Goal: Task Accomplishment & Management: Manage account settings

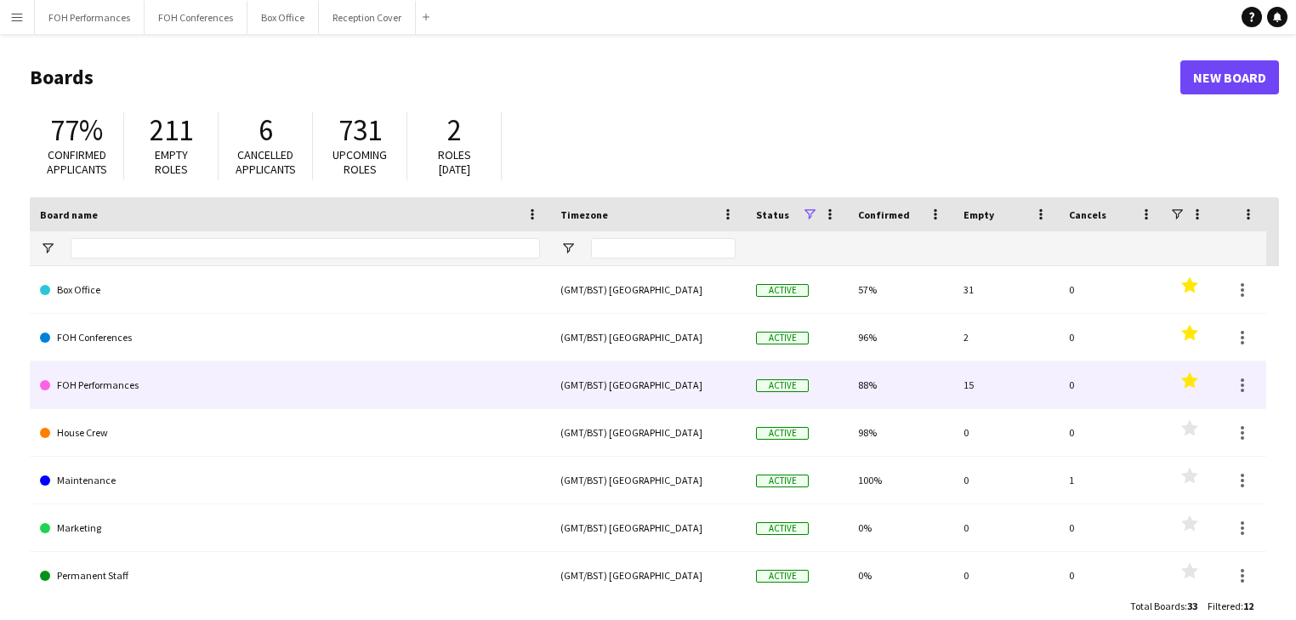
click at [116, 386] on link "FOH Performances" at bounding box center [290, 385] width 500 height 48
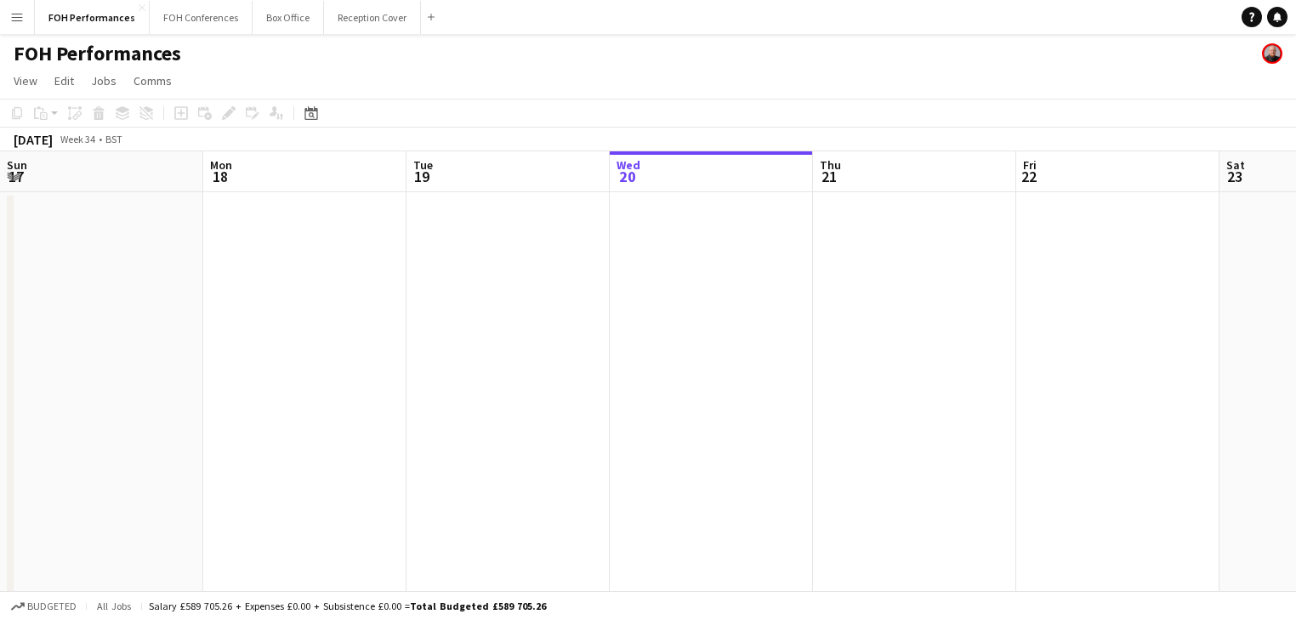
scroll to position [0, 406]
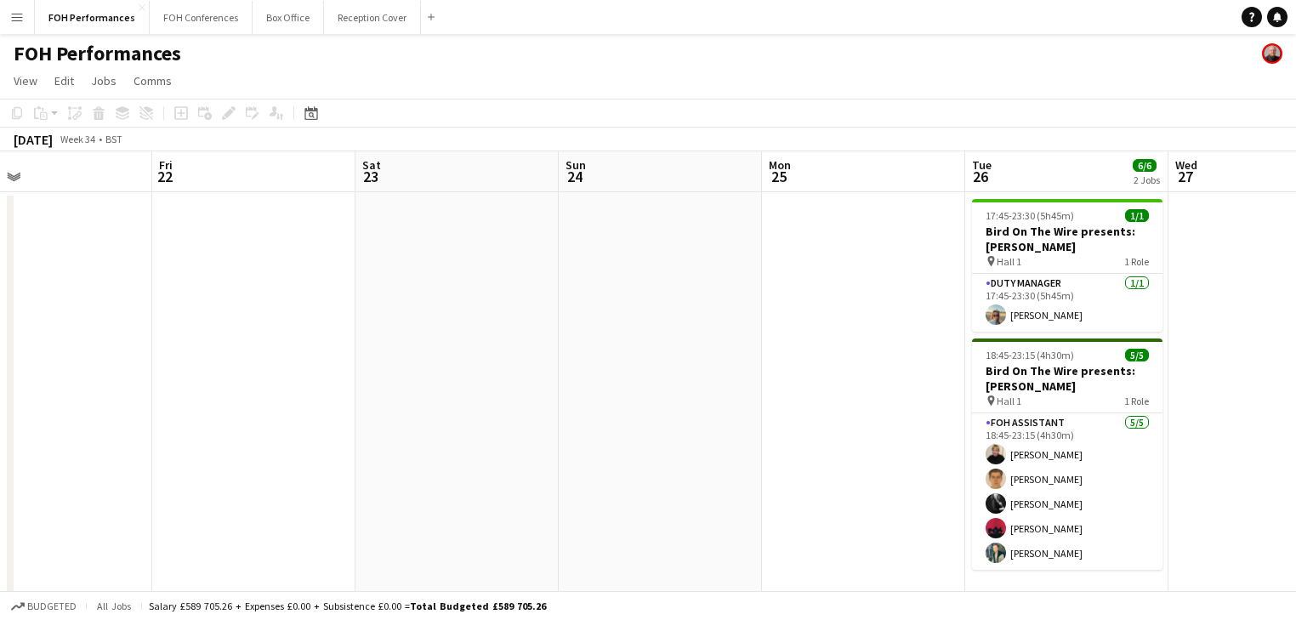
drag, startPoint x: 740, startPoint y: 286, endPoint x: 184, endPoint y: 243, distance: 557.7
click at [150, 252] on app-calendar-viewport "Sun 17 Mon 18 Tue 19 Wed 20 Thu 21 Fri 22 Sat 23 Sun 24 Mon 25 Tue 26 6/6 2 Job…" at bounding box center [648, 378] width 1296 height 455
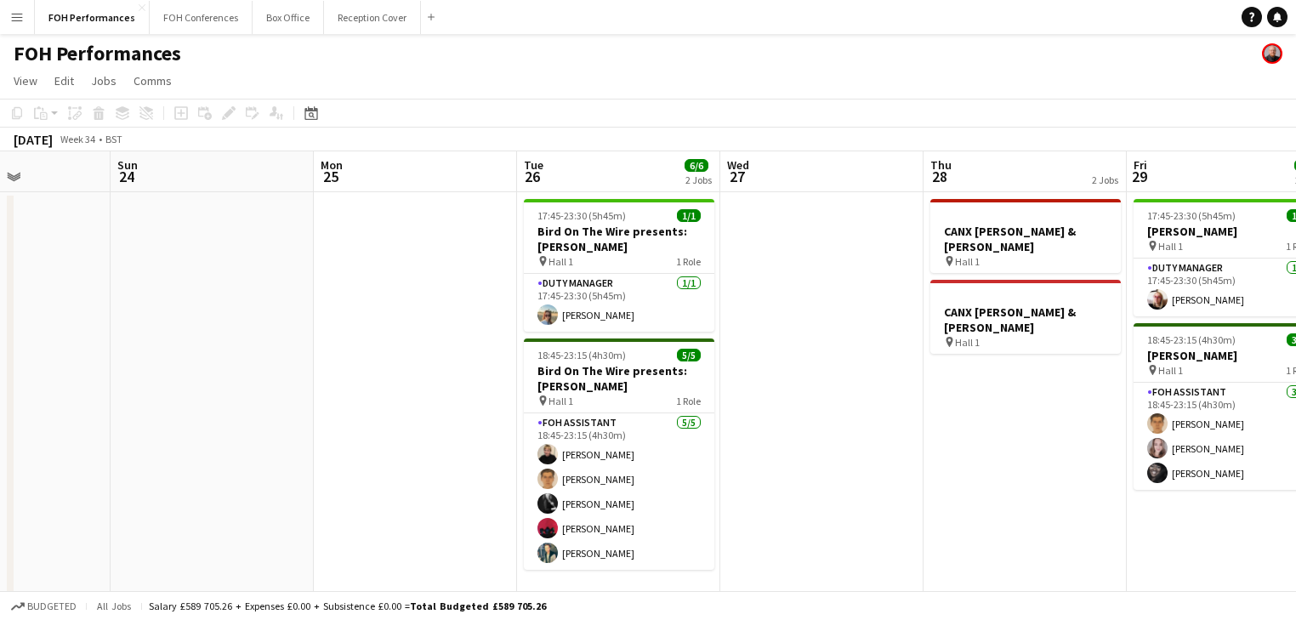
drag, startPoint x: 363, startPoint y: 275, endPoint x: -163, endPoint y: 214, distance: 529.9
click at [0, 214] on html "Menu Boards Boards Boards All jobs Status Workforce Workforce My Workforce Recr…" at bounding box center [648, 317] width 1296 height 635
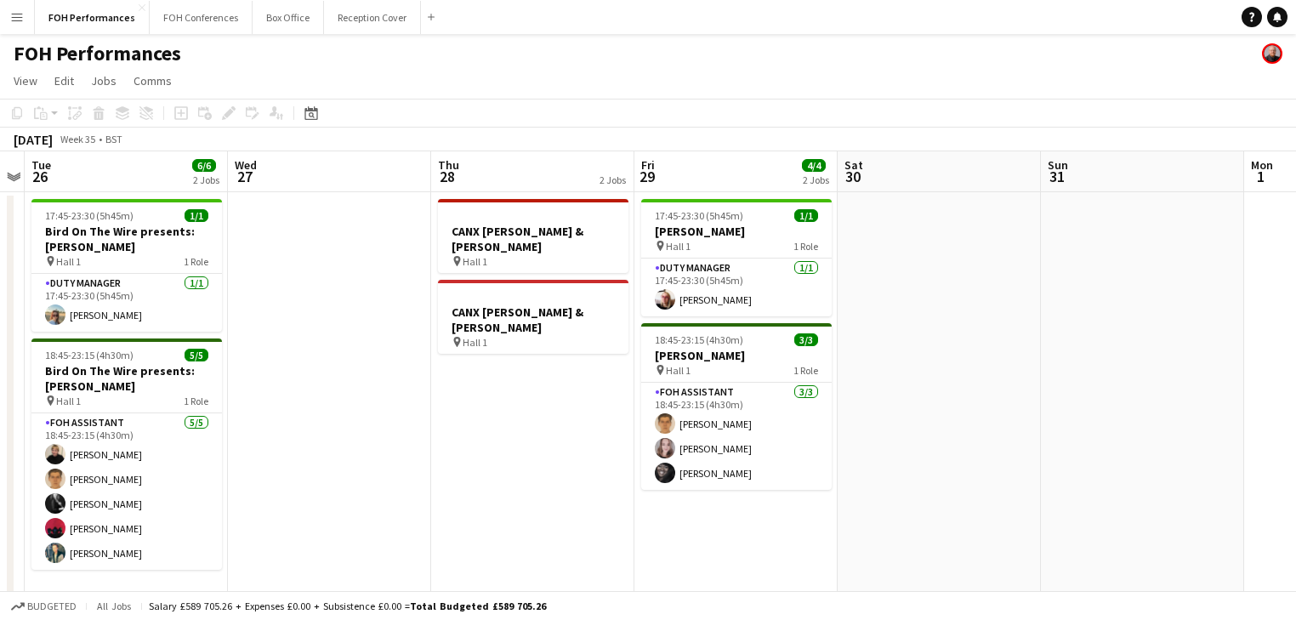
drag, startPoint x: 462, startPoint y: 318, endPoint x: 309, endPoint y: 256, distance: 165.2
click at [0, 228] on html "Menu Boards Boards Boards All jobs Status Workforce Workforce My Workforce Recr…" at bounding box center [648, 317] width 1296 height 635
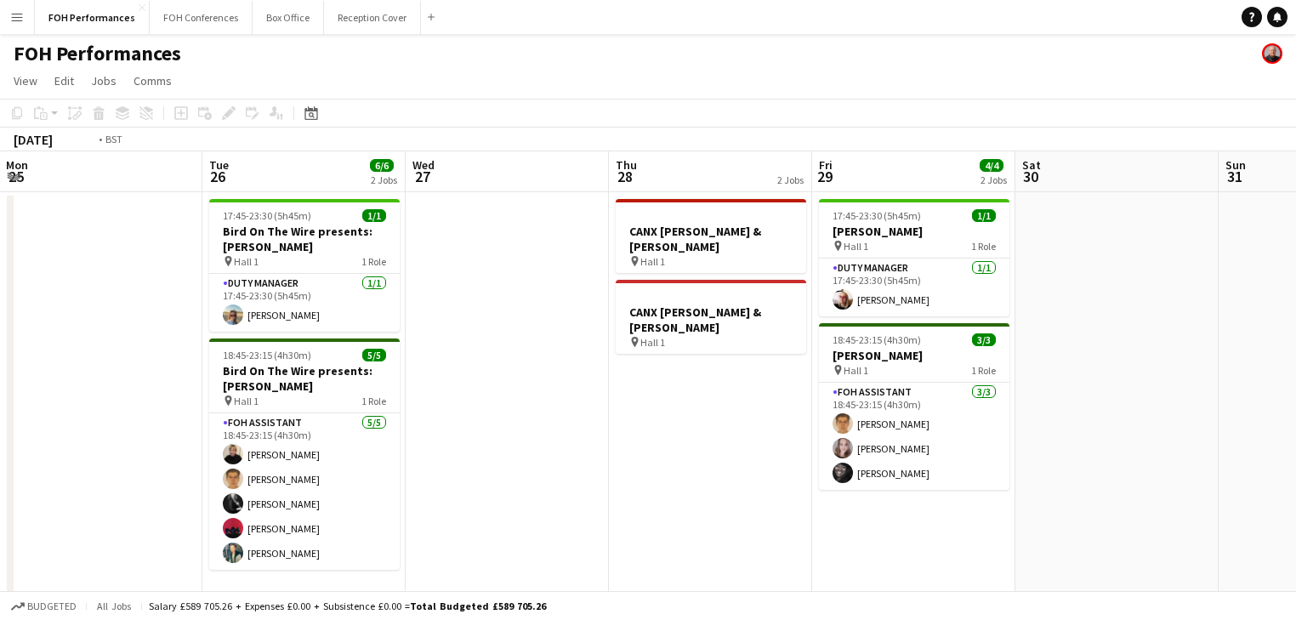
scroll to position [0, 510]
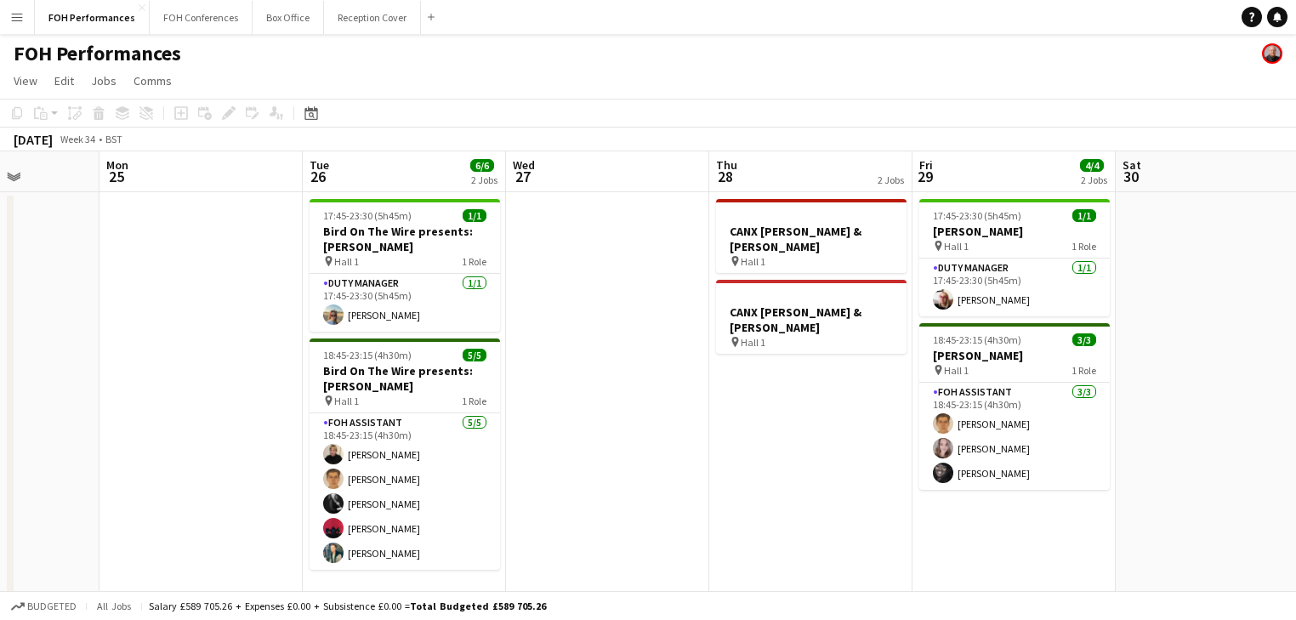
drag, startPoint x: 636, startPoint y: 333, endPoint x: 913, endPoint y: 348, distance: 277.6
click at [913, 348] on app-calendar-viewport "Fri 22 Sat 23 Sun 24 Mon 25 Tue 26 6/6 2 Jobs Wed 27 Thu 28 2 Jobs Fri 29 4/4 2…" at bounding box center [648, 378] width 1296 height 455
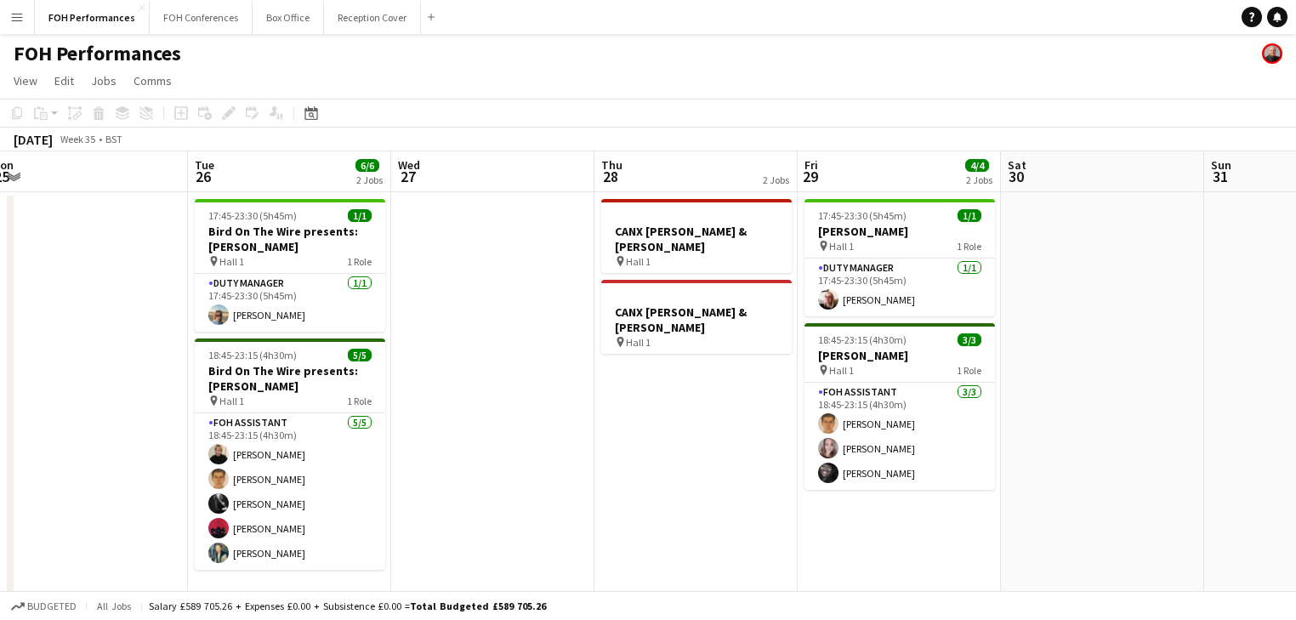
drag, startPoint x: 735, startPoint y: 348, endPoint x: 29, endPoint y: 246, distance: 713.9
click at [29, 246] on app-calendar-viewport "Fri 22 Sat 23 Sun 24 Mon 25 Tue 26 6/6 2 Jobs Wed 27 Thu 28 2 Jobs Fri 29 4/4 2…" at bounding box center [648, 378] width 1296 height 455
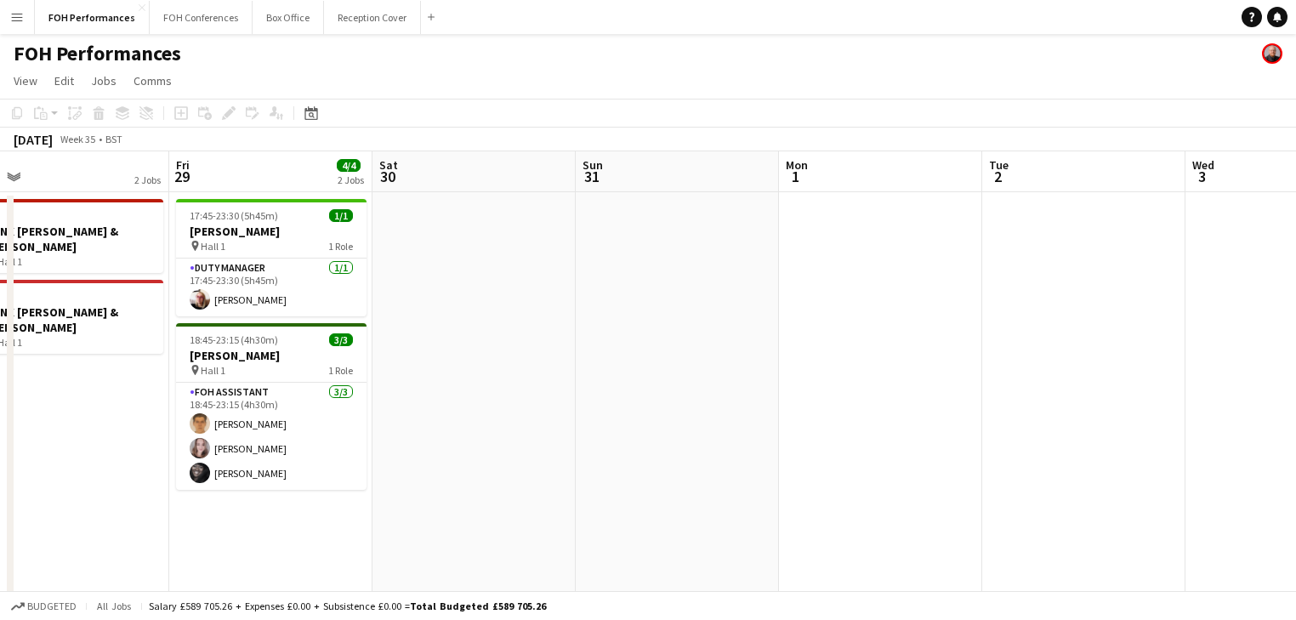
scroll to position [0, 461]
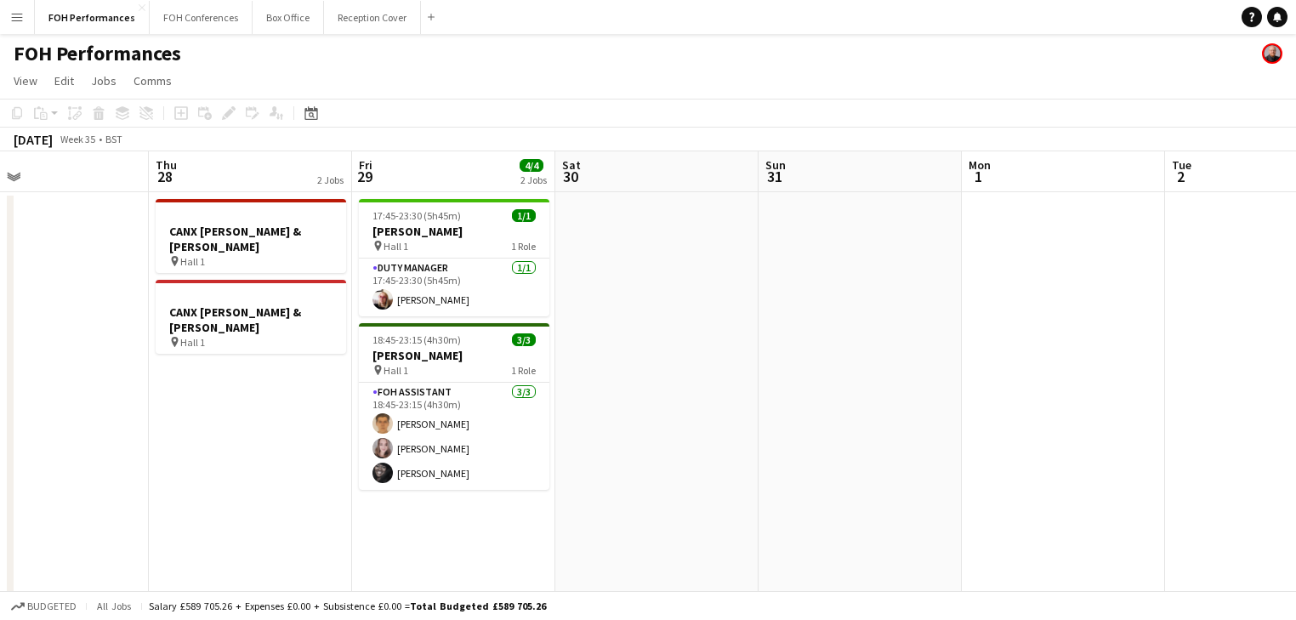
drag, startPoint x: 544, startPoint y: 344, endPoint x: 62, endPoint y: 266, distance: 488.4
click at [62, 266] on app-calendar-viewport "Mon 25 Tue 26 6/6 2 Jobs Wed 27 Thu 28 2 Jobs Fri 29 4/4 2 Jobs Sat 30 Sun 31 M…" at bounding box center [648, 409] width 1296 height 517
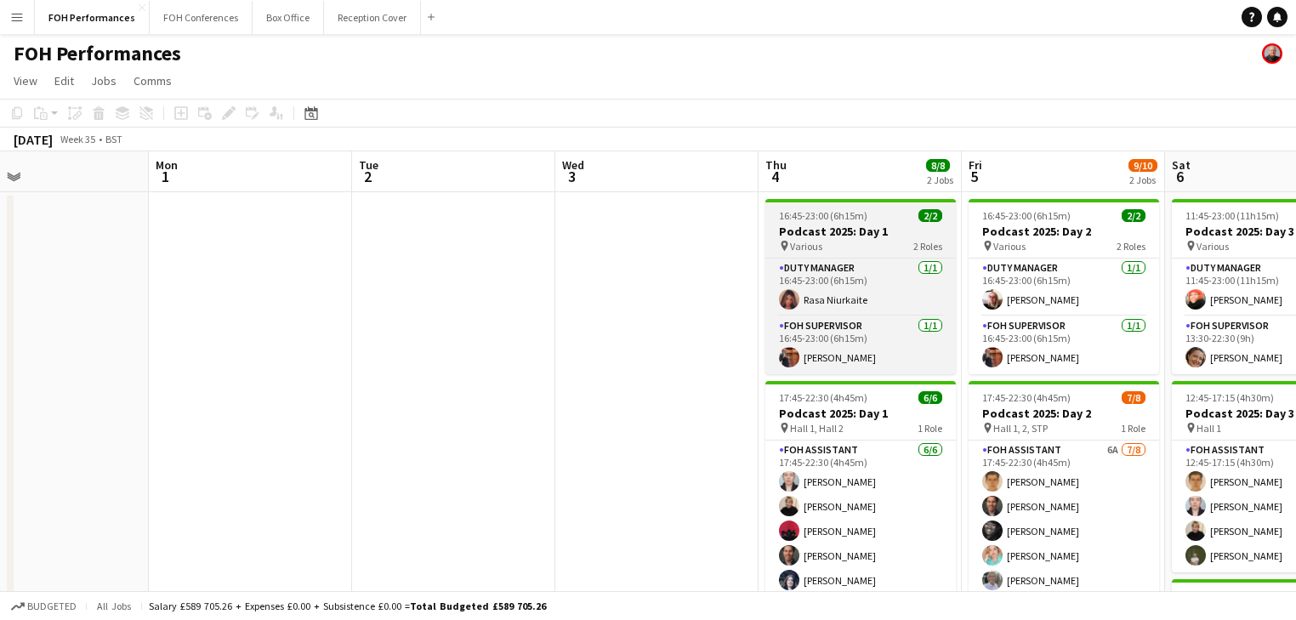
click at [832, 226] on h3 "Podcast 2025: Day 1" at bounding box center [860, 231] width 190 height 15
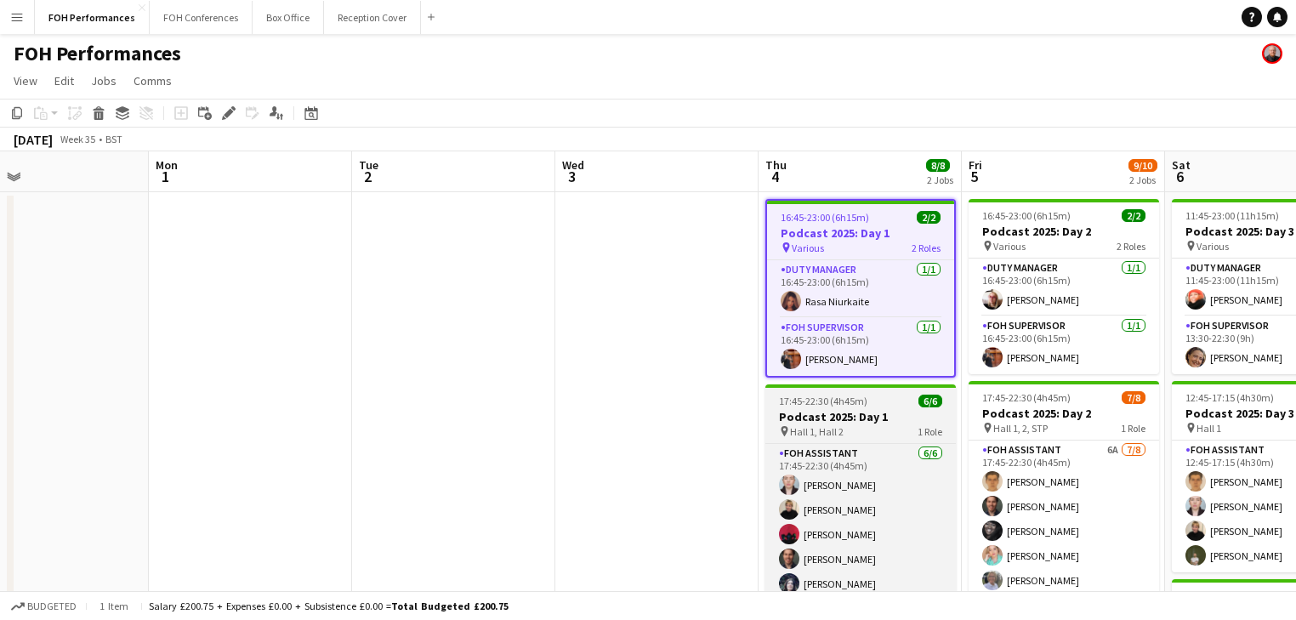
click at [839, 434] on span "Hall 1, Hall 2" at bounding box center [817, 431] width 54 height 13
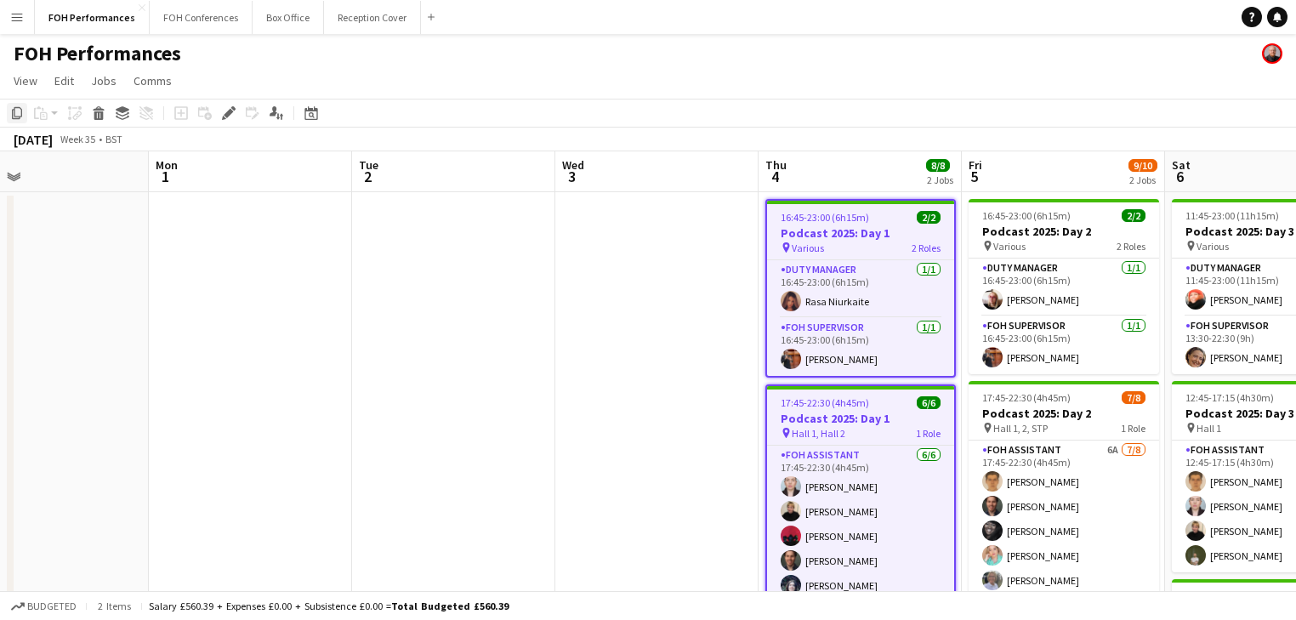
click at [20, 111] on icon "Copy" at bounding box center [17, 113] width 14 height 14
click at [395, 250] on app-date-cell at bounding box center [453, 575] width 203 height 766
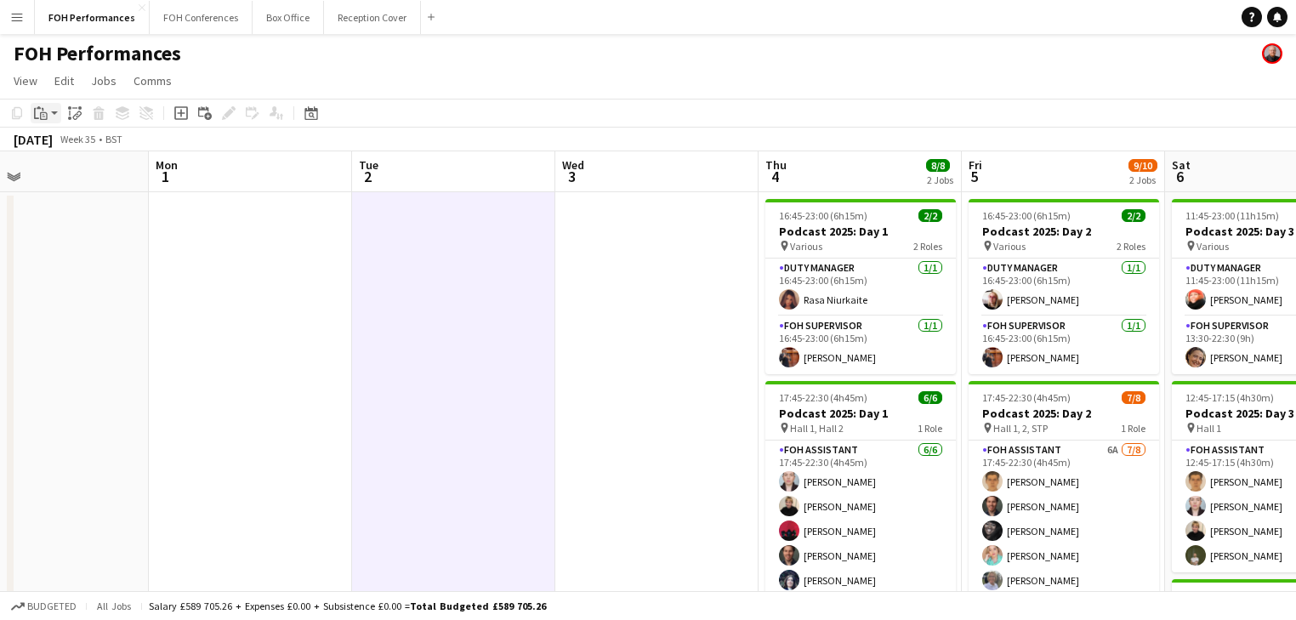
click at [54, 116] on app-action-btn "Paste" at bounding box center [46, 113] width 31 height 20
click at [64, 139] on link "Paste Ctrl+V" at bounding box center [125, 145] width 160 height 15
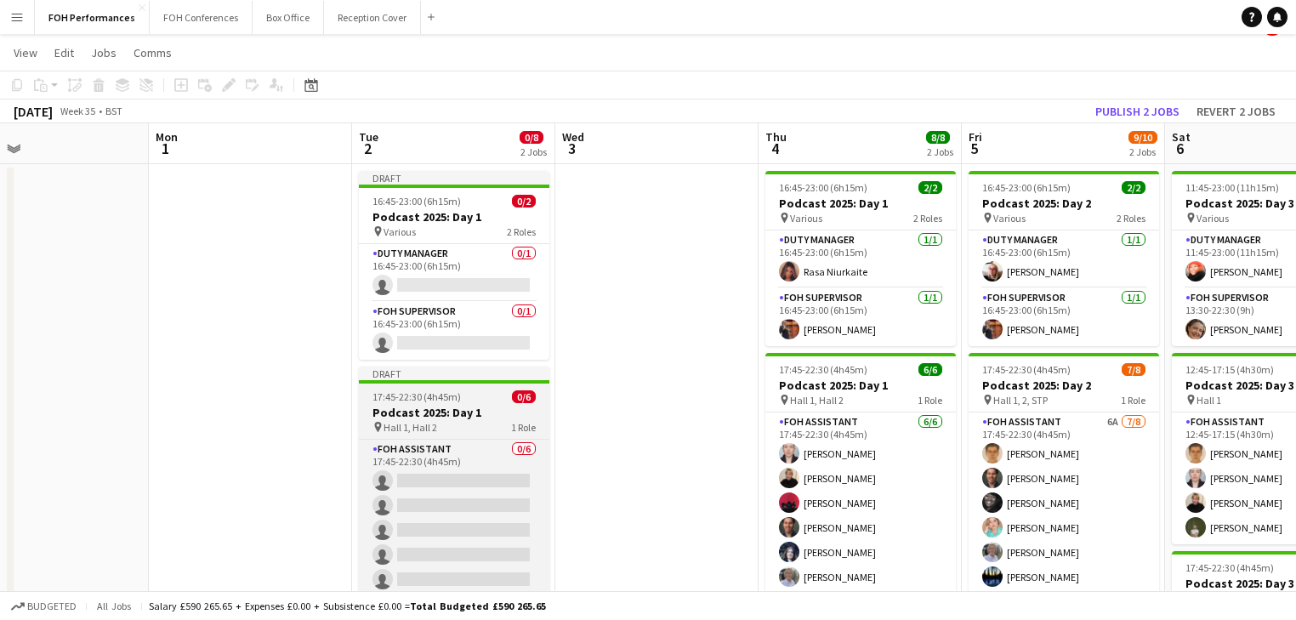
scroll to position [0, 0]
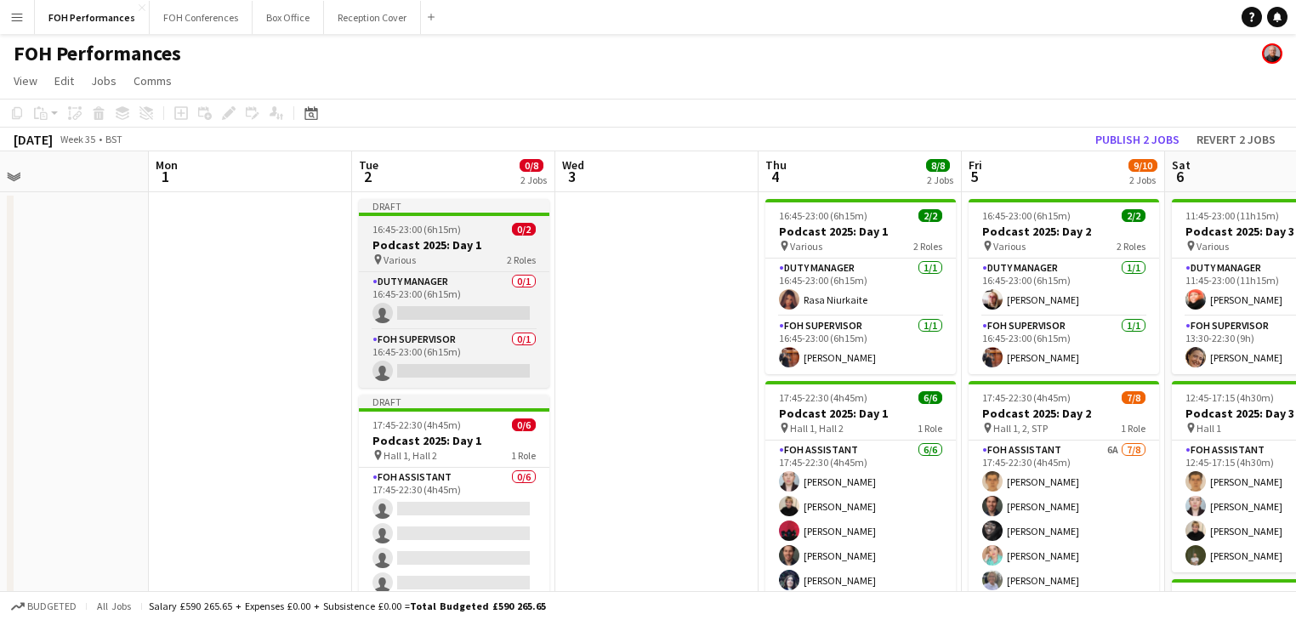
click at [408, 231] on span "16:45-23:00 (6h15m)" at bounding box center [416, 229] width 88 height 13
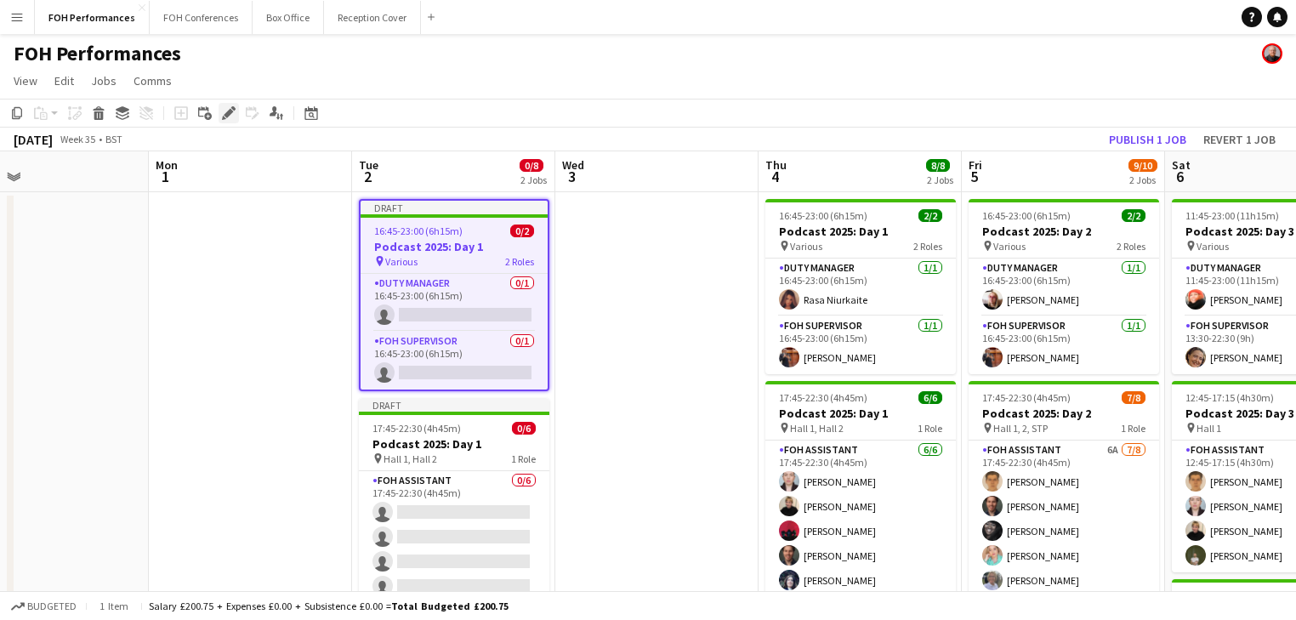
click at [230, 119] on icon "Edit" at bounding box center [229, 113] width 14 height 14
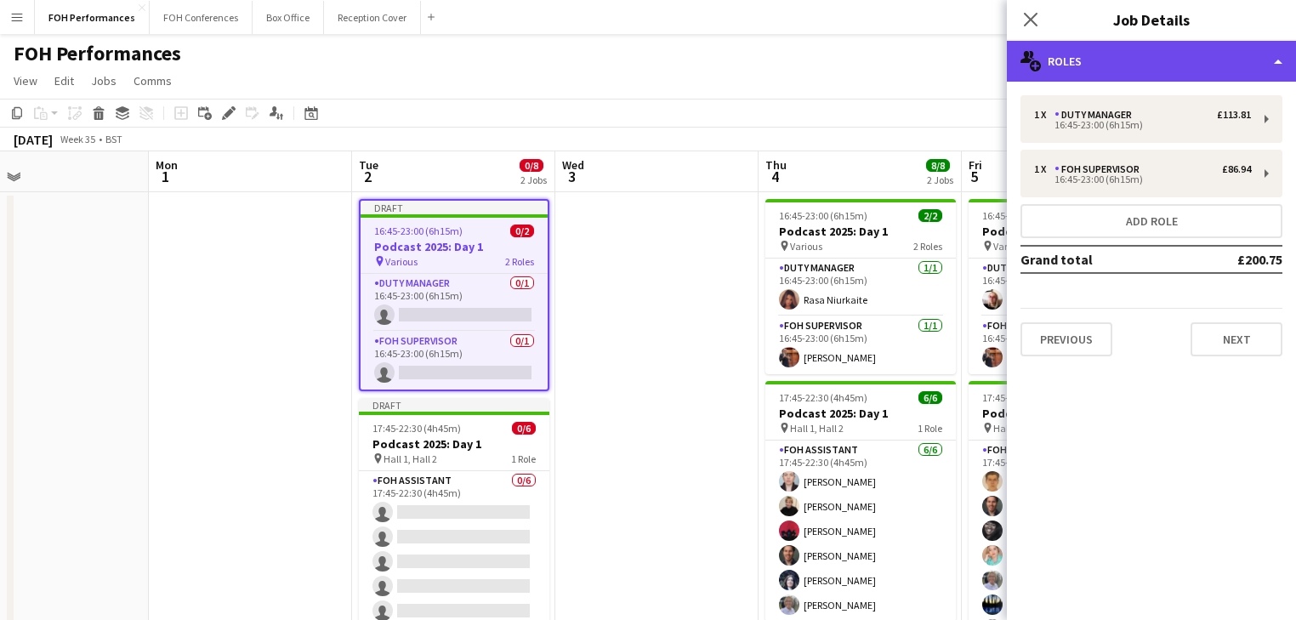
click at [1096, 70] on div "multiple-users-add Roles" at bounding box center [1151, 61] width 289 height 41
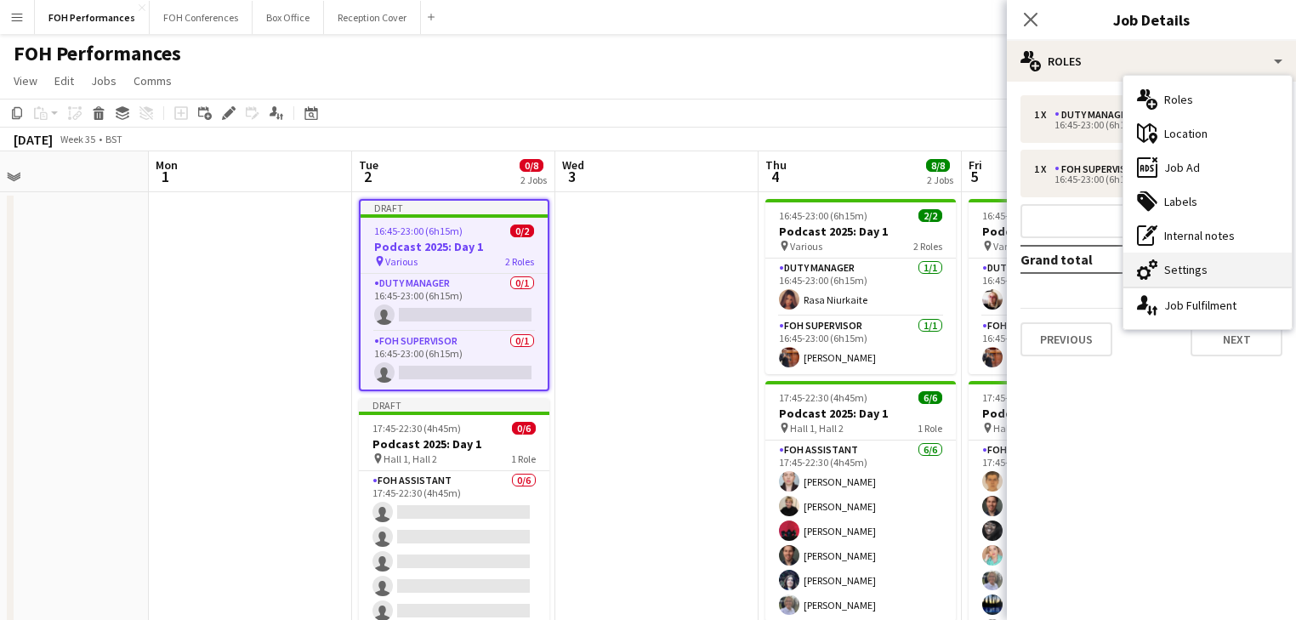
click at [1193, 275] on div "cog-double-3 Settings" at bounding box center [1207, 270] width 168 height 34
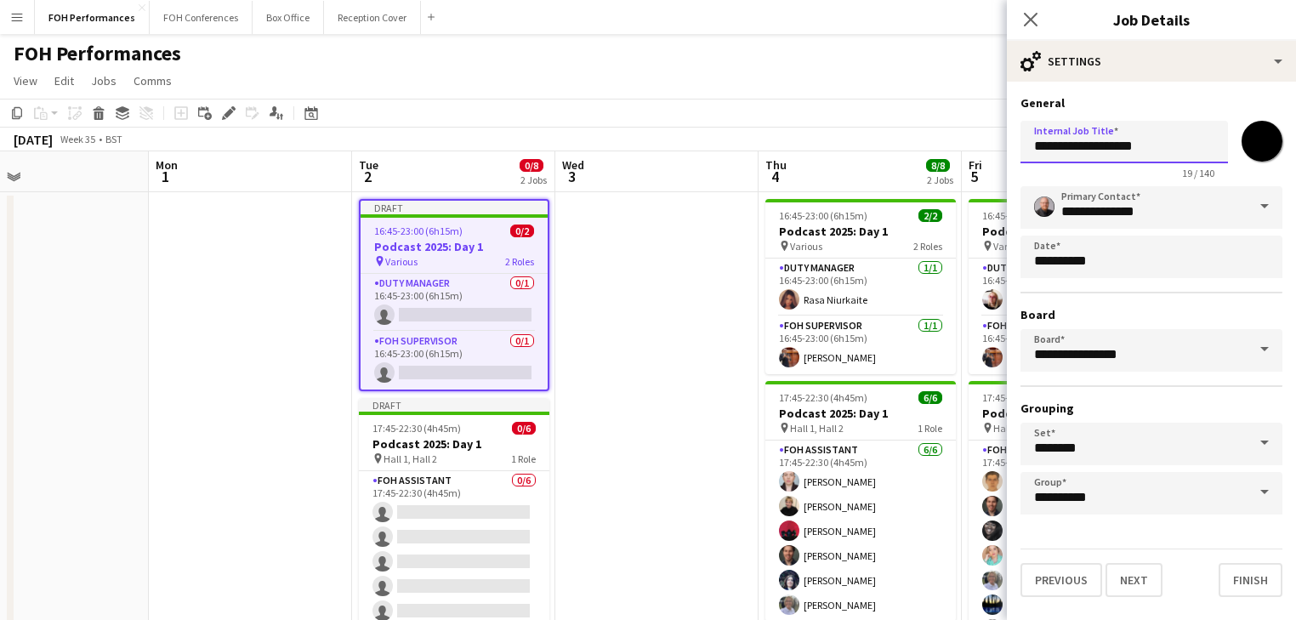
drag, startPoint x: 1163, startPoint y: 139, endPoint x: 934, endPoint y: 152, distance: 229.1
click at [934, 152] on body "Menu Boards Boards Boards All jobs Status Workforce Workforce My Workforce Recr…" at bounding box center [648, 493] width 1296 height 987
paste input "**********"
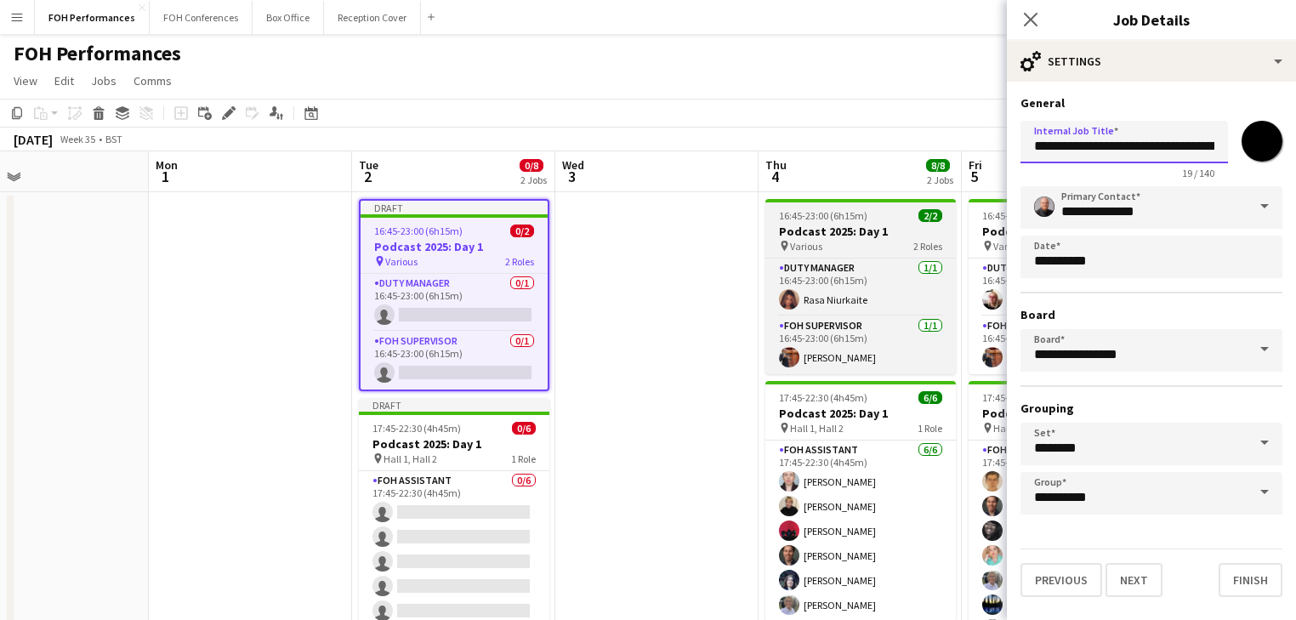
scroll to position [0, 52]
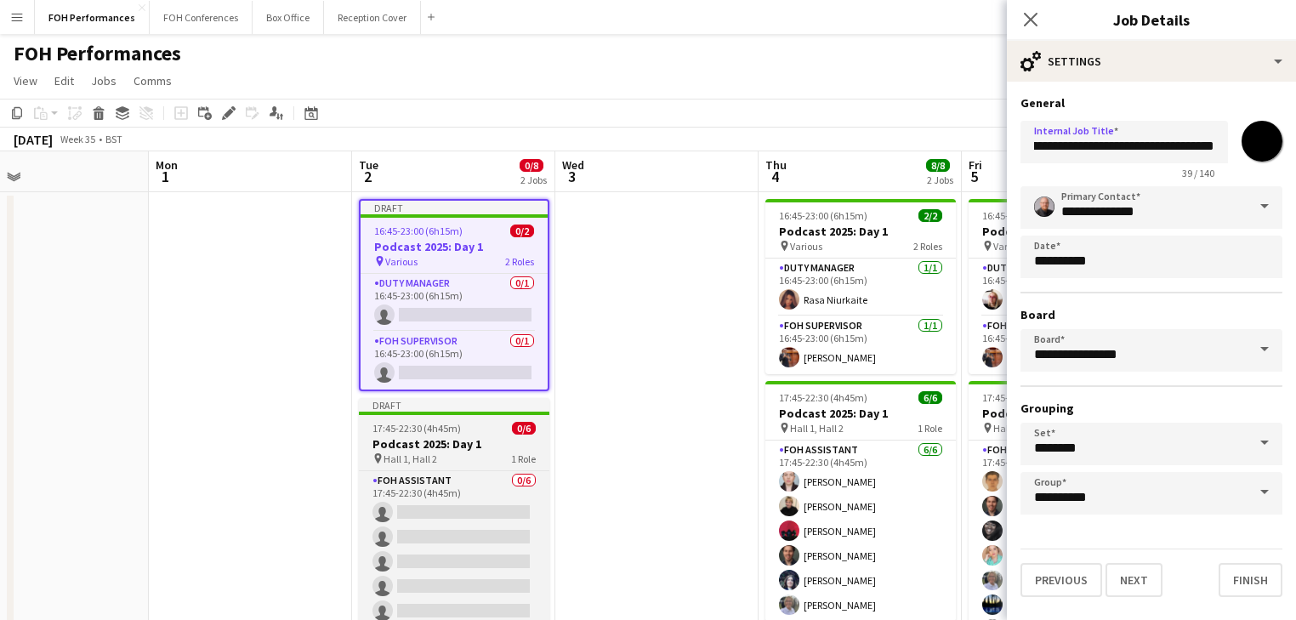
click at [440, 451] on div "pin Hall 1, Hall 2 1 Role" at bounding box center [454, 458] width 190 height 14
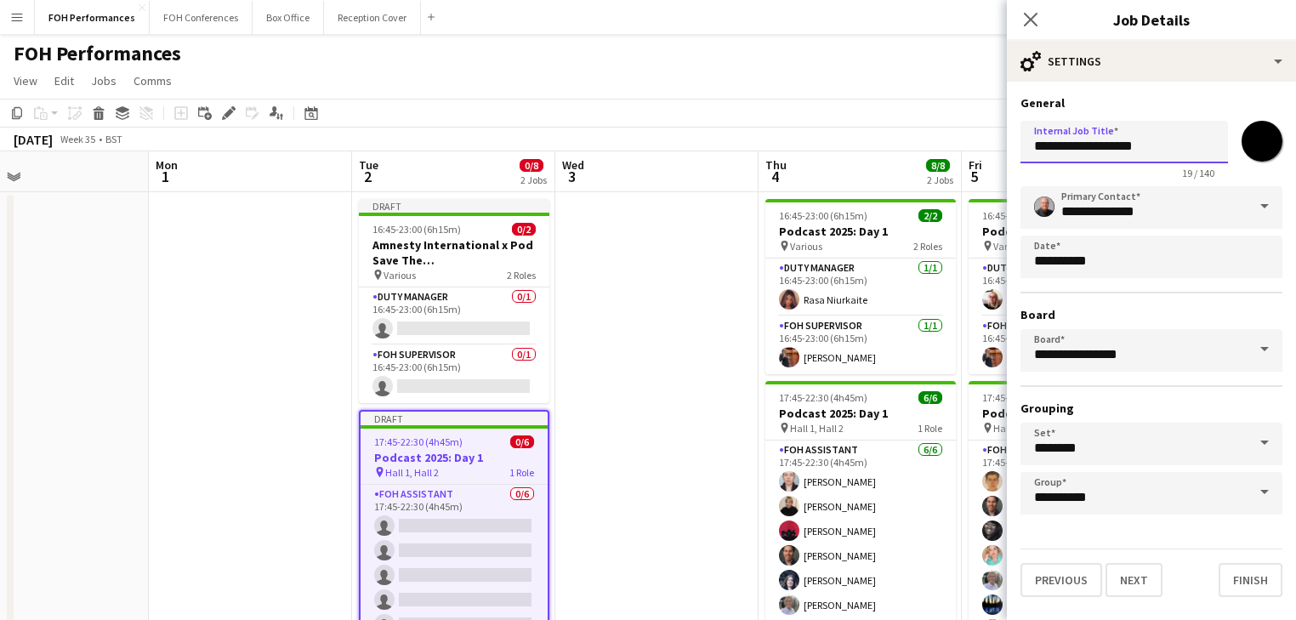
drag, startPoint x: 1157, startPoint y: 143, endPoint x: 962, endPoint y: 160, distance: 196.3
click at [962, 160] on body "Menu Boards Boards Boards All jobs Status Workforce Workforce My Workforce Recr…" at bounding box center [648, 493] width 1296 height 987
paste input "**********"
type input "**********"
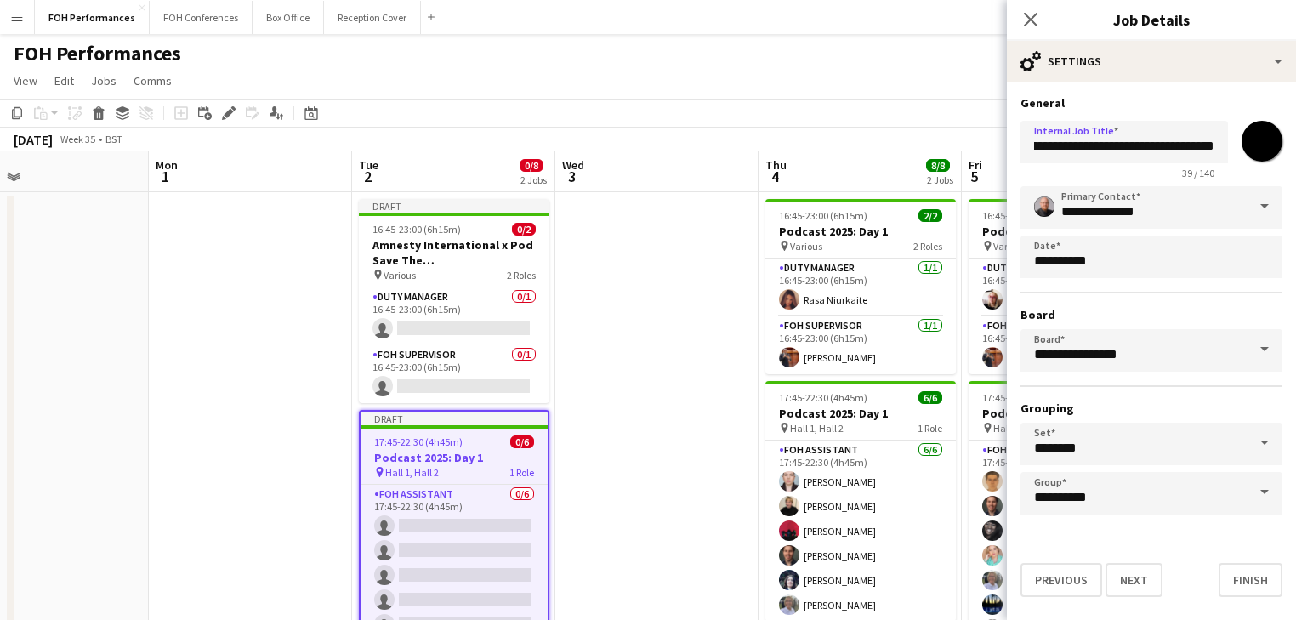
scroll to position [0, 0]
click at [613, 372] on app-date-cell at bounding box center [656, 575] width 203 height 766
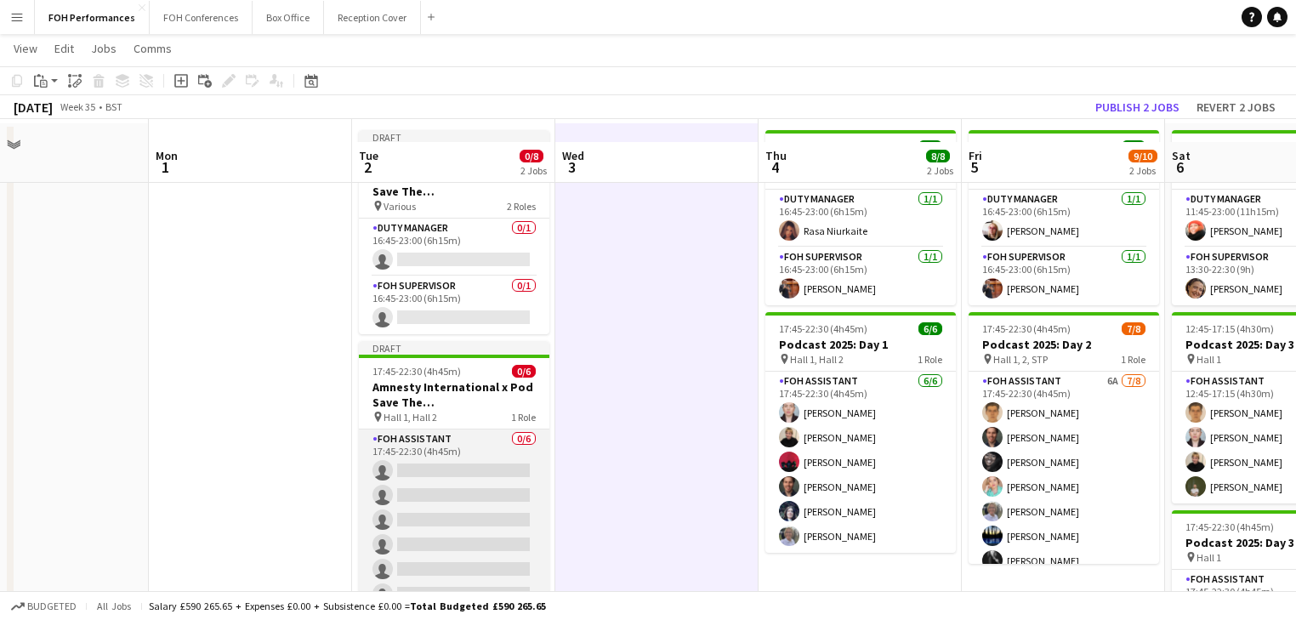
scroll to position [90, 0]
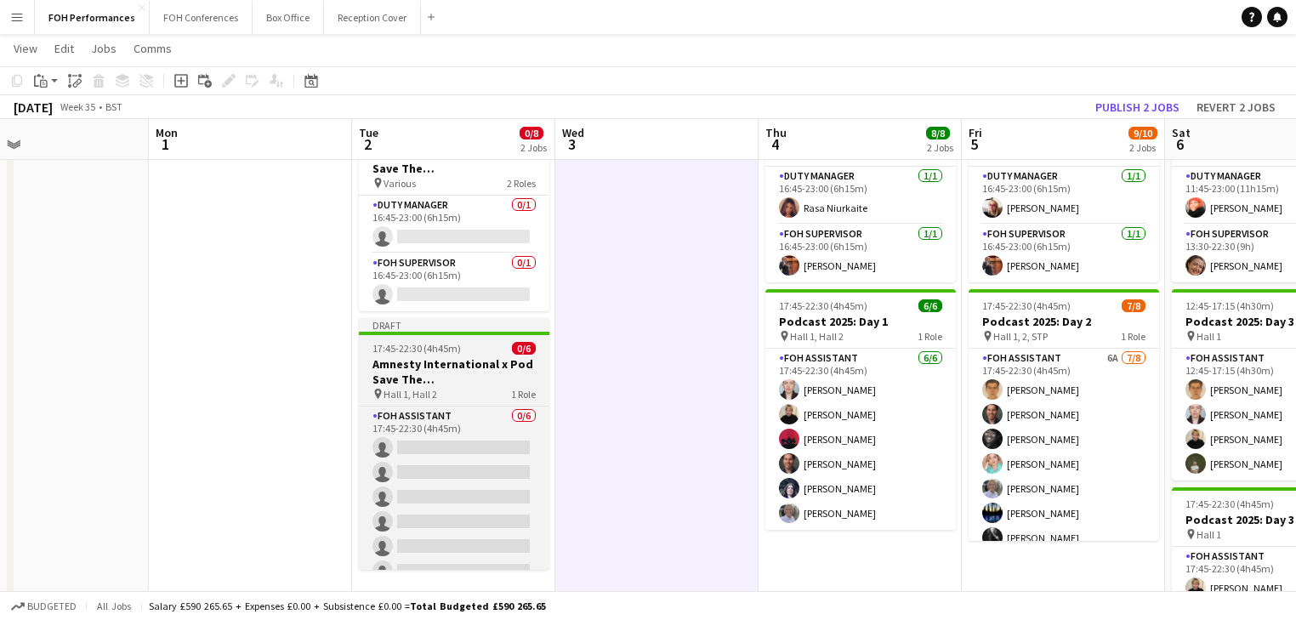
click at [423, 363] on h3 "Amnesty International x Pod Save The [GEOGRAPHIC_DATA]" at bounding box center [454, 371] width 190 height 31
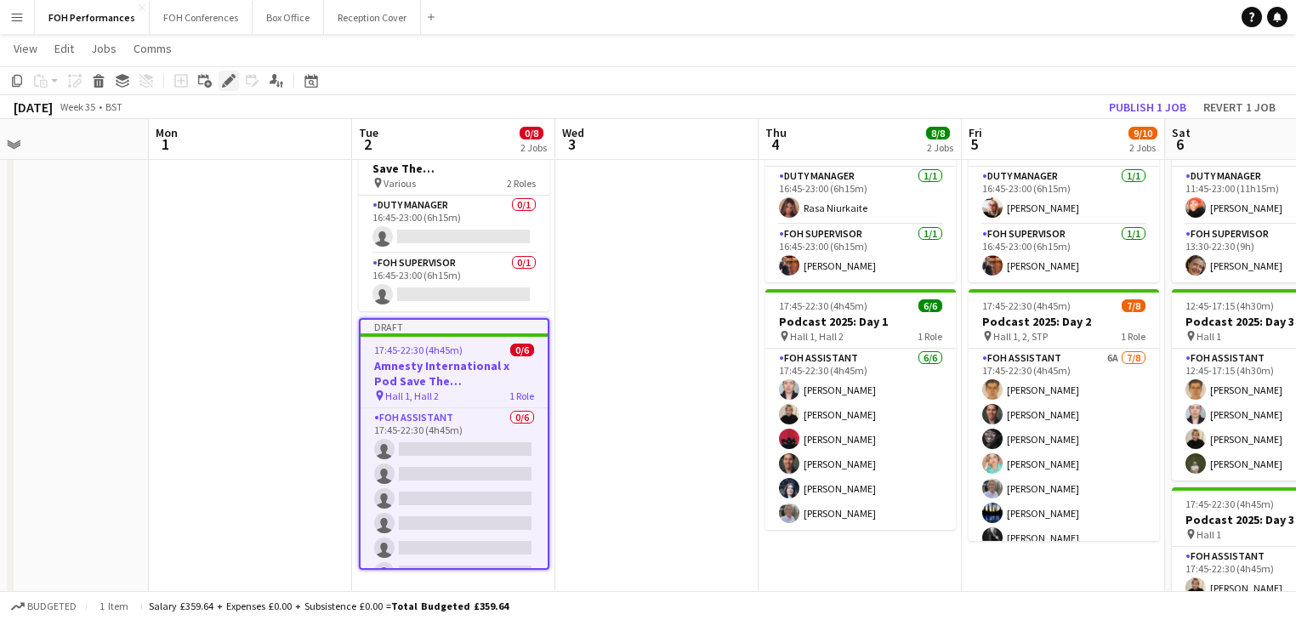
click at [228, 83] on icon at bounding box center [228, 81] width 9 height 9
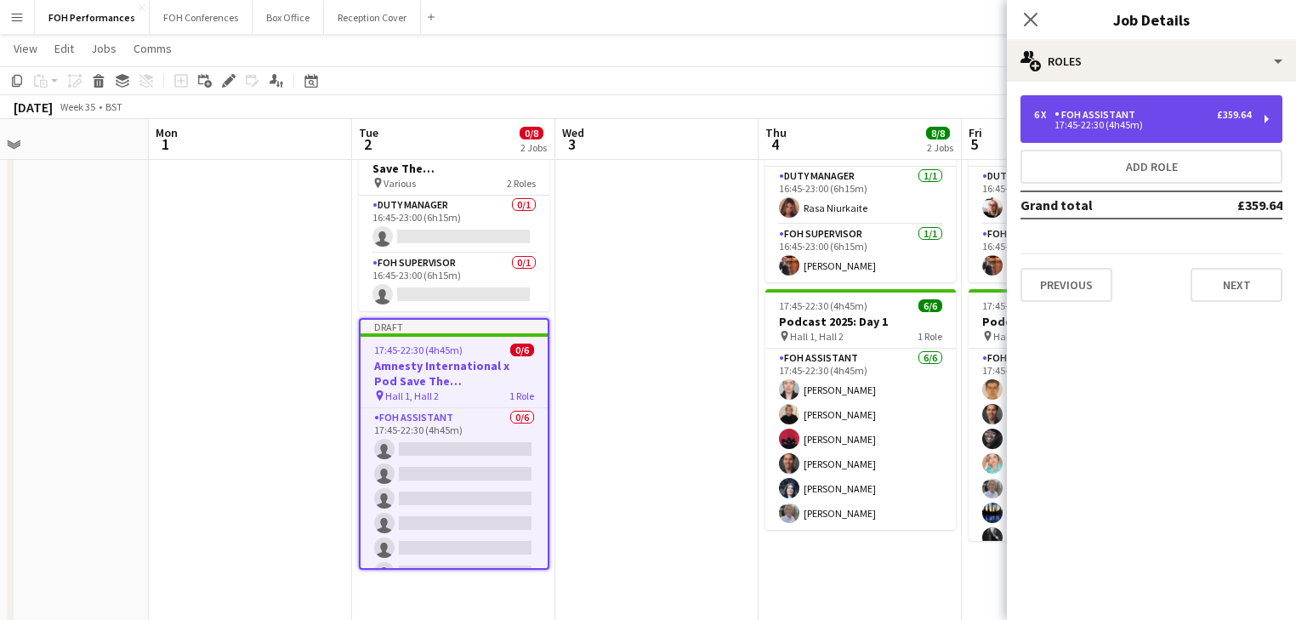
click at [1169, 130] on div "6 x FOH Assistant £359.64 17:45-22:30 (4h45m)" at bounding box center [1151, 119] width 262 height 48
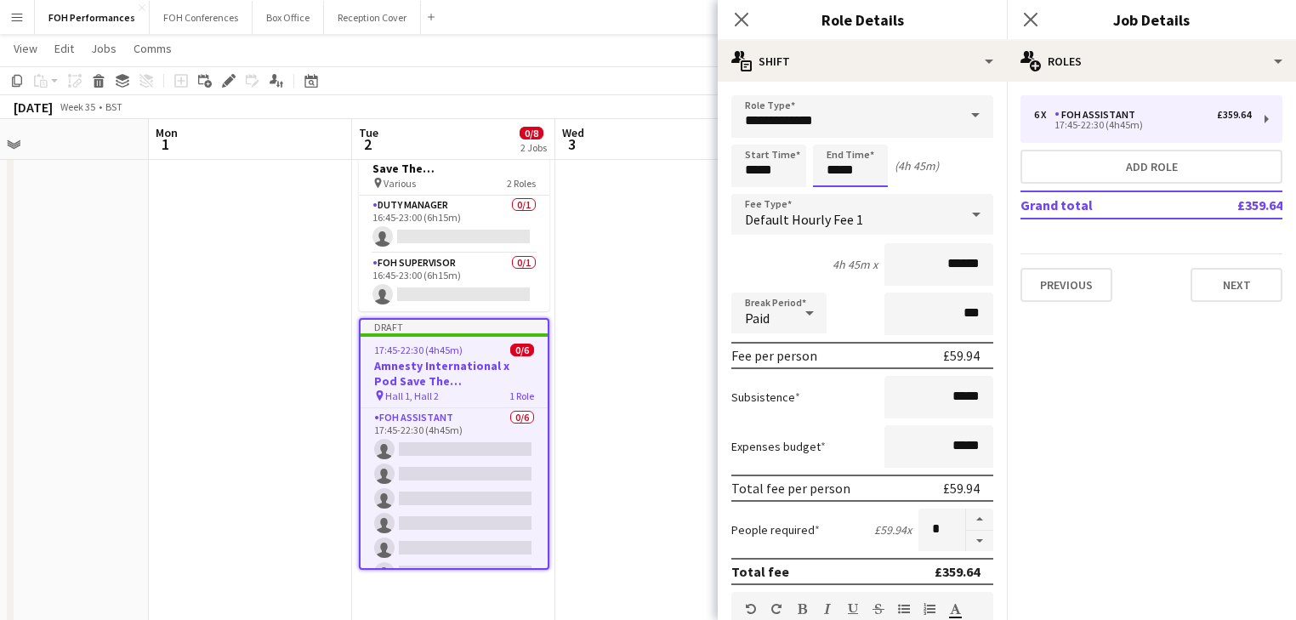
click at [867, 174] on input "*****" at bounding box center [850, 166] width 75 height 43
type input "*****"
click at [866, 194] on div at bounding box center [867, 195] width 34 height 17
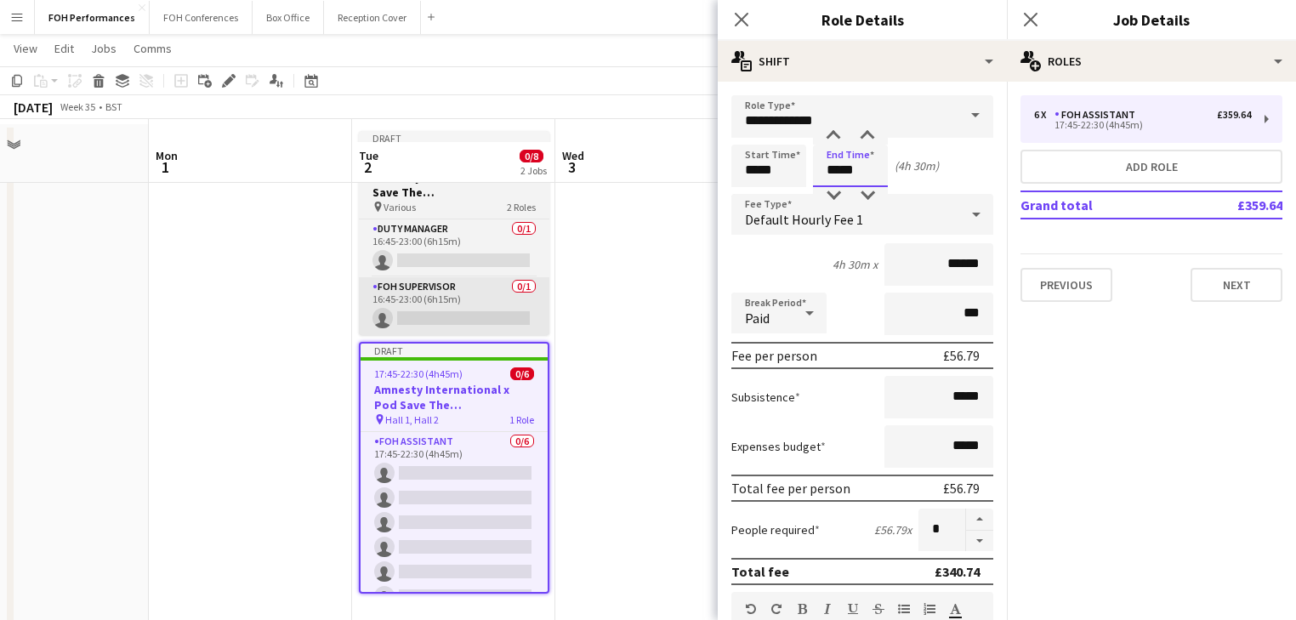
scroll to position [0, 0]
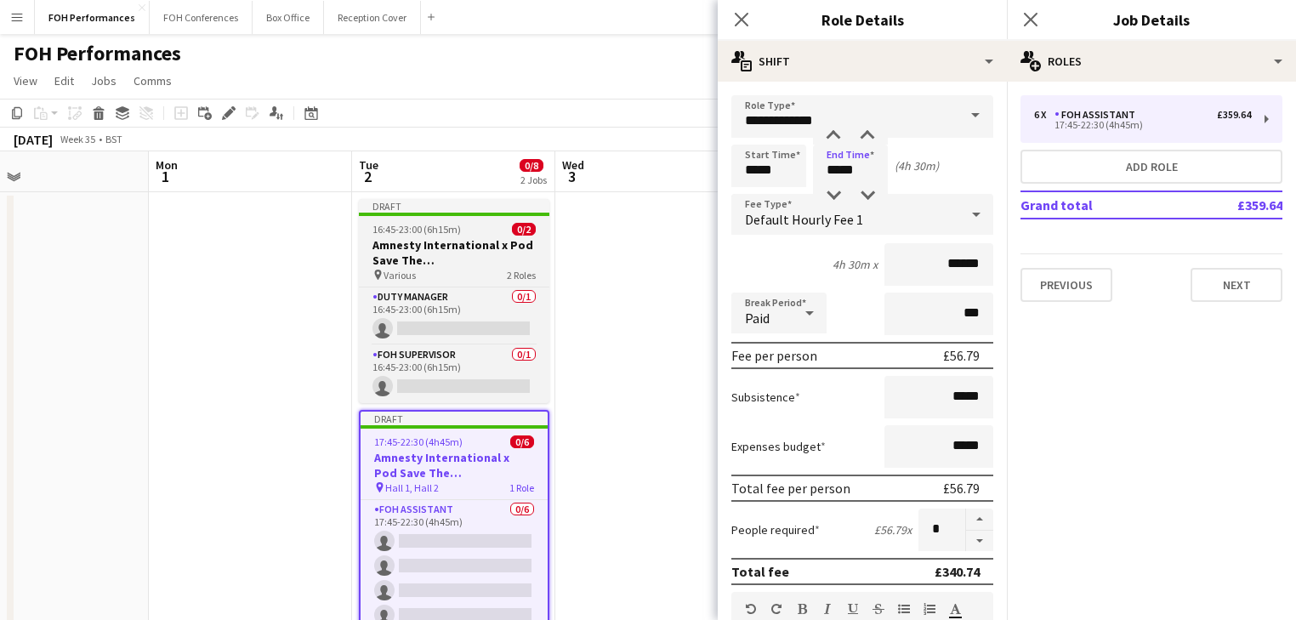
click at [417, 249] on h3 "Amnesty International x Pod Save The [GEOGRAPHIC_DATA]" at bounding box center [454, 252] width 190 height 31
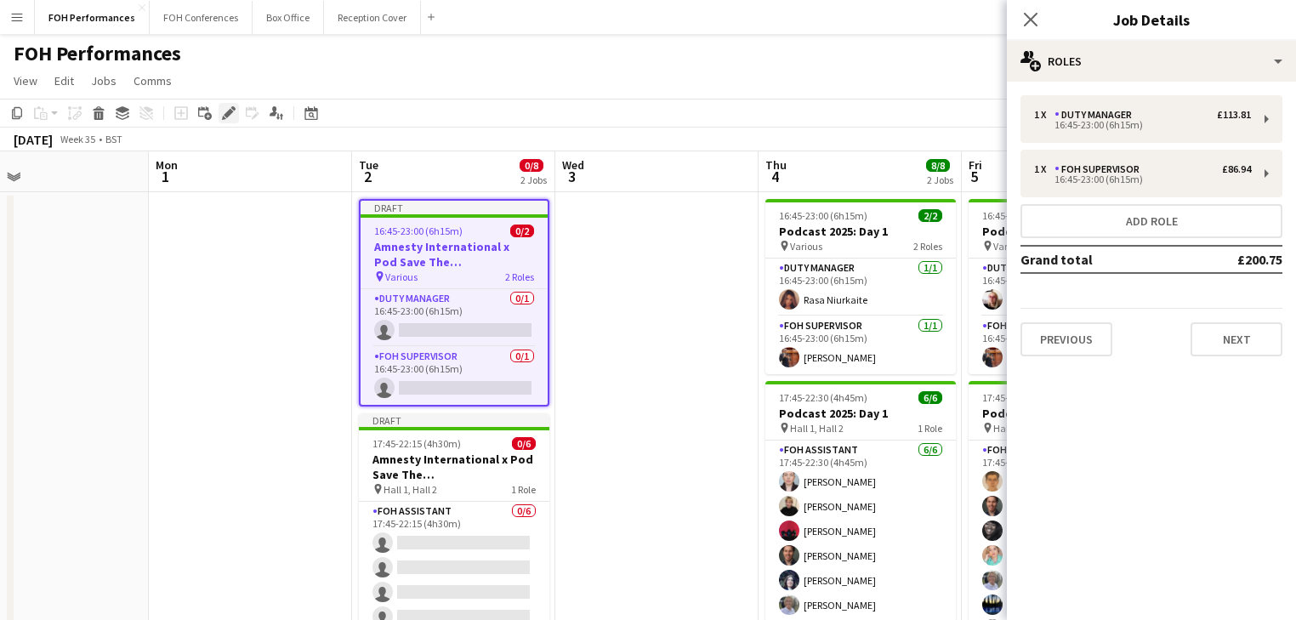
click at [232, 115] on icon "Edit" at bounding box center [229, 113] width 14 height 14
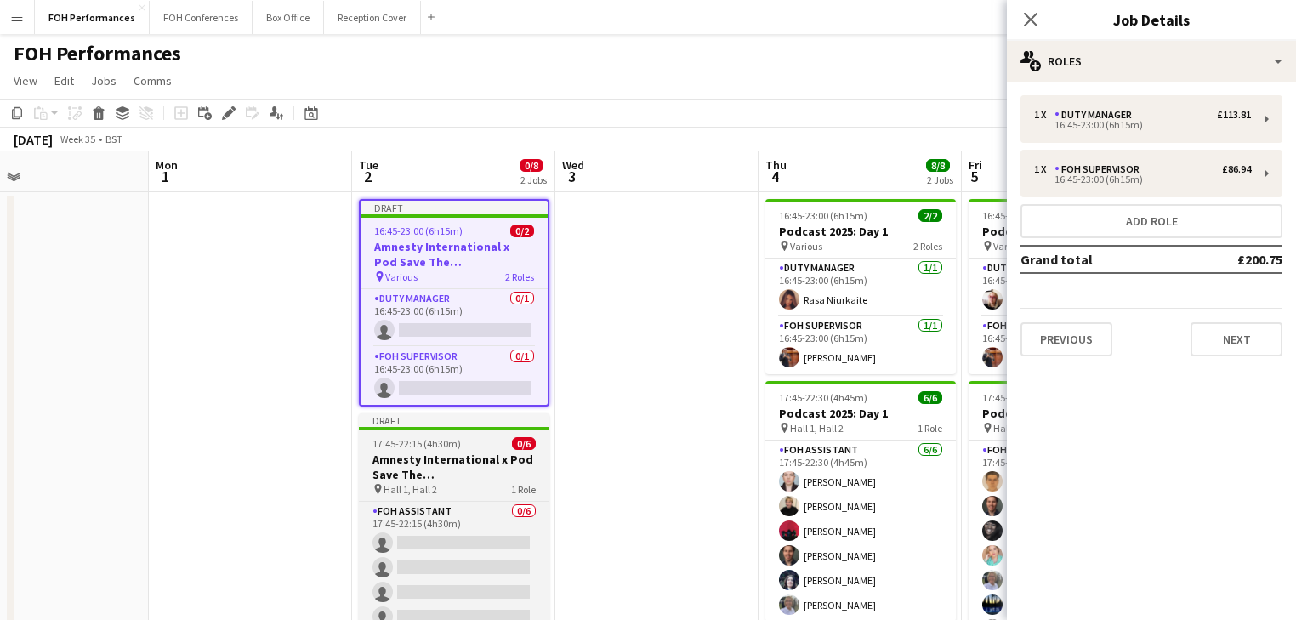
click at [429, 459] on h3 "Amnesty International x Pod Save The [GEOGRAPHIC_DATA]" at bounding box center [454, 466] width 190 height 31
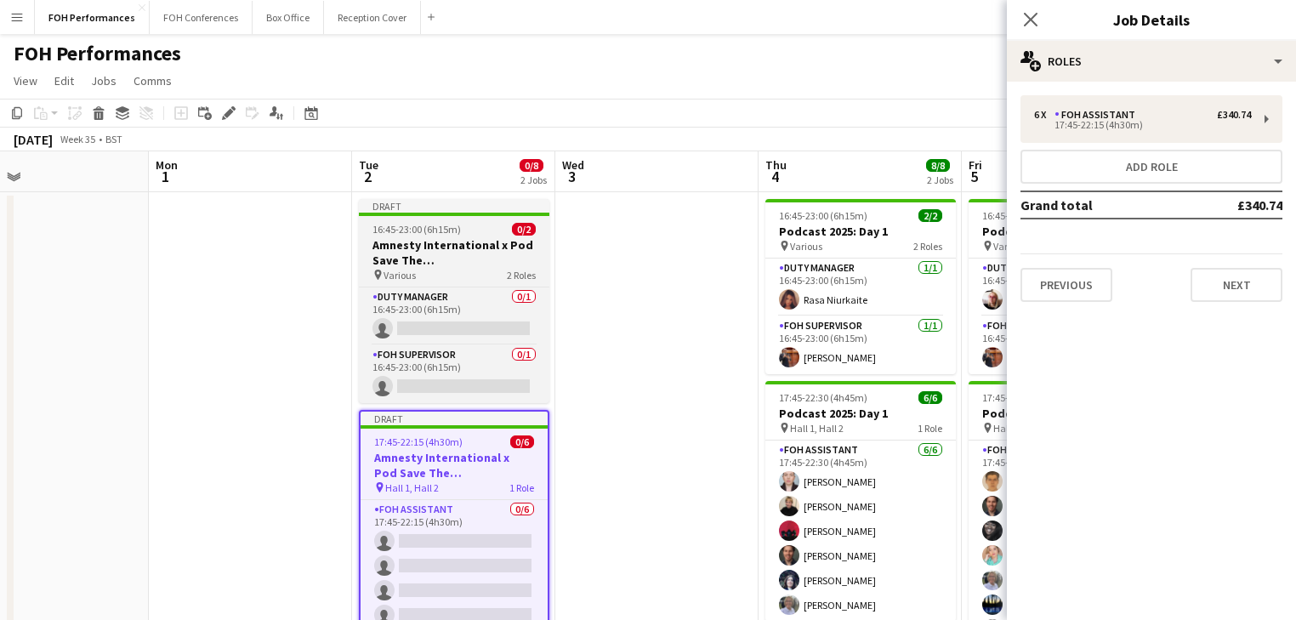
click at [440, 238] on h3 "Amnesty International x Pod Save The [GEOGRAPHIC_DATA]" at bounding box center [454, 252] width 190 height 31
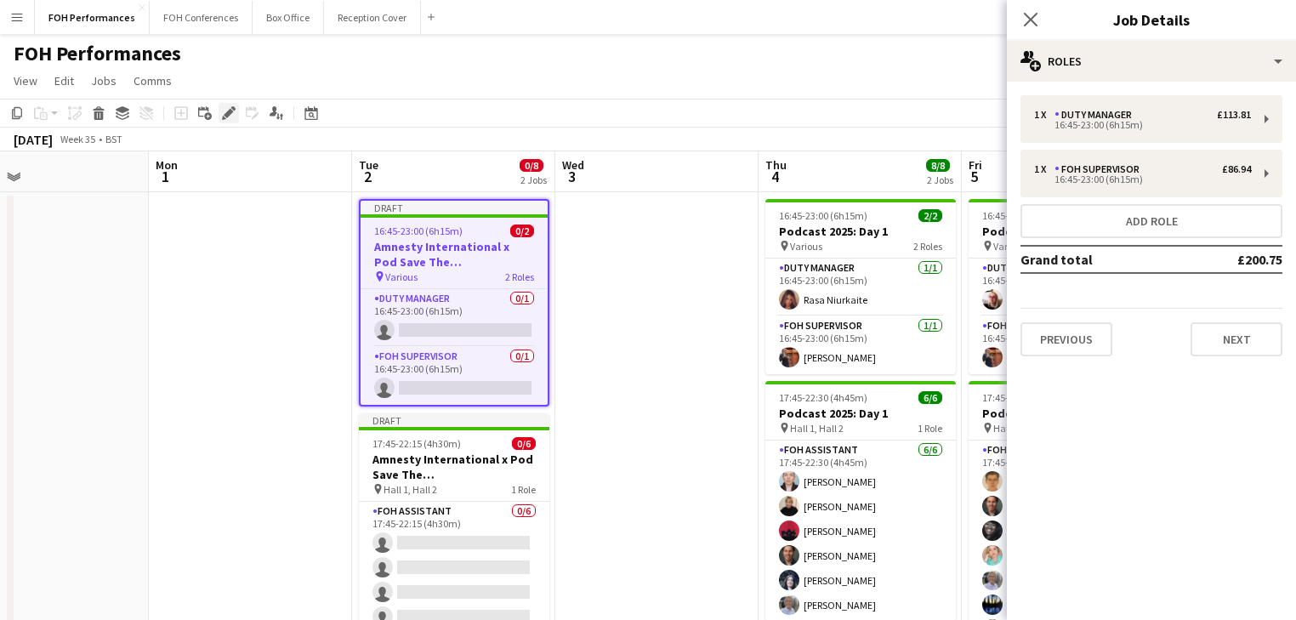
click at [230, 116] on icon "Edit" at bounding box center [229, 113] width 14 height 14
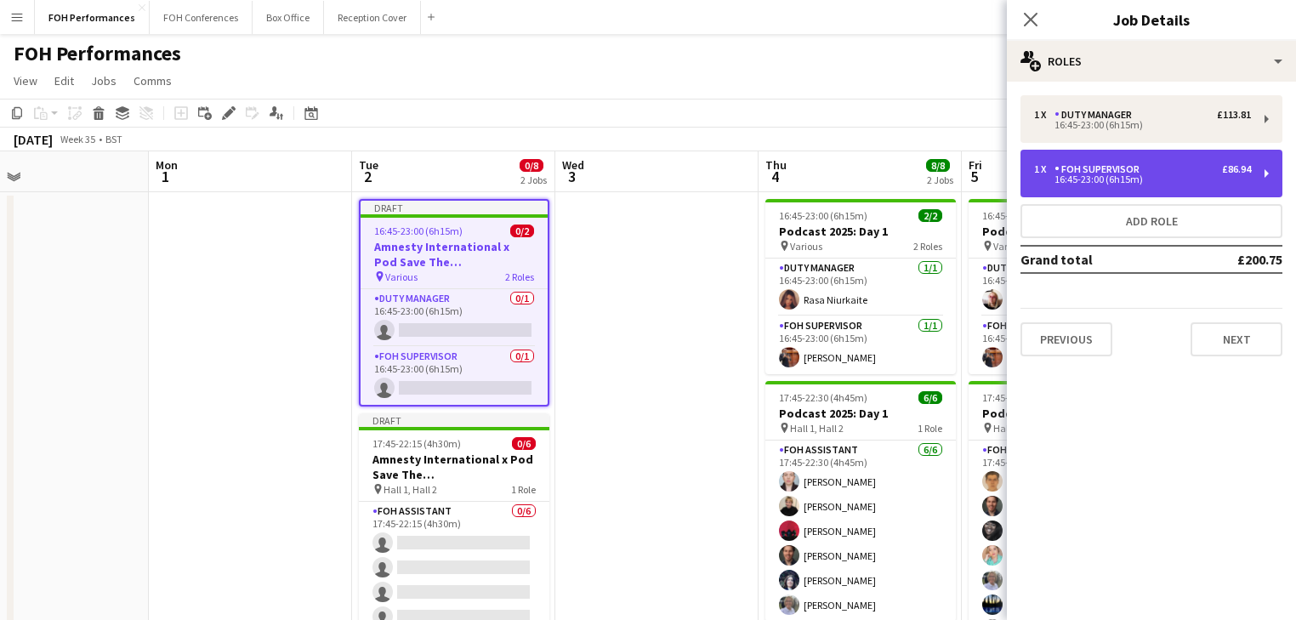
click at [1126, 175] on div "16:45-23:00 (6h15m)" at bounding box center [1142, 179] width 217 height 9
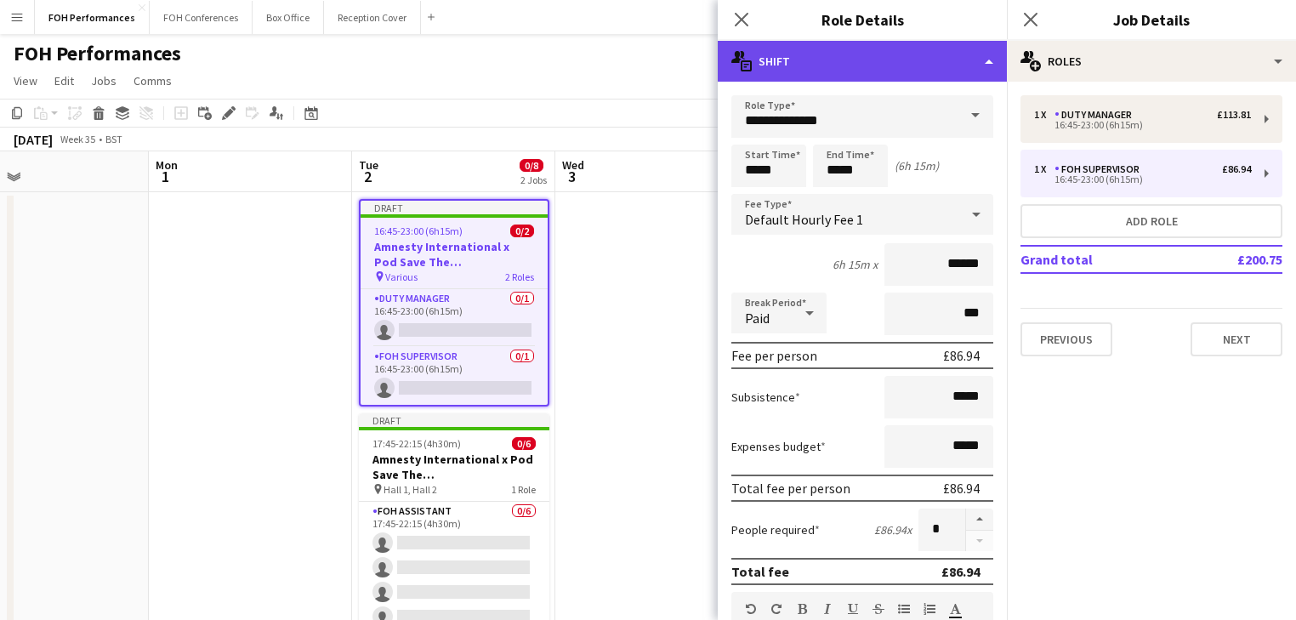
click at [842, 64] on div "multiple-actions-text Shift" at bounding box center [862, 61] width 289 height 41
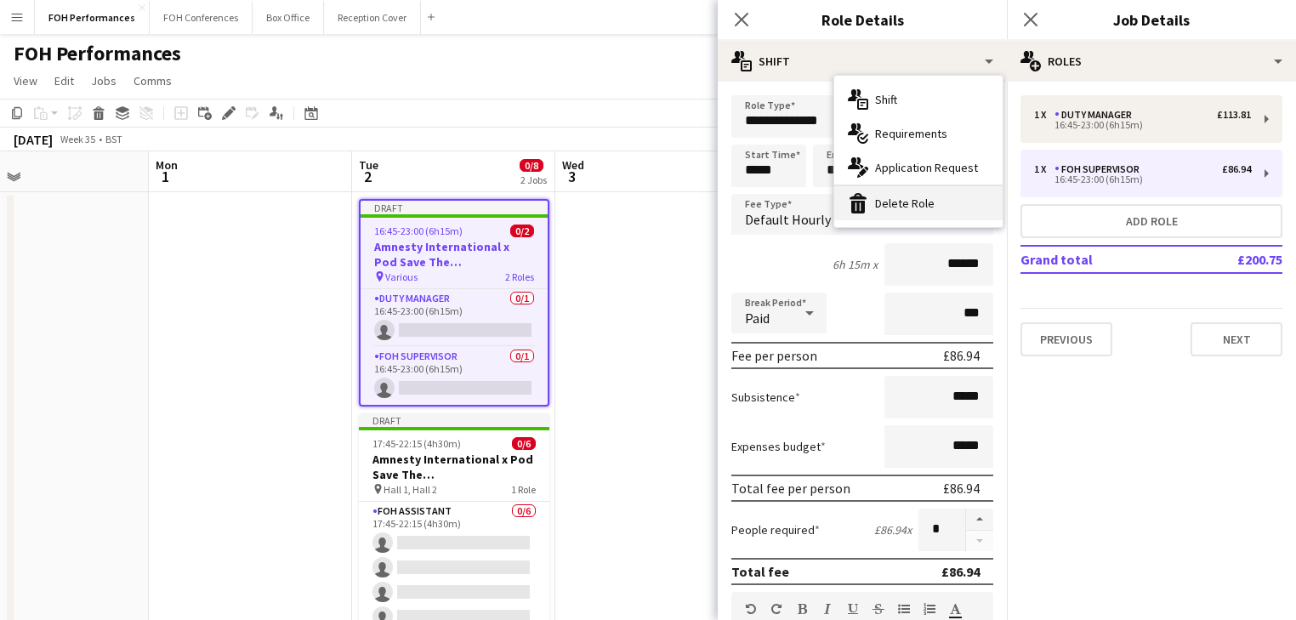
click at [903, 207] on div "bin-2 Delete Role" at bounding box center [918, 203] width 168 height 34
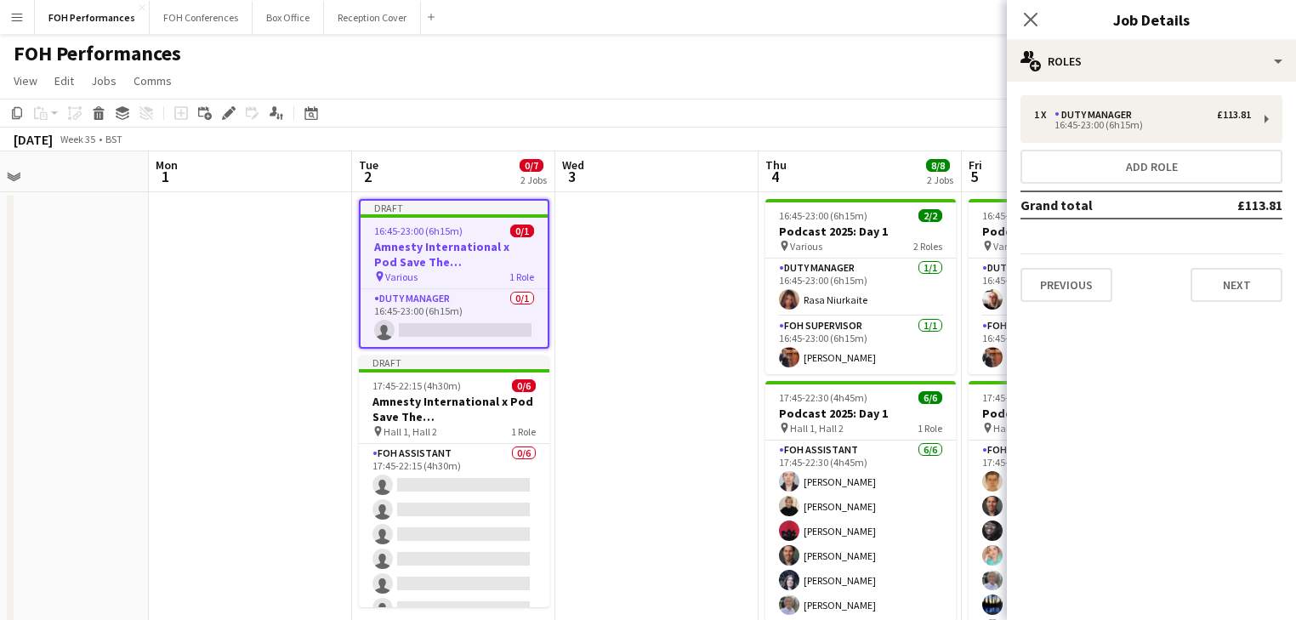
click at [605, 309] on app-date-cell at bounding box center [656, 575] width 203 height 766
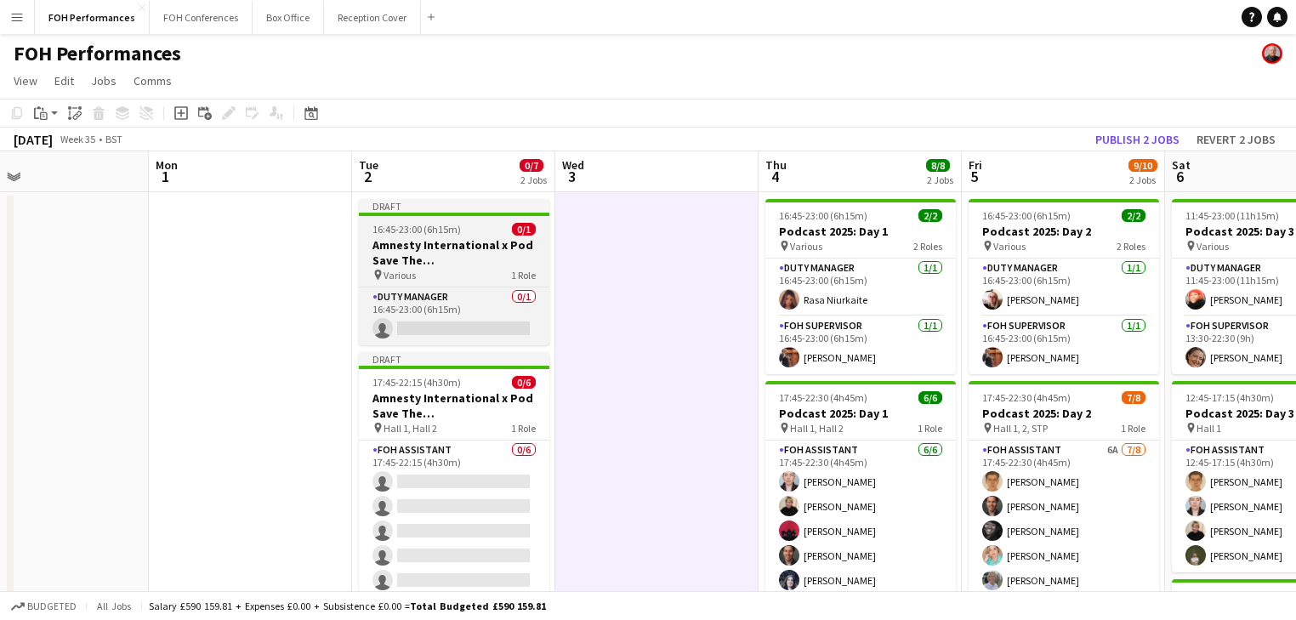
click at [413, 240] on h3 "Amnesty International x Pod Save The [GEOGRAPHIC_DATA]" at bounding box center [454, 252] width 190 height 31
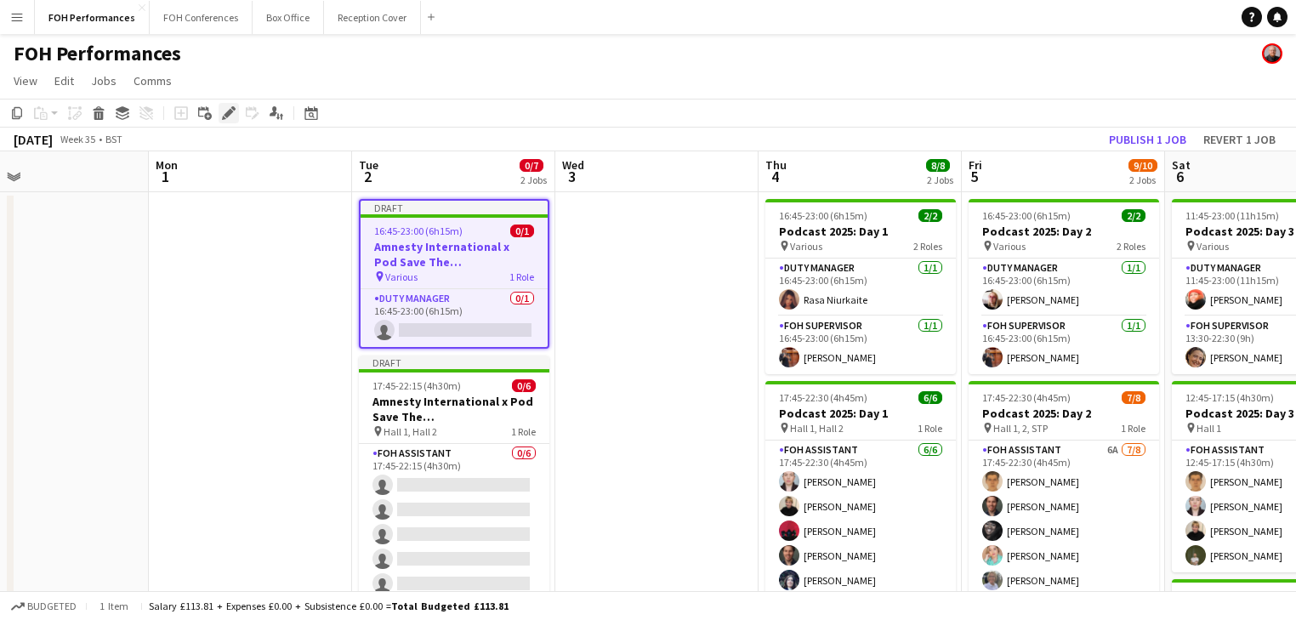
click at [224, 112] on icon "Edit" at bounding box center [229, 113] width 14 height 14
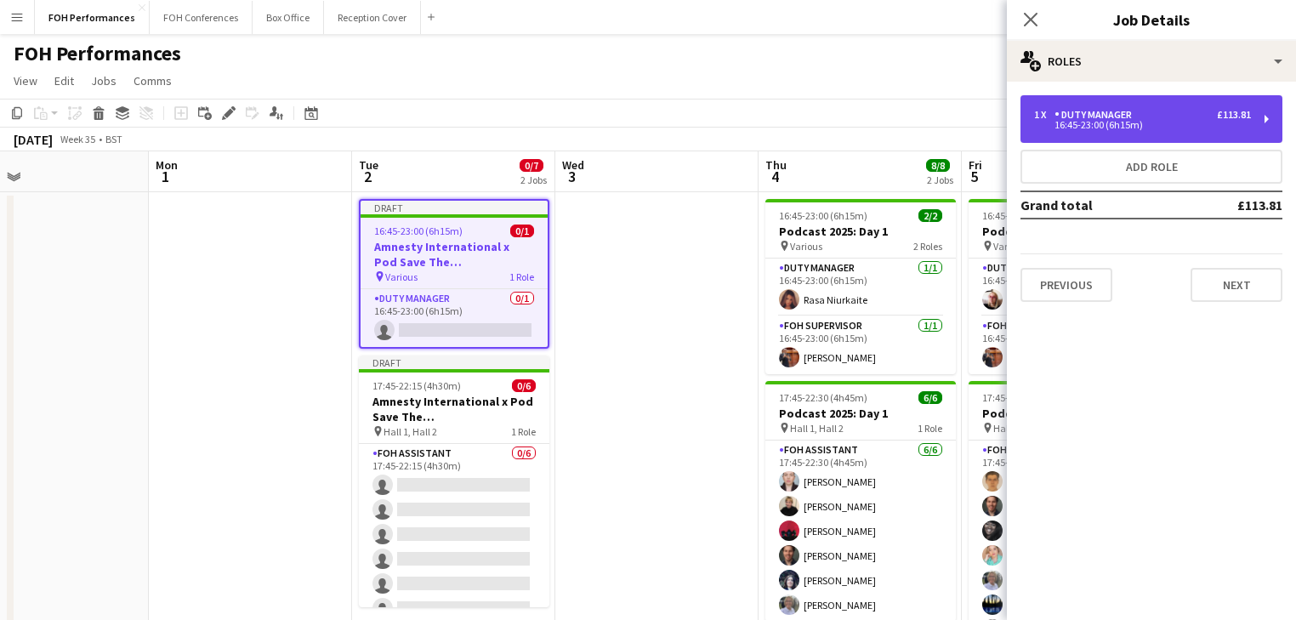
click at [1190, 125] on div "16:45-23:00 (6h15m)" at bounding box center [1142, 125] width 217 height 9
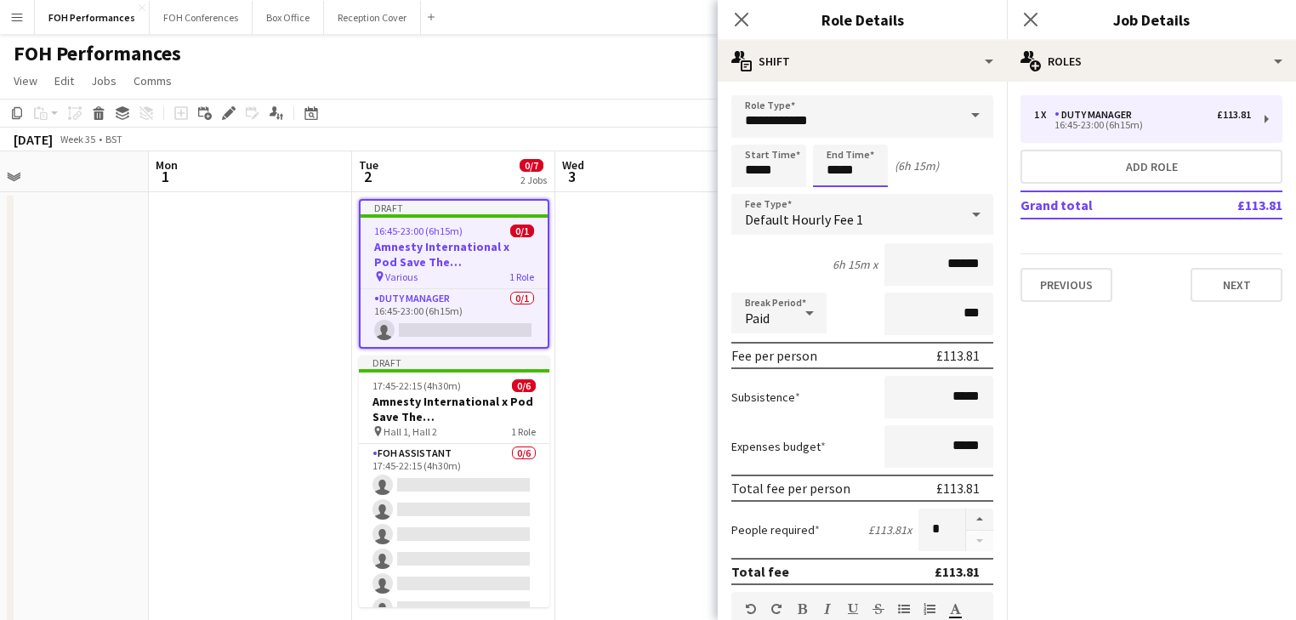
click at [877, 163] on input "*****" at bounding box center [850, 166] width 75 height 43
type input "*****"
click at [871, 133] on div at bounding box center [867, 136] width 34 height 17
click at [650, 304] on app-date-cell at bounding box center [656, 575] width 203 height 766
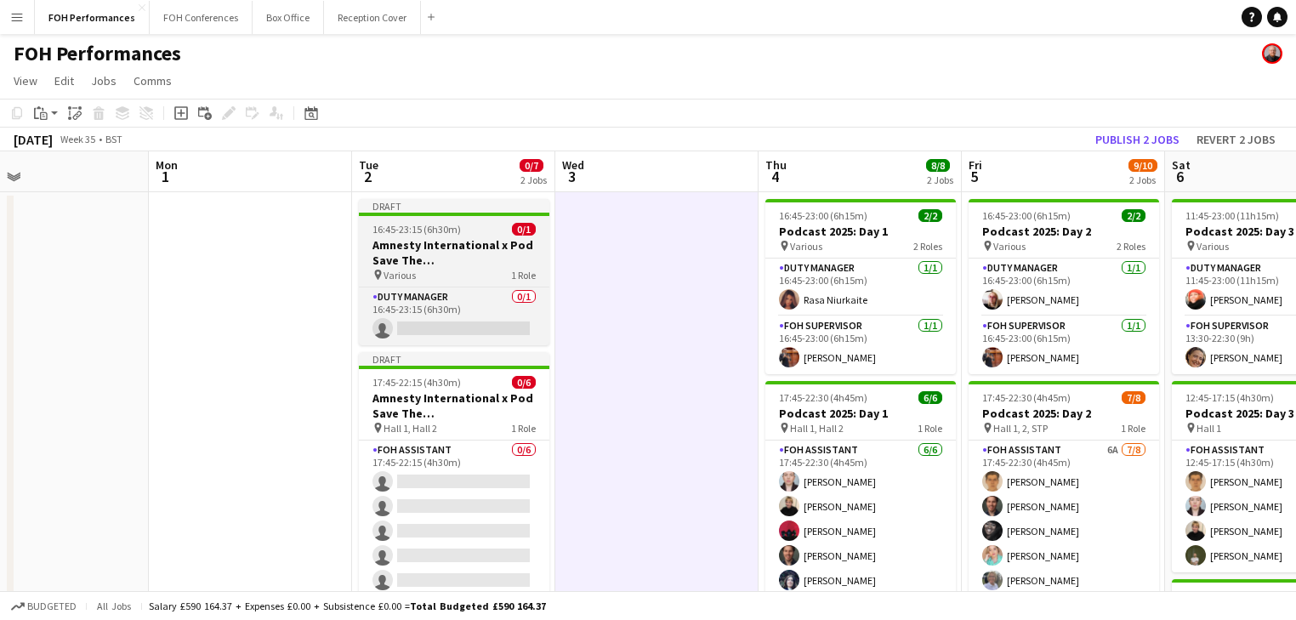
click at [422, 247] on h3 "Amnesty International x Pod Save The [GEOGRAPHIC_DATA]" at bounding box center [454, 252] width 190 height 31
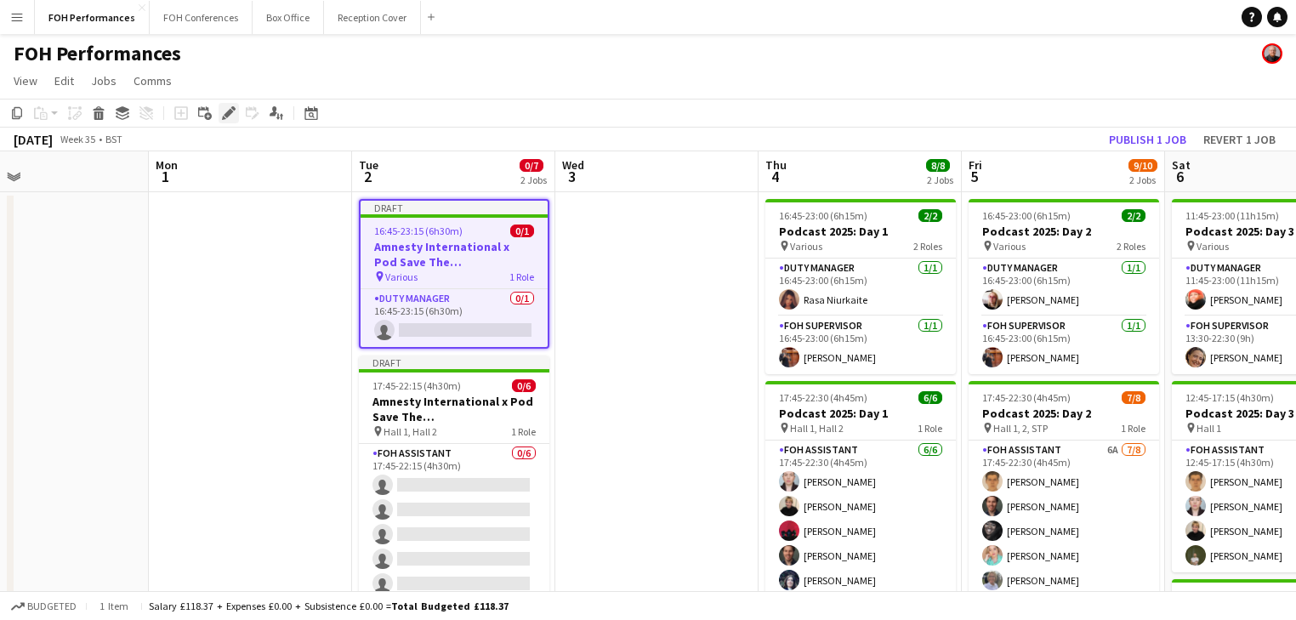
click at [222, 109] on icon "Edit" at bounding box center [229, 113] width 14 height 14
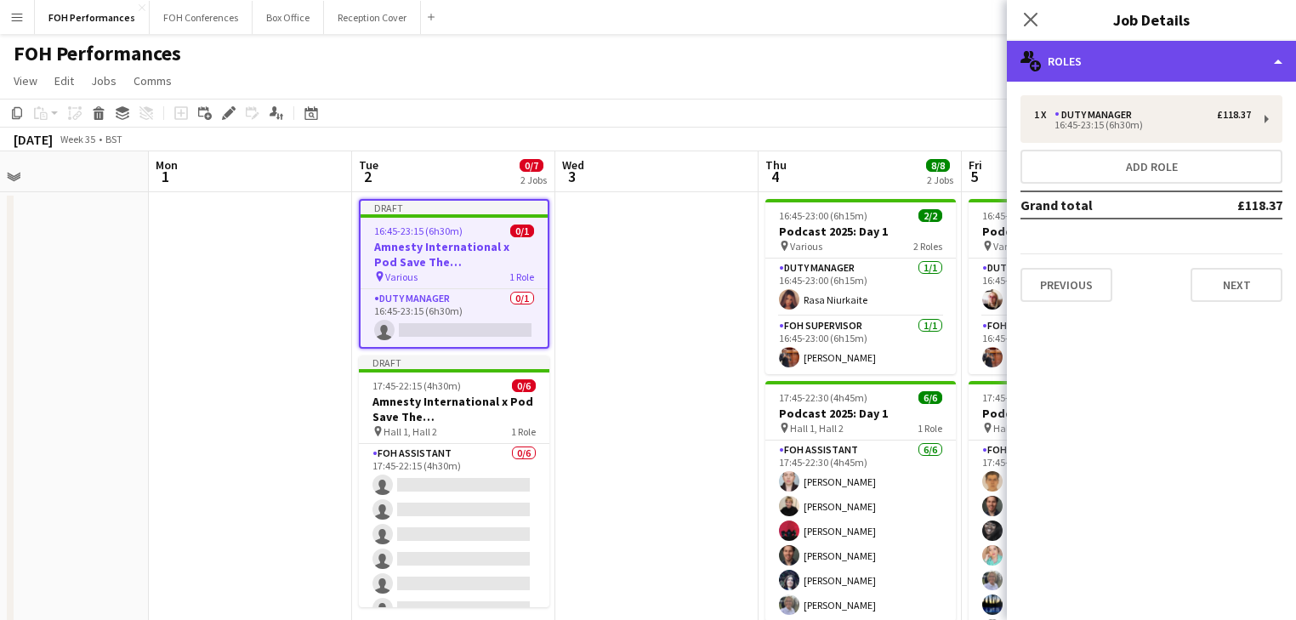
click at [1127, 73] on div "multiple-users-add Roles" at bounding box center [1151, 61] width 289 height 41
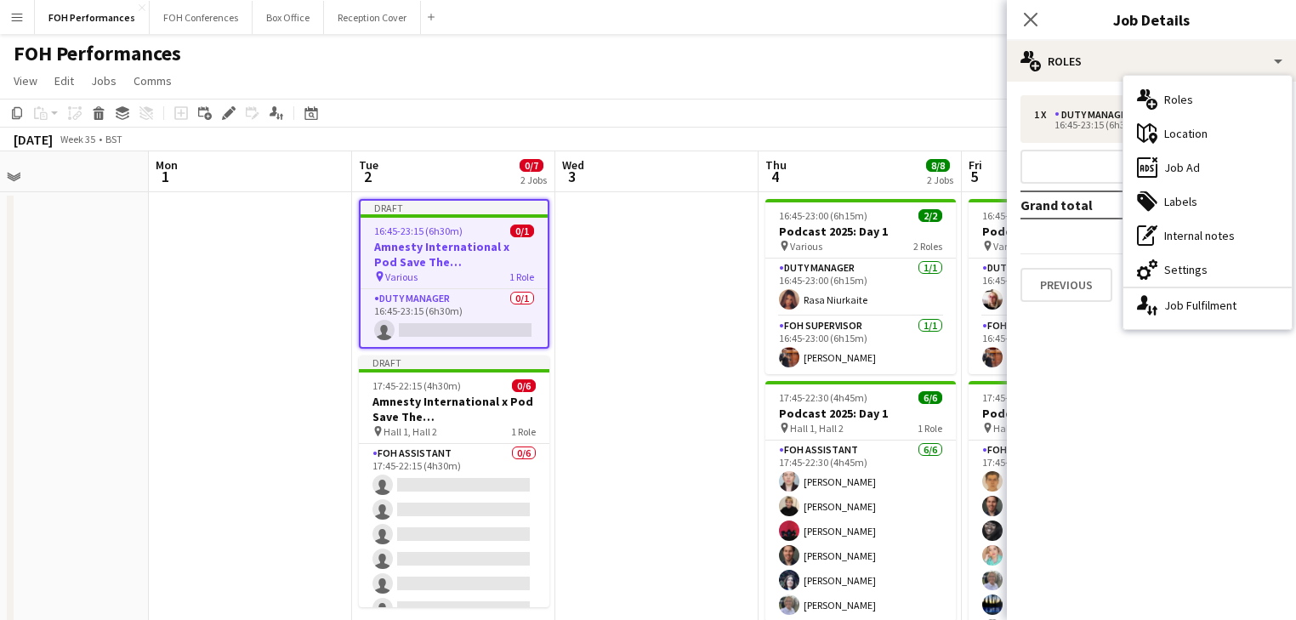
click at [1181, 265] on div "cog-double-3 Settings" at bounding box center [1207, 270] width 168 height 34
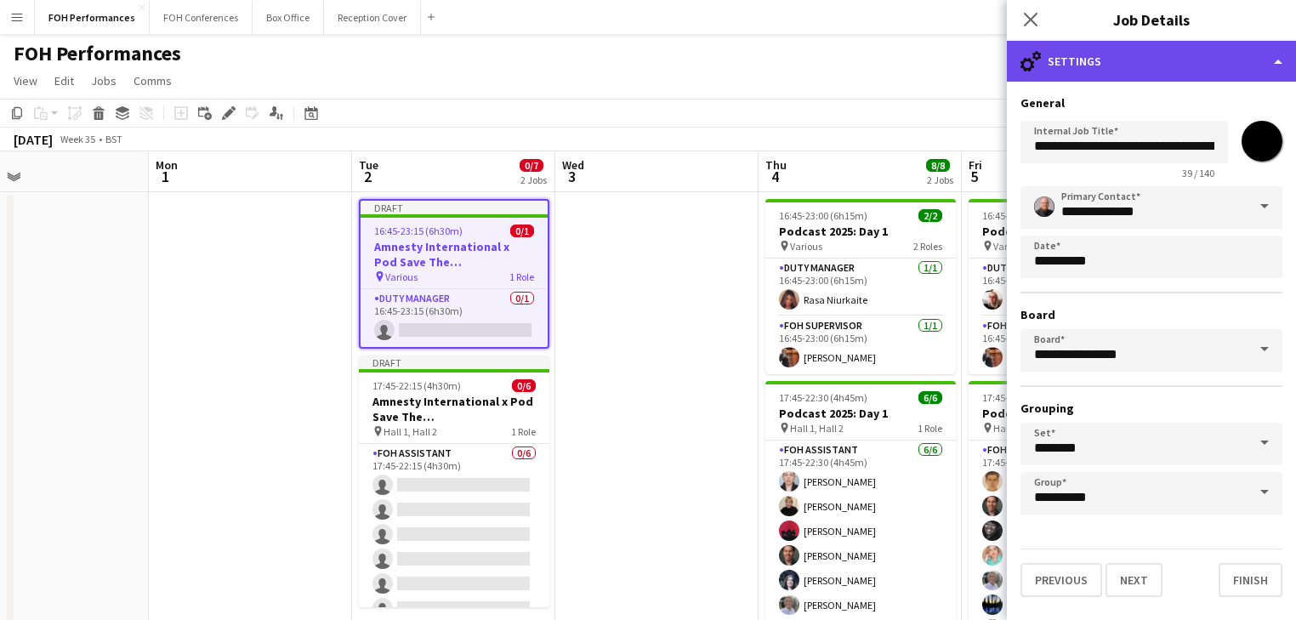
click at [1129, 53] on div "cog-double-3 Settings" at bounding box center [1151, 61] width 289 height 41
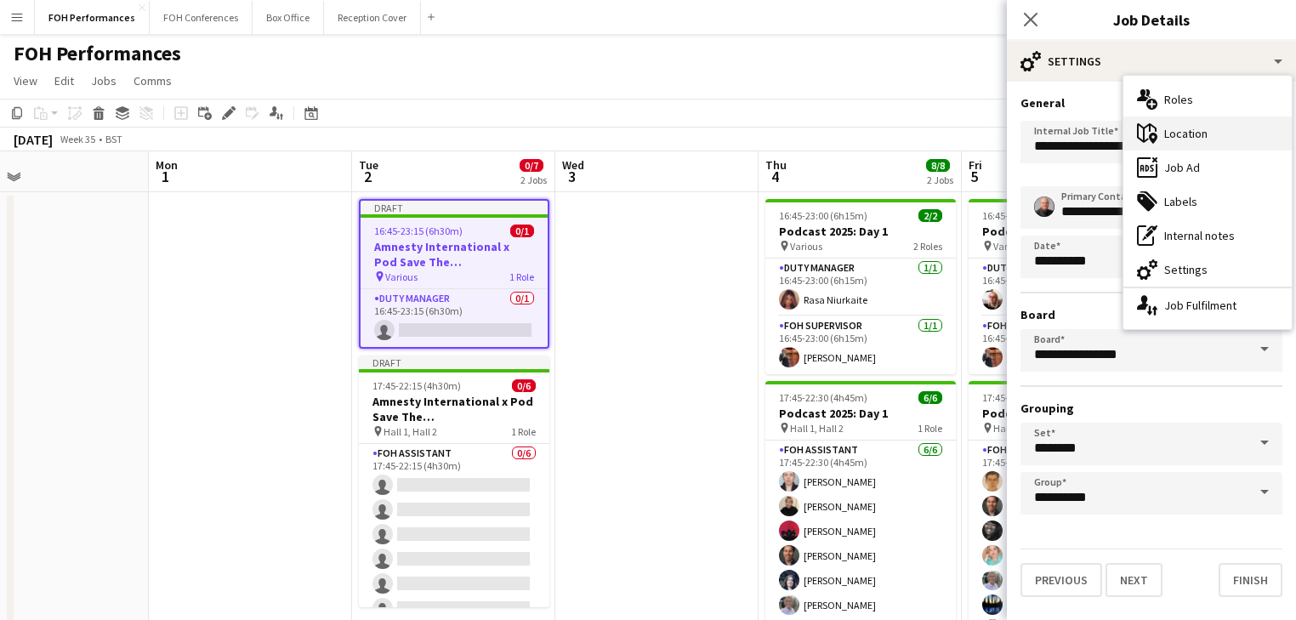
click at [1190, 137] on div "maps-pin-1 Location" at bounding box center [1207, 133] width 168 height 34
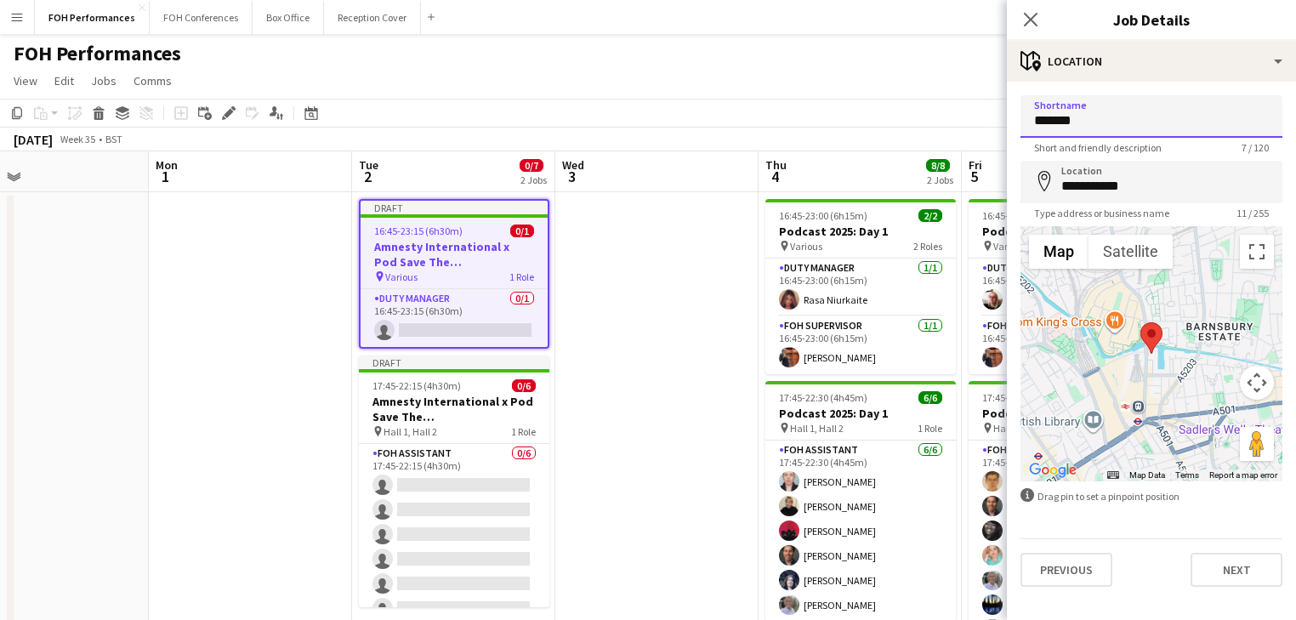
drag, startPoint x: 1099, startPoint y: 123, endPoint x: 993, endPoint y: 119, distance: 106.4
click at [993, 119] on body "Menu Boards Boards Boards All jobs Status Workforce Workforce My Workforce Recr…" at bounding box center [648, 493] width 1296 height 987
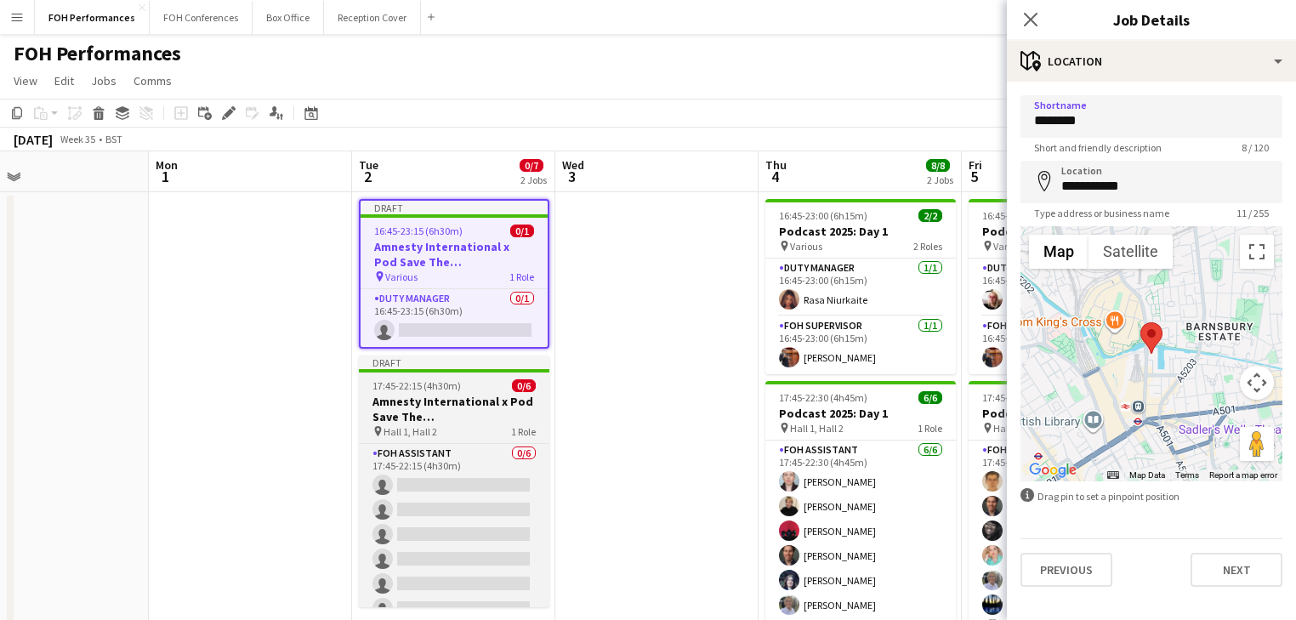
click at [437, 405] on h3 "Amnesty International x Pod Save The [GEOGRAPHIC_DATA]" at bounding box center [454, 409] width 190 height 31
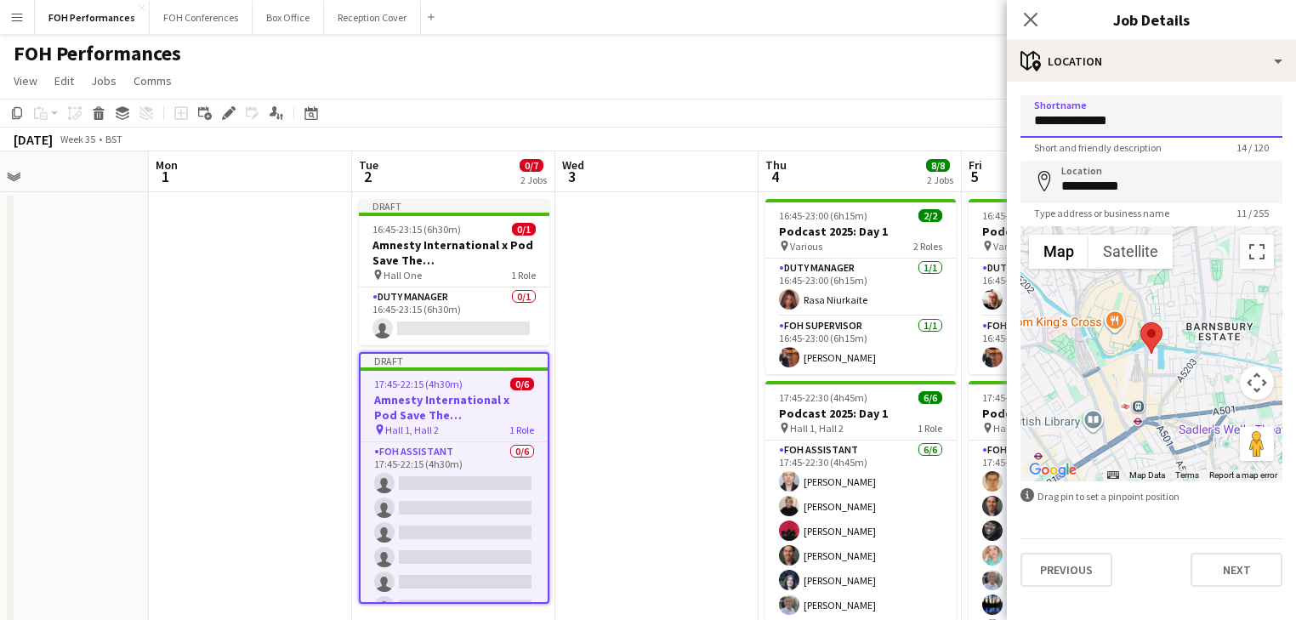
drag, startPoint x: 1085, startPoint y: 126, endPoint x: 1067, endPoint y: 126, distance: 17.9
click at [1067, 126] on input "**********" at bounding box center [1151, 116] width 262 height 43
type input "******"
click at [758, 332] on app-date-cell "16:45-23:00 (6h15m) 2/2 Podcast 2025: Day 1 pin Various 2 Roles Duty Manager [D…" at bounding box center [859, 575] width 203 height 766
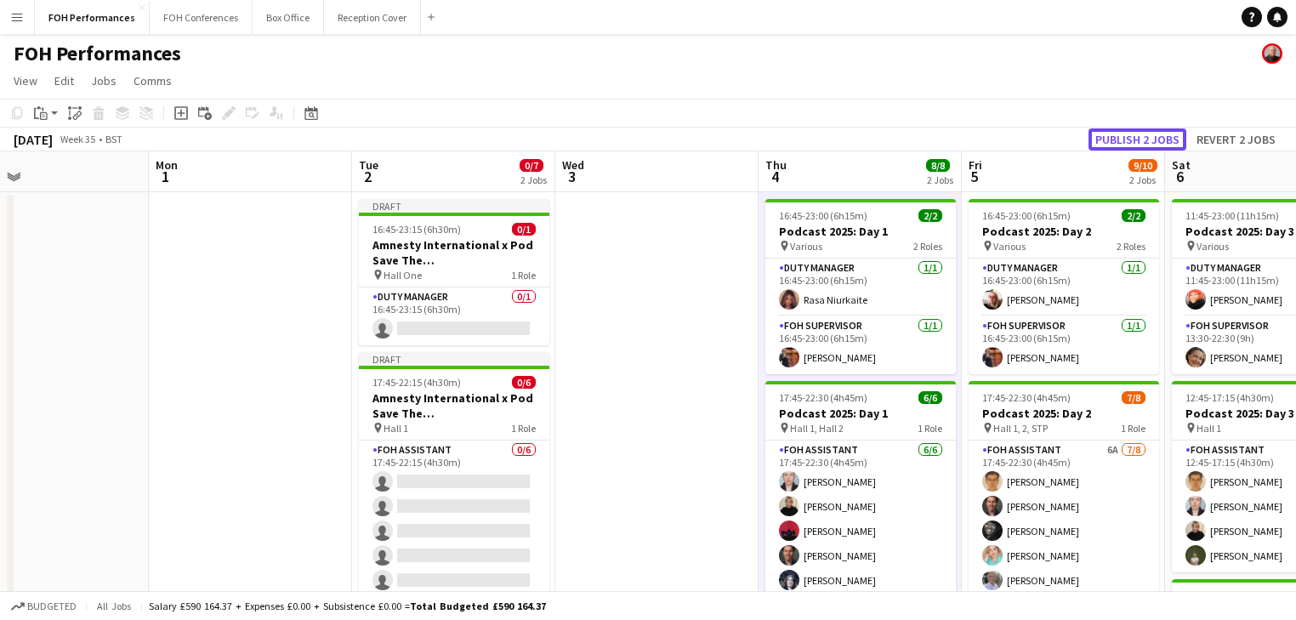
click at [1124, 137] on button "Publish 2 jobs" at bounding box center [1137, 139] width 98 height 22
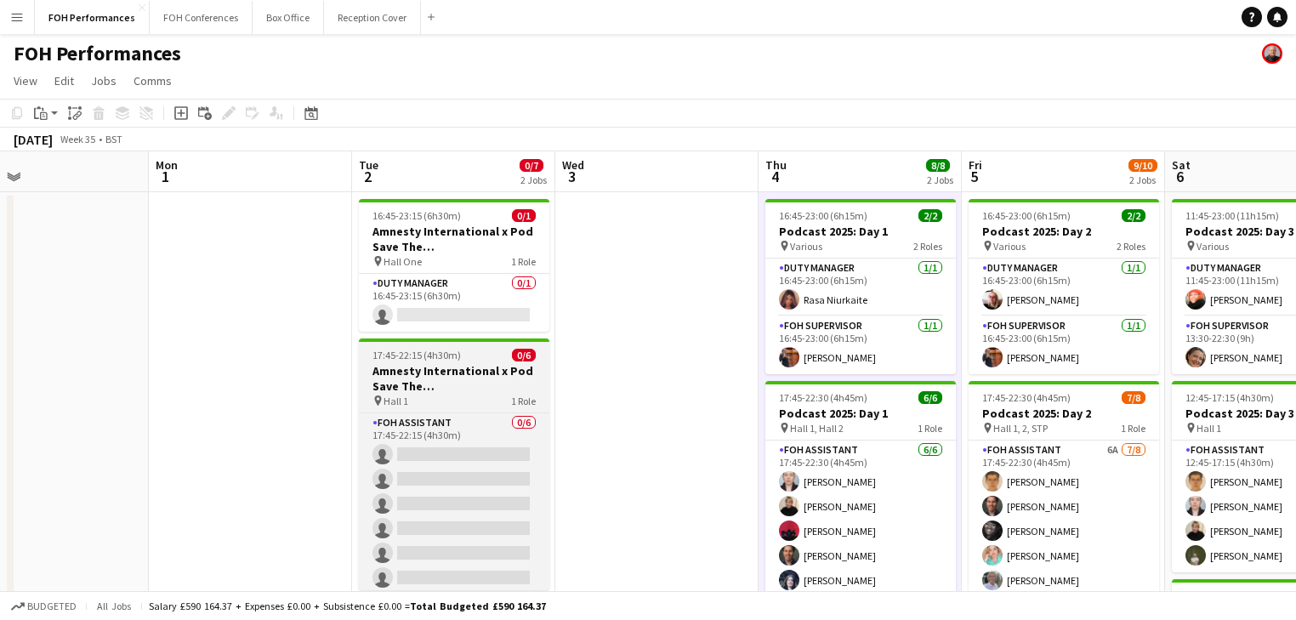
click at [417, 367] on h3 "Amnesty International x Pod Save The [GEOGRAPHIC_DATA]" at bounding box center [454, 378] width 190 height 31
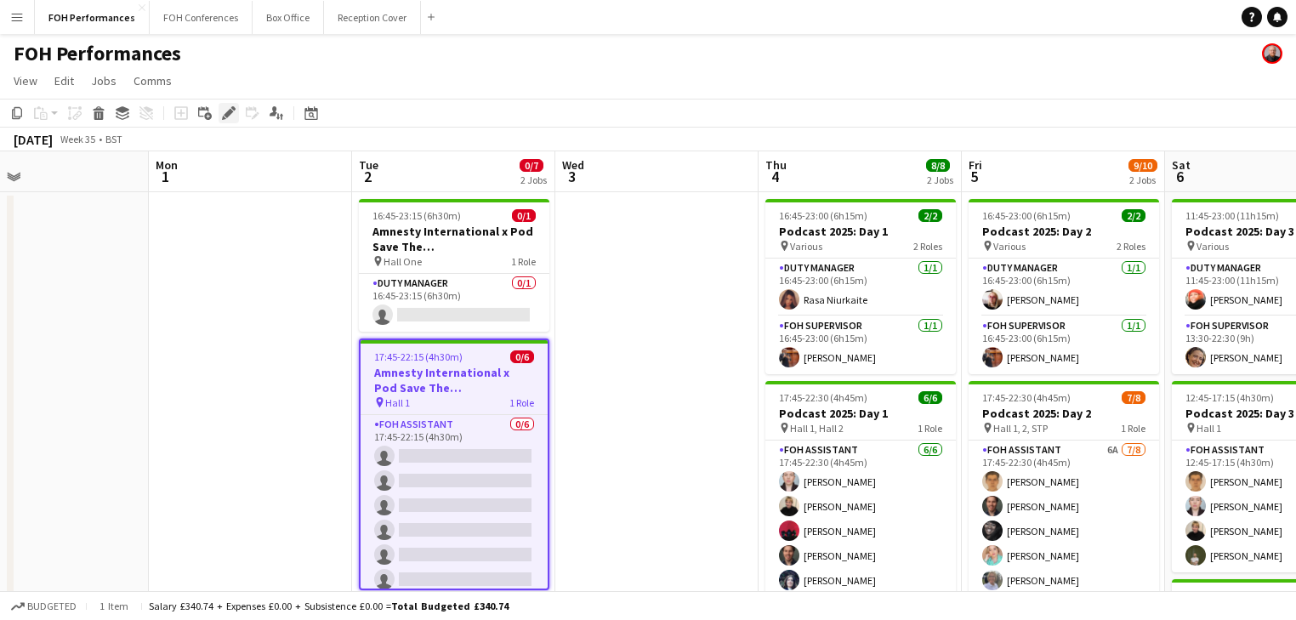
click at [224, 111] on icon "Edit" at bounding box center [229, 113] width 14 height 14
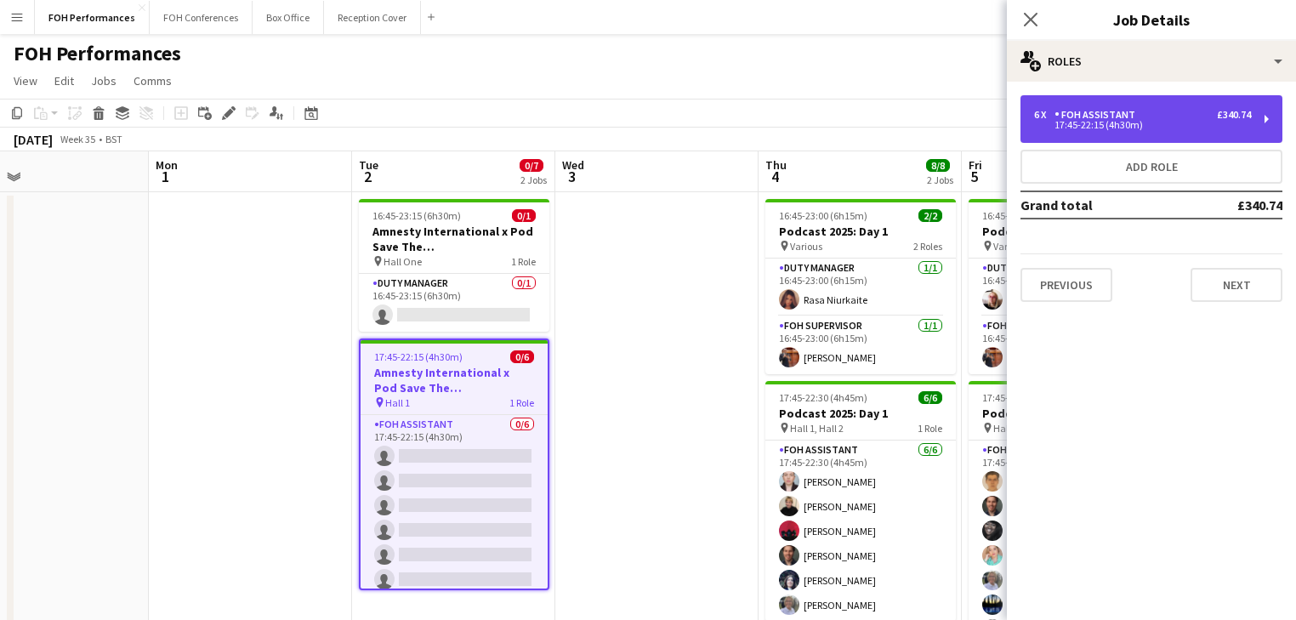
click at [1154, 117] on div "6 x FOH Assistant £340.74" at bounding box center [1142, 115] width 217 height 12
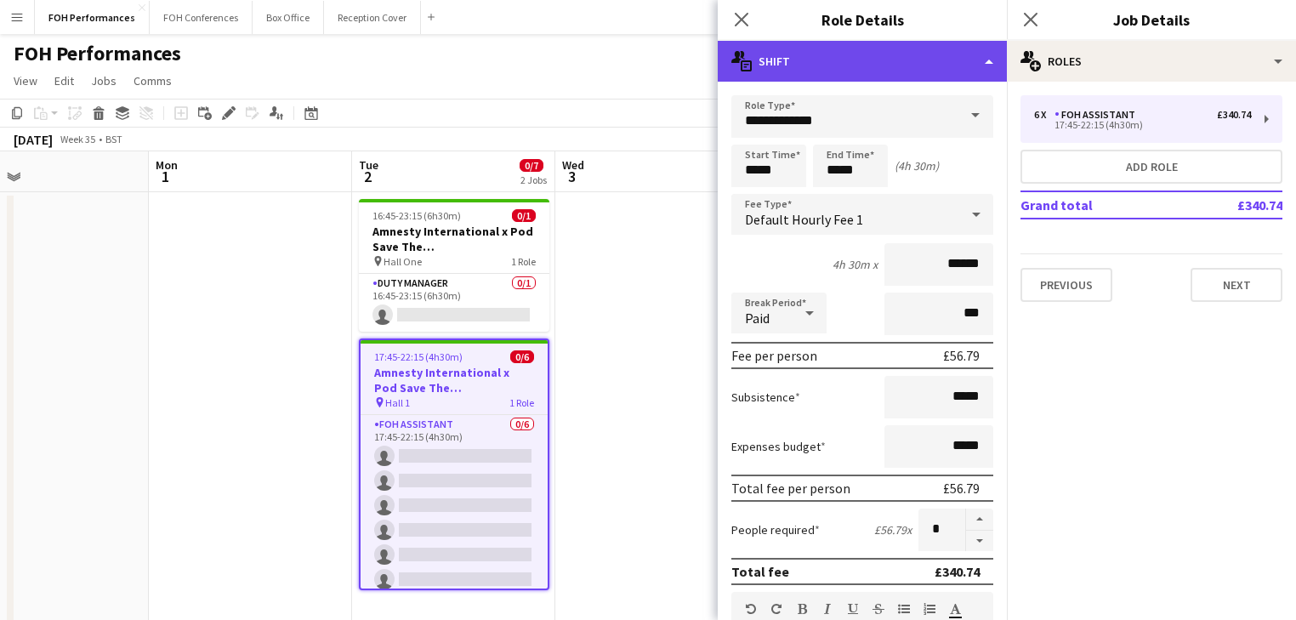
click at [855, 52] on div "multiple-actions-text Shift" at bounding box center [862, 61] width 289 height 41
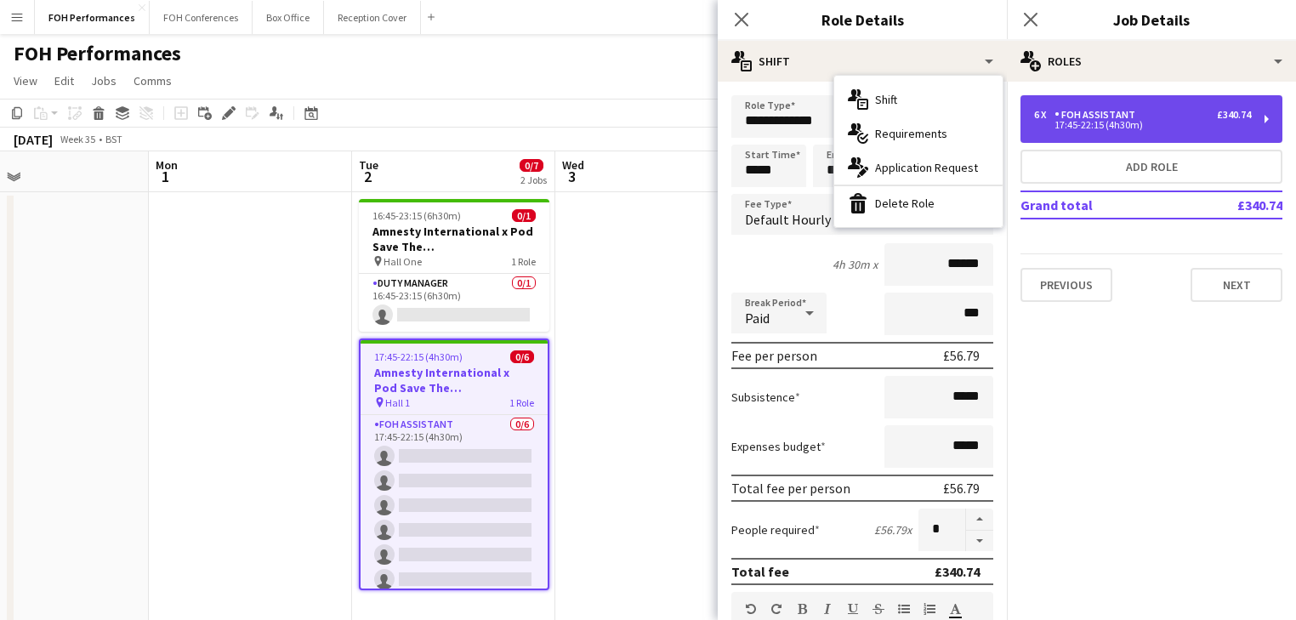
click at [1133, 111] on div "FOH Assistant" at bounding box center [1098, 115] width 88 height 12
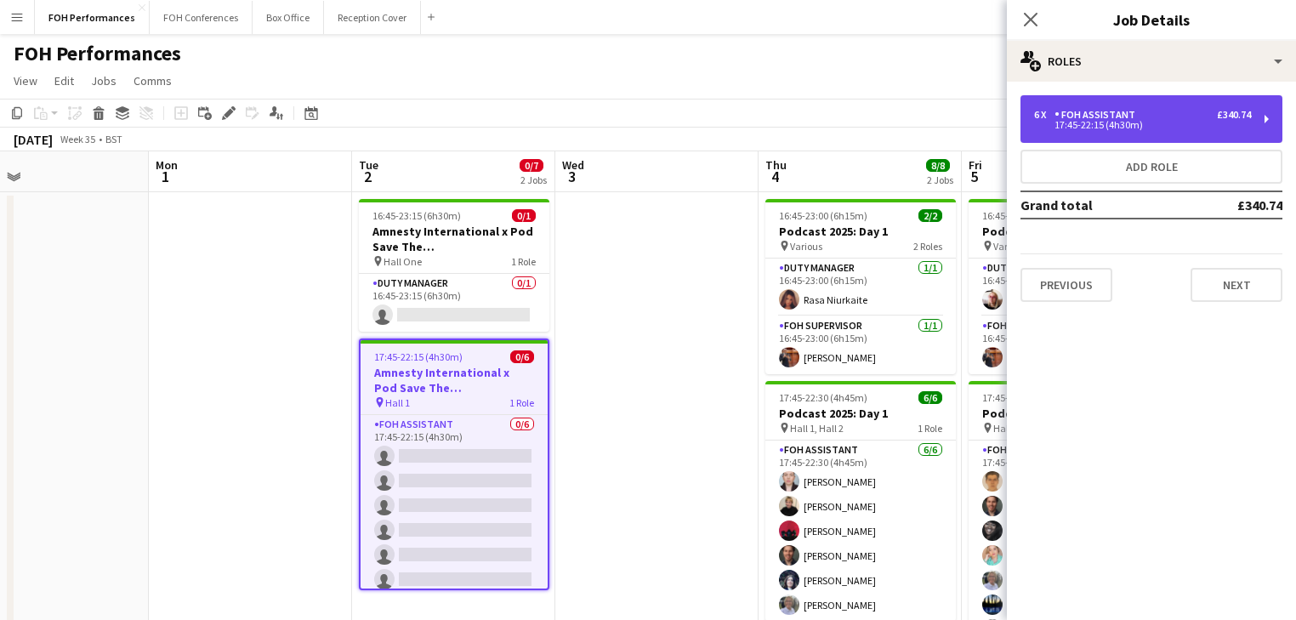
click at [1128, 117] on div "FOH Assistant" at bounding box center [1098, 115] width 88 height 12
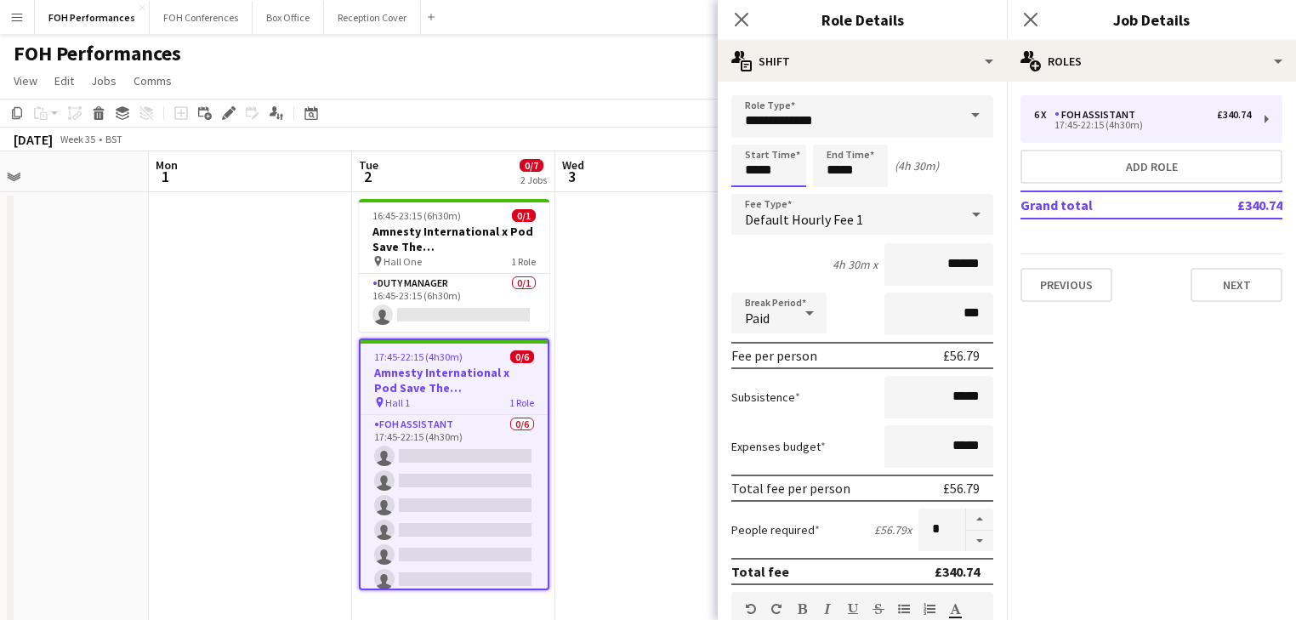
click at [778, 163] on input "*****" at bounding box center [768, 166] width 75 height 43
click at [752, 137] on div at bounding box center [752, 136] width 34 height 17
click at [789, 192] on div at bounding box center [786, 195] width 34 height 17
type input "*****"
click at [789, 192] on div at bounding box center [786, 195] width 34 height 17
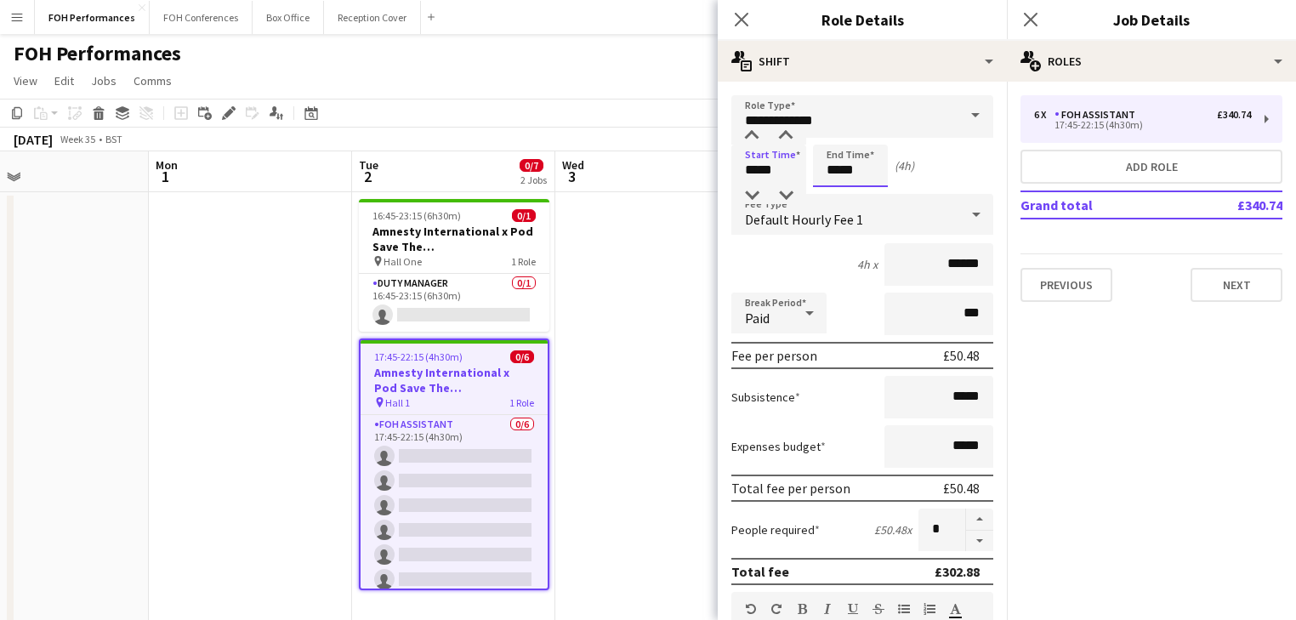
click at [866, 173] on input "*****" at bounding box center [850, 166] width 75 height 43
click at [867, 133] on div at bounding box center [867, 136] width 34 height 17
type input "*****"
click at [867, 133] on div at bounding box center [867, 136] width 34 height 17
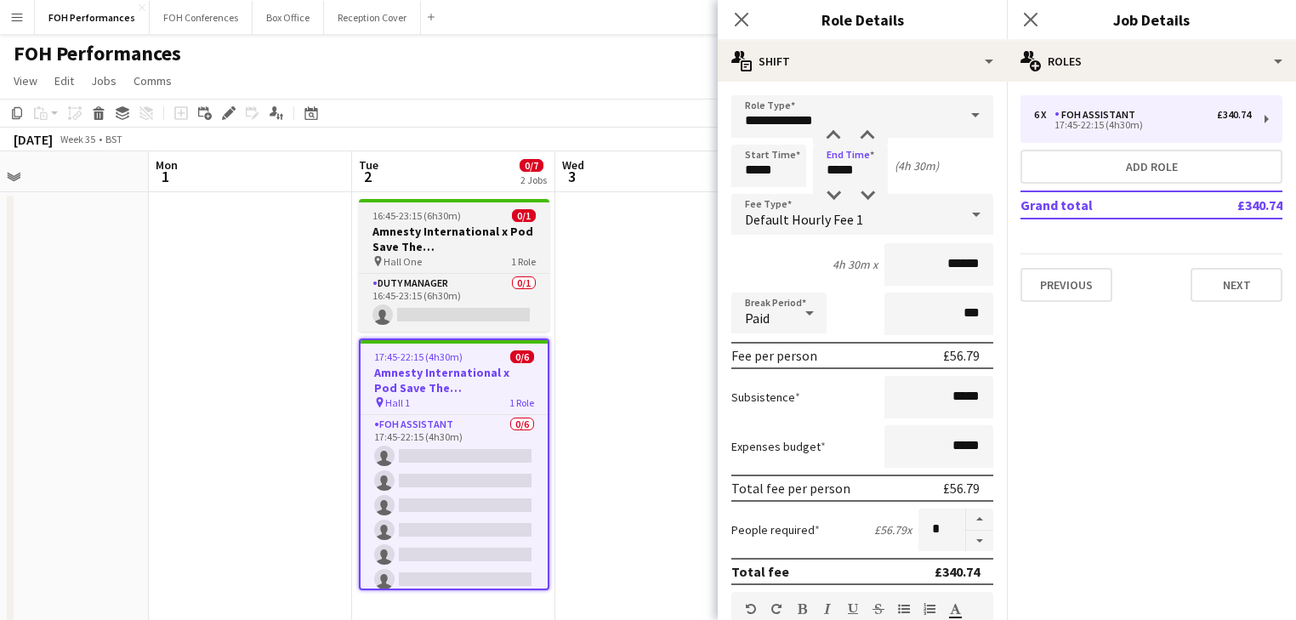
click at [452, 233] on h3 "Amnesty International x Pod Save The [GEOGRAPHIC_DATA]" at bounding box center [454, 239] width 190 height 31
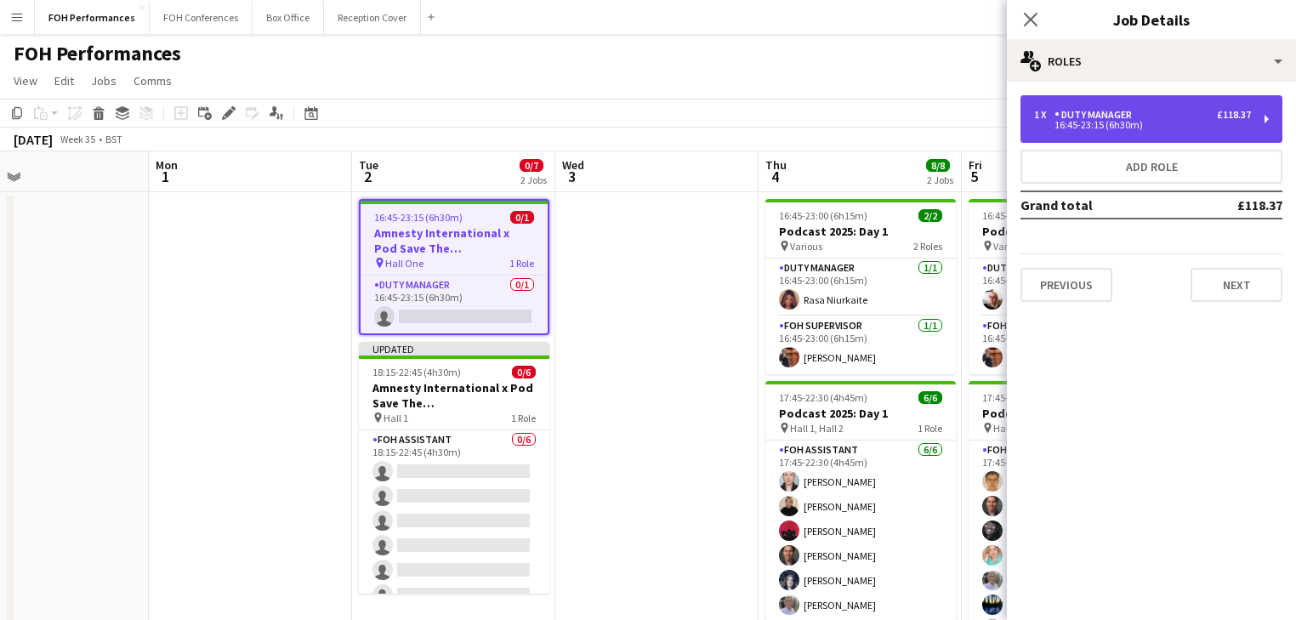
click at [1100, 122] on div "16:45-23:15 (6h30m)" at bounding box center [1142, 125] width 217 height 9
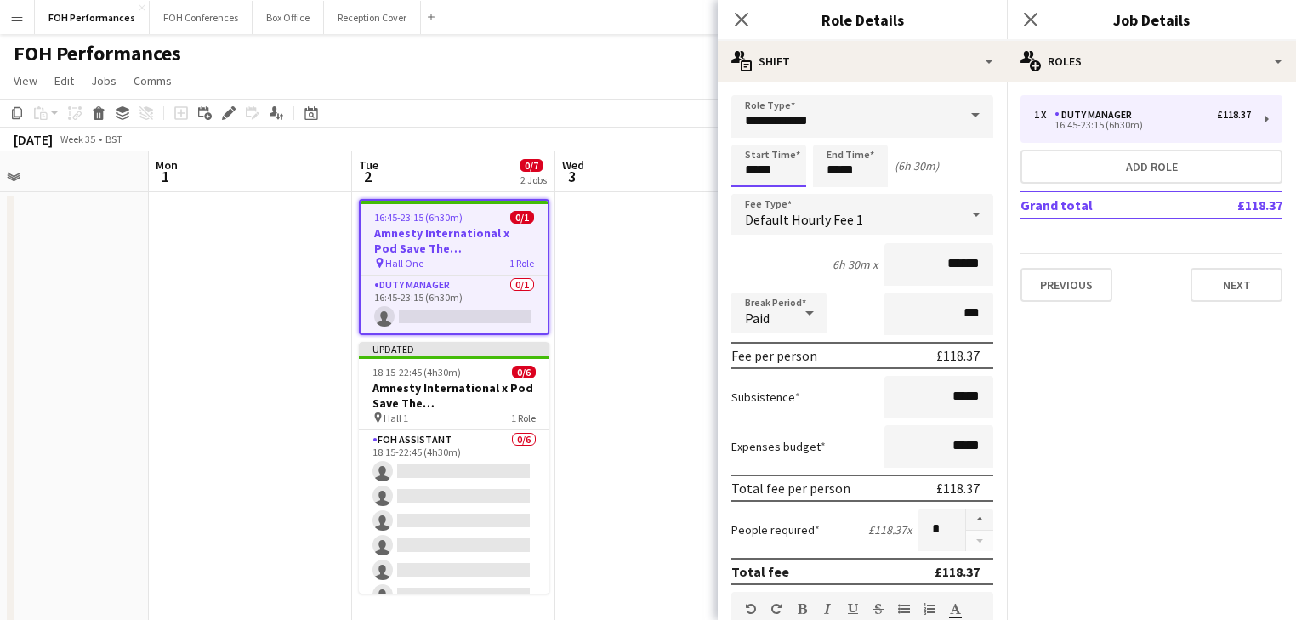
click at [781, 163] on input "*****" at bounding box center [768, 166] width 75 height 43
click at [758, 132] on div at bounding box center [752, 136] width 34 height 17
click at [780, 192] on div at bounding box center [786, 195] width 34 height 17
type input "*****"
click at [780, 192] on div at bounding box center [786, 195] width 34 height 17
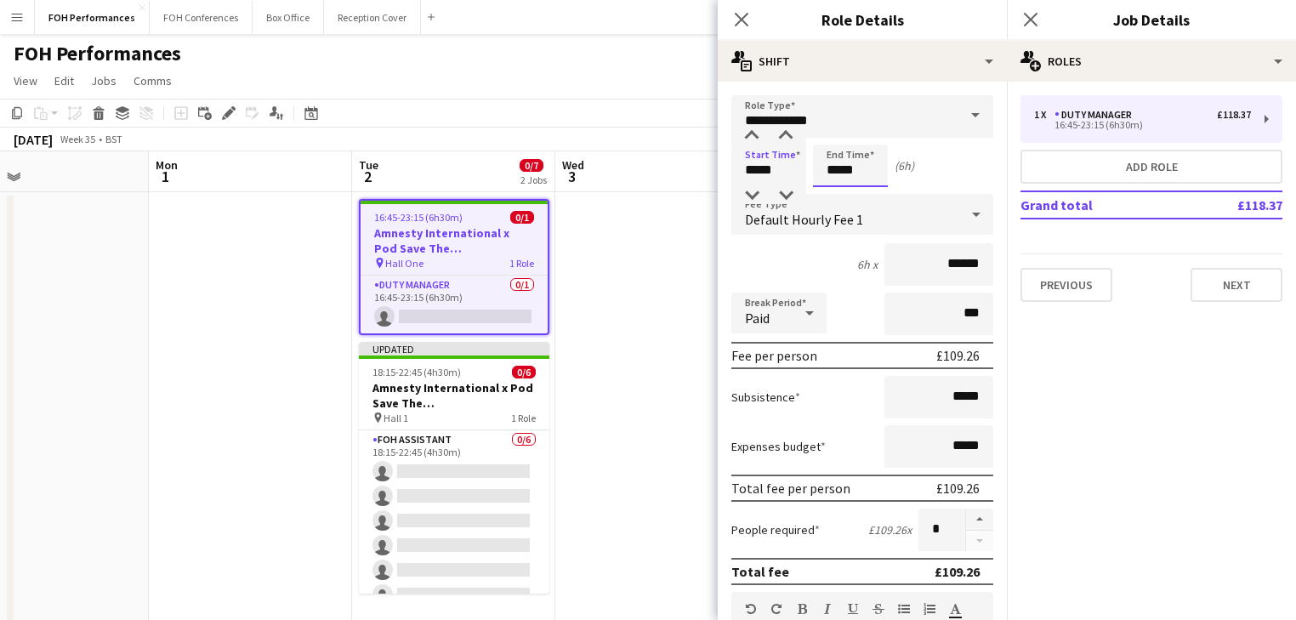
click at [838, 166] on input "*****" at bounding box center [850, 166] width 75 height 43
click at [870, 134] on div at bounding box center [867, 136] width 34 height 17
type input "*****"
click at [870, 134] on div at bounding box center [867, 136] width 34 height 17
click at [672, 325] on app-date-cell at bounding box center [656, 575] width 203 height 766
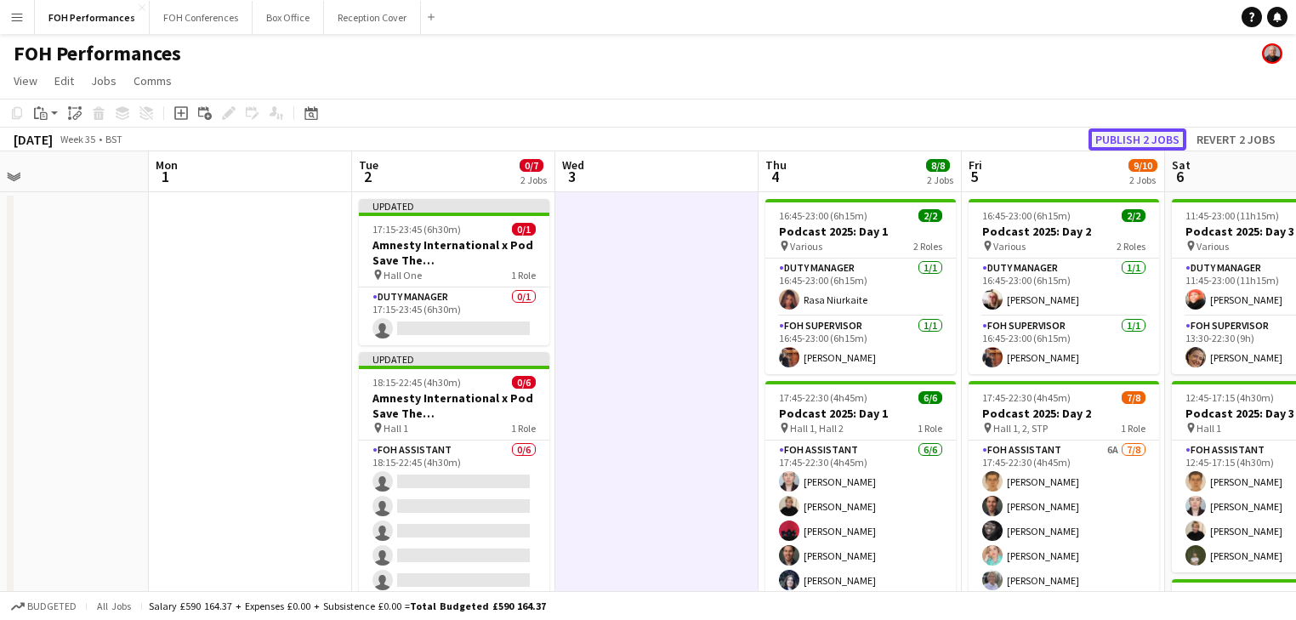
click at [1139, 139] on button "Publish 2 jobs" at bounding box center [1137, 139] width 98 height 22
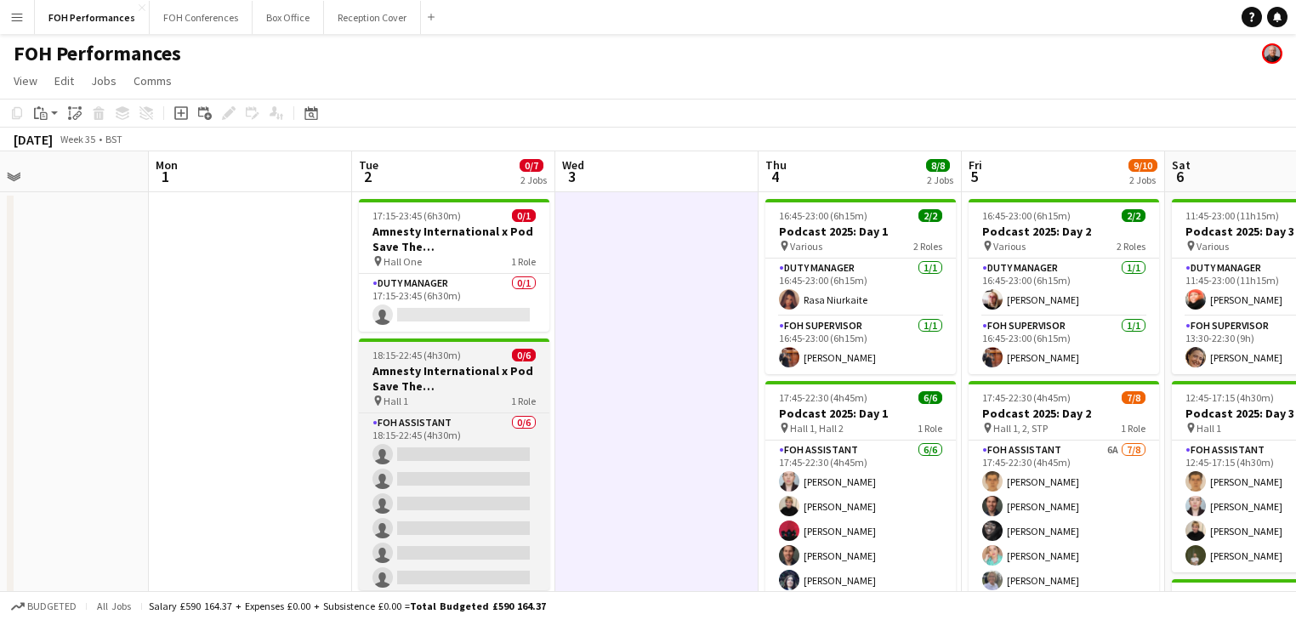
click at [443, 386] on h3 "Amnesty International x Pod Save The [GEOGRAPHIC_DATA]" at bounding box center [454, 378] width 190 height 31
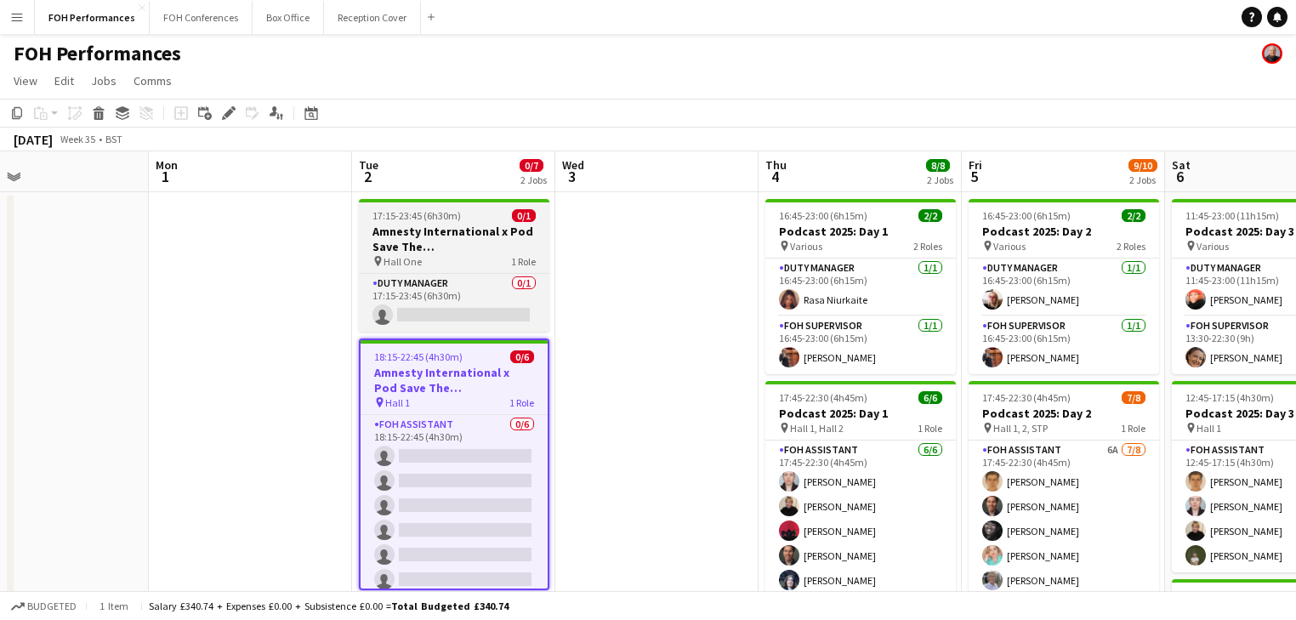
click at [407, 231] on h3 "Amnesty International x Pod Save The [GEOGRAPHIC_DATA]" at bounding box center [454, 239] width 190 height 31
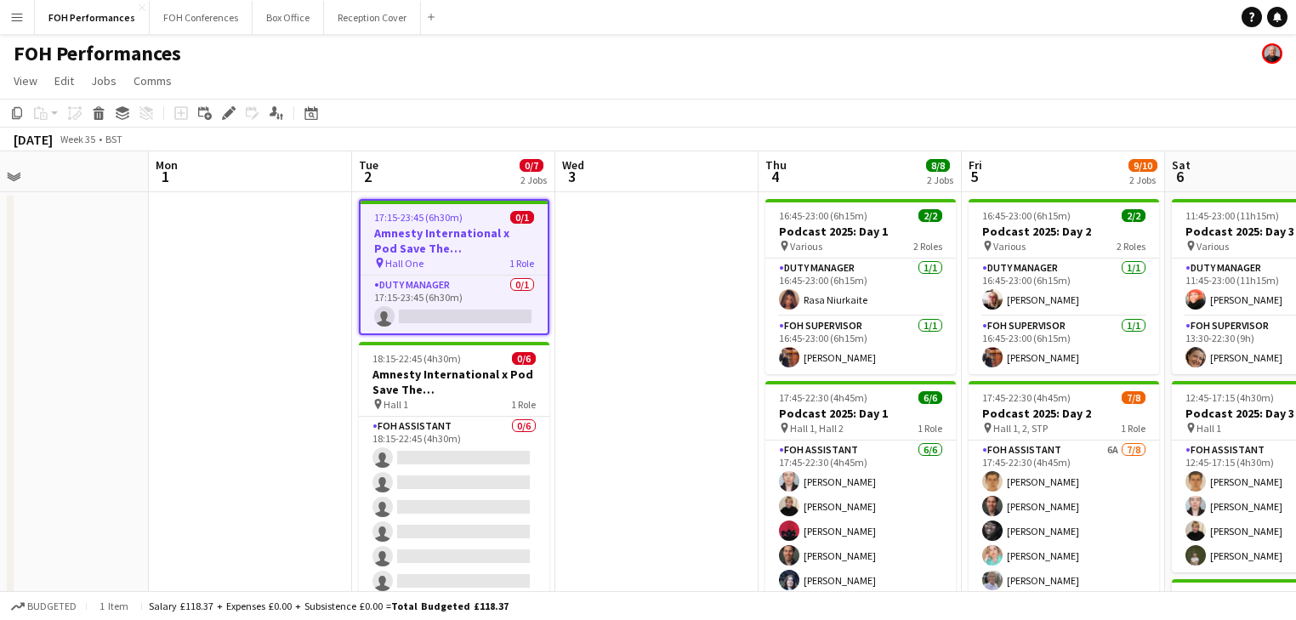
drag, startPoint x: 228, startPoint y: 116, endPoint x: 262, endPoint y: 111, distance: 34.5
click at [228, 116] on icon at bounding box center [228, 113] width 9 height 9
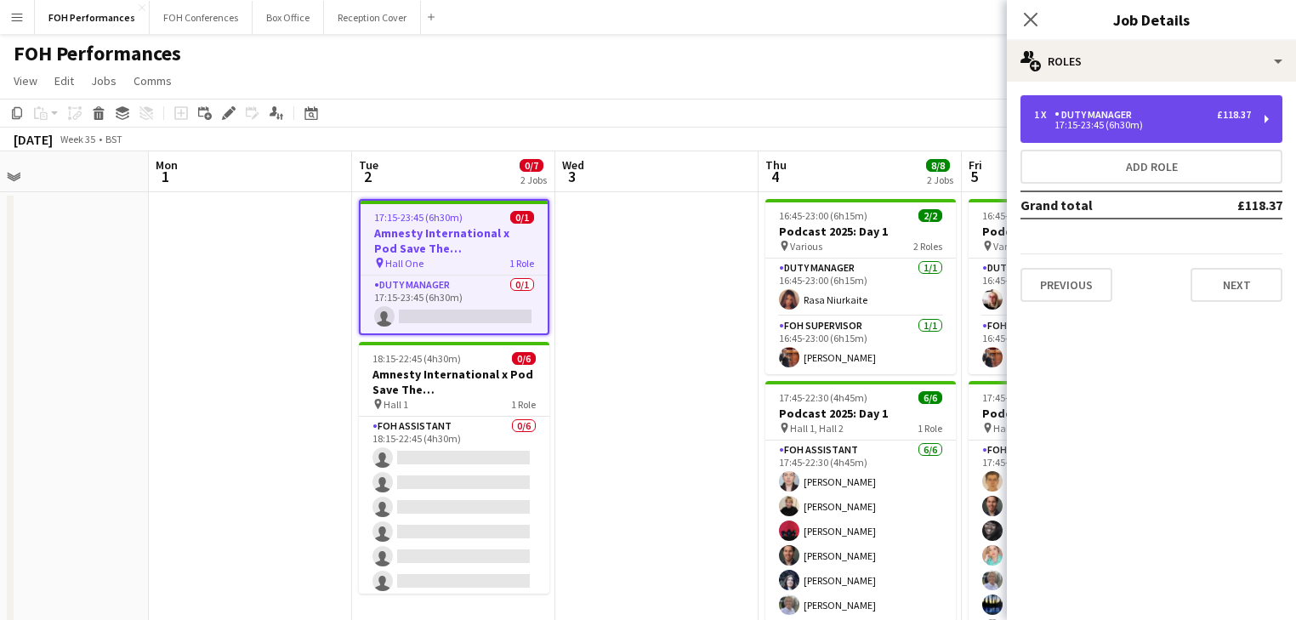
click at [1167, 116] on div "1 x Duty Manager £118.37" at bounding box center [1142, 115] width 217 height 12
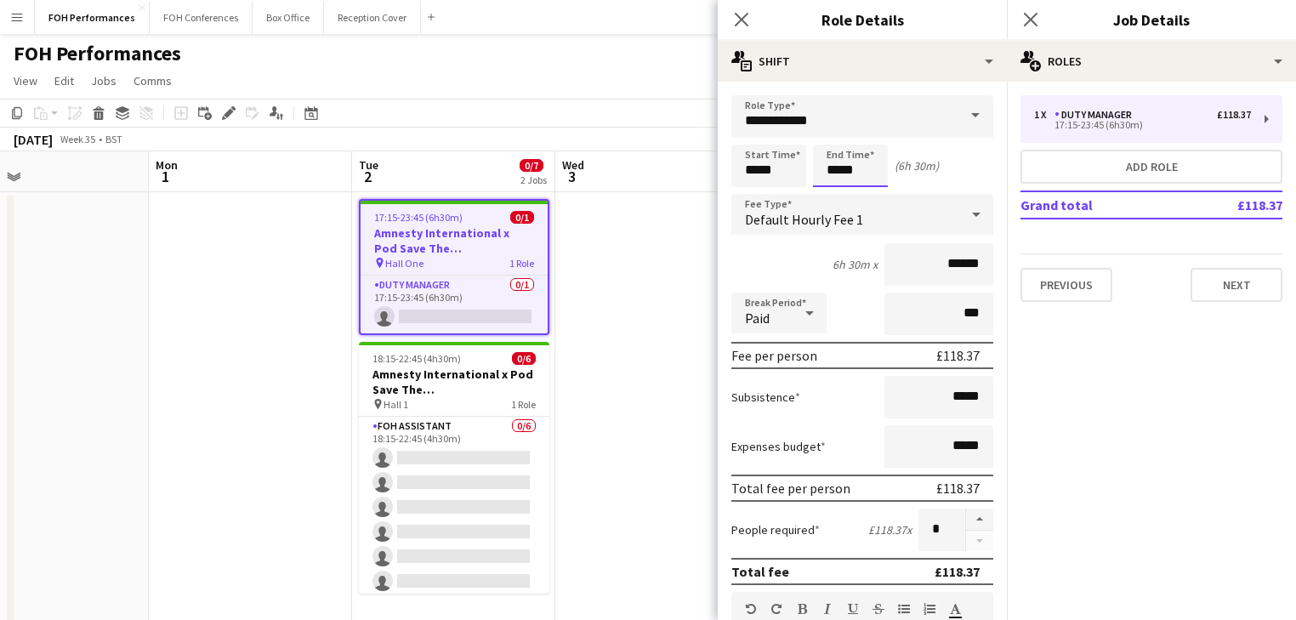
click at [867, 170] on input "*****" at bounding box center [850, 166] width 75 height 43
click at [866, 196] on div at bounding box center [867, 195] width 34 height 17
type input "*****"
click at [867, 196] on div at bounding box center [867, 195] width 34 height 17
click at [598, 316] on app-date-cell at bounding box center [656, 575] width 203 height 766
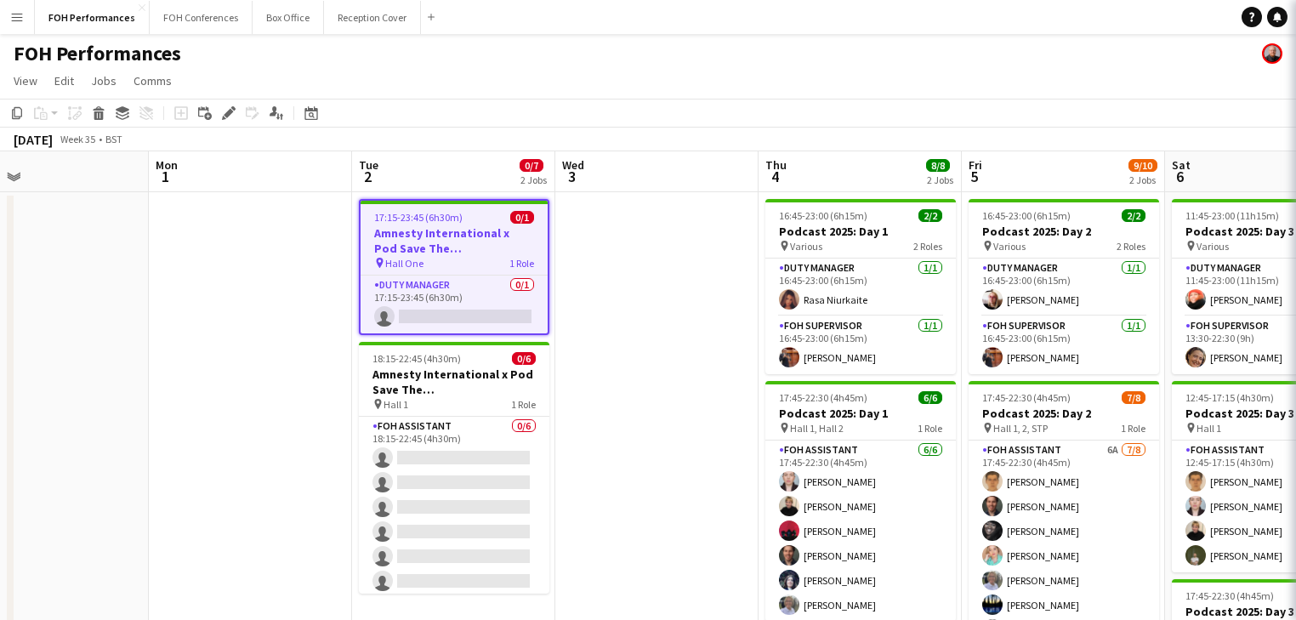
scroll to position [0, 460]
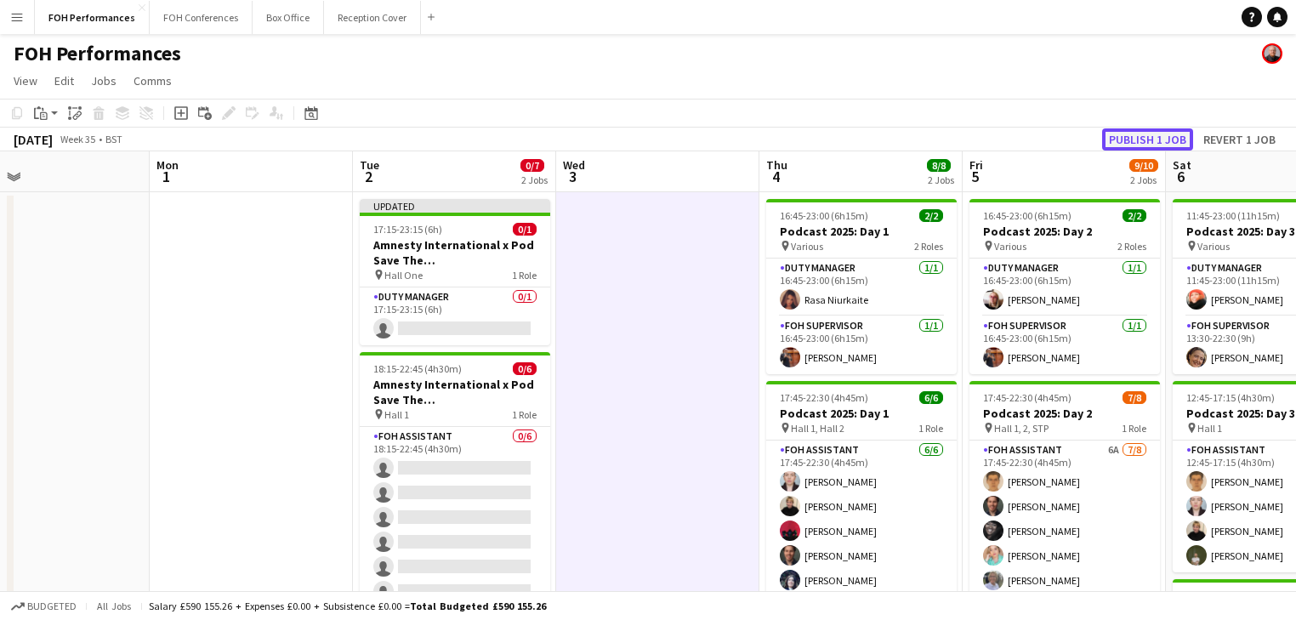
click at [1153, 133] on button "Publish 1 job" at bounding box center [1147, 139] width 91 height 22
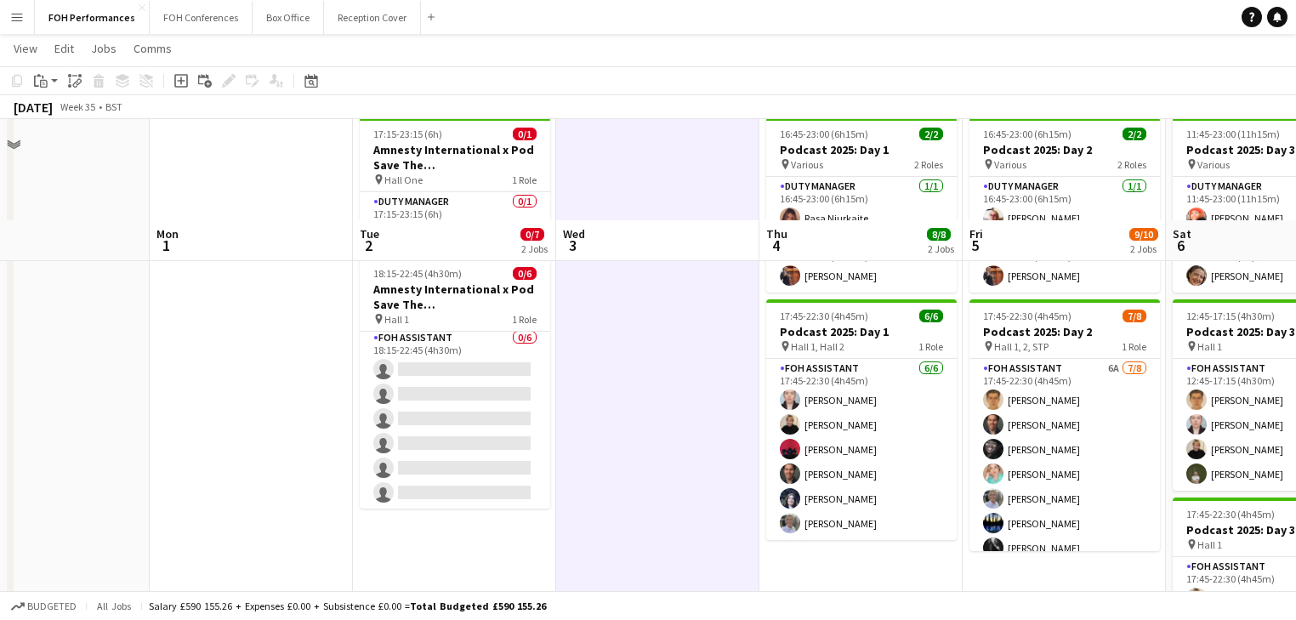
scroll to position [181, 0]
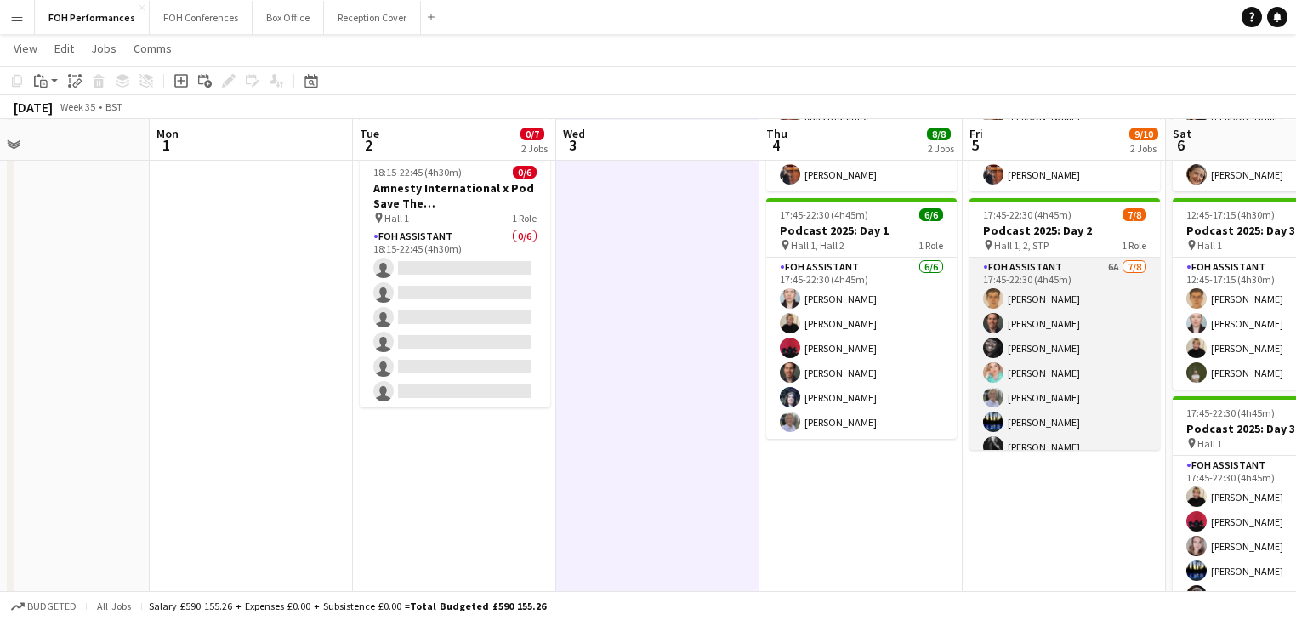
click at [1054, 362] on app-card-role "FOH Assistant 6A [DATE] 17:45-22:30 (4h45m) [PERSON_NAME] [PERSON_NAME] [PERSON…" at bounding box center [1064, 373] width 190 height 230
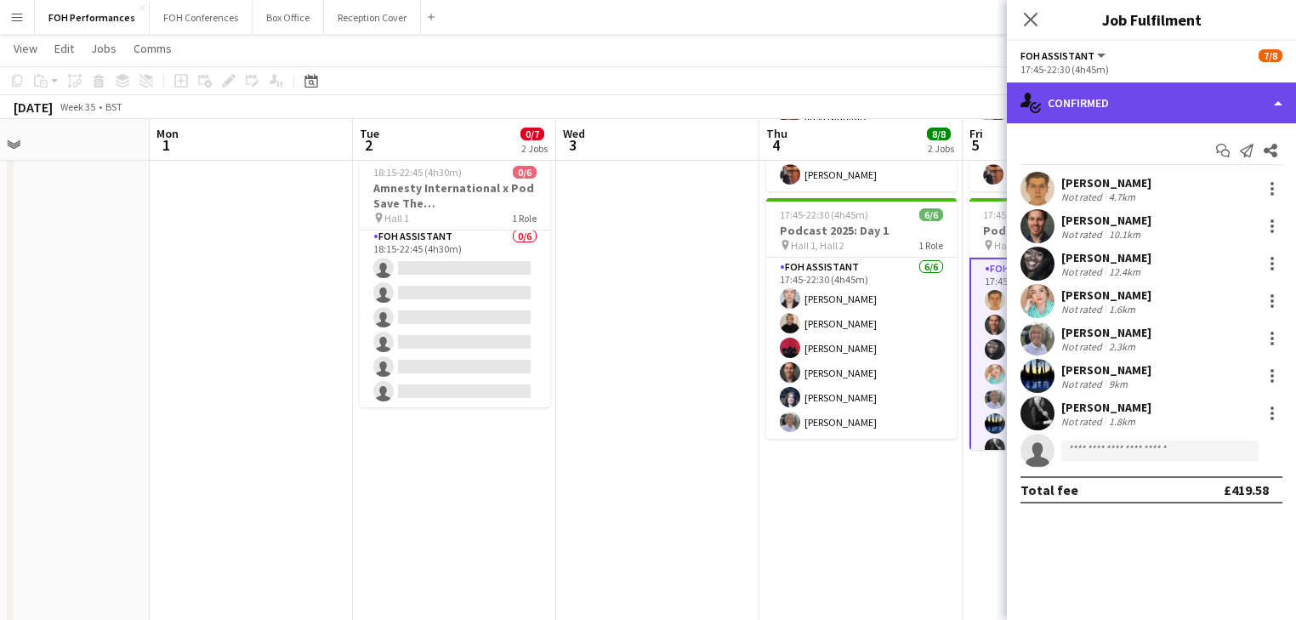
click at [1131, 104] on div "single-neutral-actions-check-2 Confirmed" at bounding box center [1151, 102] width 289 height 41
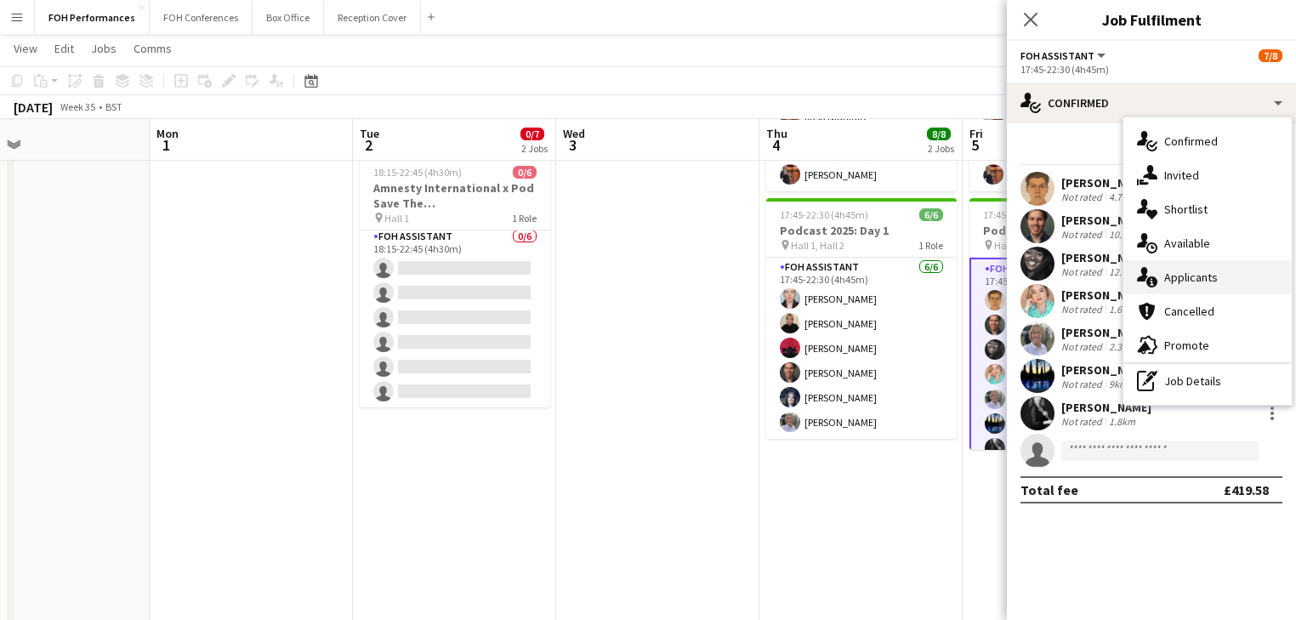
click at [1187, 272] on div "single-neutral-actions-information Applicants" at bounding box center [1207, 277] width 168 height 34
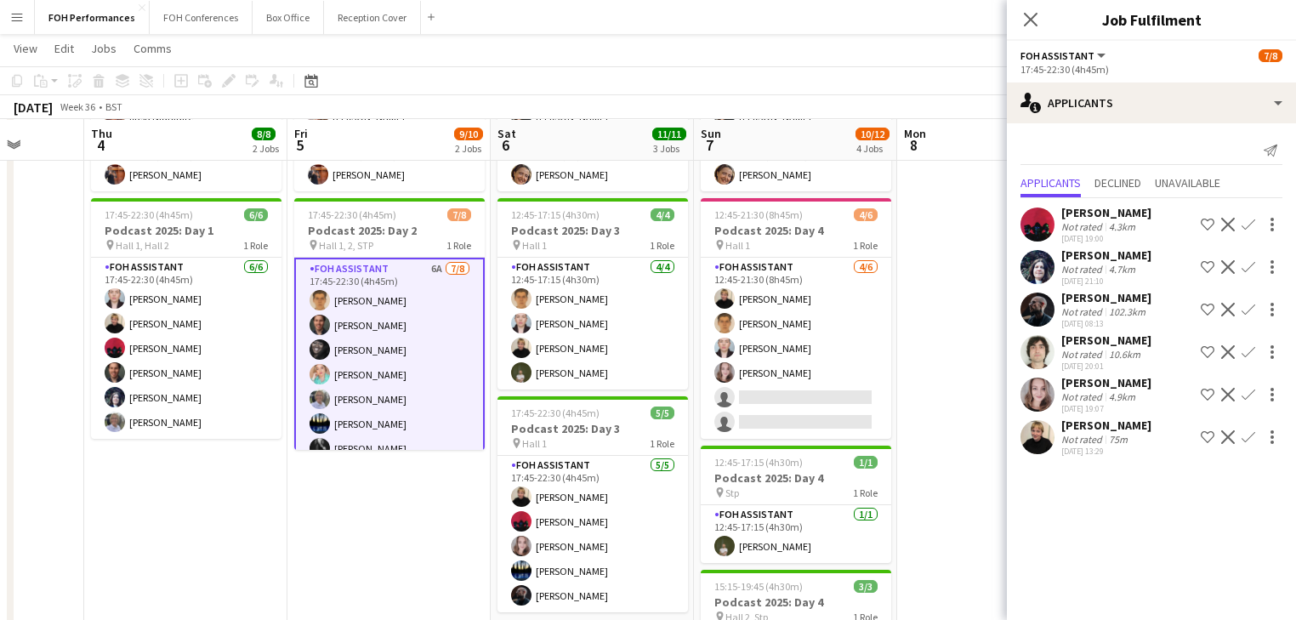
scroll to position [0, 721]
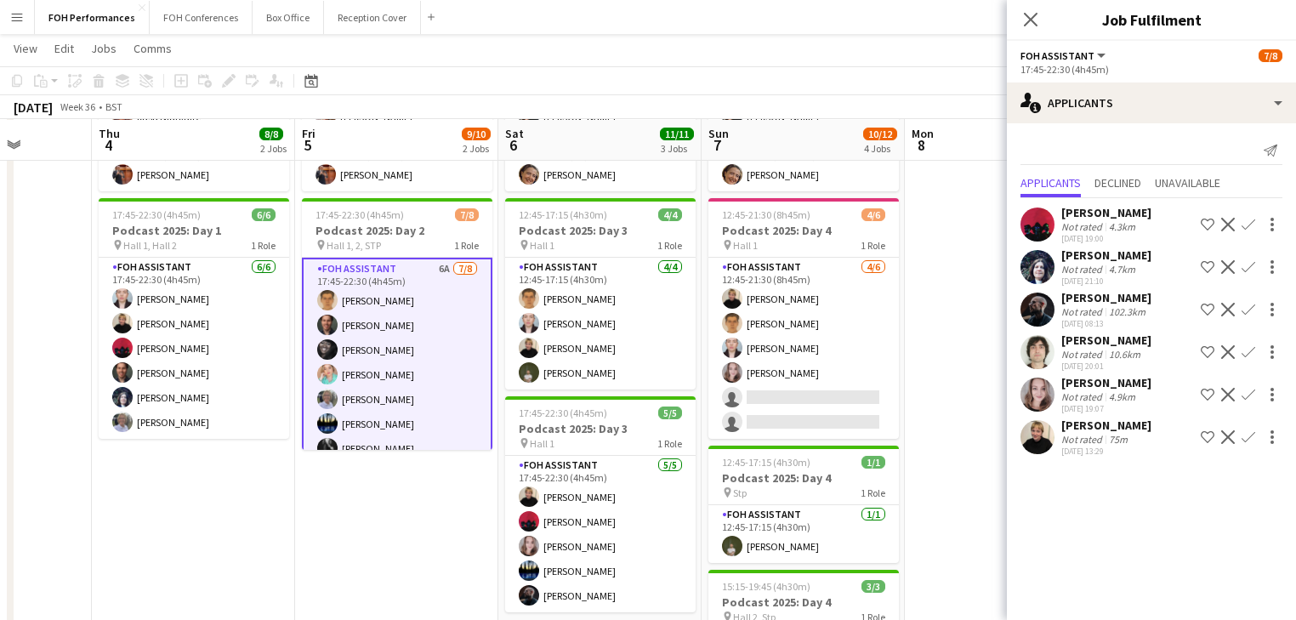
drag, startPoint x: 607, startPoint y: 510, endPoint x: -108, endPoint y: 434, distance: 719.2
click at [0, 434] on html "Menu Boards Boards Boards All jobs Status Workforce Workforce My Workforce Recr…" at bounding box center [648, 311] width 1296 height 985
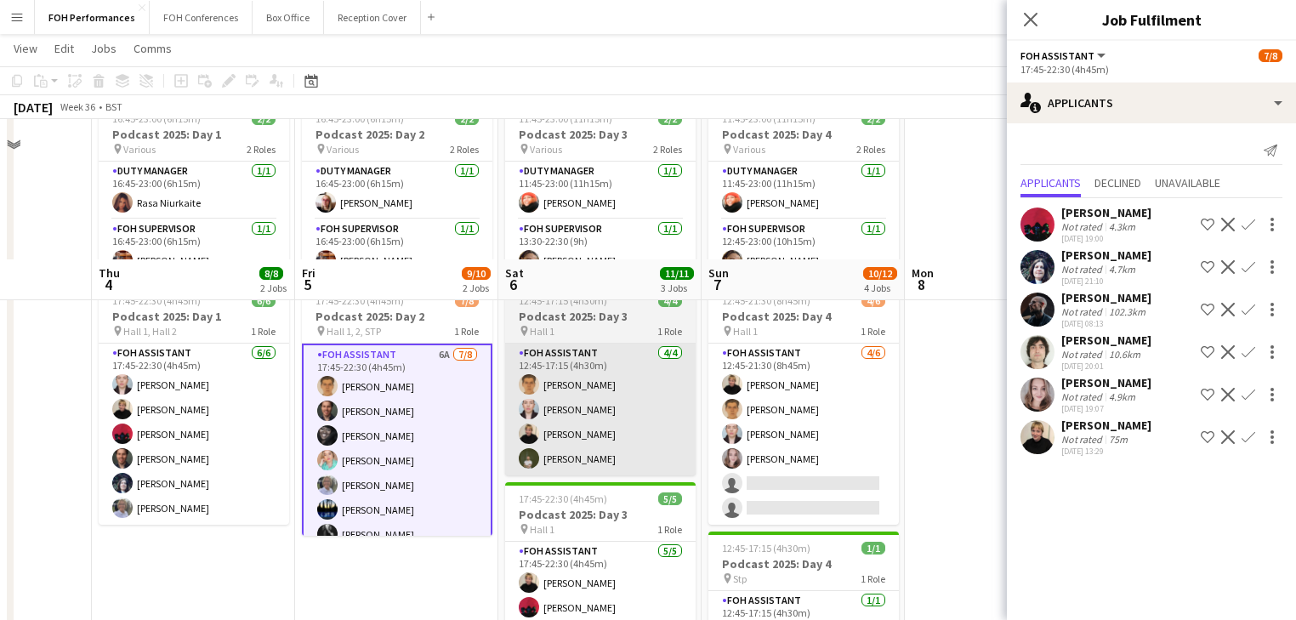
scroll to position [90, 0]
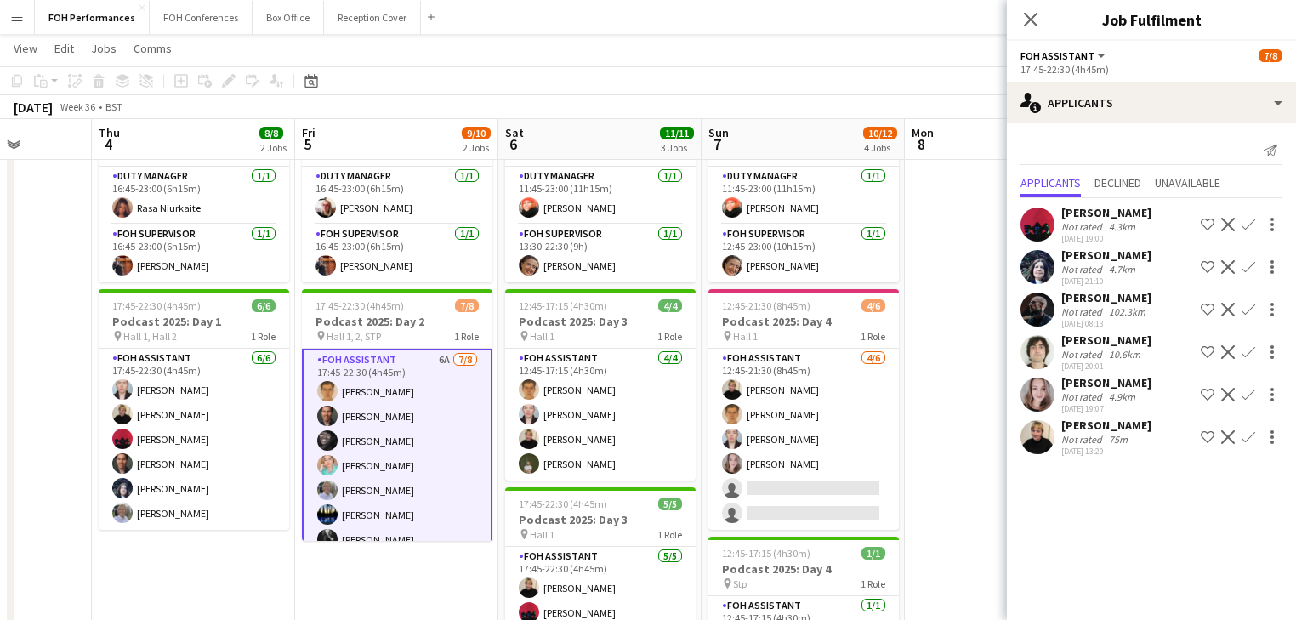
click at [1252, 435] on app-icon "Confirm" at bounding box center [1248, 437] width 14 height 14
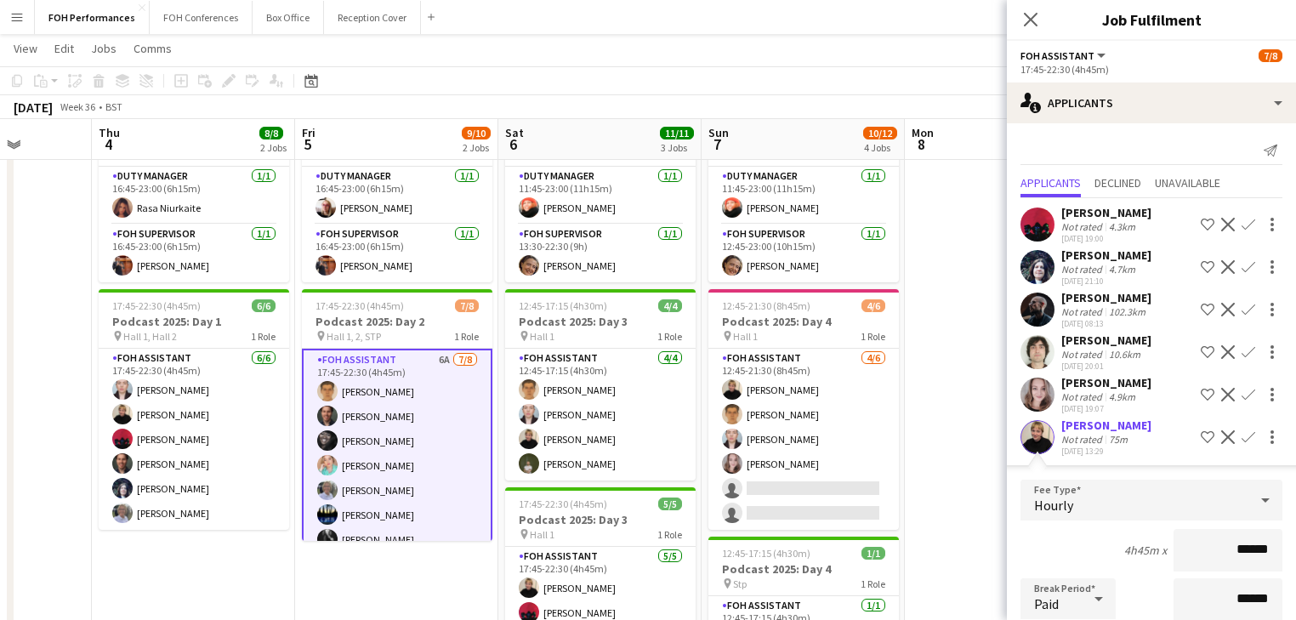
scroll to position [237, 0]
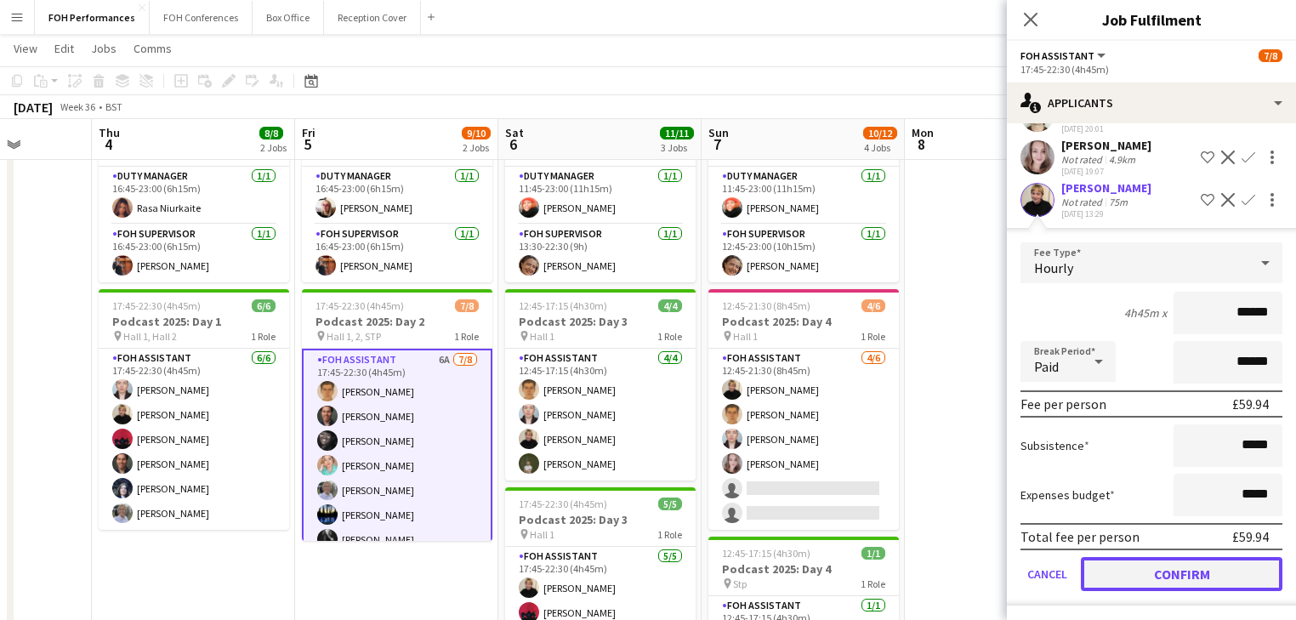
click at [1163, 570] on button "Confirm" at bounding box center [1182, 574] width 202 height 34
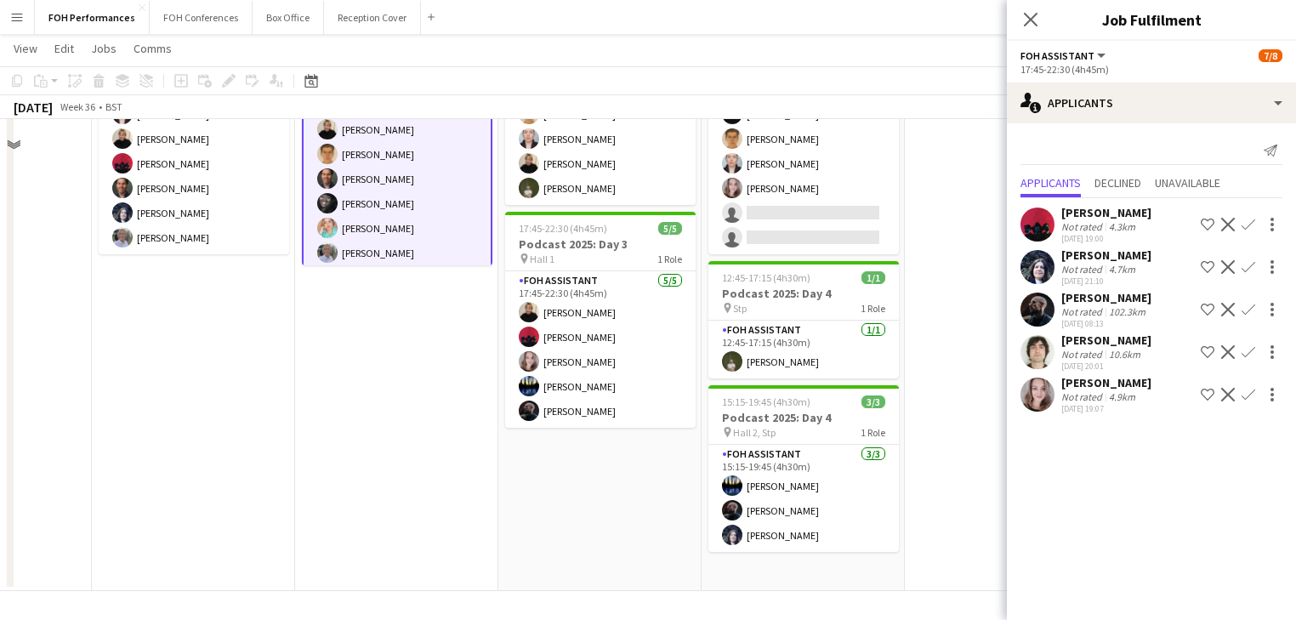
scroll to position [0, 0]
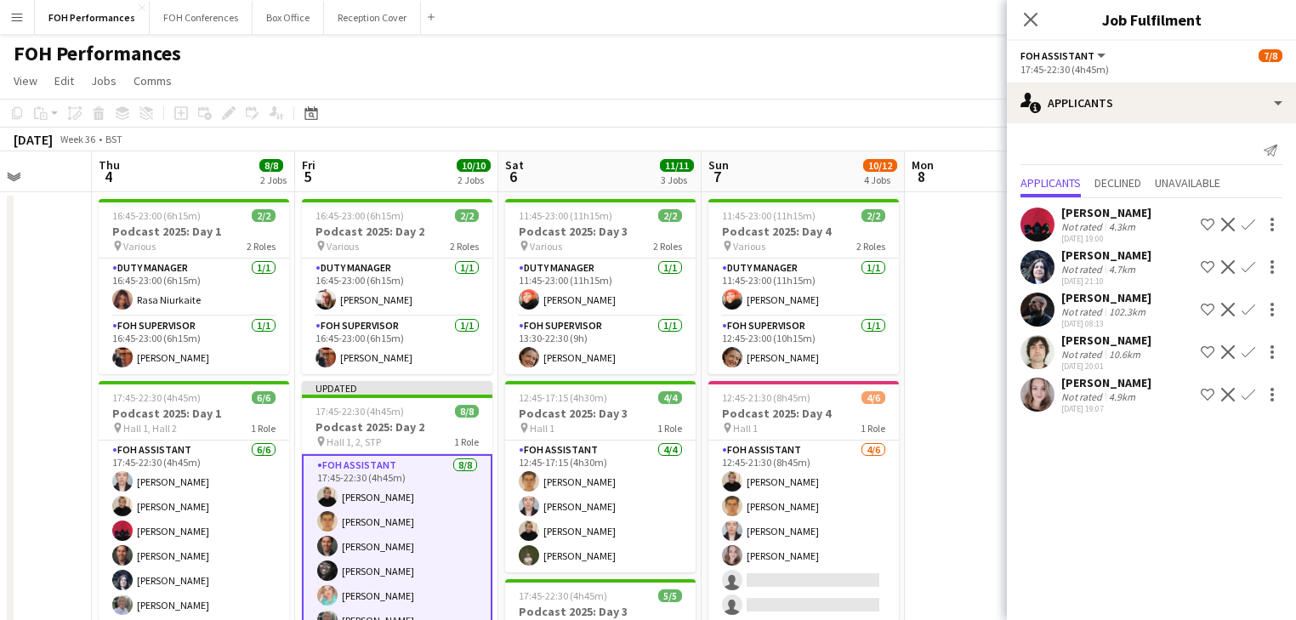
click at [927, 405] on app-date-cell at bounding box center [1006, 575] width 203 height 766
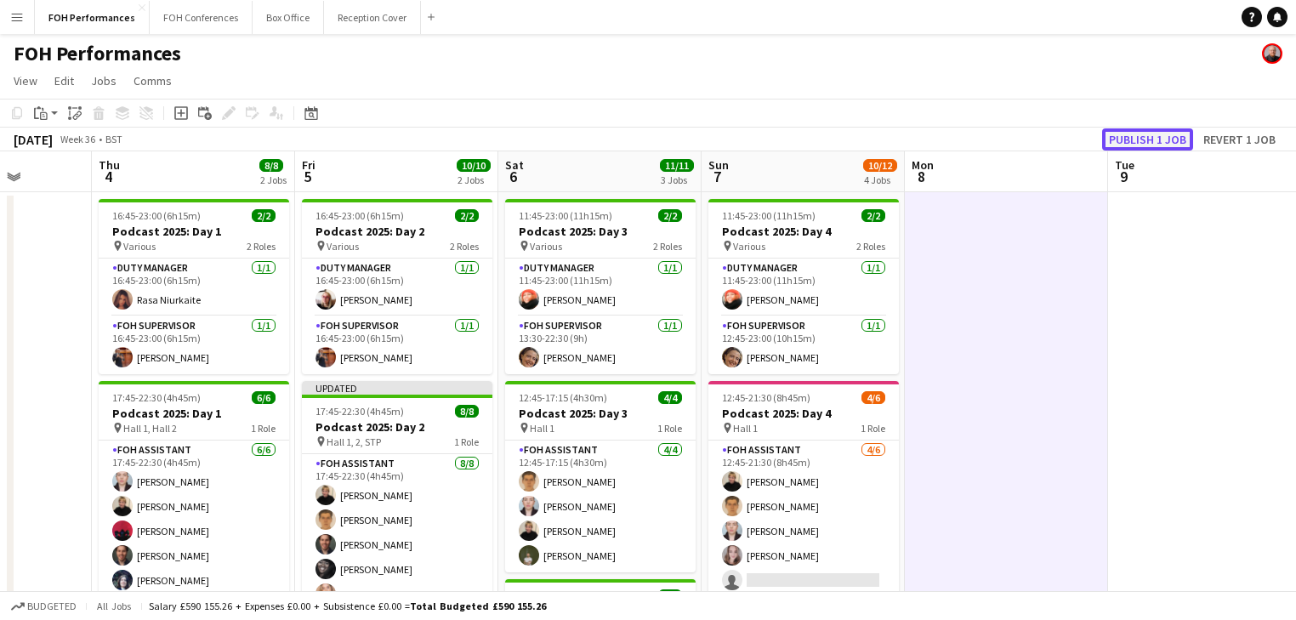
click at [1152, 130] on button "Publish 1 job" at bounding box center [1147, 139] width 91 height 22
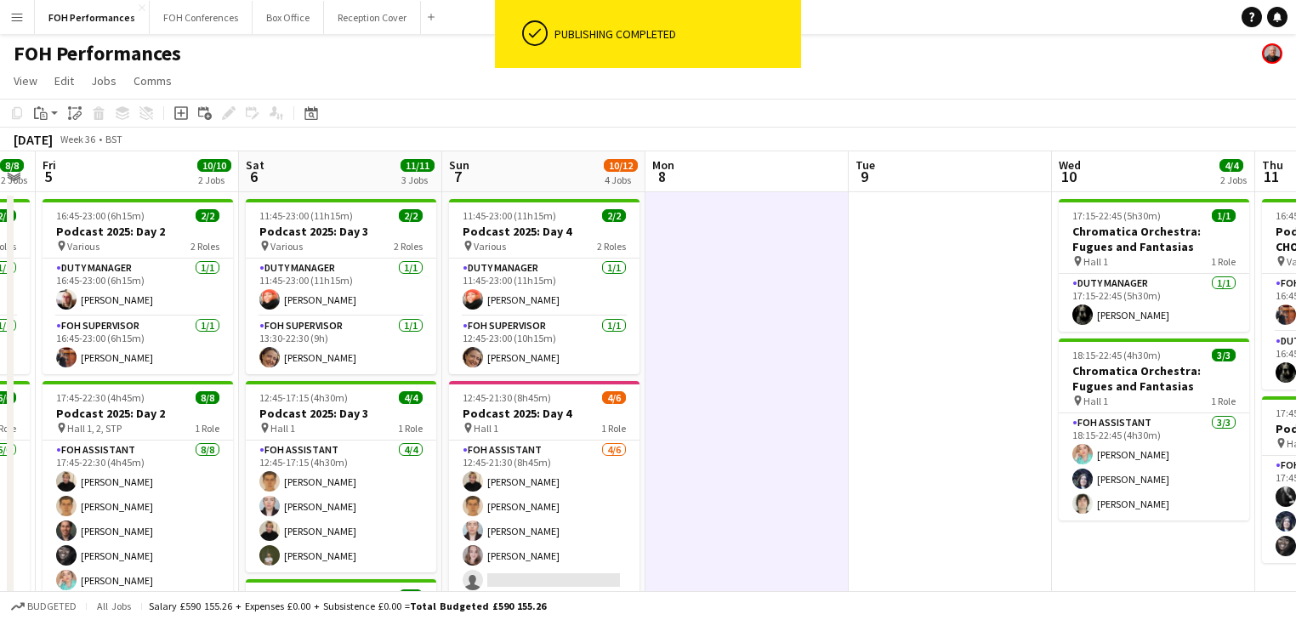
scroll to position [0, 672]
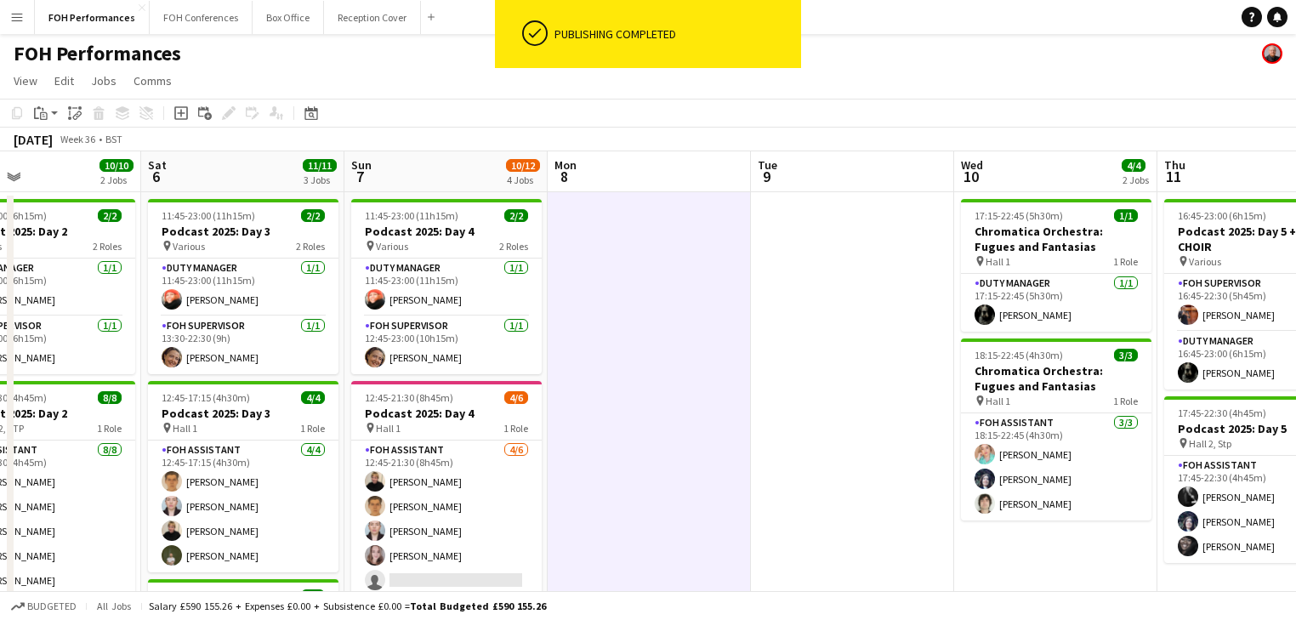
drag, startPoint x: 1030, startPoint y: 405, endPoint x: 650, endPoint y: 408, distance: 379.2
click at [680, 407] on app-calendar-viewport "Tue 2 0/7 2 Jobs Wed 3 Thu 4 8/8 2 Jobs Fri 5 10/10 2 Jobs Sat 6 11/11 3 Jobs S…" at bounding box center [648, 554] width 1296 height 807
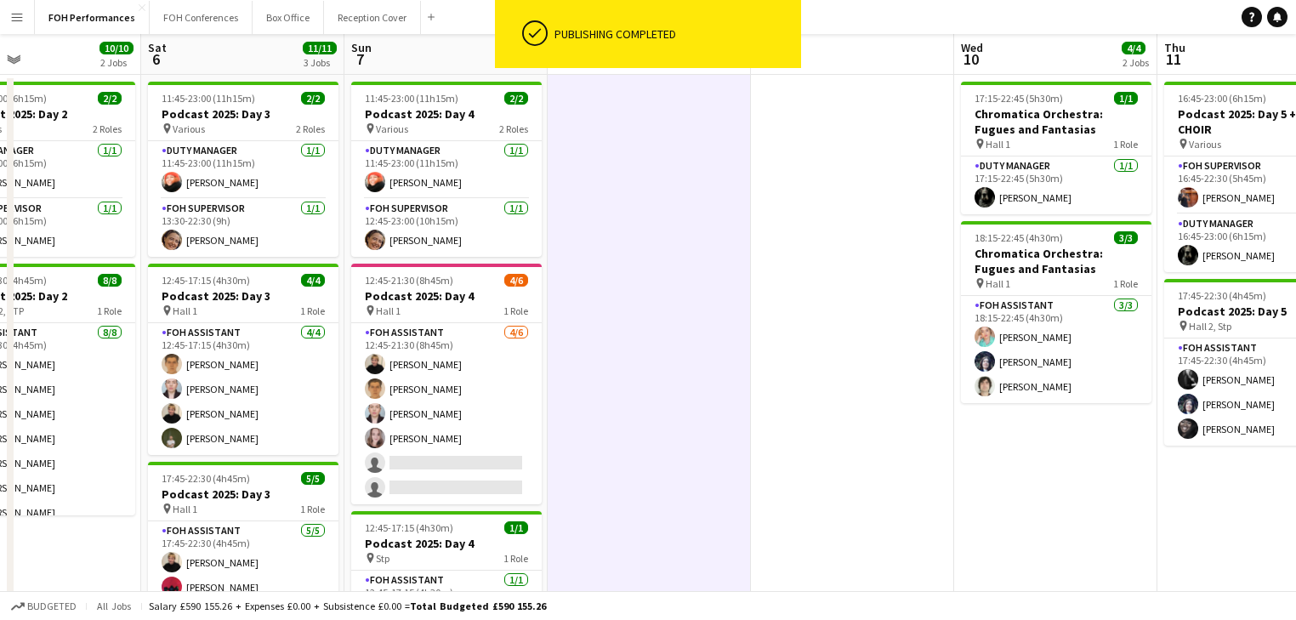
scroll to position [0, 0]
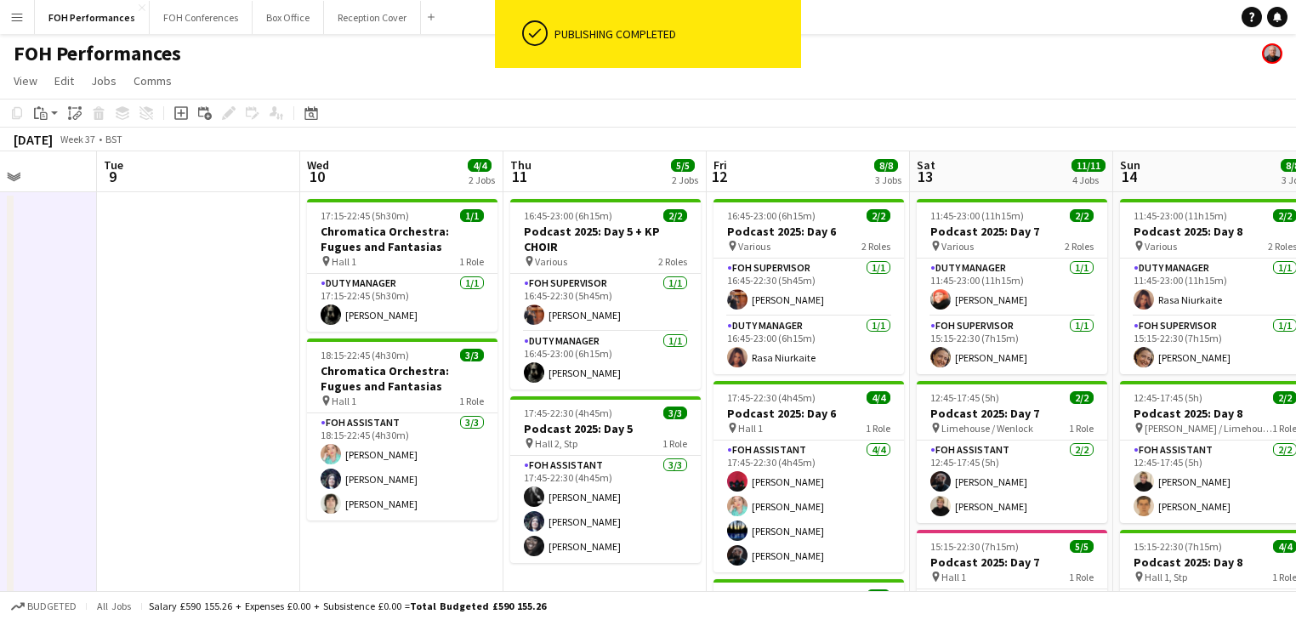
drag, startPoint x: 707, startPoint y: 416, endPoint x: -132, endPoint y: 346, distance: 841.3
click at [0, 346] on html "ok-circled Publishing completed Menu Boards Boards Boards All jobs Status Workf…" at bounding box center [648, 493] width 1296 height 987
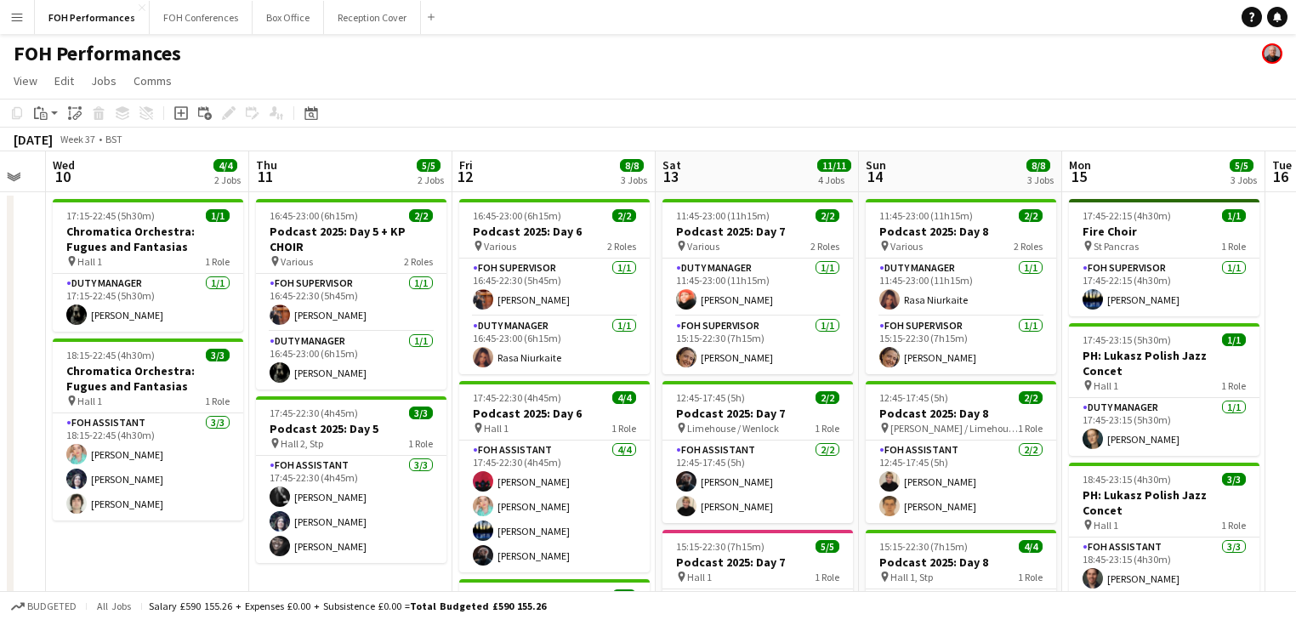
scroll to position [0, 557]
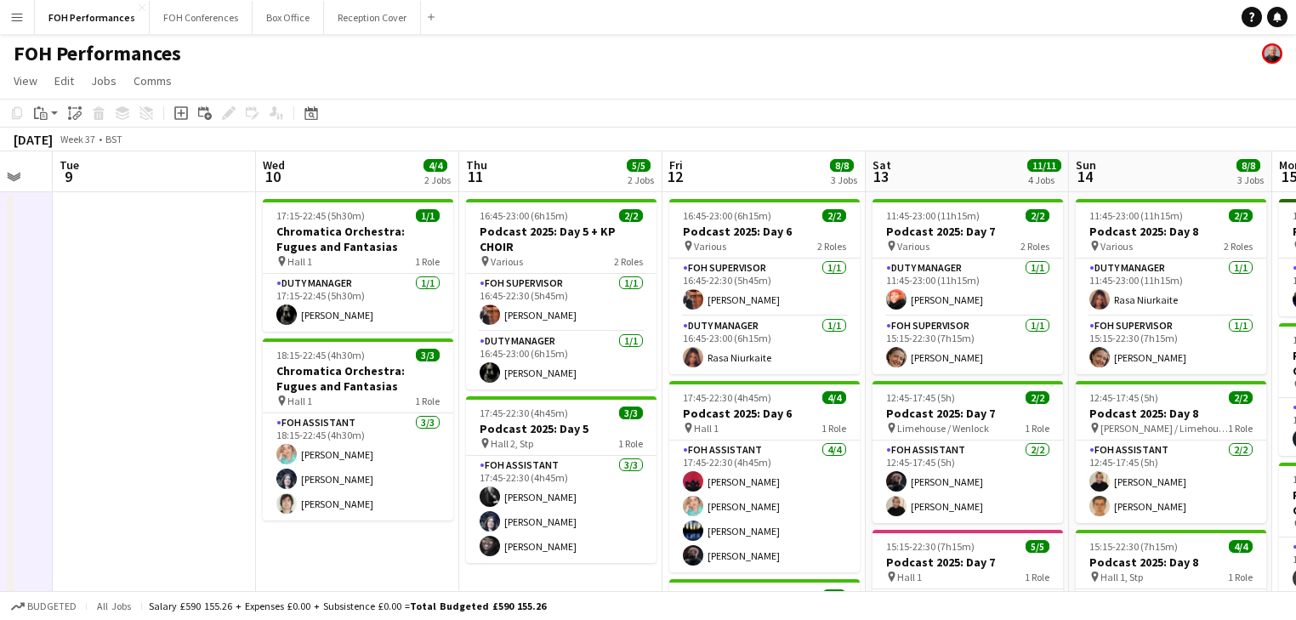
drag, startPoint x: 469, startPoint y: 412, endPoint x: 109, endPoint y: 362, distance: 363.9
click at [109, 362] on app-calendar-viewport "Sat 6 11/11 3 Jobs Sun 7 10/12 4 Jobs Mon 8 Tue 9 Wed 10 4/4 2 Jobs Thu 11 5/5 …" at bounding box center [648, 554] width 1296 height 807
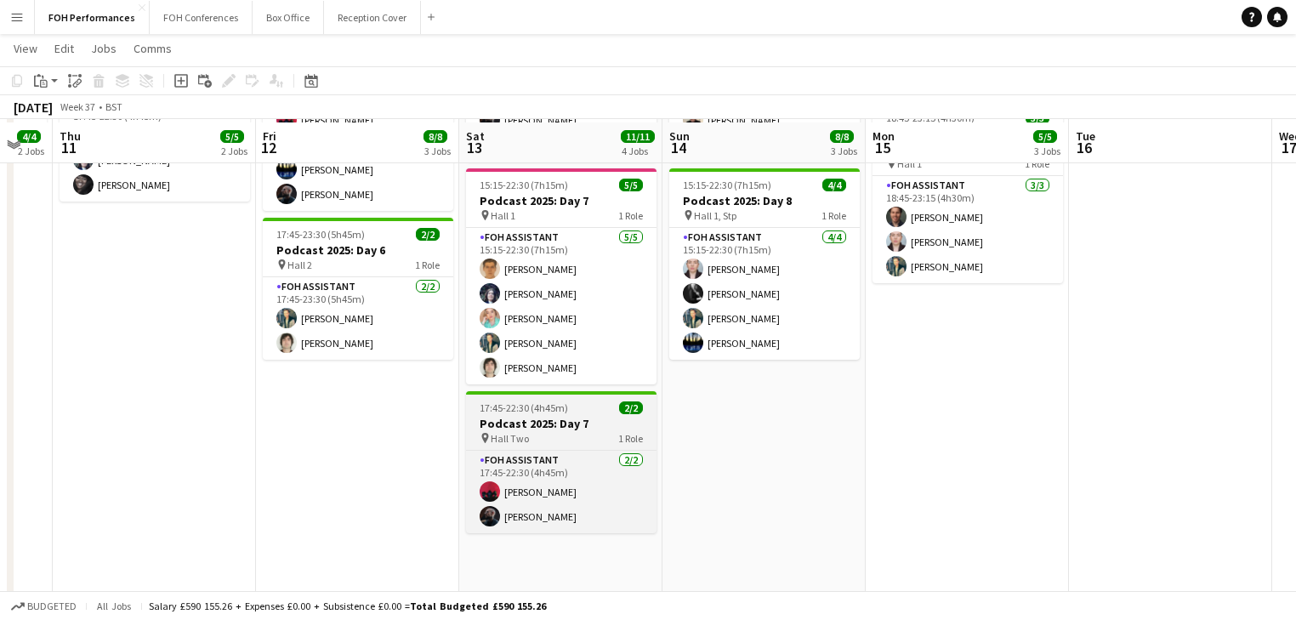
scroll to position [0, 0]
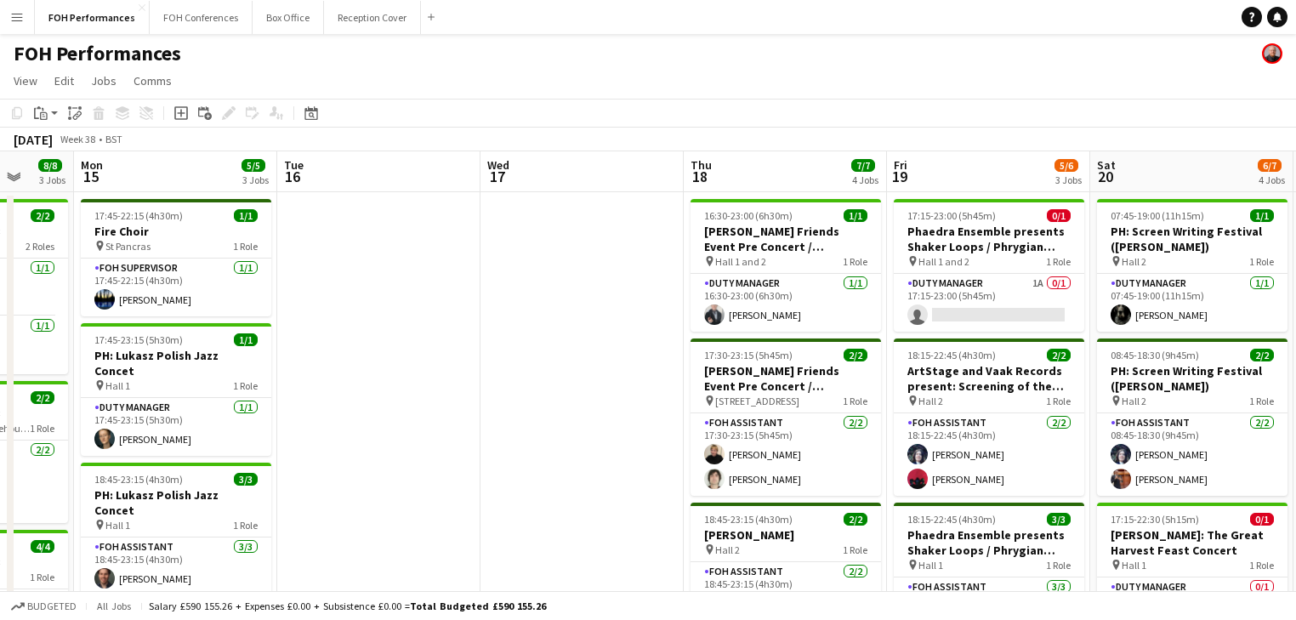
drag, startPoint x: 1020, startPoint y: 384, endPoint x: 126, endPoint y: 356, distance: 894.9
click at [126, 356] on app-calendar-viewport "Fri 12 8/8 3 Jobs Sat 13 11/11 4 Jobs Sun 14 8/8 3 Jobs Mon 15 5/5 3 Jobs Tue 1…" at bounding box center [648, 554] width 1296 height 807
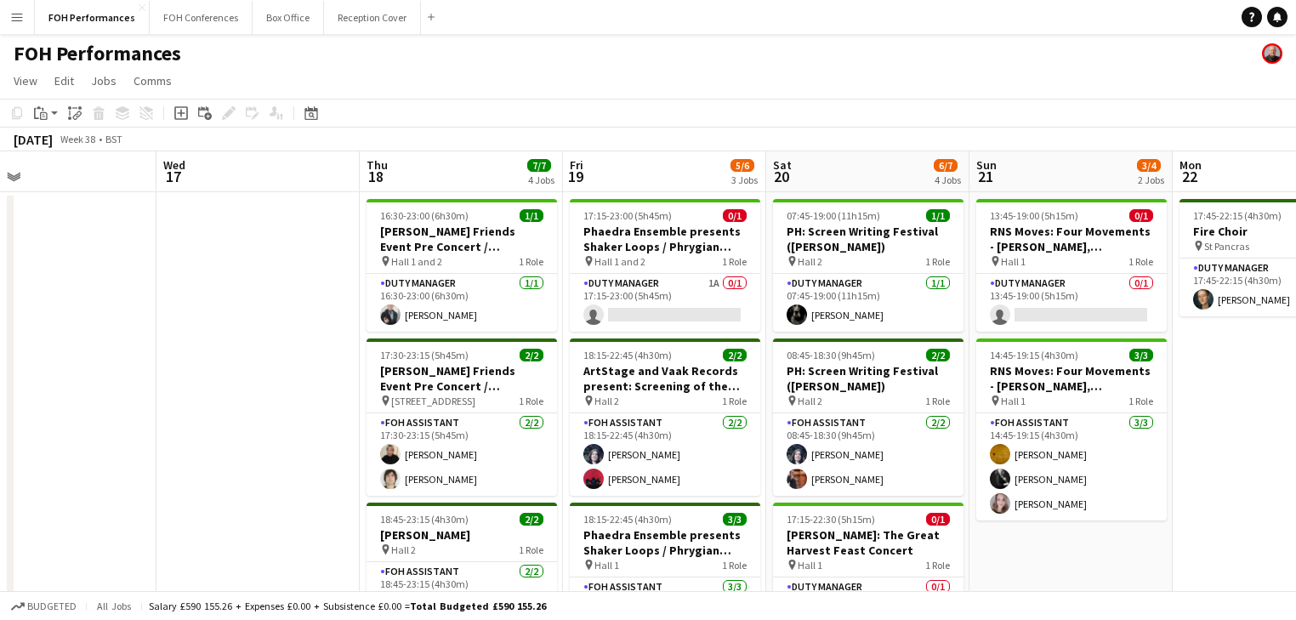
drag, startPoint x: 547, startPoint y: 400, endPoint x: 350, endPoint y: 395, distance: 196.5
click at [350, 395] on app-calendar-viewport "Sat 13 11/11 4 Jobs Sun 14 8/8 3 Jobs Mon 15 5/5 3 Jobs Tue 16 Wed 17 Thu 18 7/…" at bounding box center [648, 554] width 1296 height 807
drag, startPoint x: 676, startPoint y: 304, endPoint x: 687, endPoint y: 315, distance: 15.0
click at [677, 304] on app-card-role "Duty Manager 1A 0/1 17:15-23:00 (5h45m) single-neutral-actions" at bounding box center [665, 303] width 190 height 58
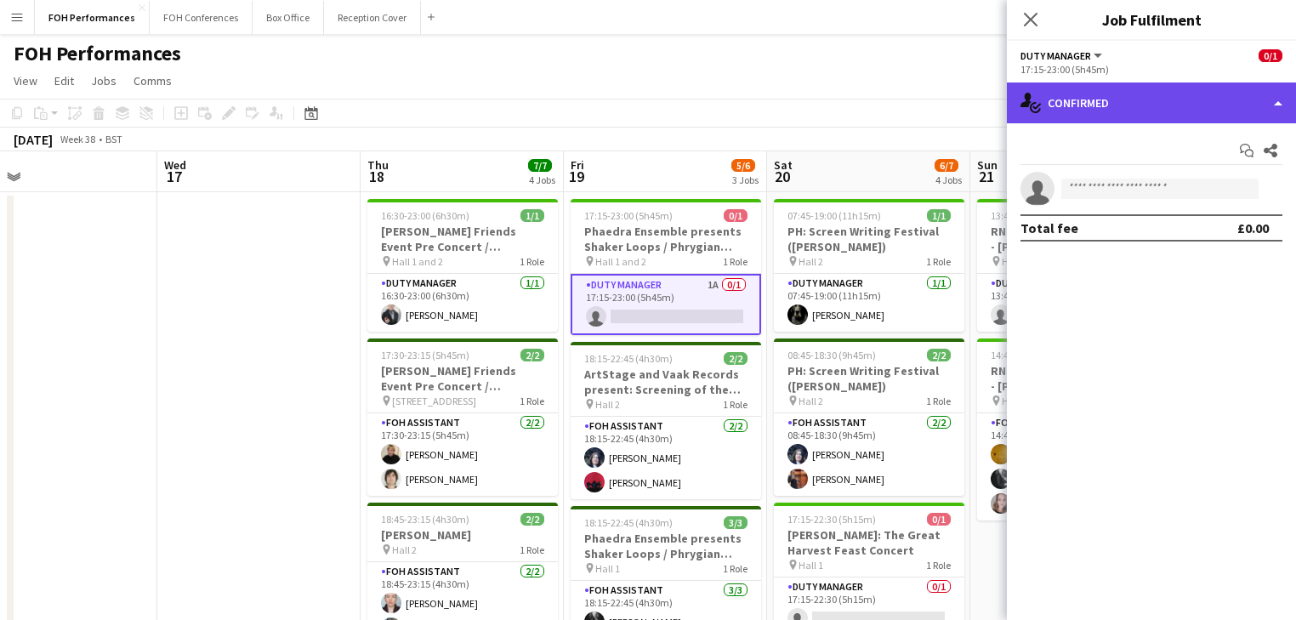
click at [1176, 105] on div "single-neutral-actions-check-2 Confirmed" at bounding box center [1151, 102] width 289 height 41
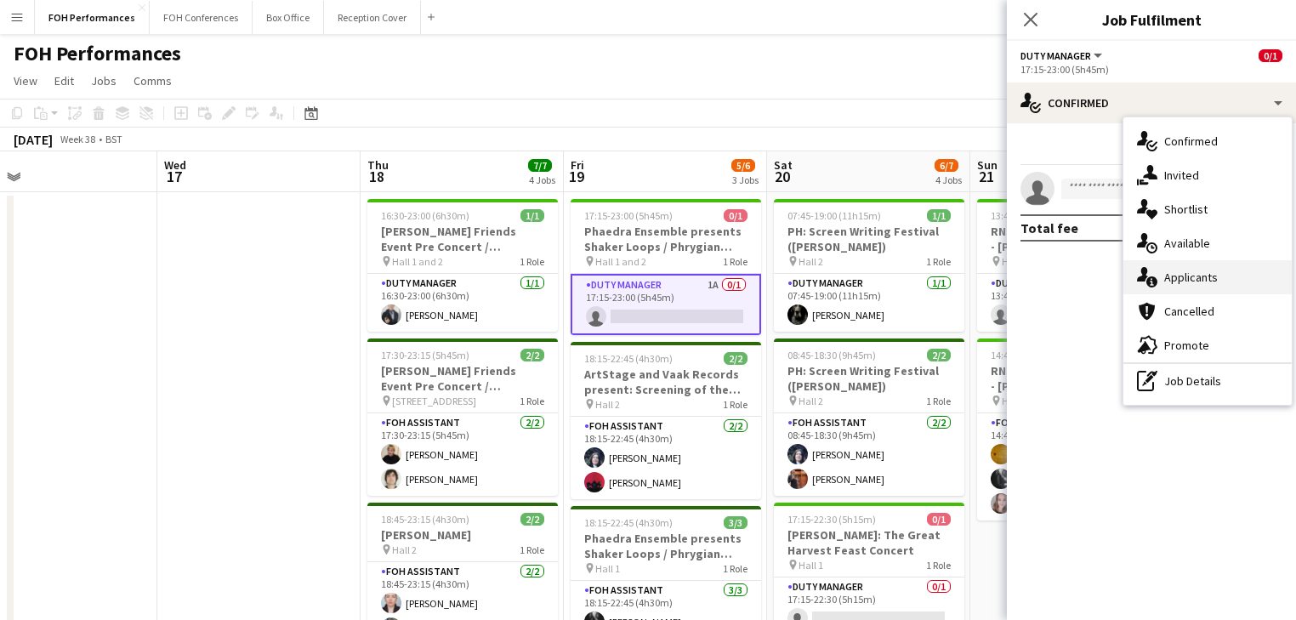
click at [1231, 274] on div "single-neutral-actions-information Applicants" at bounding box center [1207, 277] width 168 height 34
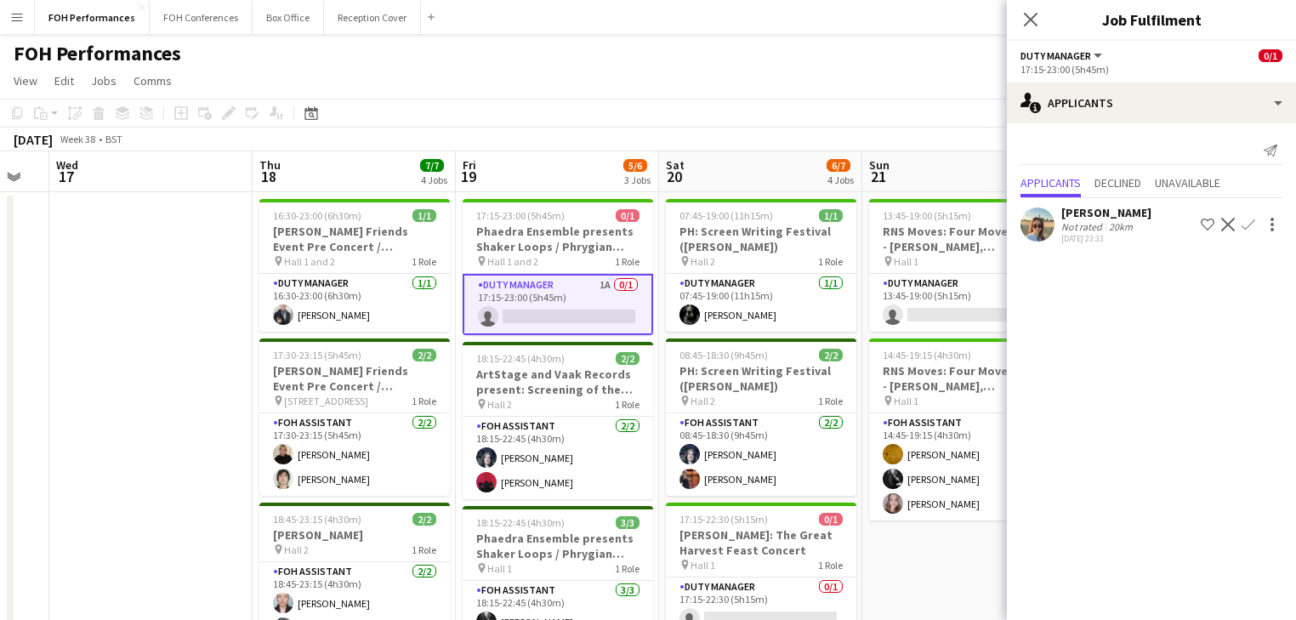
drag, startPoint x: 850, startPoint y: 378, endPoint x: 739, endPoint y: 367, distance: 111.9
click at [739, 367] on app-calendar-viewport "Sat 13 11/11 4 Jobs Sun 14 8/8 3 Jobs Mon 15 5/5 3 Jobs Tue 16 Wed 17 Thu 18 7/…" at bounding box center [648, 554] width 1296 height 807
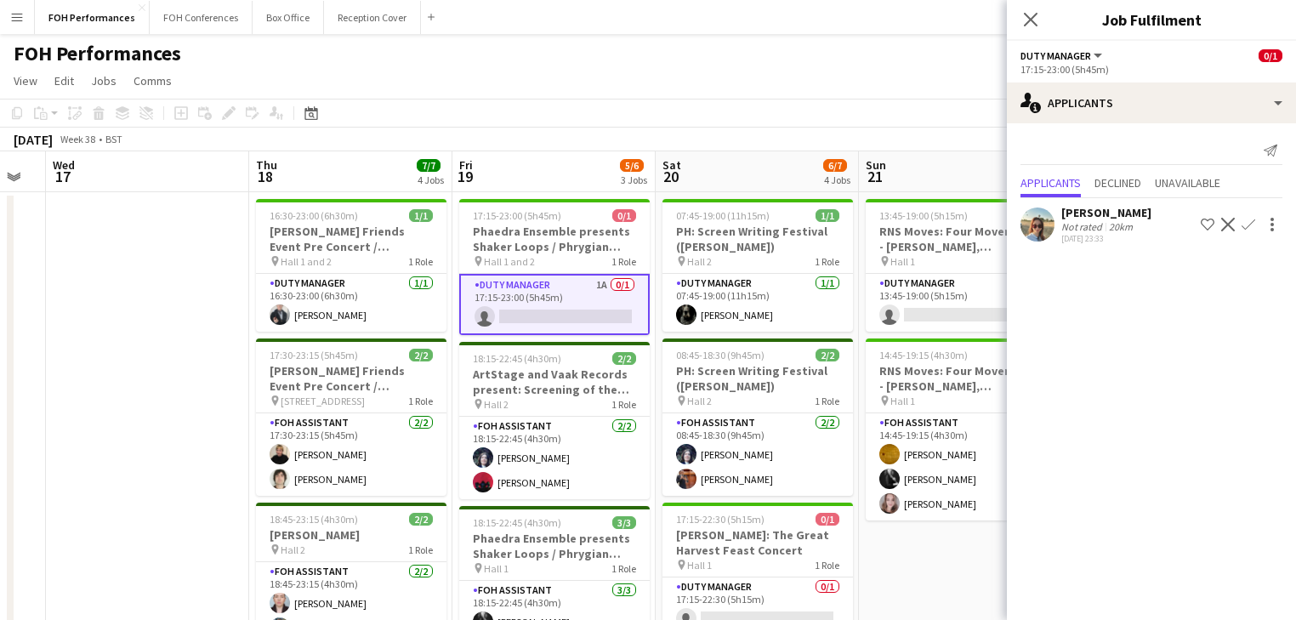
click at [1255, 224] on button "Confirm" at bounding box center [1248, 224] width 20 height 20
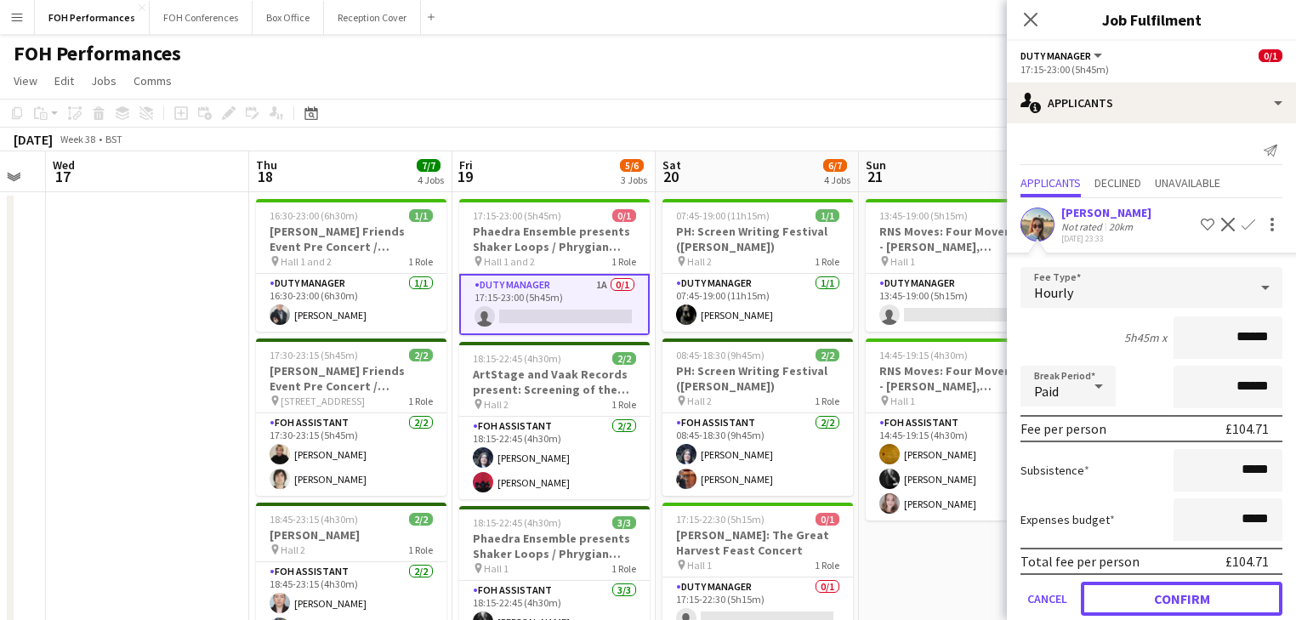
drag, startPoint x: 1170, startPoint y: 595, endPoint x: 1161, endPoint y: 590, distance: 10.7
click at [1169, 595] on button "Confirm" at bounding box center [1182, 599] width 202 height 34
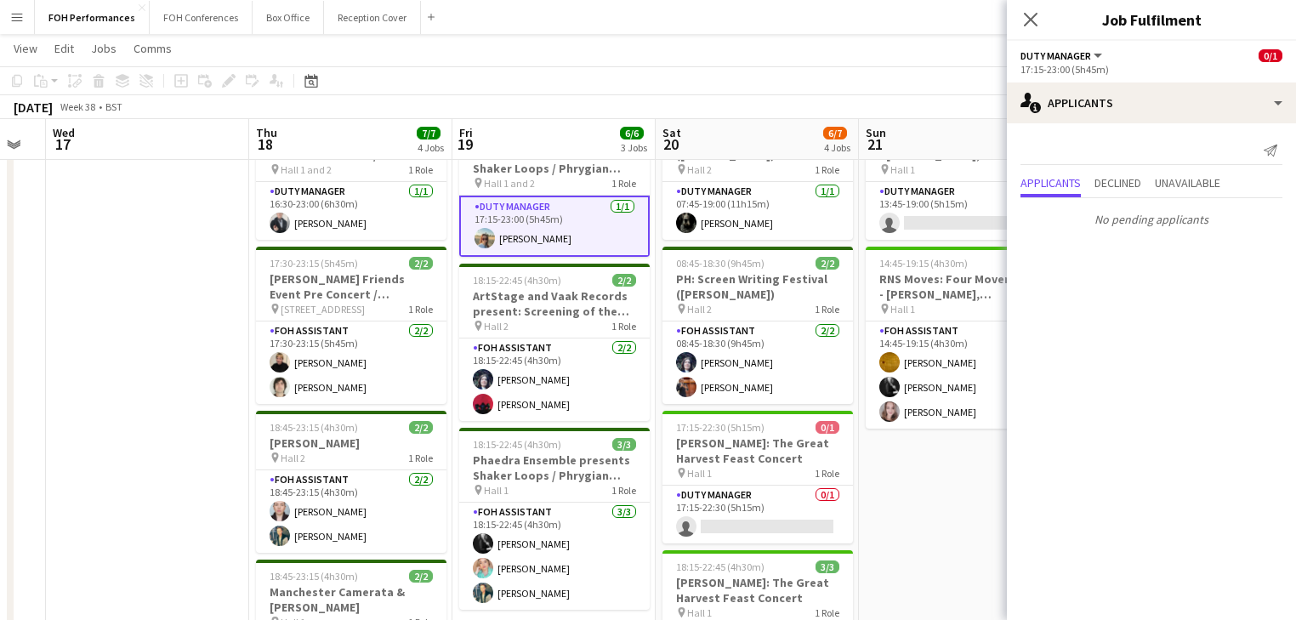
click at [920, 486] on app-date-cell "13:45-19:00 (5h15m) 0/1 RNS Moves: Four Movements - Glass, [PERSON_NAME], [PERS…" at bounding box center [960, 483] width 203 height 766
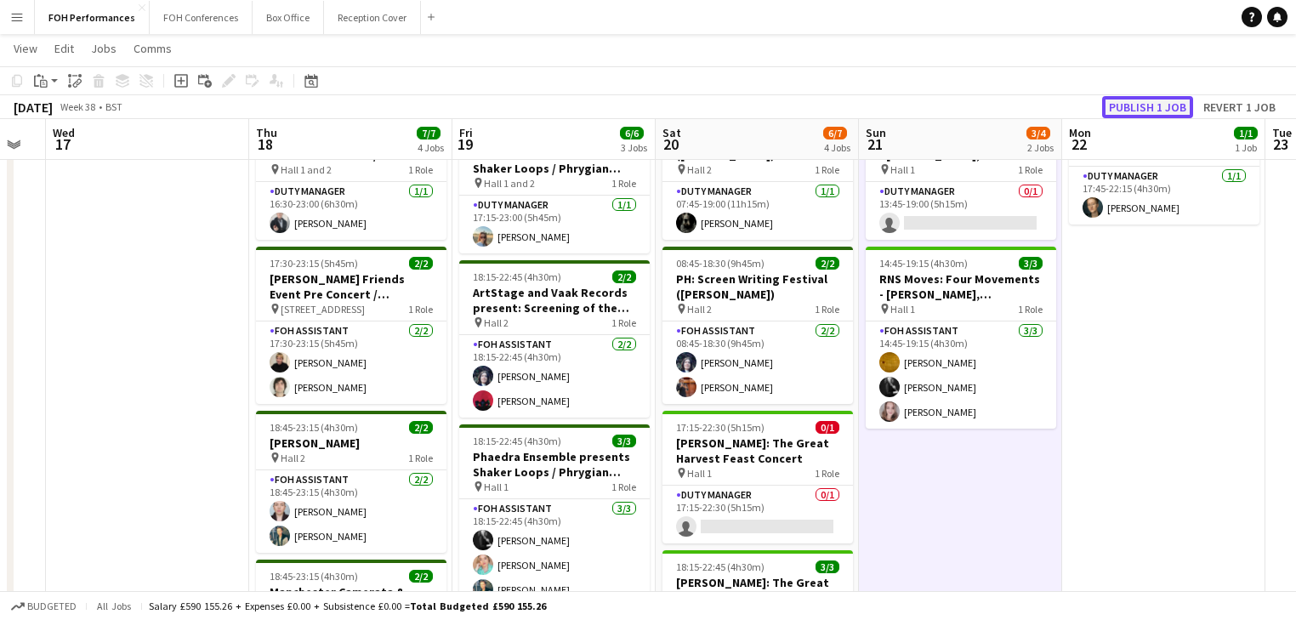
click at [1144, 98] on button "Publish 1 job" at bounding box center [1147, 107] width 91 height 22
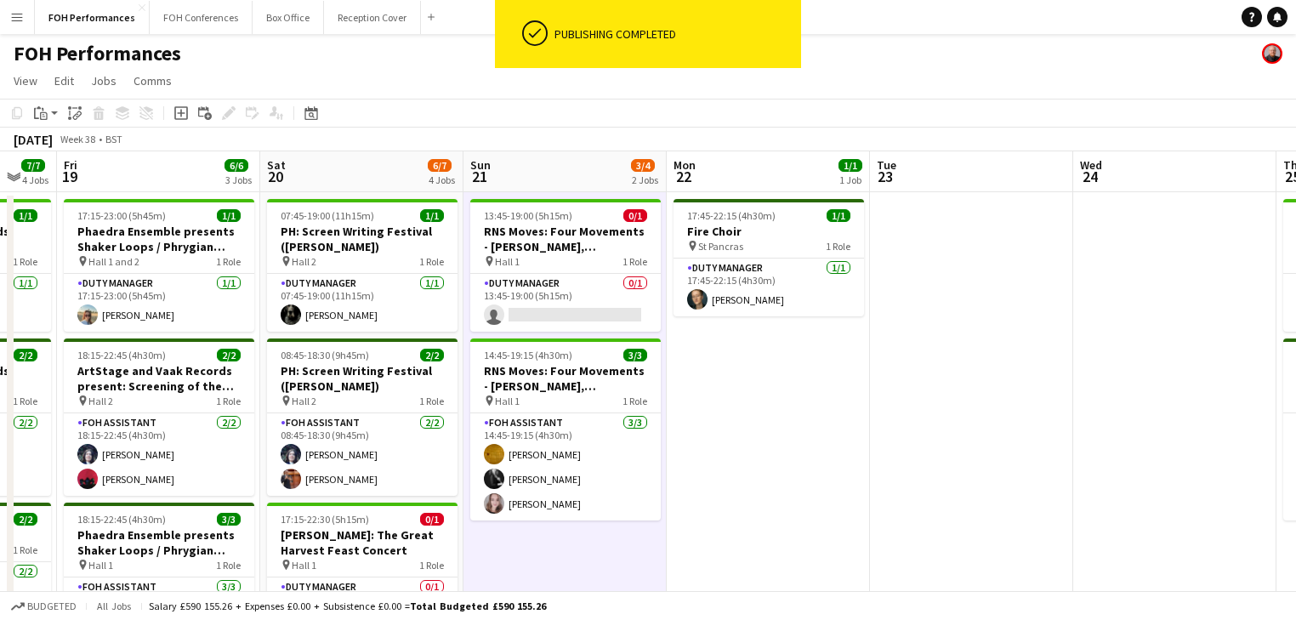
drag, startPoint x: 733, startPoint y: 432, endPoint x: 470, endPoint y: 391, distance: 265.9
click at [470, 391] on app-calendar-viewport "Mon 15 5/5 3 Jobs Tue 16 Wed 17 Thu 18 7/7 4 Jobs Fri 19 6/6 3 Jobs Sat 20 6/7 …" at bounding box center [648, 554] width 1296 height 807
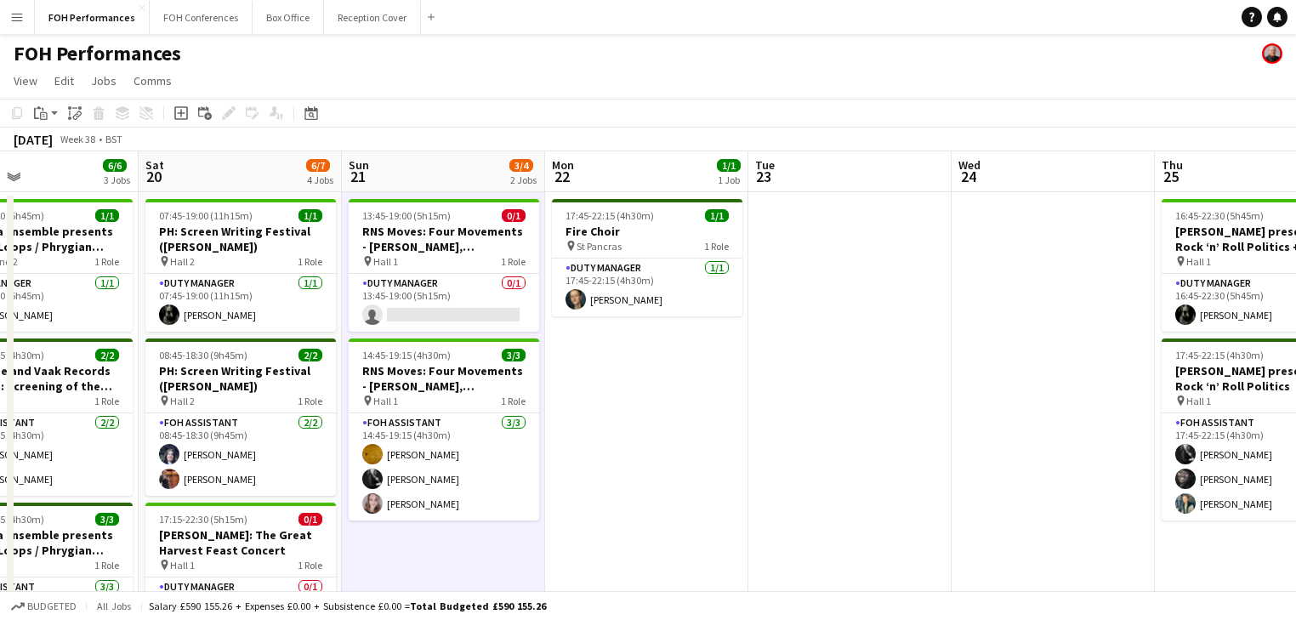
drag, startPoint x: 738, startPoint y: 389, endPoint x: 270, endPoint y: 385, distance: 467.7
click at [191, 392] on app-calendar-viewport "Wed 17 Thu 18 7/7 4 Jobs Fri 19 6/6 3 Jobs Sat 20 6/7 4 Jobs Sun 21 3/4 2 Jobs …" at bounding box center [648, 554] width 1296 height 807
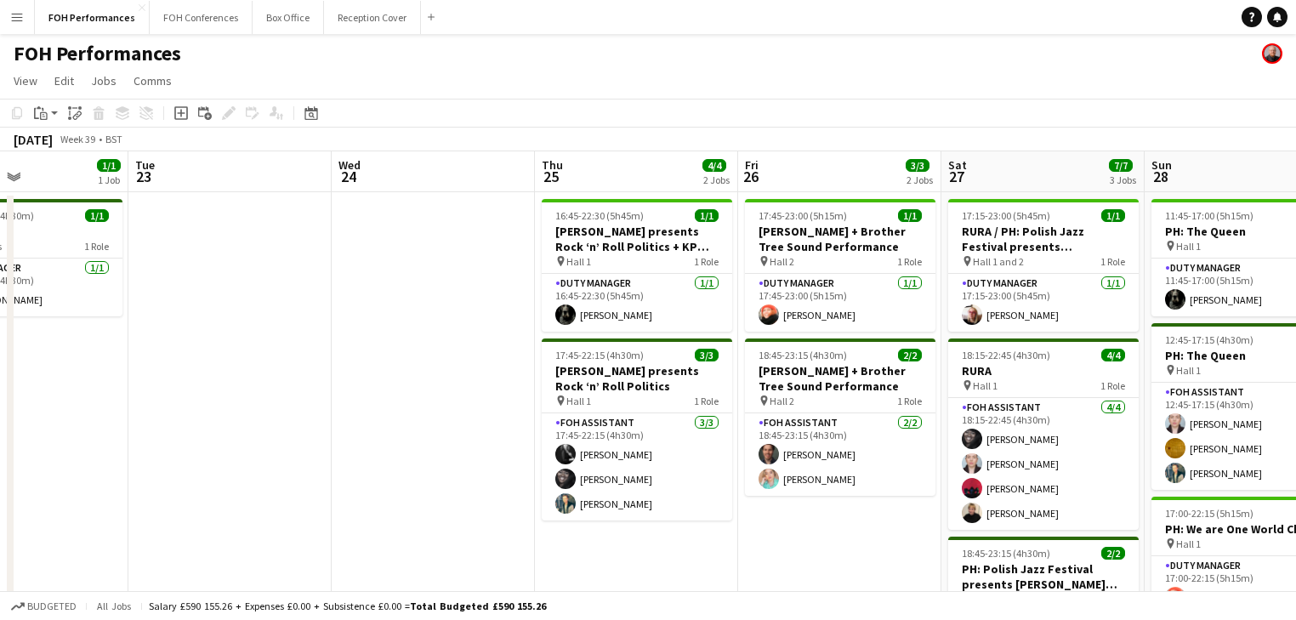
drag, startPoint x: 594, startPoint y: 417, endPoint x: -6, endPoint y: 350, distance: 603.9
click at [0, 350] on html "Menu Boards Boards Boards All jobs Status Workforce Workforce My Workforce Recr…" at bounding box center [648, 493] width 1296 height 987
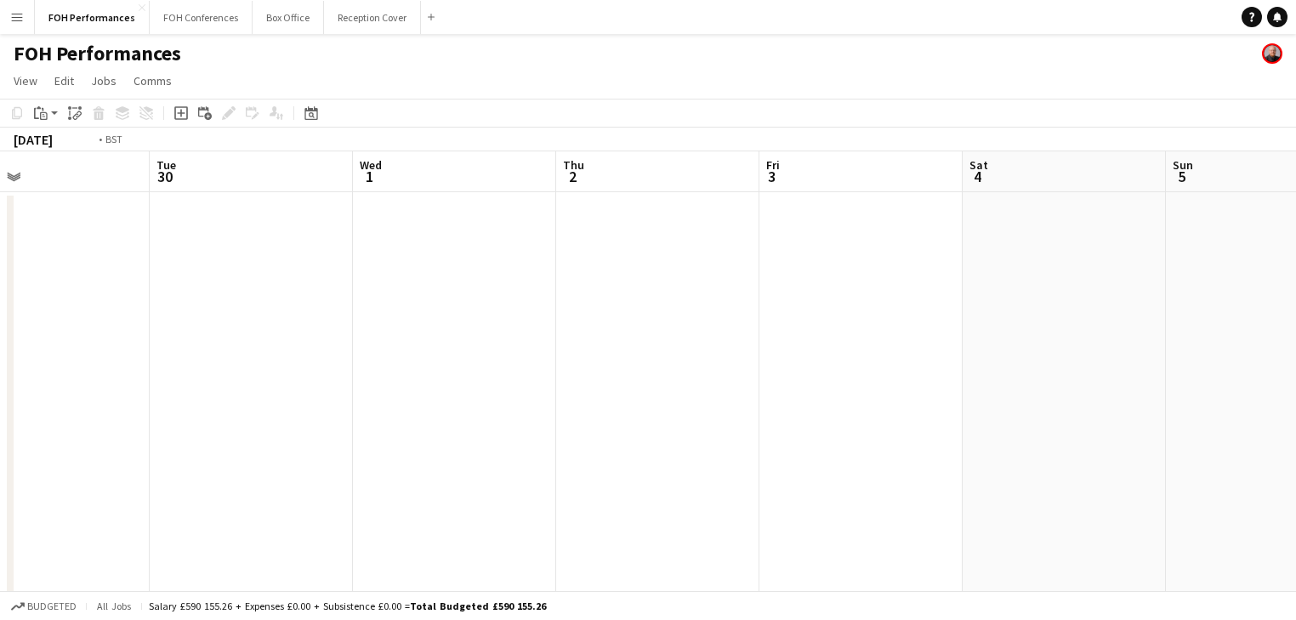
drag, startPoint x: 1008, startPoint y: 371, endPoint x: 14, endPoint y: 332, distance: 994.7
click at [10, 333] on div "Fri 26 3/3 2 Jobs Sat 27 7/7 3 Jobs Sun 28 8/8 4 Jobs Mon 29 Tue 30 Wed 1 Thu 2…" at bounding box center [648, 554] width 1296 height 807
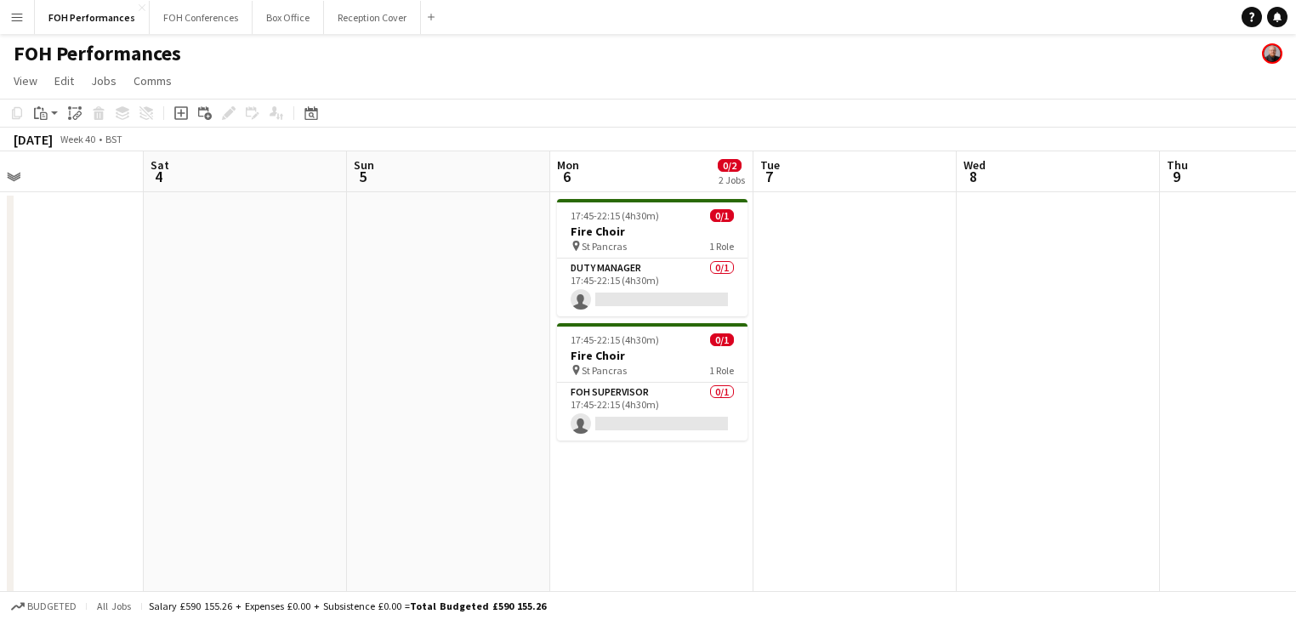
drag, startPoint x: 14, startPoint y: 340, endPoint x: -27, endPoint y: 333, distance: 41.4
click at [0, 333] on html "Menu Boards Boards Boards All jobs Status Workforce Workforce My Workforce Recr…" at bounding box center [648, 493] width 1296 height 987
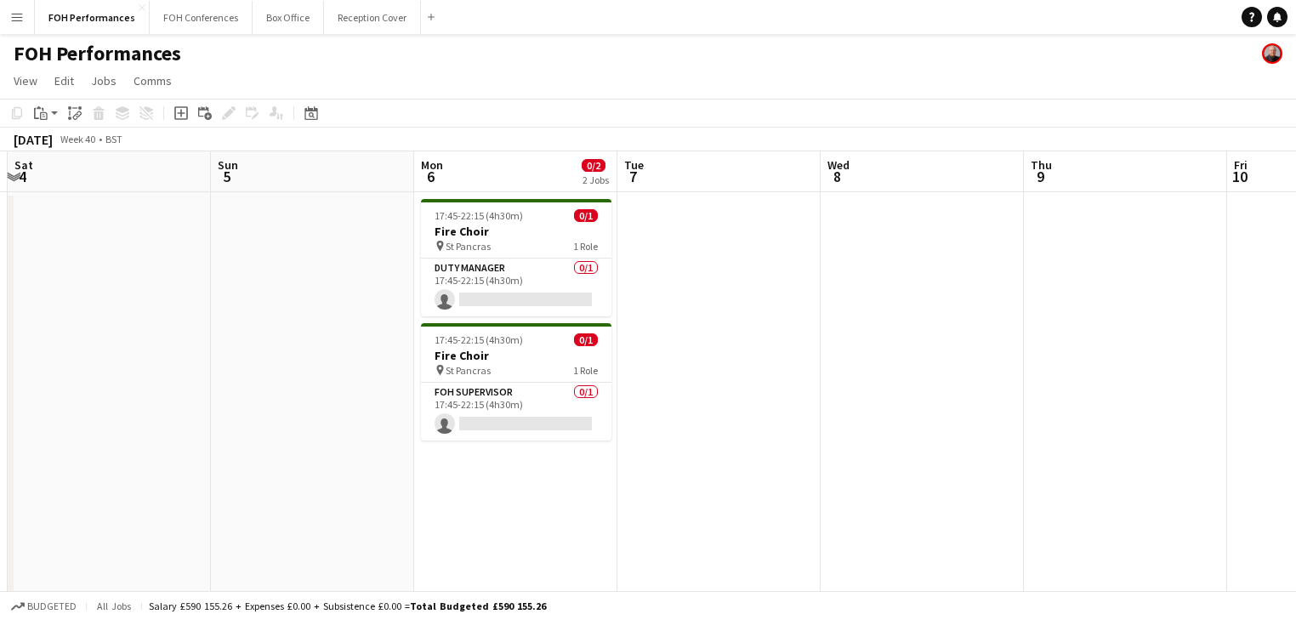
drag, startPoint x: 871, startPoint y: 436, endPoint x: 634, endPoint y: 434, distance: 236.4
click at [634, 434] on app-calendar-viewport "Wed 1 Thu 2 Fri 3 Sat 4 Sun 5 Mon 6 0/2 2 Jobs Tue 7 Wed 8 Thu 9 Fri 10 Sat 11 …" at bounding box center [648, 554] width 1296 height 807
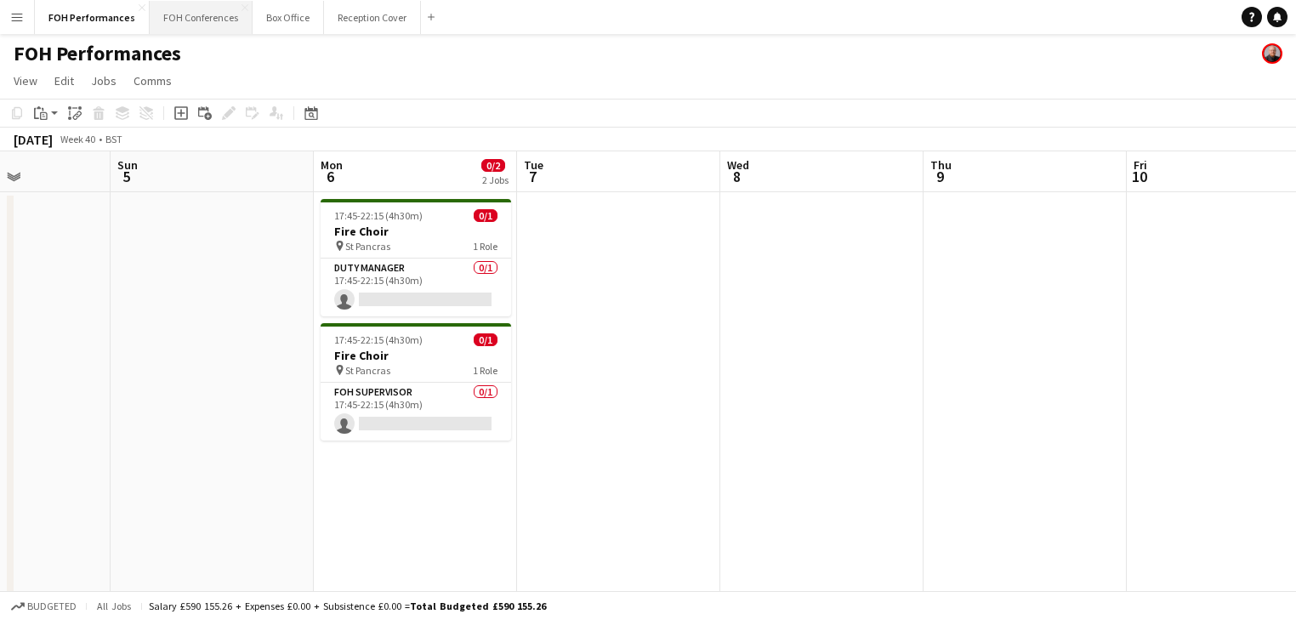
click at [197, 11] on button "FOH Conferences Close" at bounding box center [201, 17] width 103 height 33
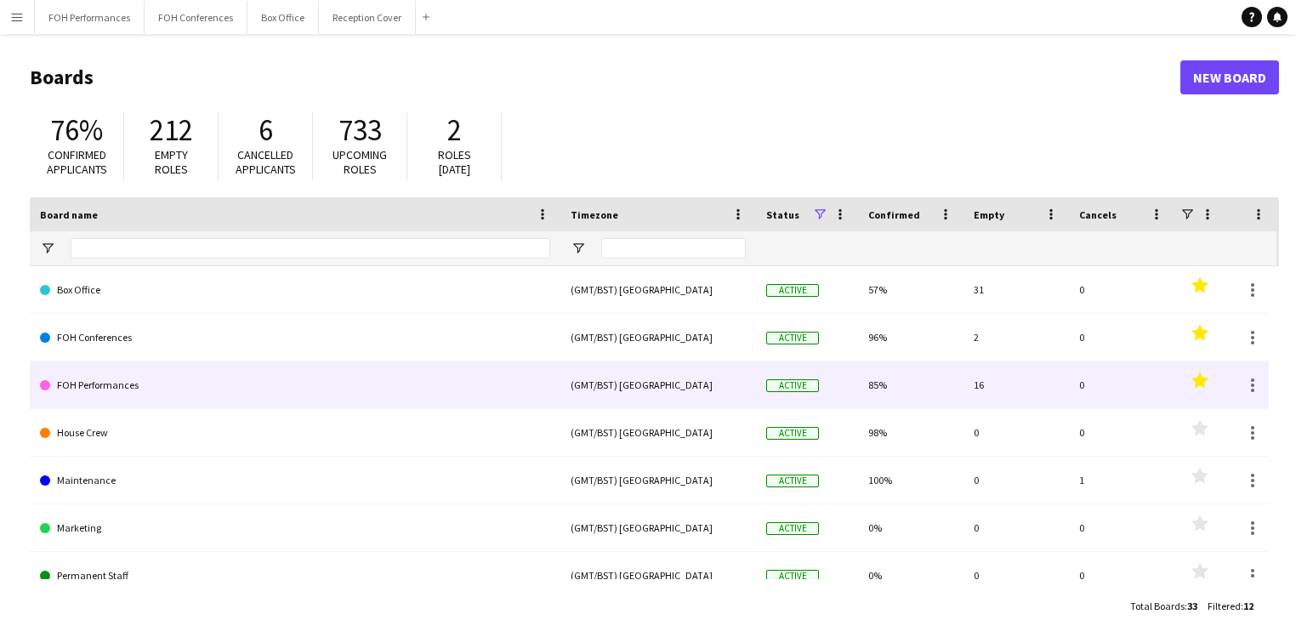
click at [120, 385] on link "FOH Performances" at bounding box center [295, 385] width 510 height 48
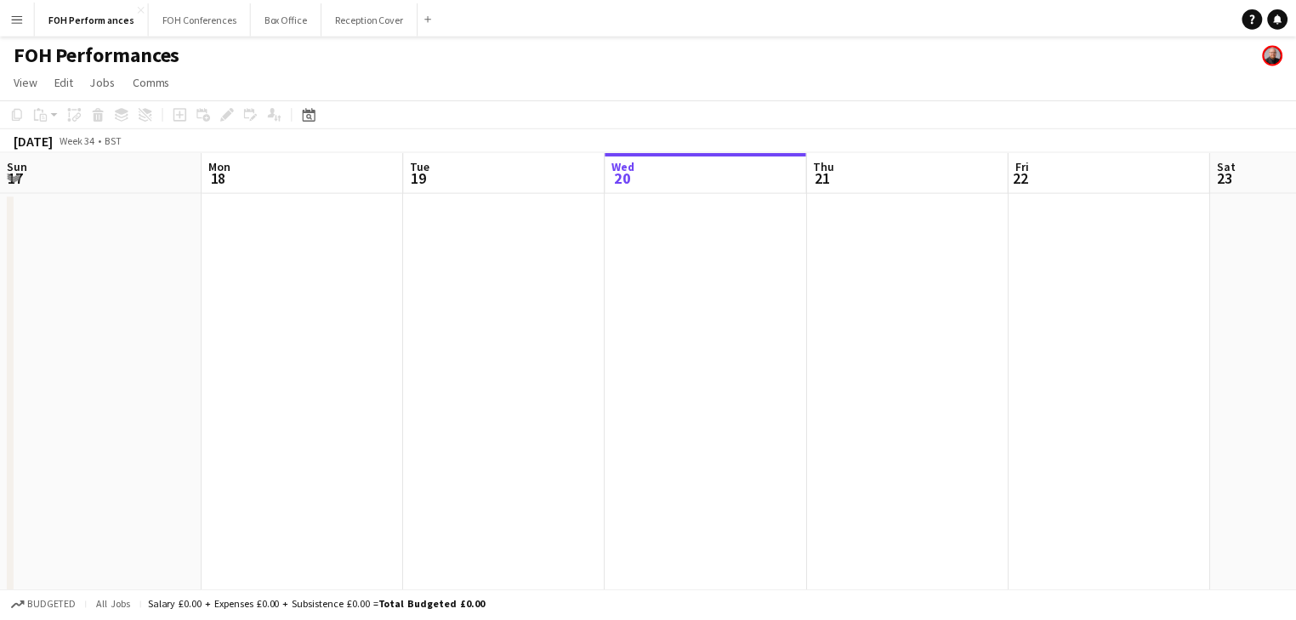
scroll to position [0, 406]
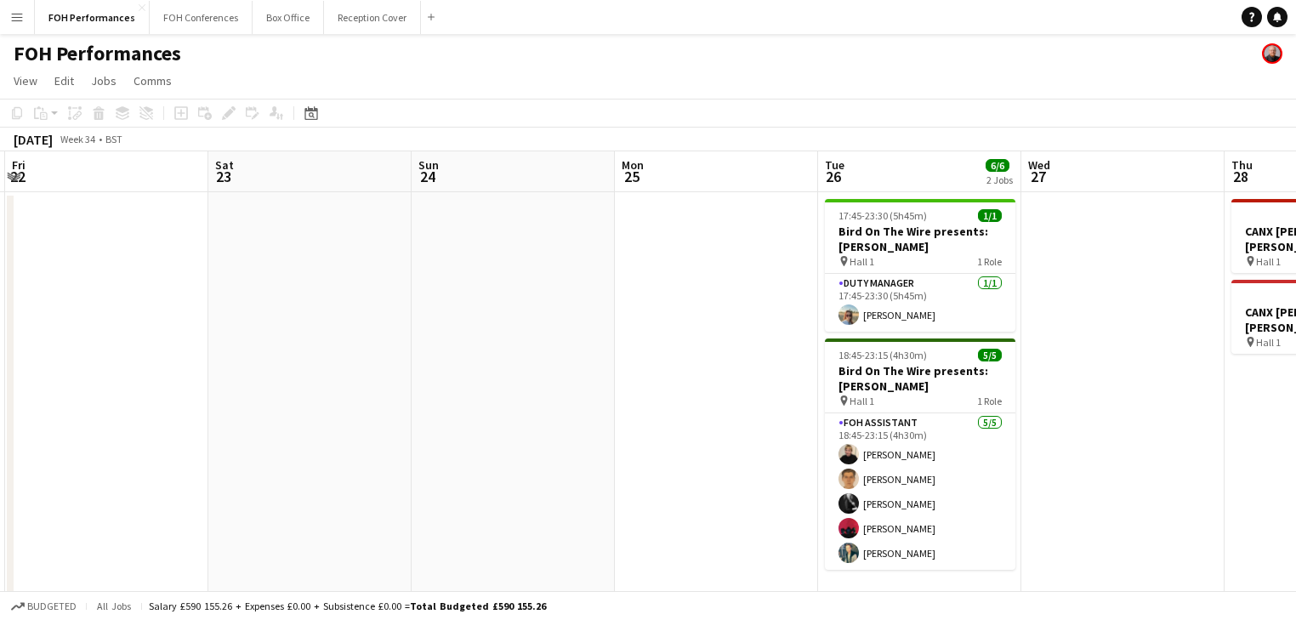
drag, startPoint x: 741, startPoint y: 327, endPoint x: 160, endPoint y: 283, distance: 582.4
click at [136, 289] on app-calendar-viewport "Tue 19 Wed 20 Thu 21 Fri 22 Sat 23 Sun 24 Mon 25 Tue 26 6/6 2 Jobs Wed 27 Thu 2…" at bounding box center [648, 378] width 1296 height 455
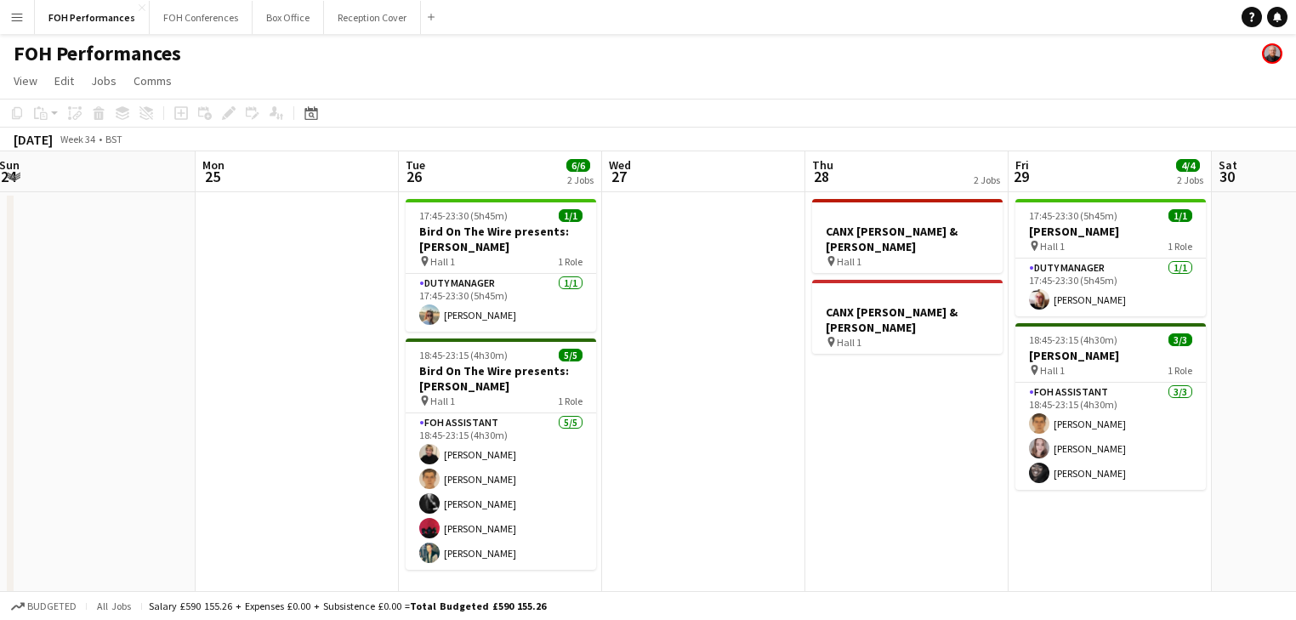
drag, startPoint x: 156, startPoint y: 288, endPoint x: 123, endPoint y: 277, distance: 34.1
click at [123, 277] on app-calendar-viewport "Thu 21 Fri 22 Sat 23 Sun 24 Mon 25 Tue 26 6/6 2 Jobs Wed 27 Thu 28 2 Jobs Fri 2…" at bounding box center [648, 378] width 1296 height 455
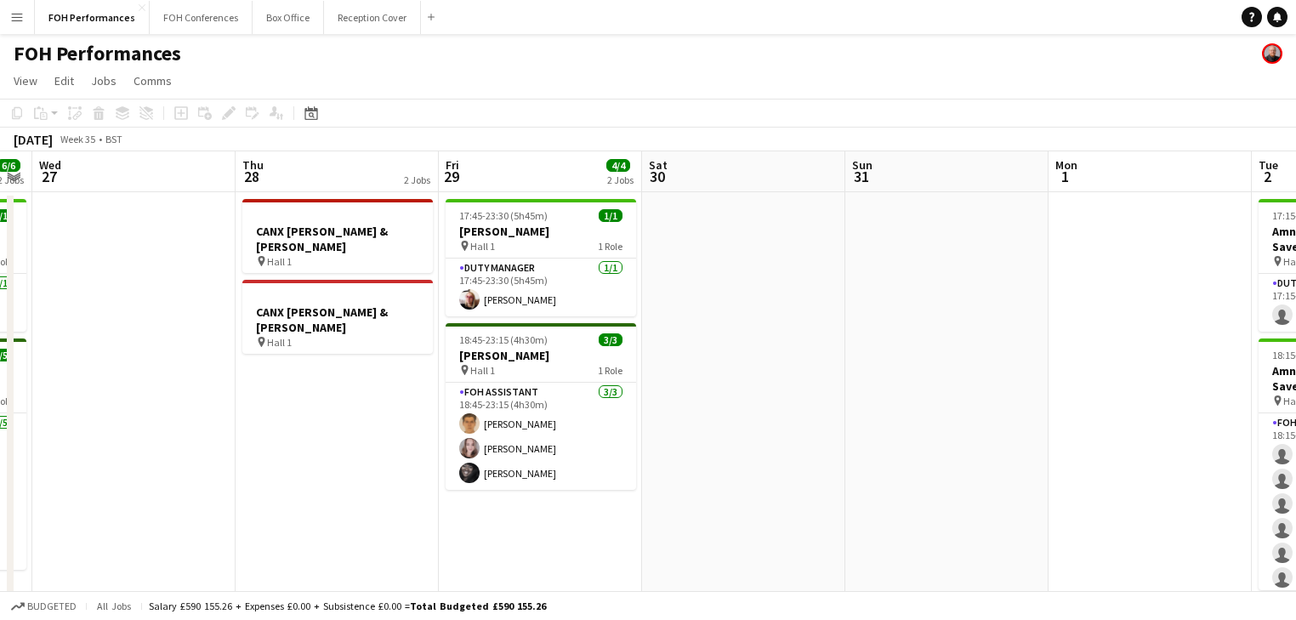
drag, startPoint x: 378, startPoint y: 364, endPoint x: 241, endPoint y: 343, distance: 138.5
click at [241, 343] on app-calendar-viewport "Sat 23 Sun 24 Mon 25 Tue 26 6/6 2 Jobs Wed 27 Thu 28 2 Jobs Fri 29 4/4 2 Jobs S…" at bounding box center [648, 388] width 1296 height 474
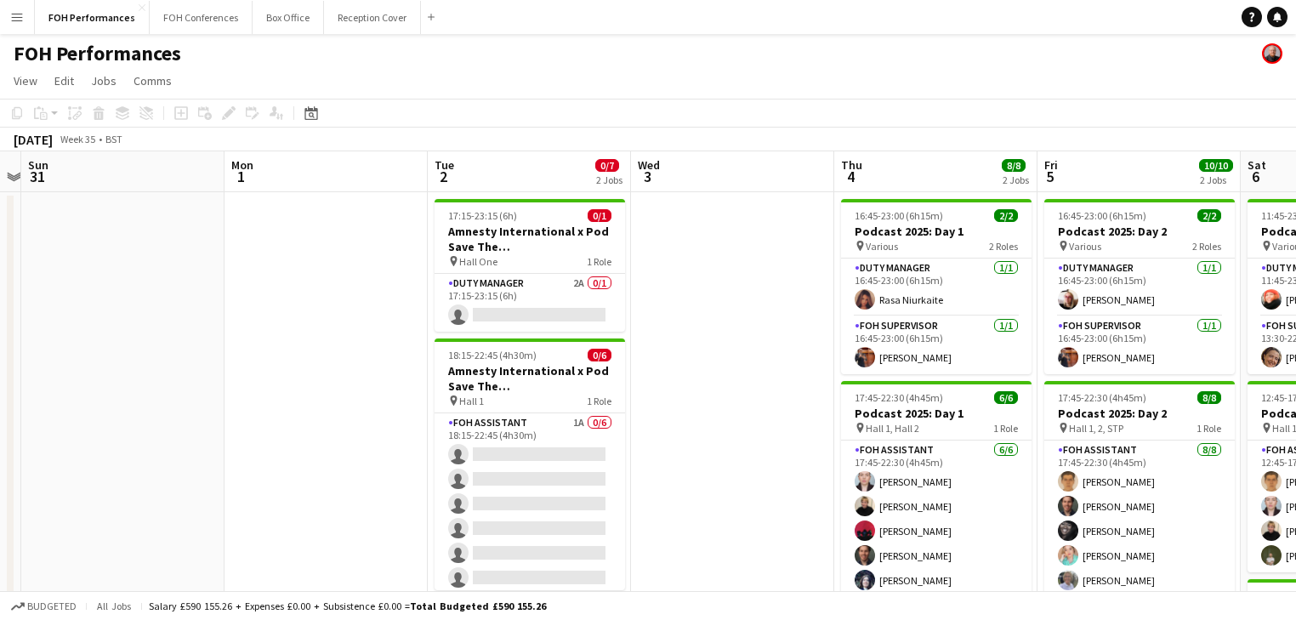
drag, startPoint x: 262, startPoint y: 367, endPoint x: 61, endPoint y: 339, distance: 202.6
click at [61, 339] on app-calendar-viewport "Wed 27 Thu 28 2 Jobs Fri 29 4/4 2 Jobs Sat 30 Sun 31 Mon 1 Tue 2 0/7 2 Jobs Wed…" at bounding box center [648, 554] width 1296 height 807
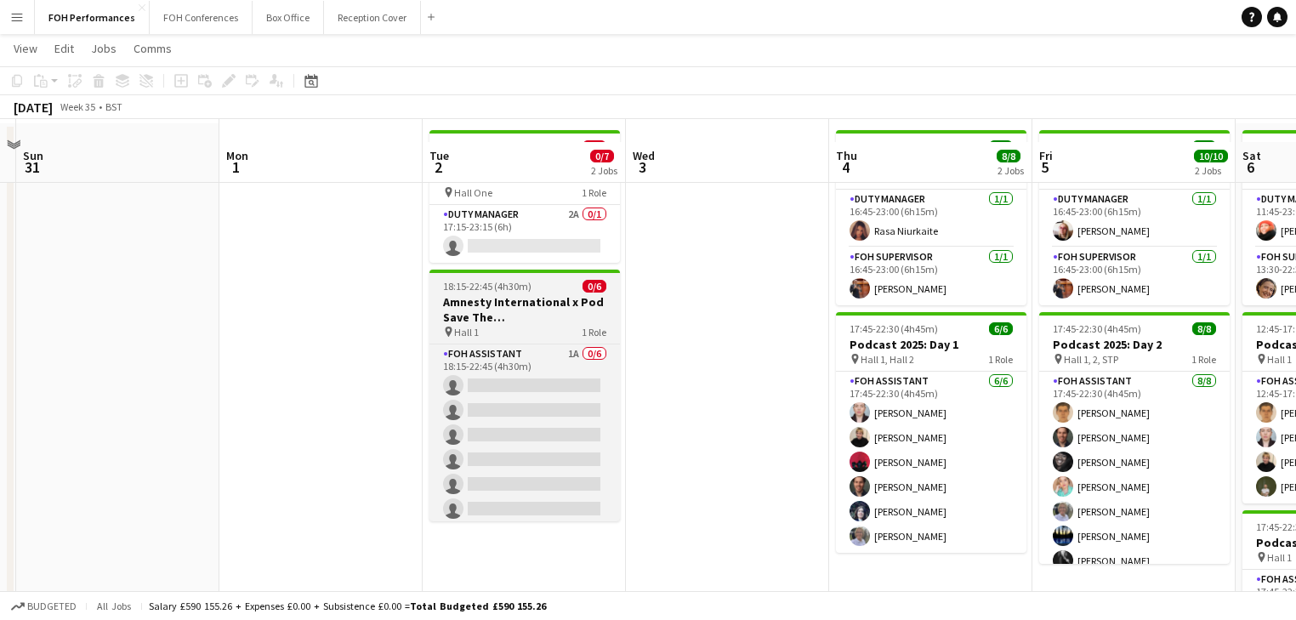
scroll to position [90, 0]
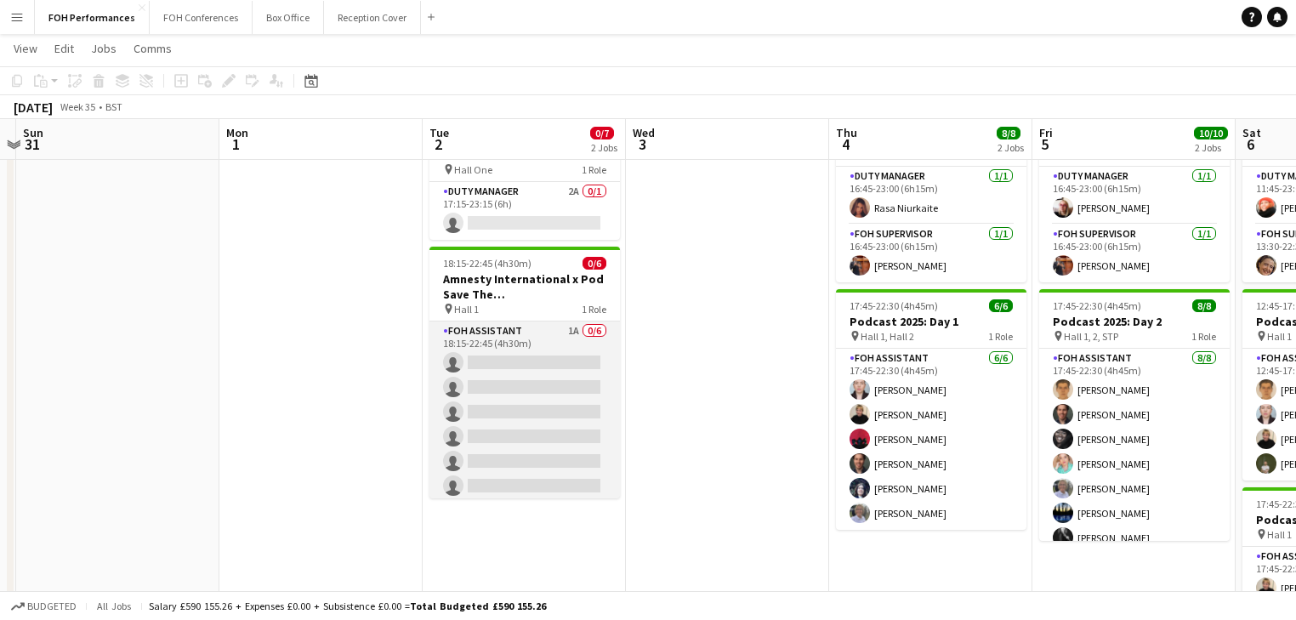
click at [527, 389] on app-card-role "FOH Assistant 1A 0/6 18:15-22:45 (4h30m) single-neutral-actions single-neutral-…" at bounding box center [524, 411] width 190 height 181
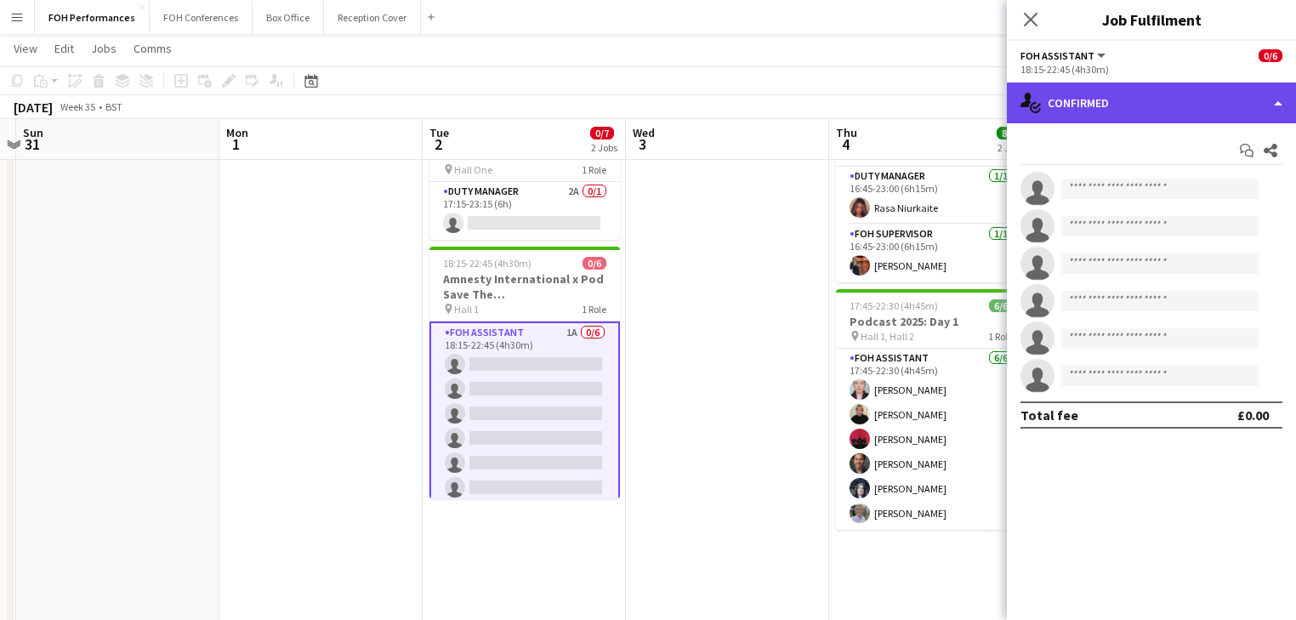
click at [1130, 89] on div "single-neutral-actions-check-2 Confirmed" at bounding box center [1151, 102] width 289 height 41
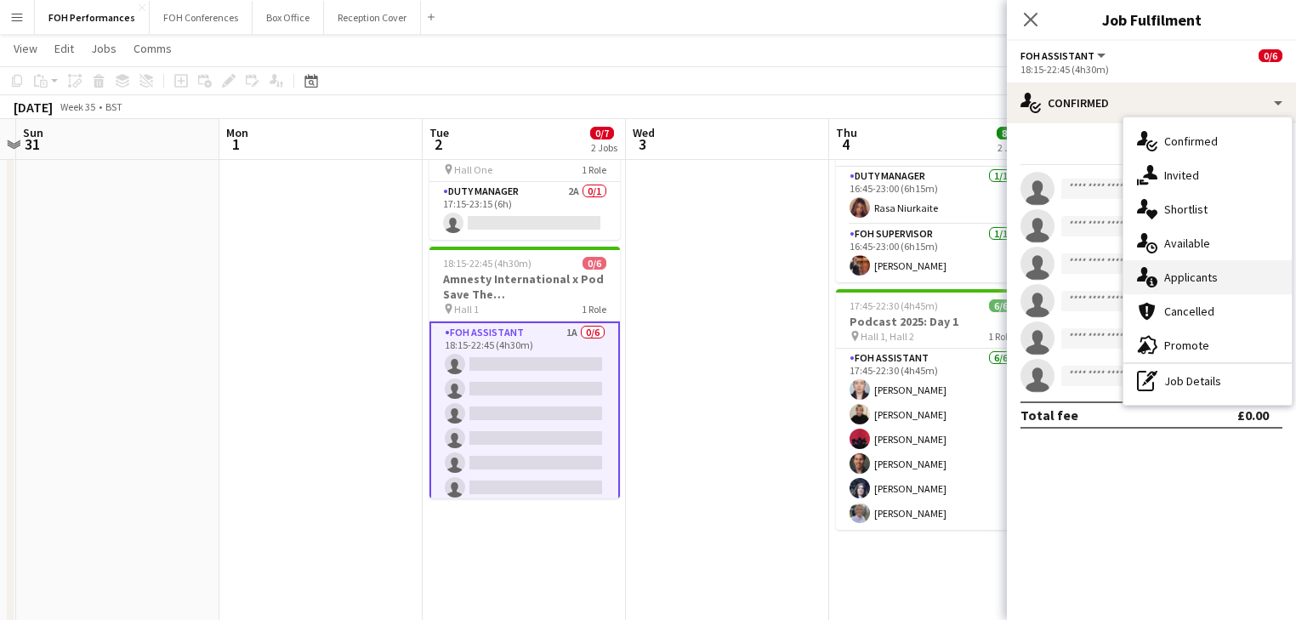
click at [1204, 287] on div "single-neutral-actions-information Applicants" at bounding box center [1207, 277] width 168 height 34
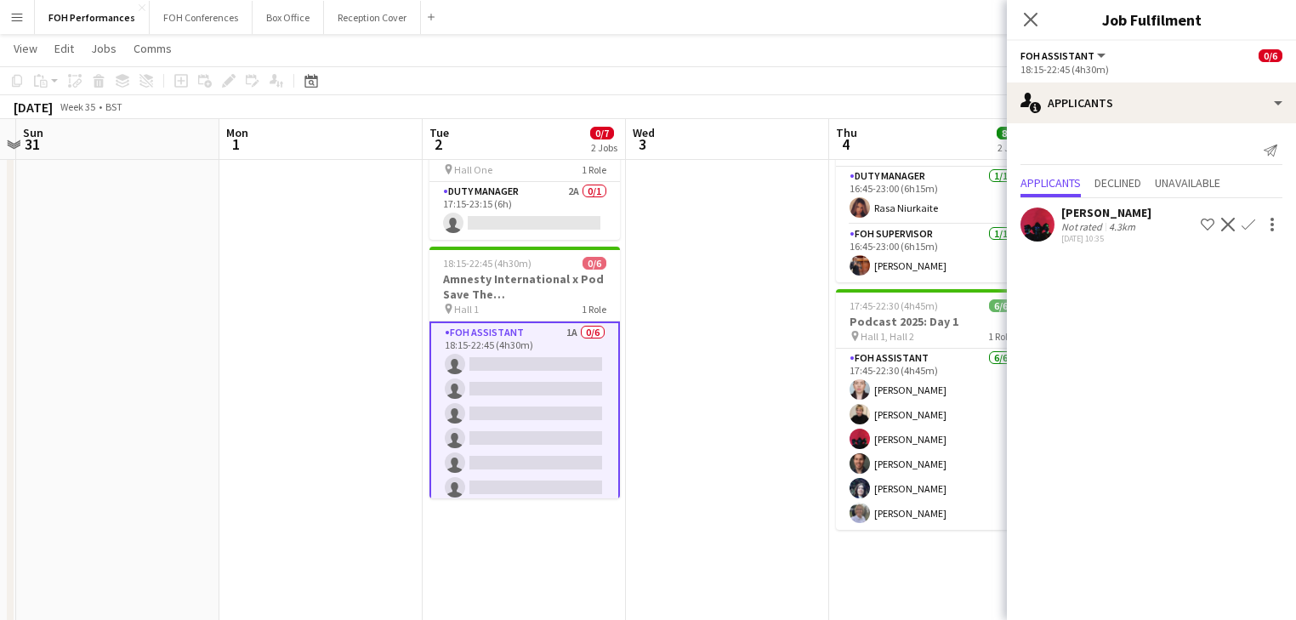
click at [1252, 227] on app-icon "Confirm" at bounding box center [1248, 225] width 14 height 14
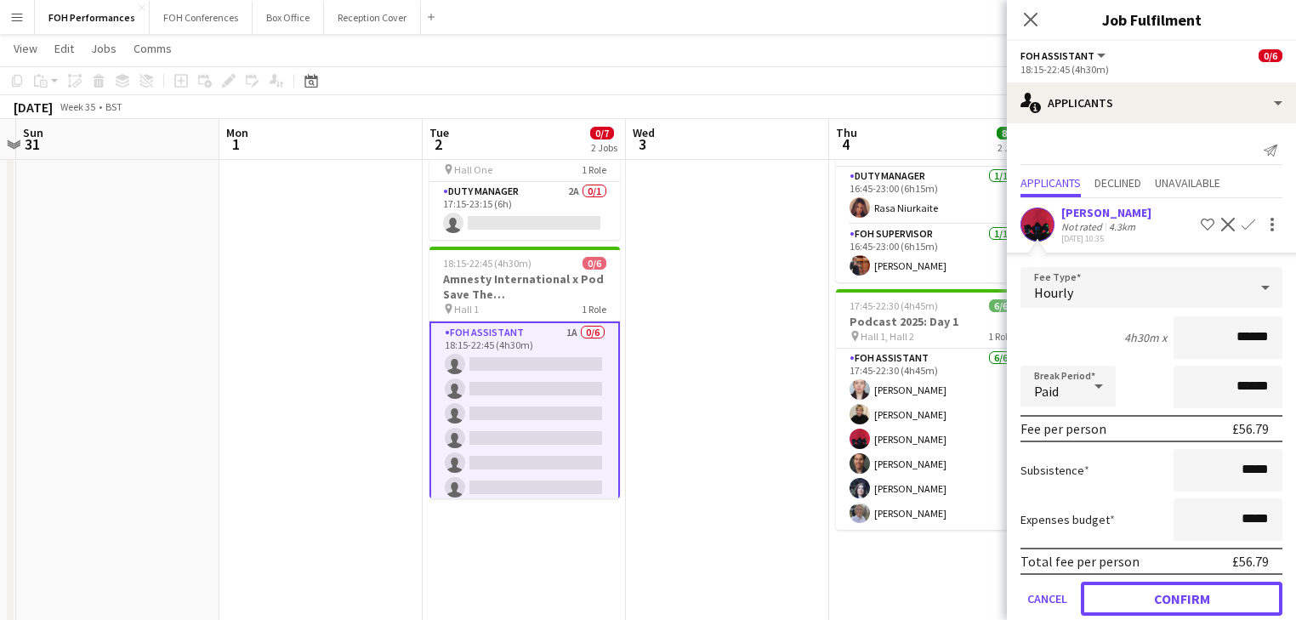
drag, startPoint x: 1195, startPoint y: 598, endPoint x: 1113, endPoint y: 589, distance: 82.1
click at [1193, 599] on button "Confirm" at bounding box center [1182, 599] width 202 height 34
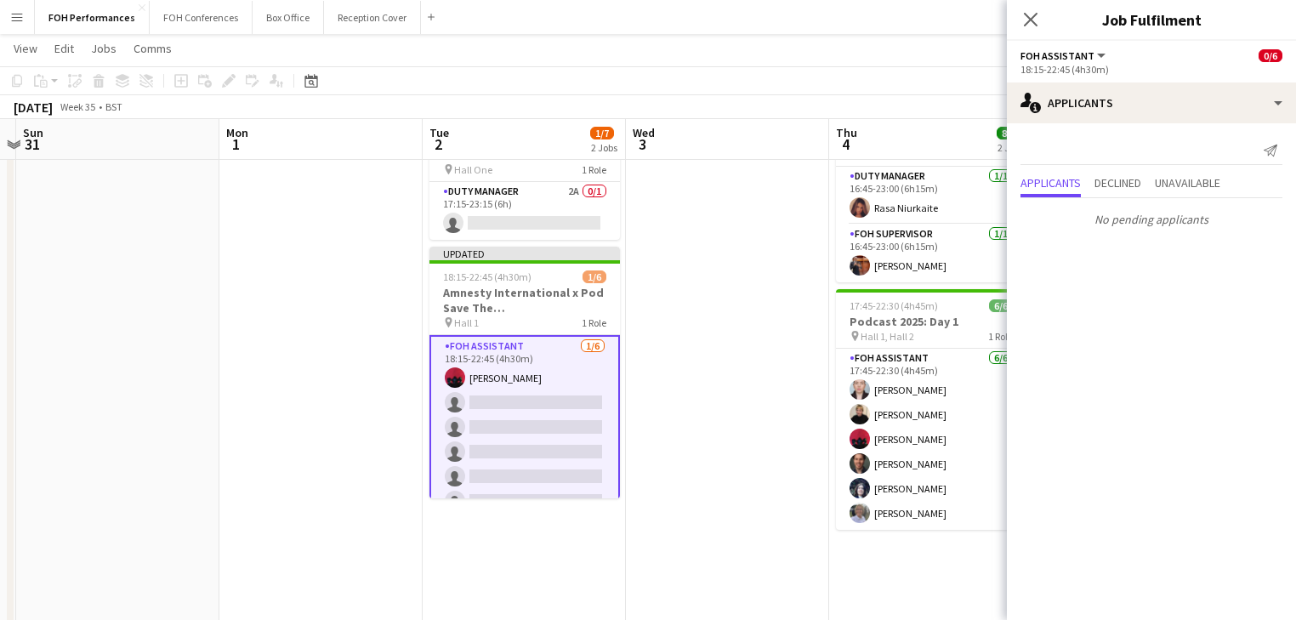
click at [492, 406] on app-card-role "FOH Assistant 1/6 18:15-22:45 (4h30m) Graeme Wilmot single-neutral-actions sing…" at bounding box center [524, 427] width 190 height 185
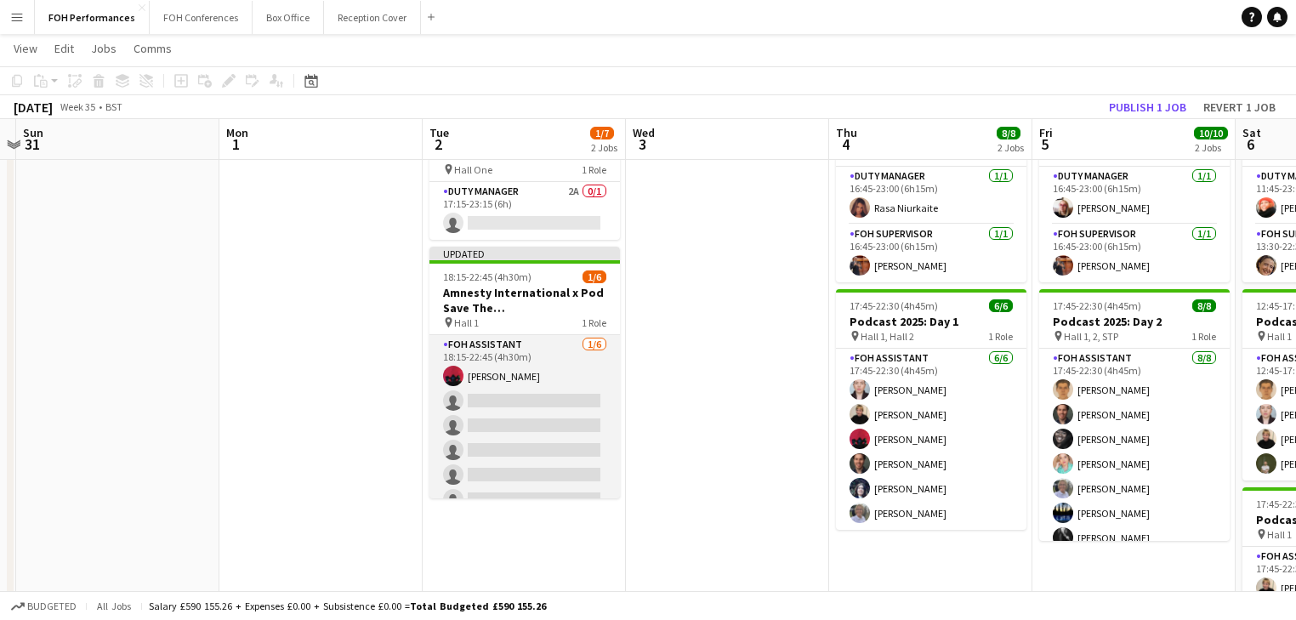
click at [516, 409] on app-card-role "FOH Assistant 1/6 18:15-22:45 (4h30m) Graeme Wilmot single-neutral-actions sing…" at bounding box center [524, 425] width 190 height 181
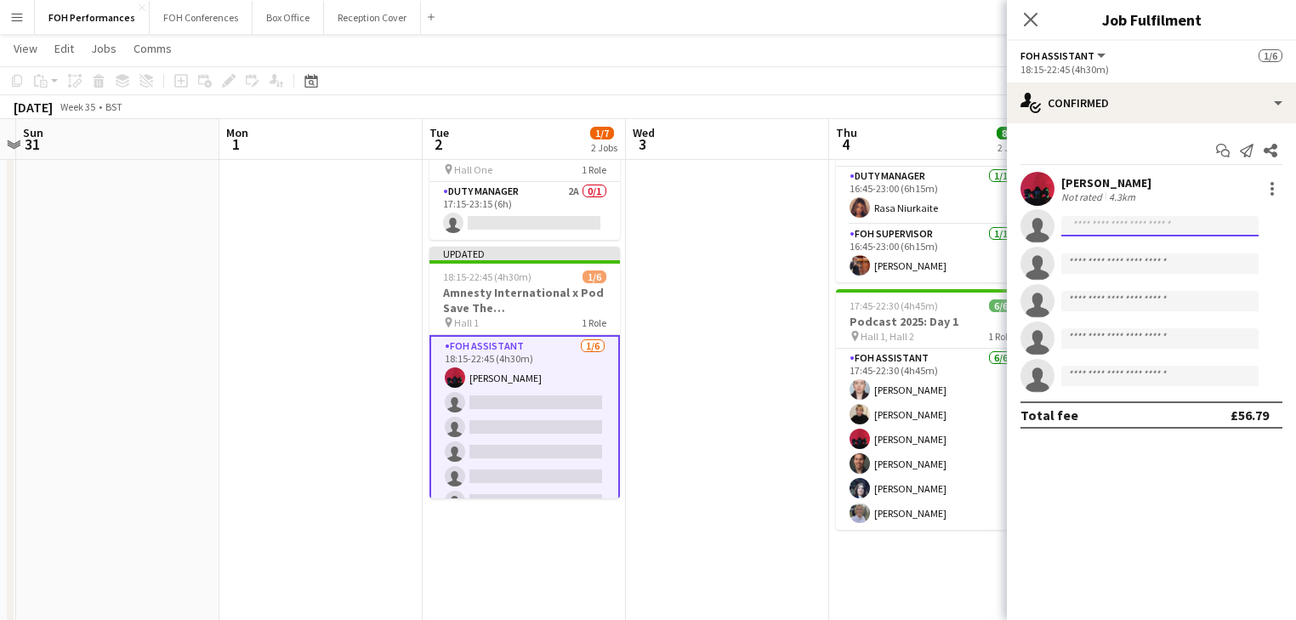
click at [1133, 224] on input at bounding box center [1159, 226] width 197 height 20
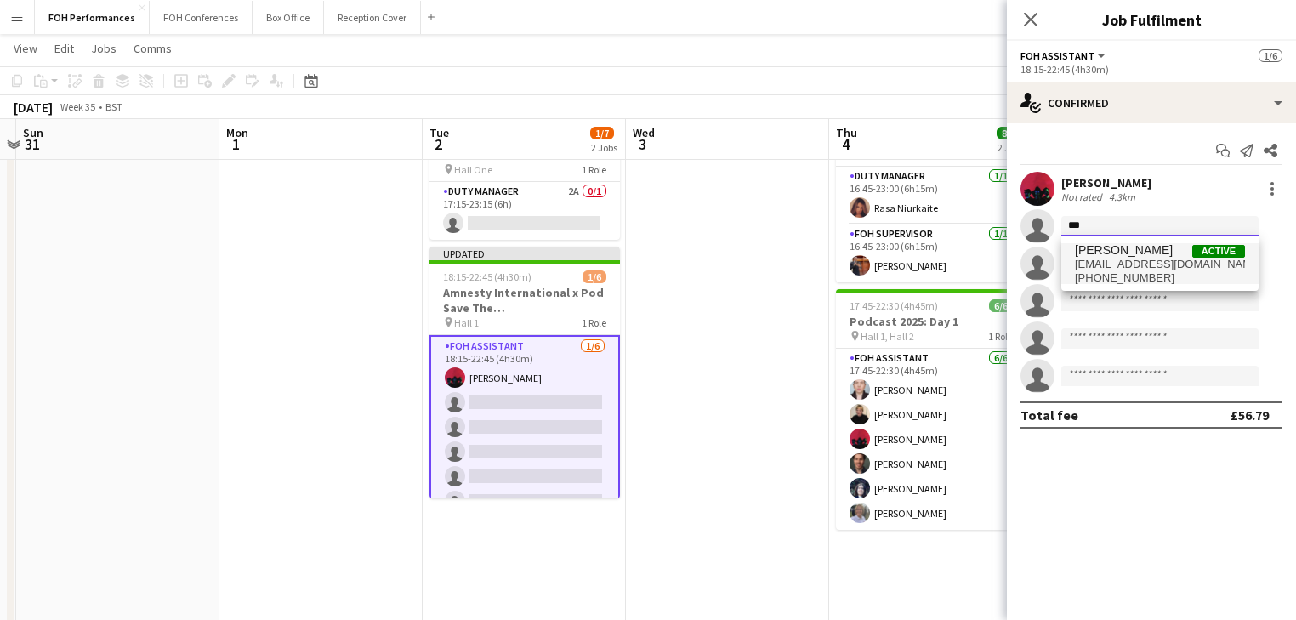
type input "***"
click at [1125, 255] on span "[PERSON_NAME]" at bounding box center [1124, 250] width 98 height 14
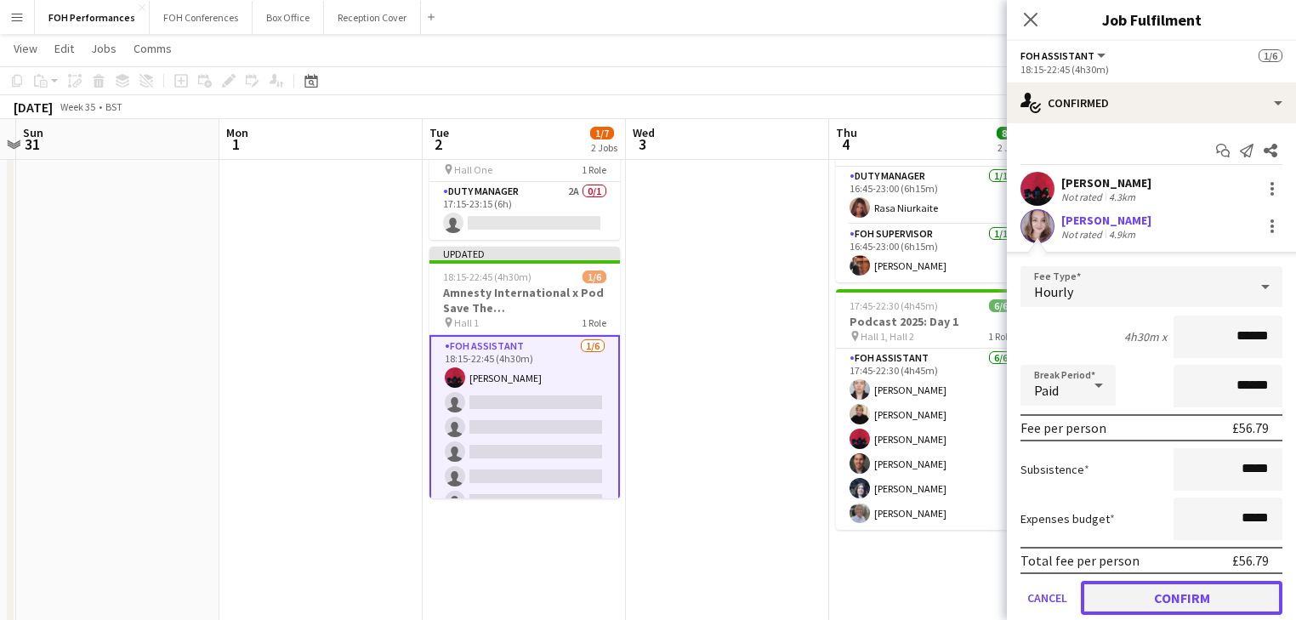
click at [1172, 603] on button "Confirm" at bounding box center [1182, 598] width 202 height 34
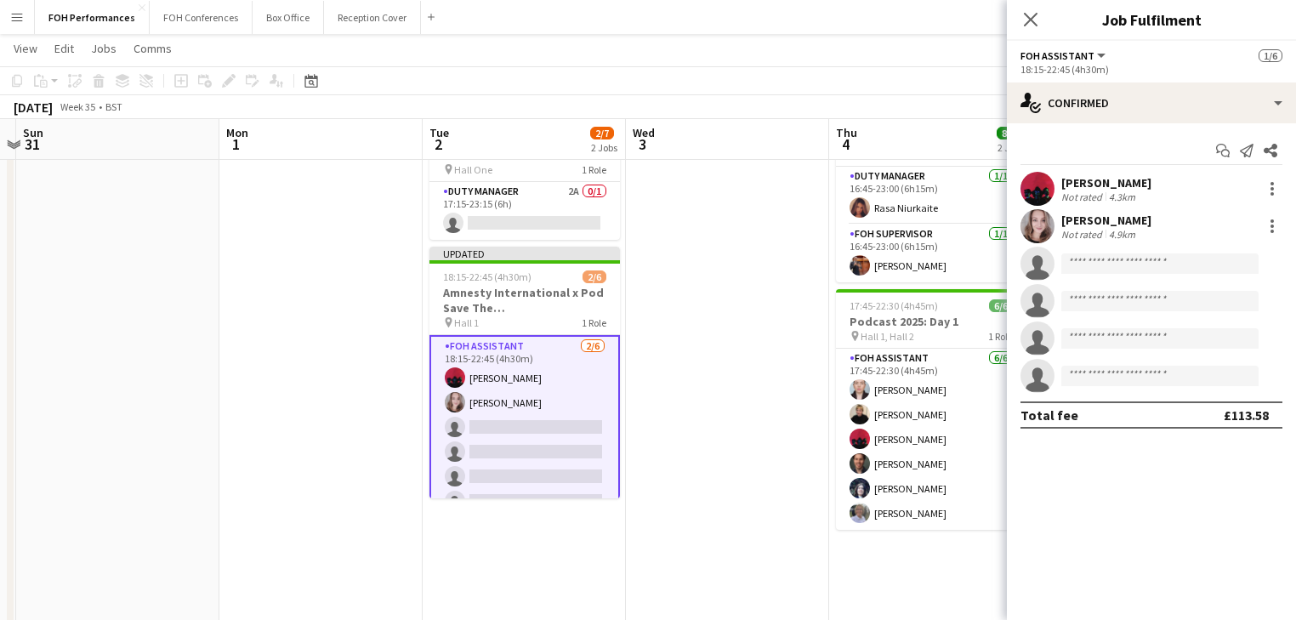
click at [714, 500] on app-date-cell at bounding box center [727, 483] width 203 height 766
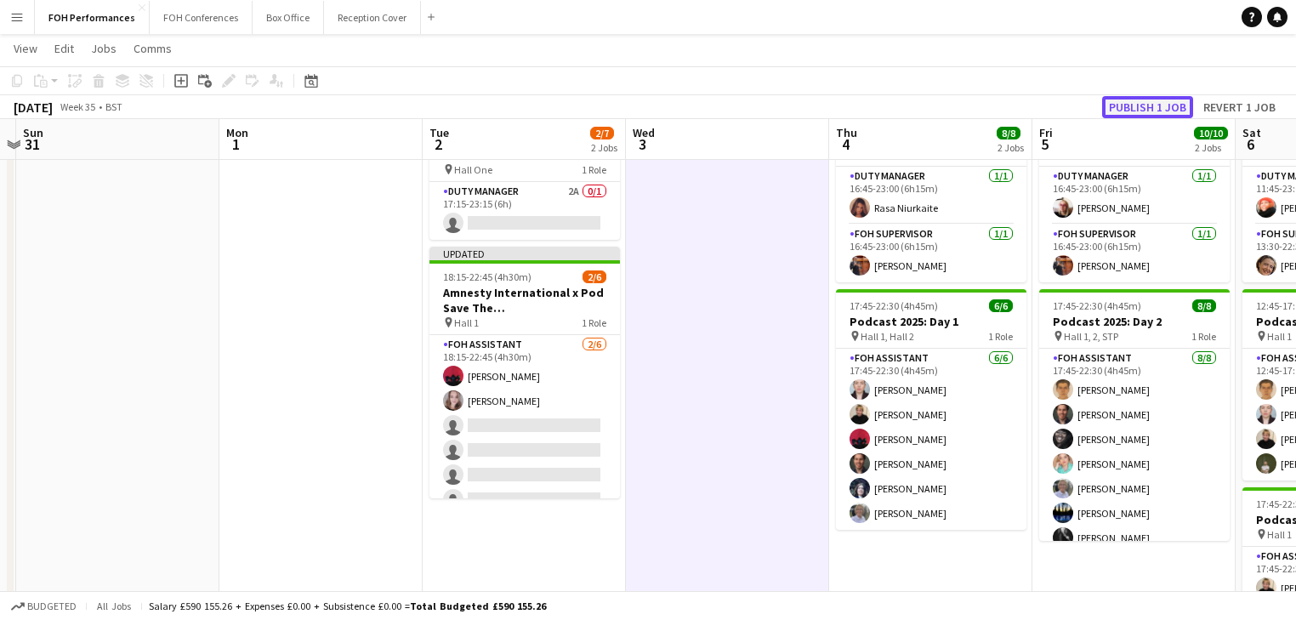
click at [1146, 105] on button "Publish 1 job" at bounding box center [1147, 107] width 91 height 22
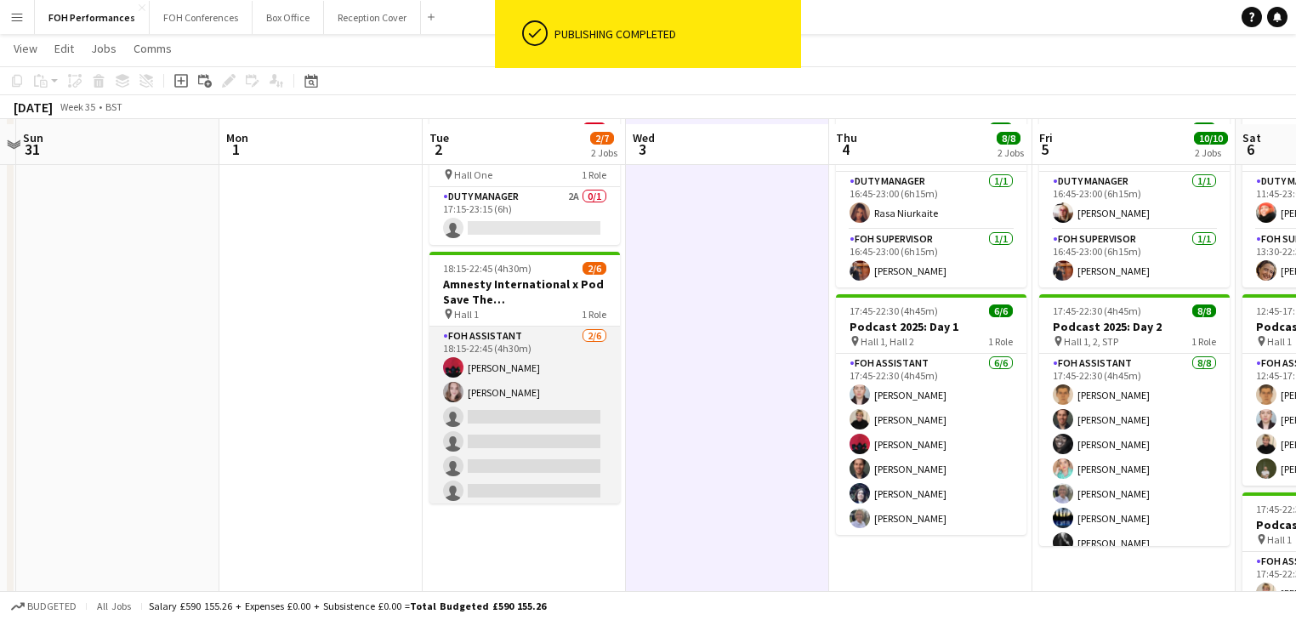
scroll to position [0, 0]
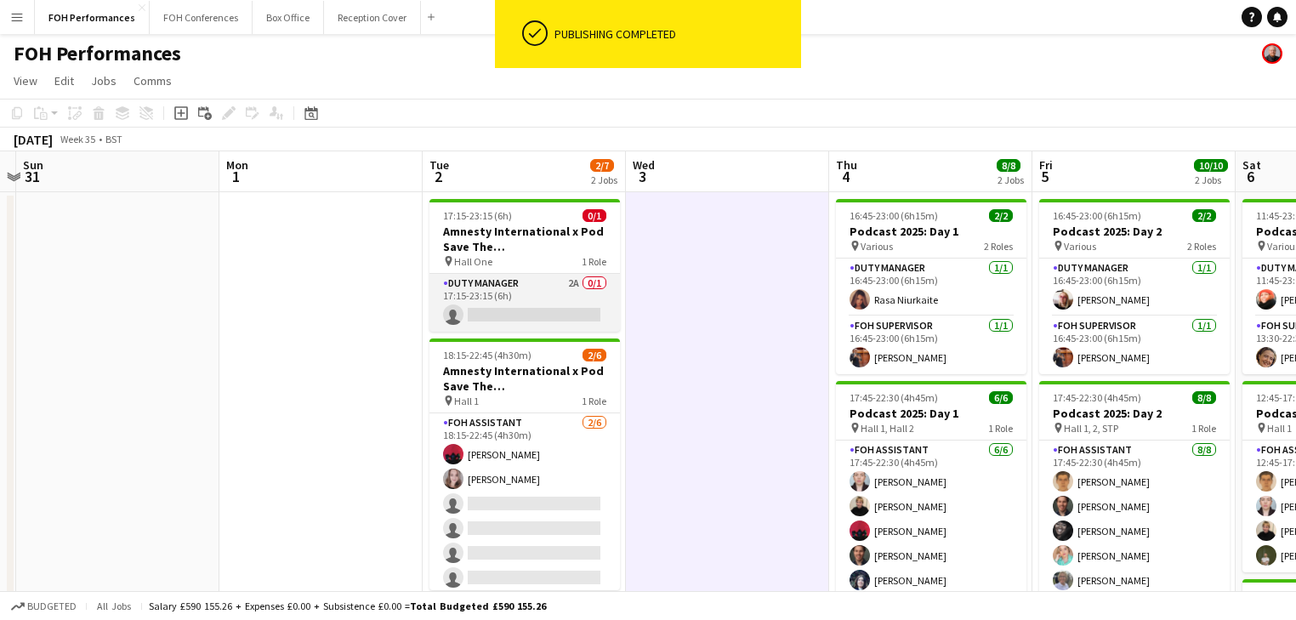
click at [524, 304] on app-card-role "Duty Manager 2A 0/1 17:15-23:15 (6h) single-neutral-actions" at bounding box center [524, 303] width 190 height 58
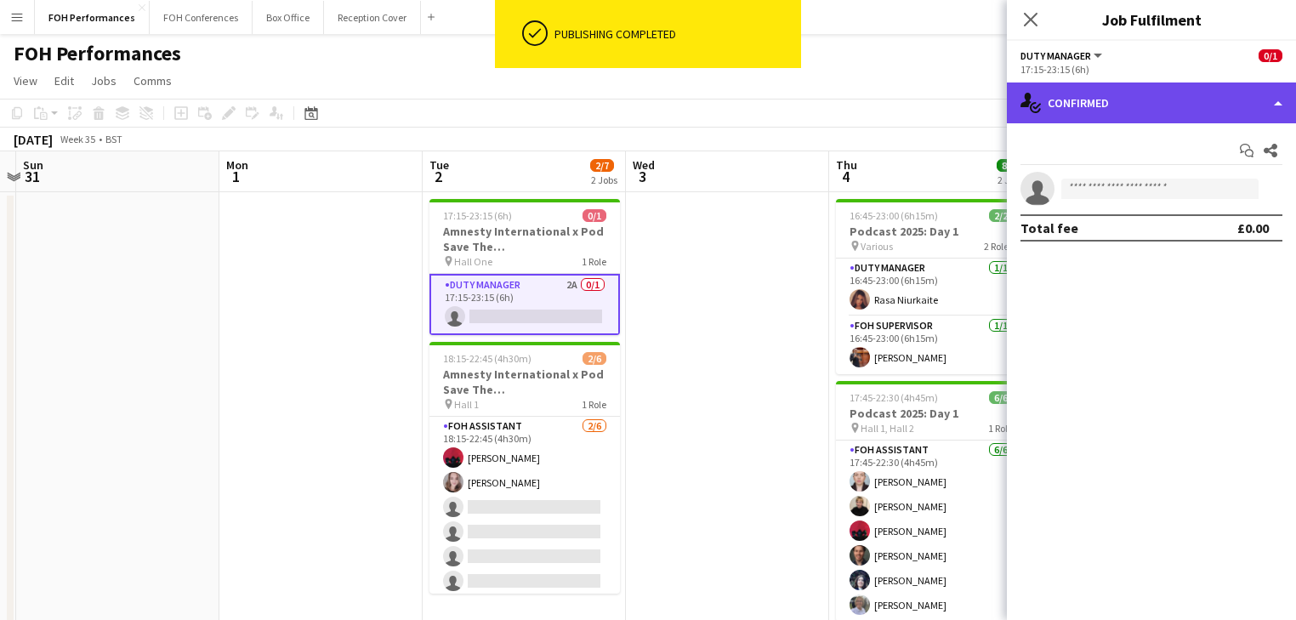
click at [1122, 103] on div "single-neutral-actions-check-2 Confirmed" at bounding box center [1151, 102] width 289 height 41
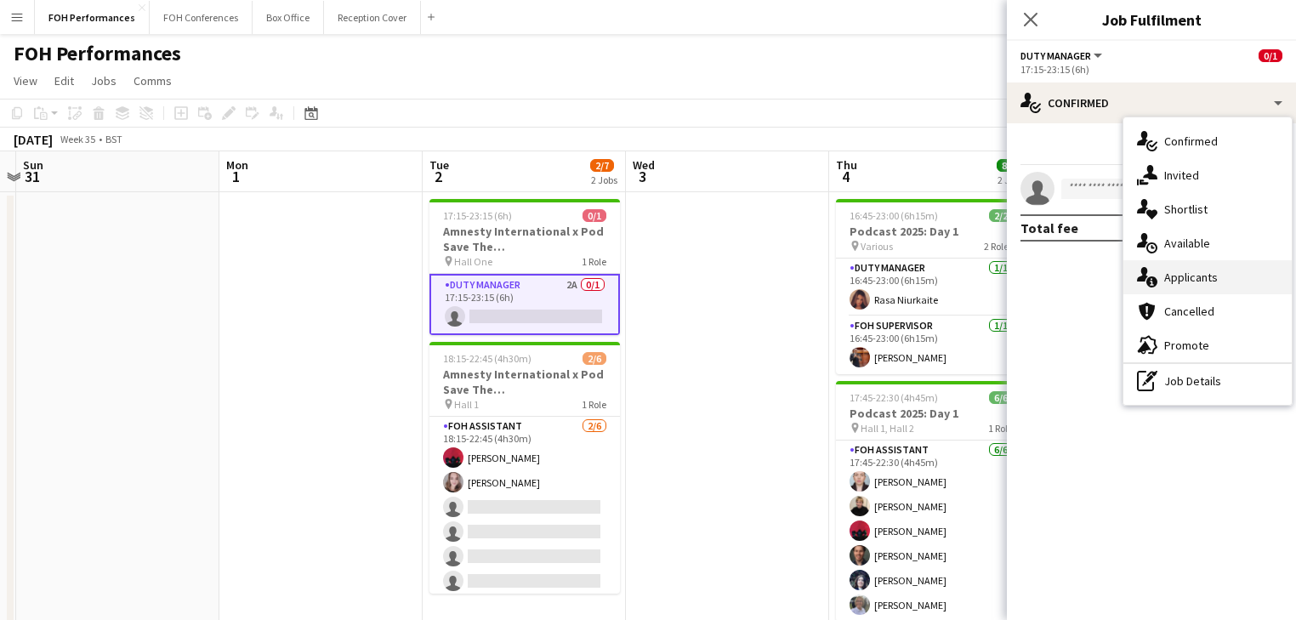
click at [1210, 275] on div "single-neutral-actions-information Applicants" at bounding box center [1207, 277] width 168 height 34
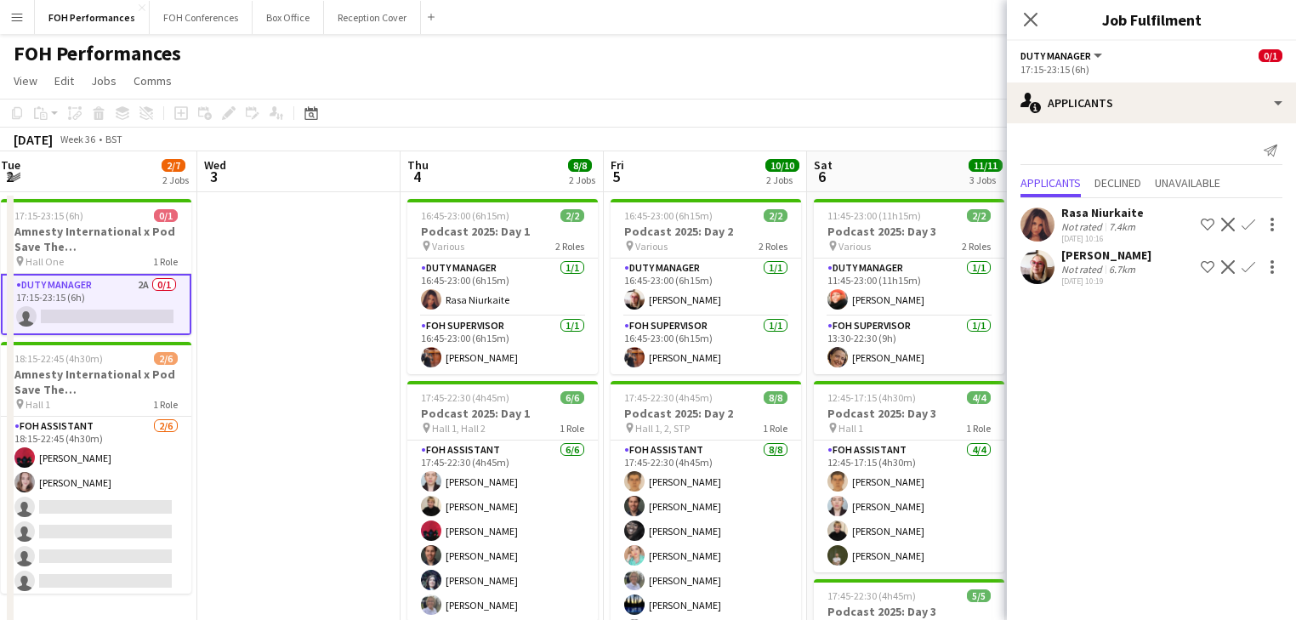
drag, startPoint x: 738, startPoint y: 327, endPoint x: 309, endPoint y: 307, distance: 429.0
click at [309, 307] on app-calendar-viewport "Sun 31 Mon 1 Tue 2 2/7 2 Jobs Wed 3 Thu 4 8/8 2 Jobs Fri 5 10/10 2 Jobs Sat 6 1…" at bounding box center [648, 554] width 1296 height 807
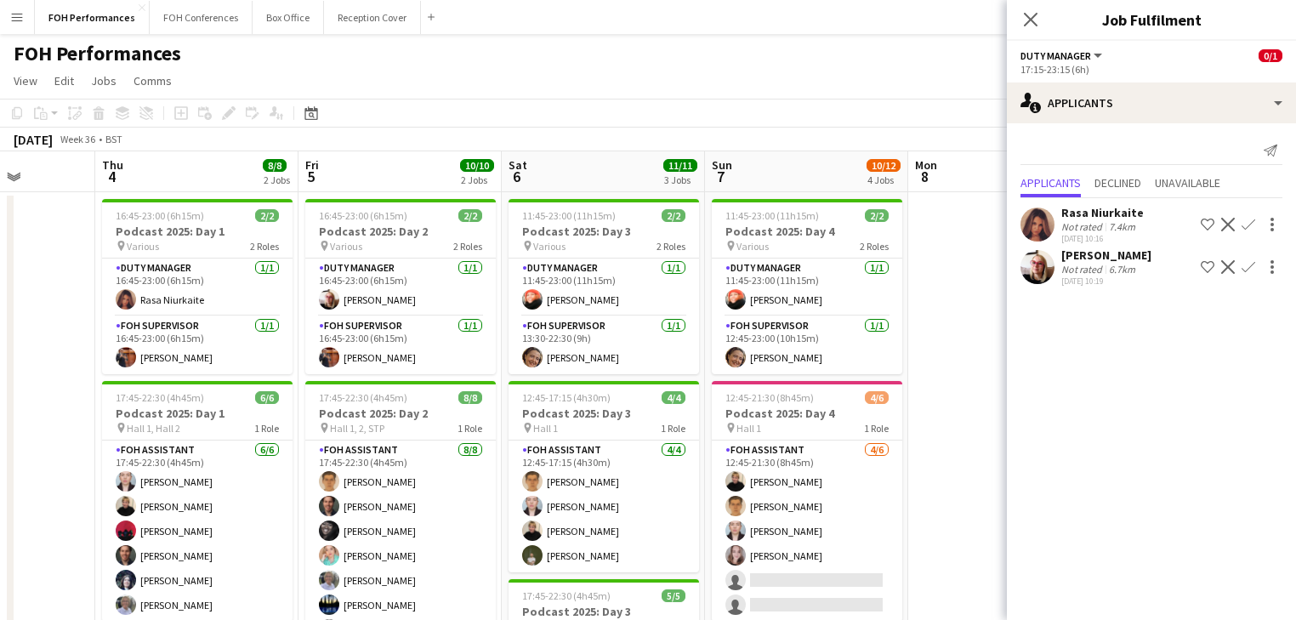
scroll to position [0, 718]
drag, startPoint x: 616, startPoint y: 345, endPoint x: 310, endPoint y: 333, distance: 305.5
click at [310, 333] on app-calendar-viewport "Sun 31 Mon 1 Tue 2 2/7 2 Jobs Wed 3 Thu 4 8/8 2 Jobs Fri 5 10/10 2 Jobs Sat 6 1…" at bounding box center [648, 554] width 1296 height 807
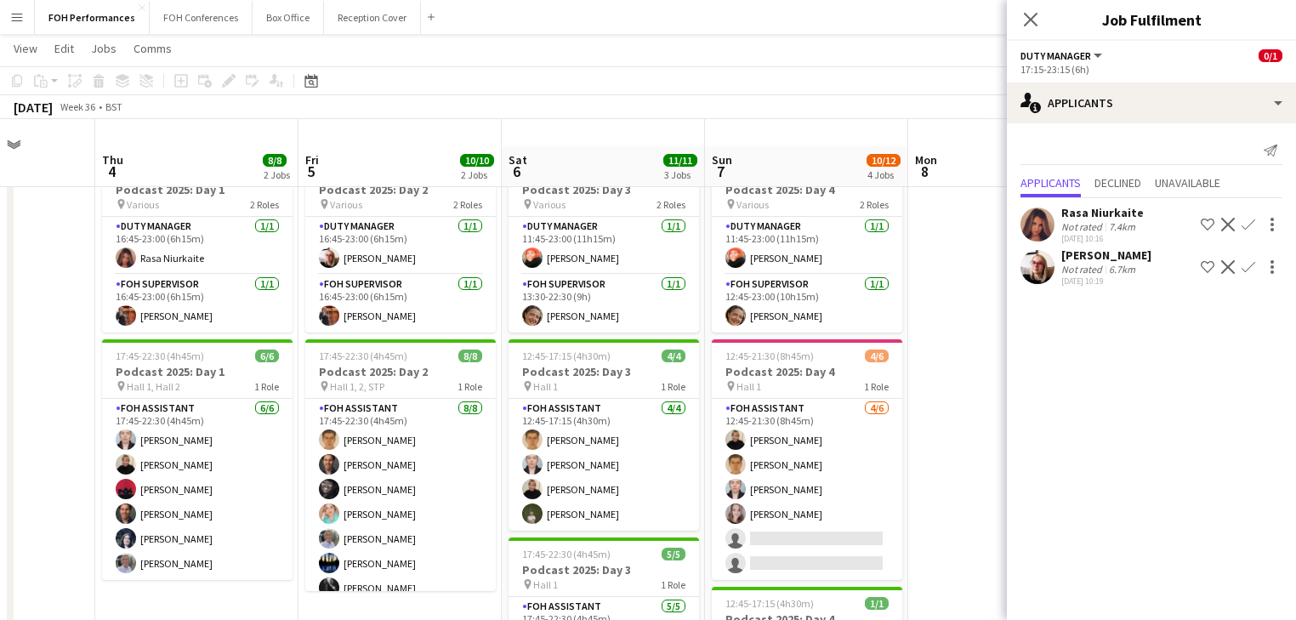
scroll to position [94, 0]
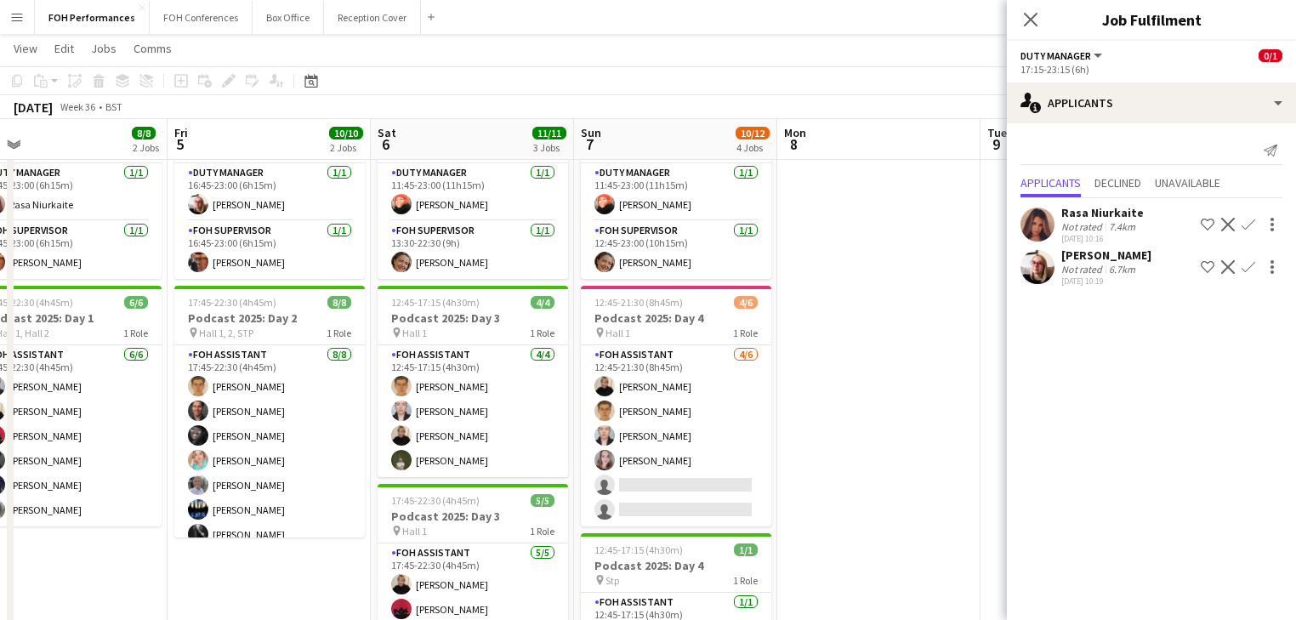
drag, startPoint x: 729, startPoint y: 371, endPoint x: 366, endPoint y: 371, distance: 363.1
click at [366, 371] on app-calendar-viewport "Tue 2 2/7 2 Jobs Wed 3 Thu 4 8/8 2 Jobs Fri 5 10/10 2 Jobs Sat 6 11/11 3 Jobs S…" at bounding box center [648, 418] width 1296 height 890
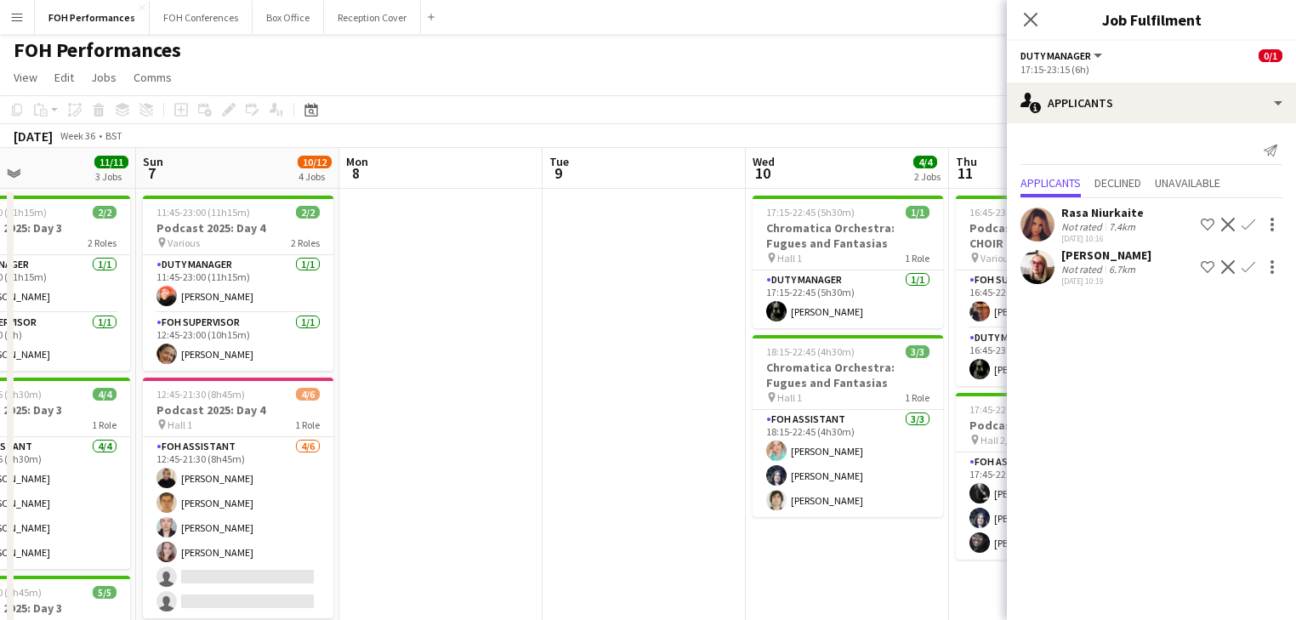
scroll to position [0, 0]
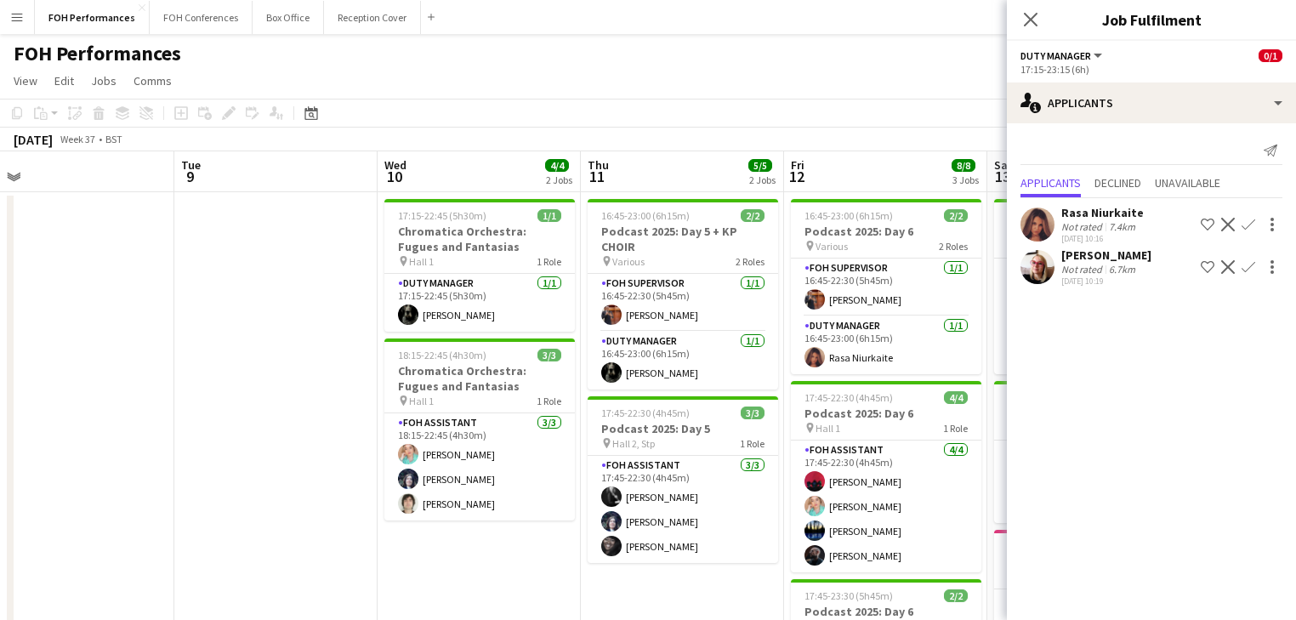
drag, startPoint x: 573, startPoint y: 374, endPoint x: 275, endPoint y: 347, distance: 298.8
click at [275, 347] on app-calendar-viewport "Sat 6 11/11 3 Jobs Sun 7 10/12 4 Jobs Mon 8 Tue 9 Wed 10 4/4 2 Jobs Thu 11 5/5 …" at bounding box center [648, 554] width 1296 height 807
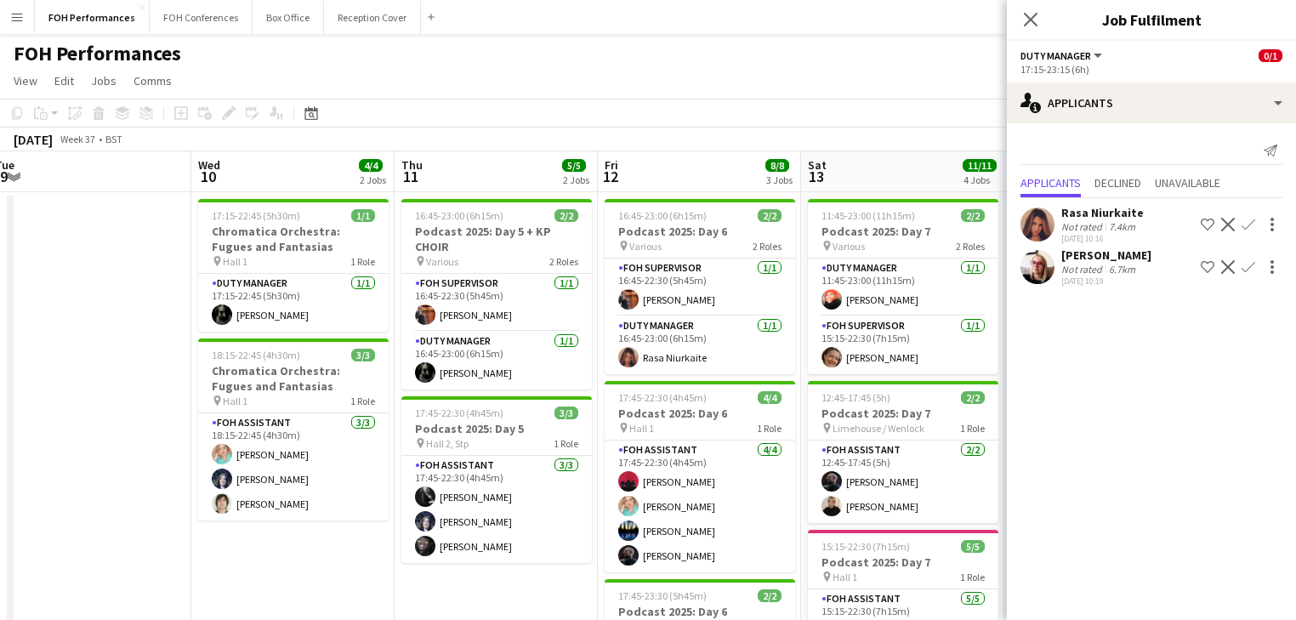
scroll to position [0, 622]
drag, startPoint x: 656, startPoint y: 398, endPoint x: 488, endPoint y: 388, distance: 168.7
click at [488, 388] on app-calendar-viewport "Sat 6 11/11 3 Jobs Sun 7 10/12 4 Jobs Mon 8 Tue 9 Wed 10 4/4 2 Jobs Thu 11 5/5 …" at bounding box center [648, 554] width 1296 height 807
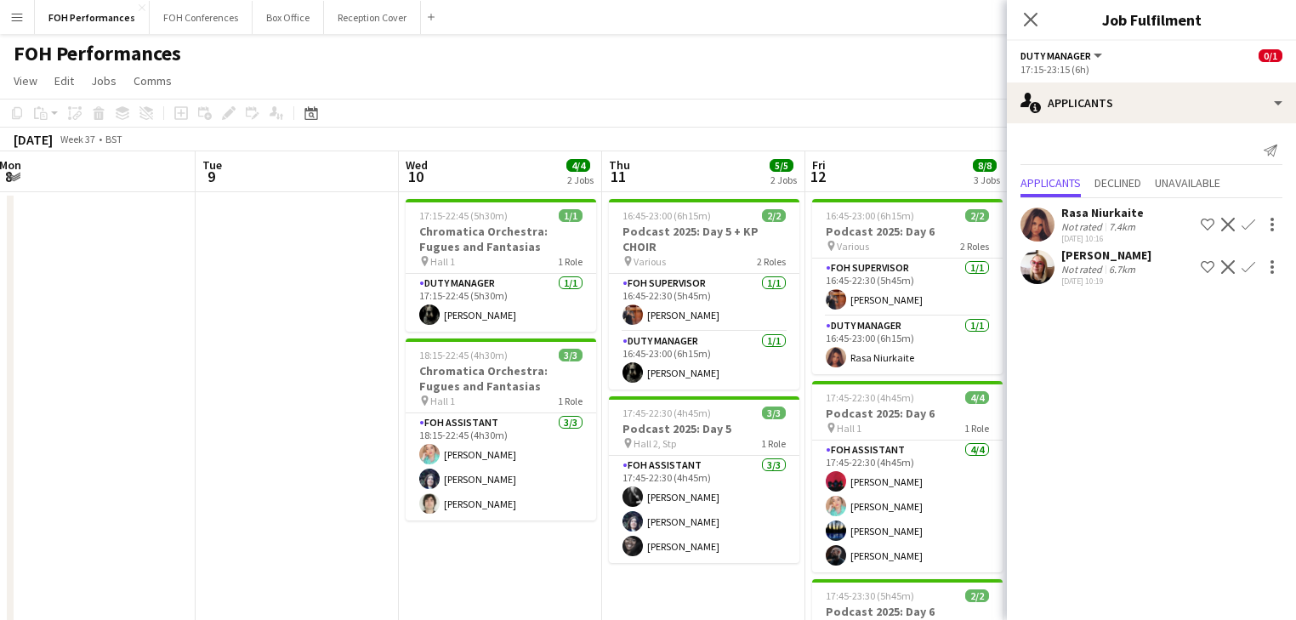
scroll to position [0, 421]
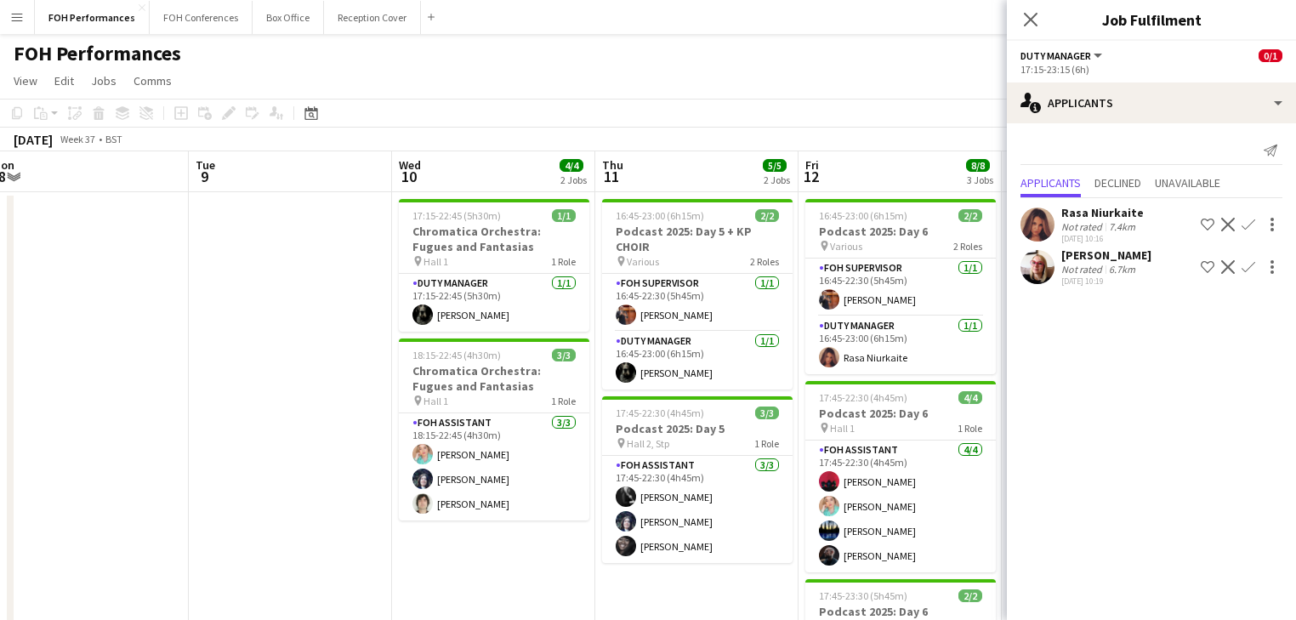
drag, startPoint x: 602, startPoint y: 412, endPoint x: 511, endPoint y: 399, distance: 91.9
click at [514, 401] on app-calendar-viewport "Sat 6 11/11 3 Jobs Sun 7 10/12 4 Jobs Mon 8 Tue 9 Wed 10 4/4 2 Jobs Thu 11 5/5 …" at bounding box center [648, 554] width 1296 height 807
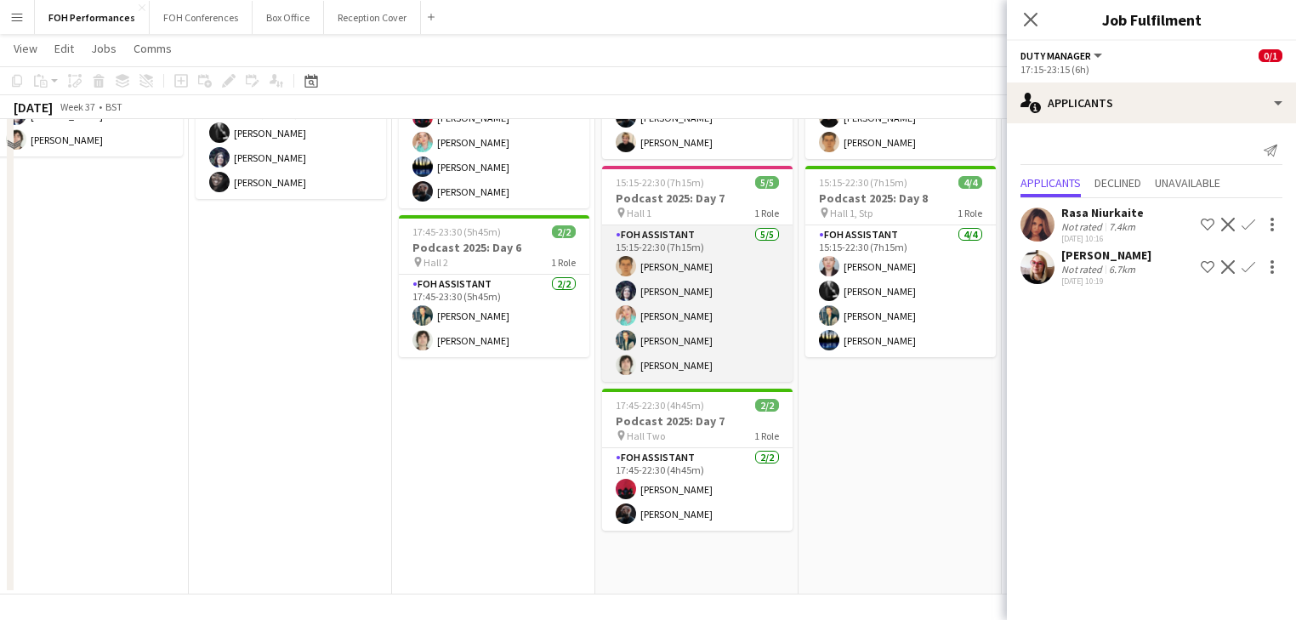
scroll to position [0, 0]
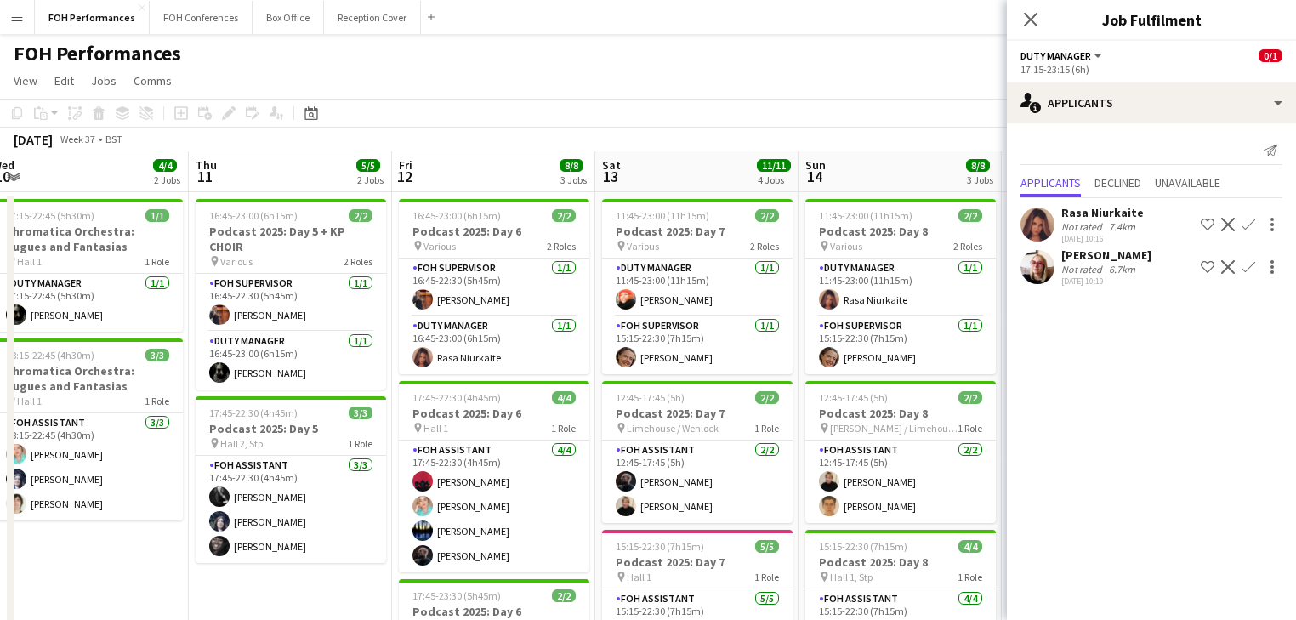
click at [1250, 268] on app-icon "Confirm" at bounding box center [1248, 267] width 14 height 14
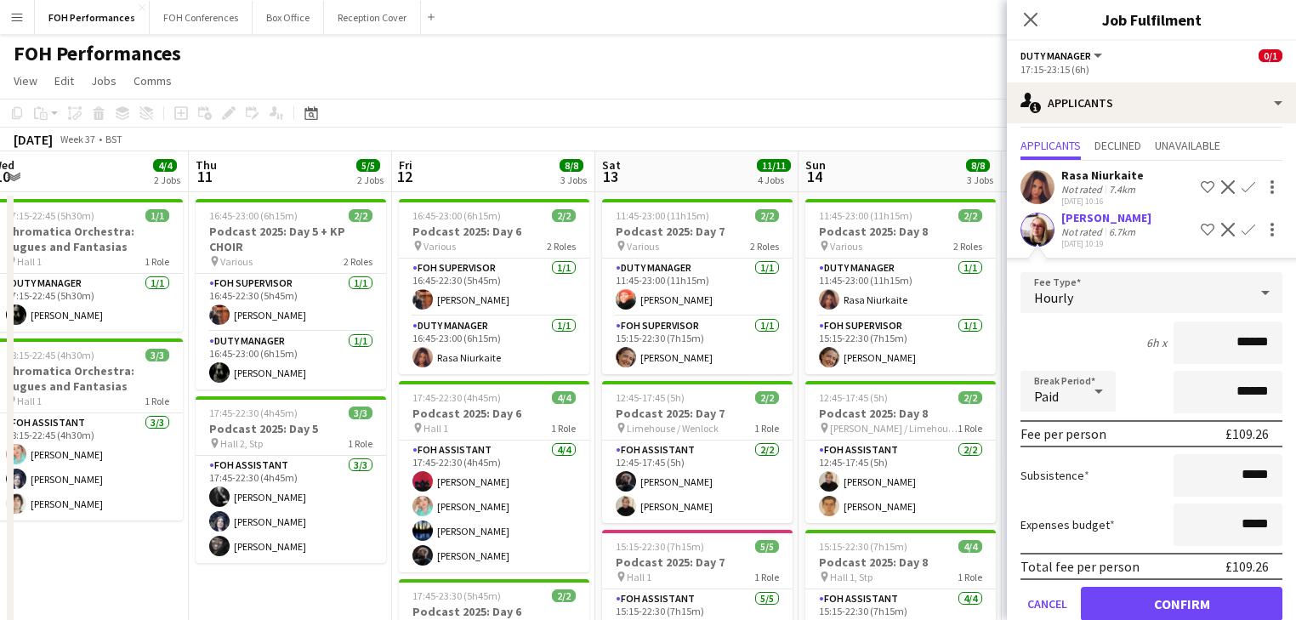
scroll to position [67, 0]
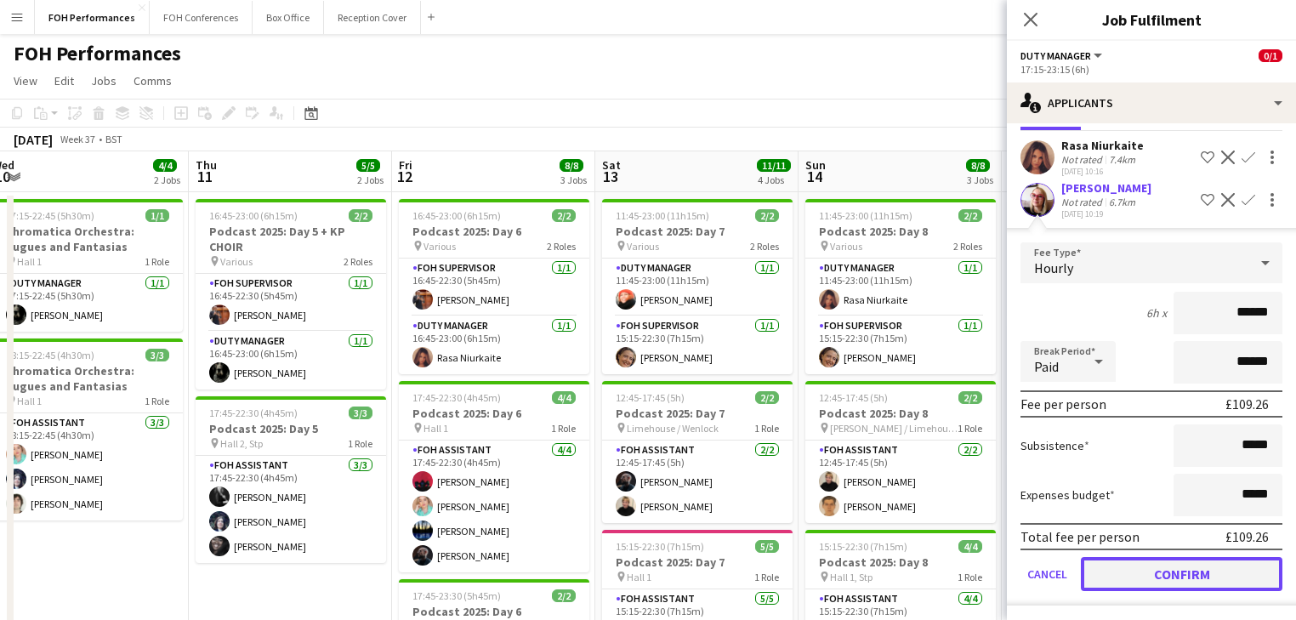
click at [1189, 571] on button "Confirm" at bounding box center [1182, 574] width 202 height 34
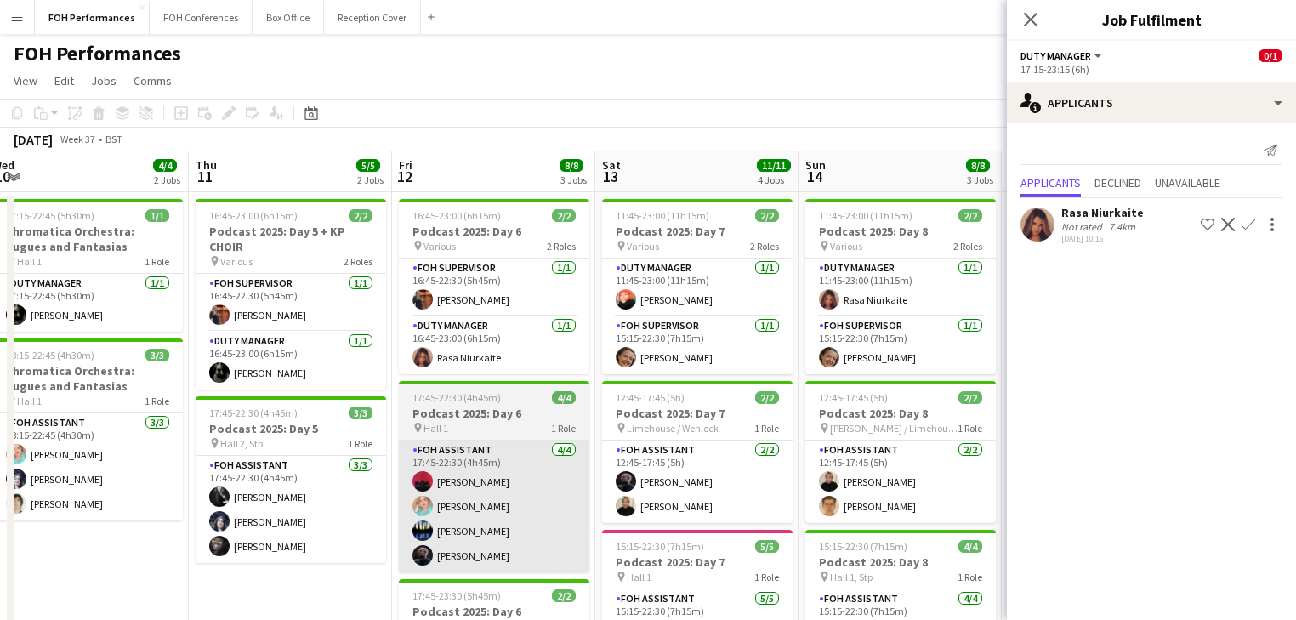
scroll to position [0, 0]
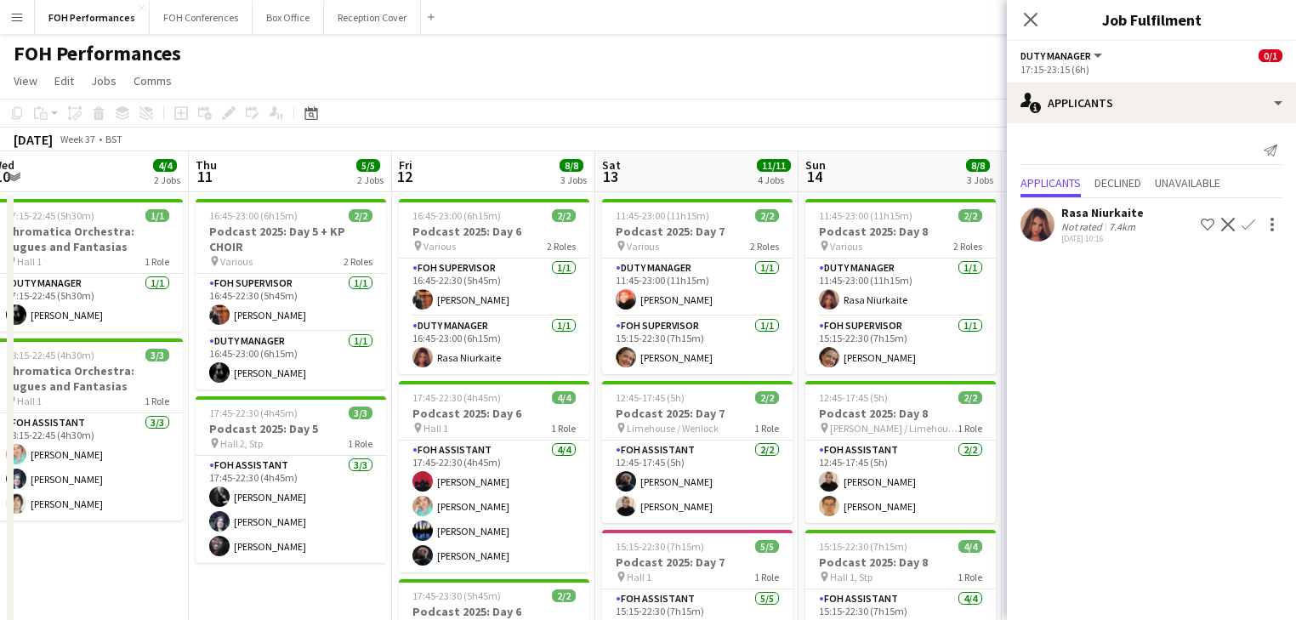
drag, startPoint x: 289, startPoint y: 603, endPoint x: 329, endPoint y: 579, distance: 46.5
click at [292, 602] on app-date-cell "16:45-23:00 (6h15m) 2/2 Podcast 2025: Day 5 + KP CHOIR pin Various 2 Roles FOH …" at bounding box center [290, 575] width 203 height 766
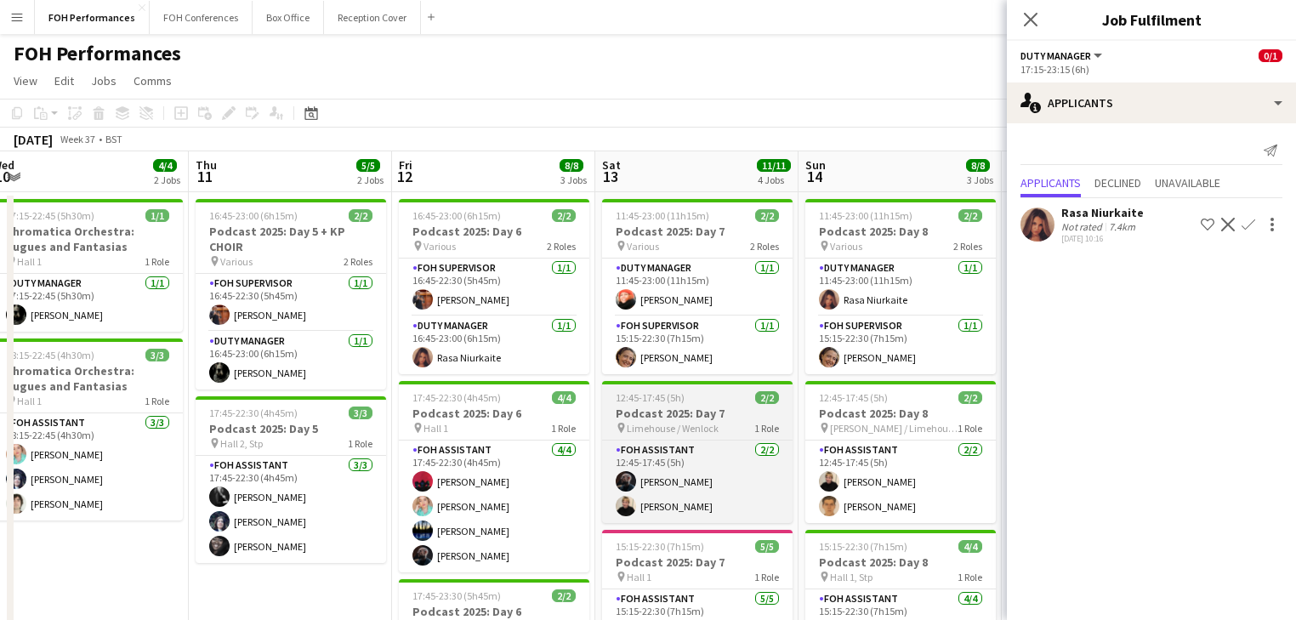
scroll to position [0, 418]
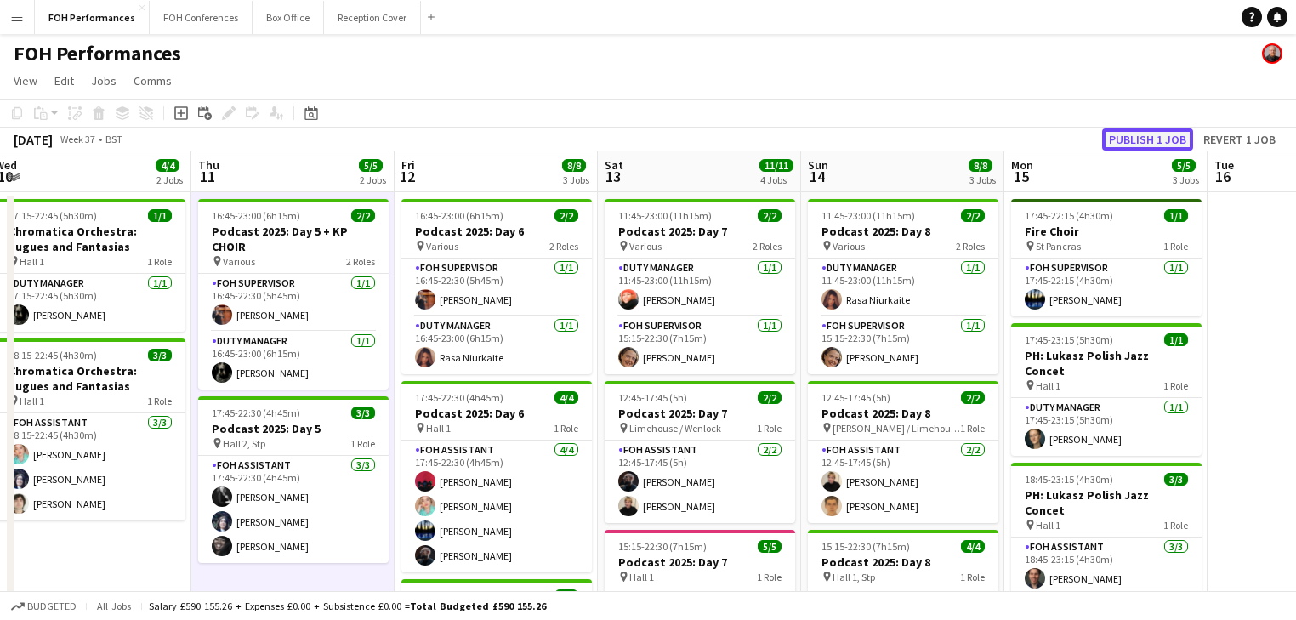
click at [1143, 140] on button "Publish 1 job" at bounding box center [1147, 139] width 91 height 22
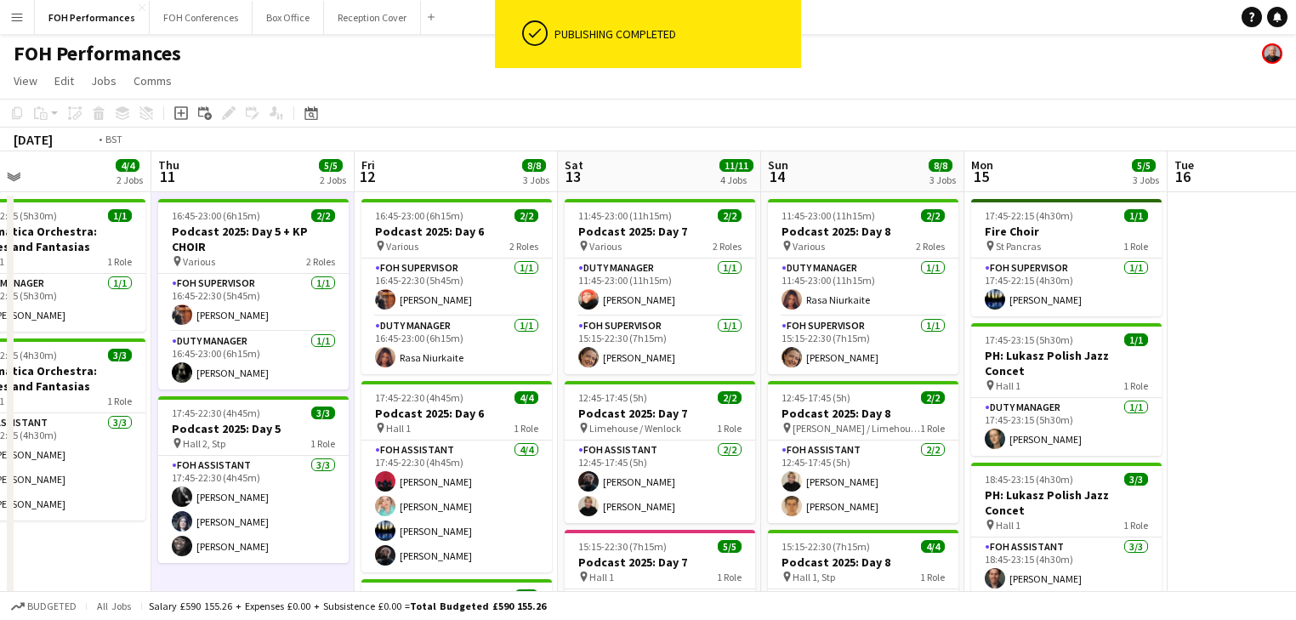
drag, startPoint x: 269, startPoint y: 411, endPoint x: 1048, endPoint y: 374, distance: 779.7
click at [1048, 374] on app-calendar-viewport "Mon 8 Tue 9 Wed 10 4/4 2 Jobs Thu 11 5/5 2 Jobs Fri 12 8/8 3 Jobs Sat 13 11/11 …" at bounding box center [648, 554] width 1296 height 807
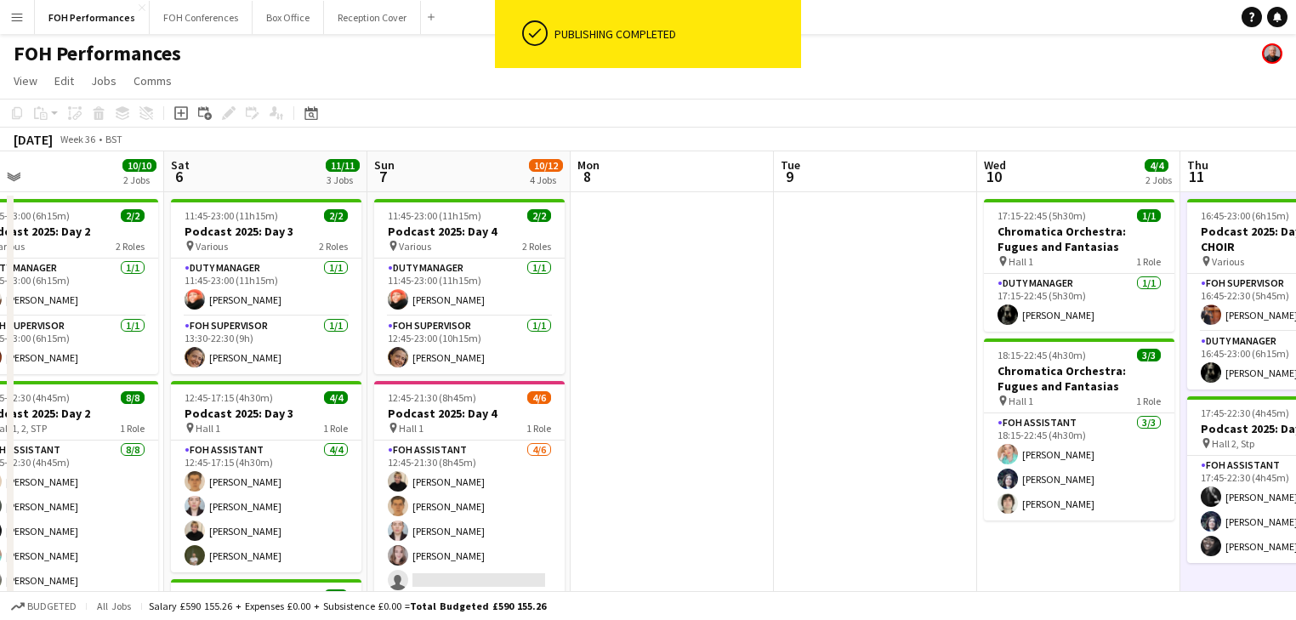
scroll to position [0, 448]
drag, startPoint x: 552, startPoint y: 387, endPoint x: 670, endPoint y: 391, distance: 118.3
click at [681, 391] on app-calendar-viewport "Wed 3 Thu 4 8/8 2 Jobs Fri 5 10/10 2 Jobs Sat 6 11/11 3 Jobs Sun 7 10/12 4 Jobs…" at bounding box center [648, 554] width 1296 height 807
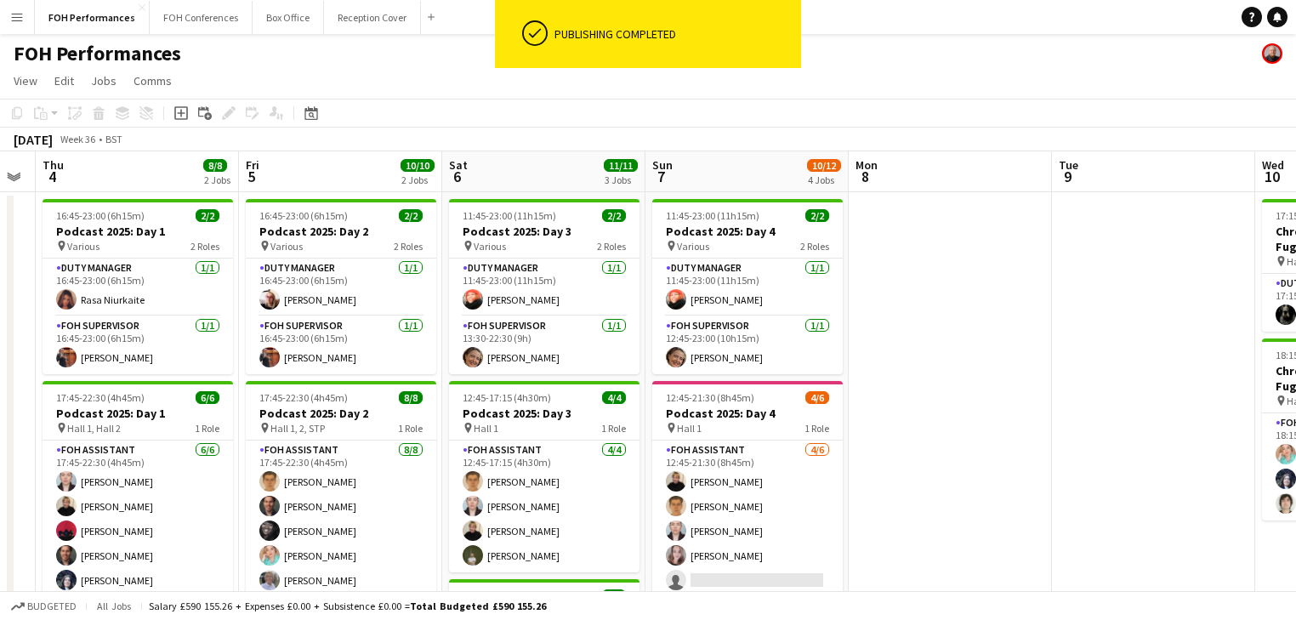
drag, startPoint x: 671, startPoint y: 391, endPoint x: 868, endPoint y: 394, distance: 197.3
click at [869, 394] on app-calendar-viewport "Tue 2 3/7 2 Jobs Wed 3 Thu 4 8/8 2 Jobs Fri 5 10/10 2 Jobs Sat 6 11/11 3 Jobs S…" at bounding box center [648, 554] width 1296 height 807
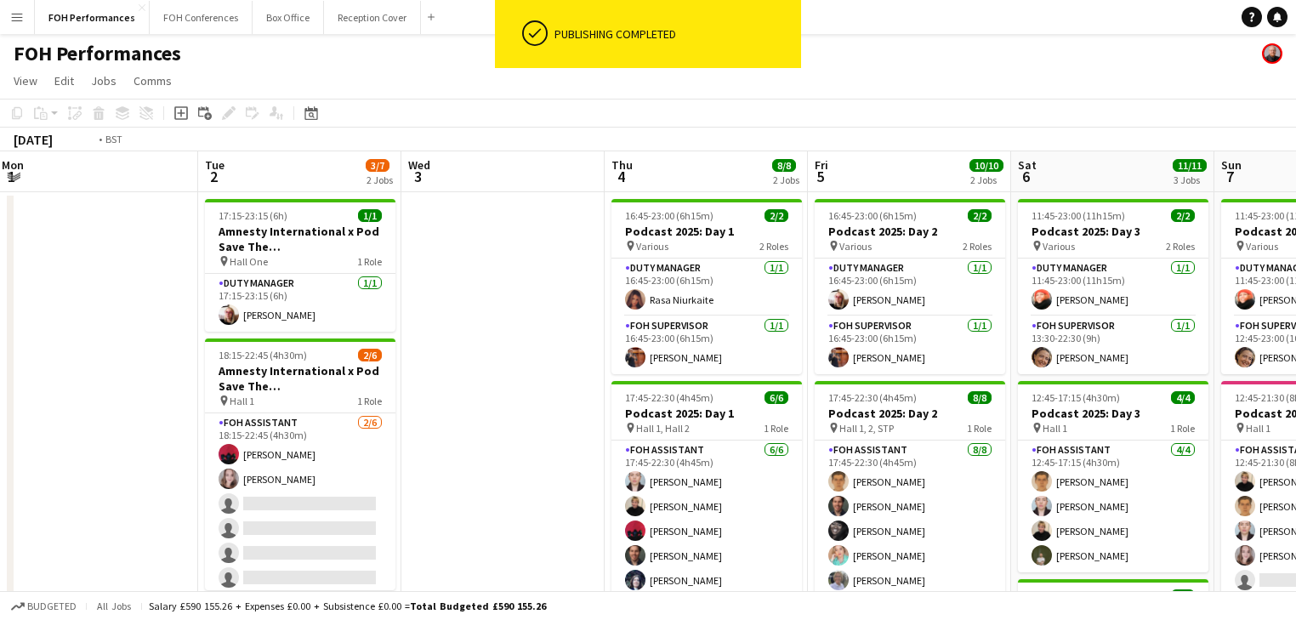
drag, startPoint x: 640, startPoint y: 396, endPoint x: 827, endPoint y: 410, distance: 187.6
click at [827, 410] on app-calendar-viewport "Sat 30 Sun 31 Mon 1 Tue 2 3/7 2 Jobs Wed 3 Thu 4 8/8 2 Jobs Fri 5 10/10 2 Jobs …" at bounding box center [648, 554] width 1296 height 807
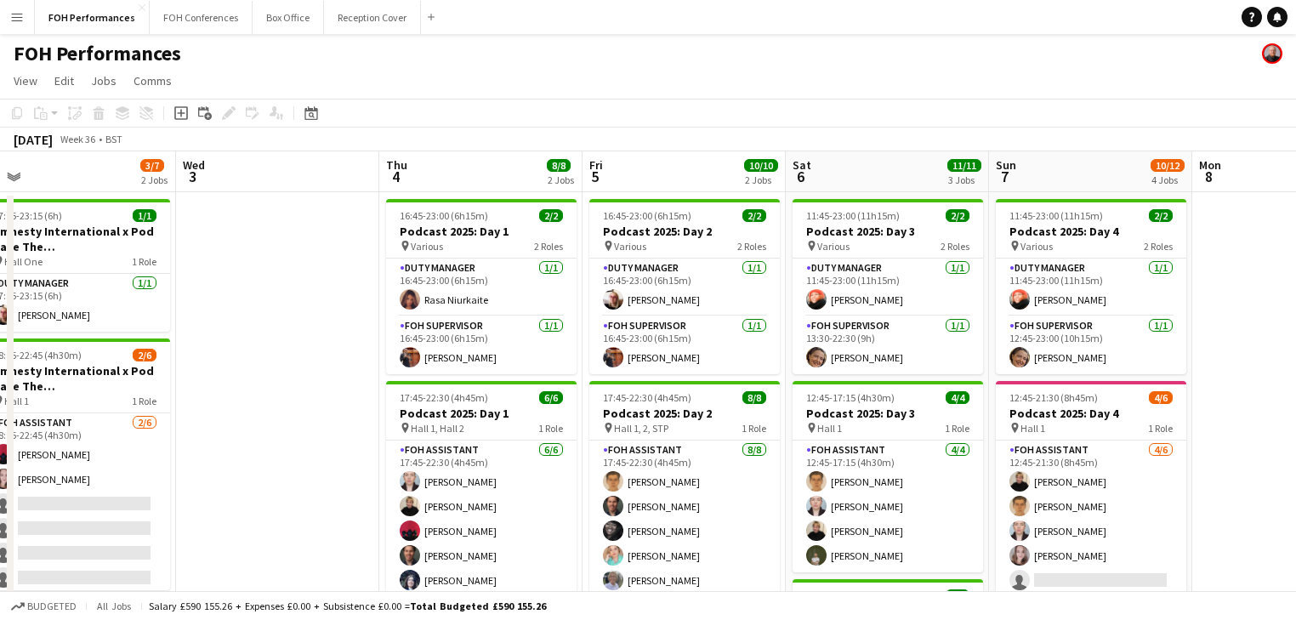
scroll to position [0, 669]
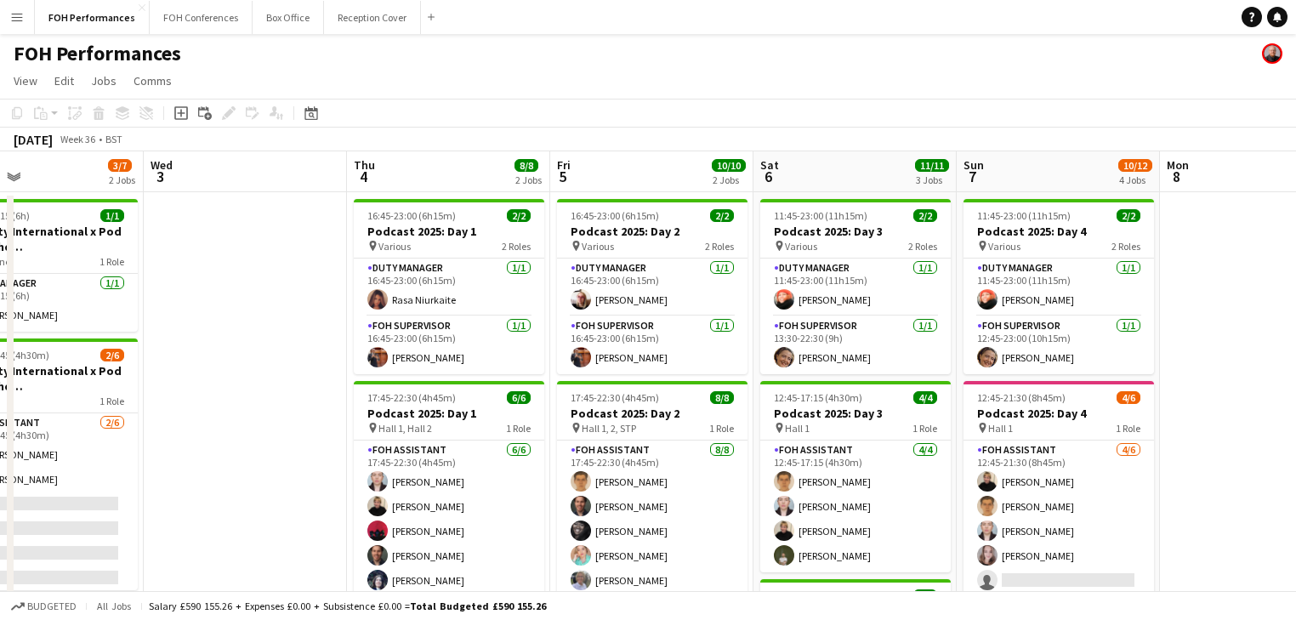
drag, startPoint x: 599, startPoint y: 399, endPoint x: 285, endPoint y: 388, distance: 314.8
click at [285, 388] on app-calendar-viewport "Sat 30 Sun 31 Mon 1 Tue 2 3/7 2 Jobs Wed 3 Thu 4 8/8 2 Jobs Fri 5 10/10 2 Jobs …" at bounding box center [648, 554] width 1296 height 807
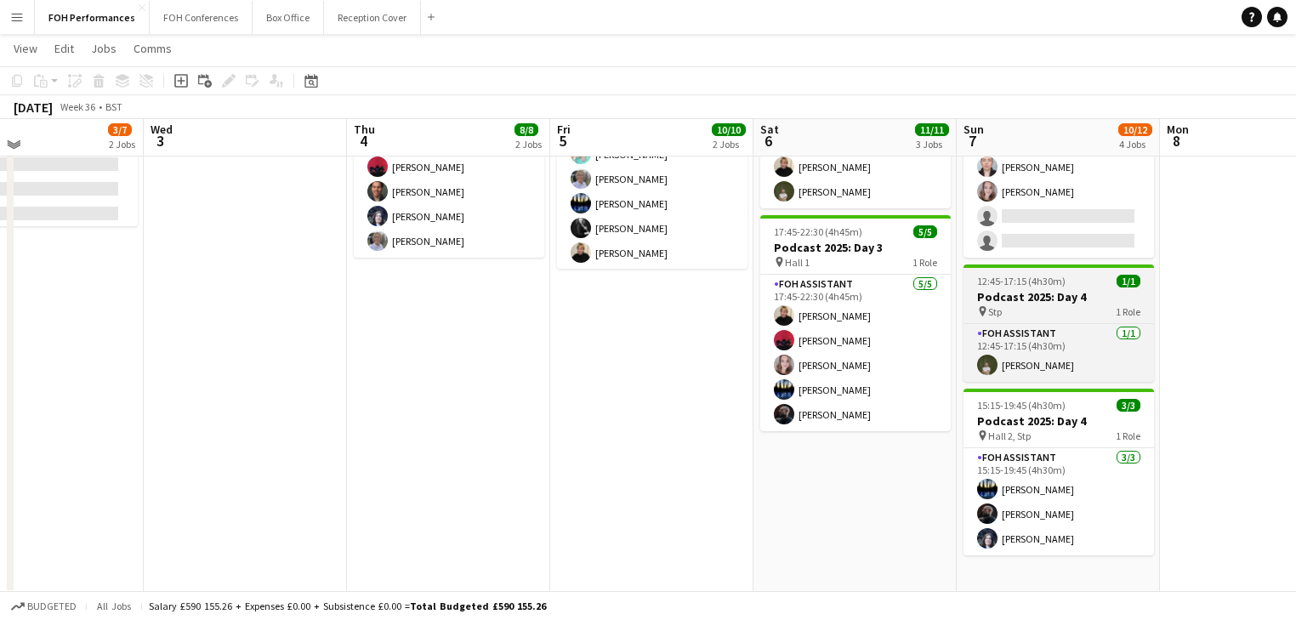
scroll to position [0, 0]
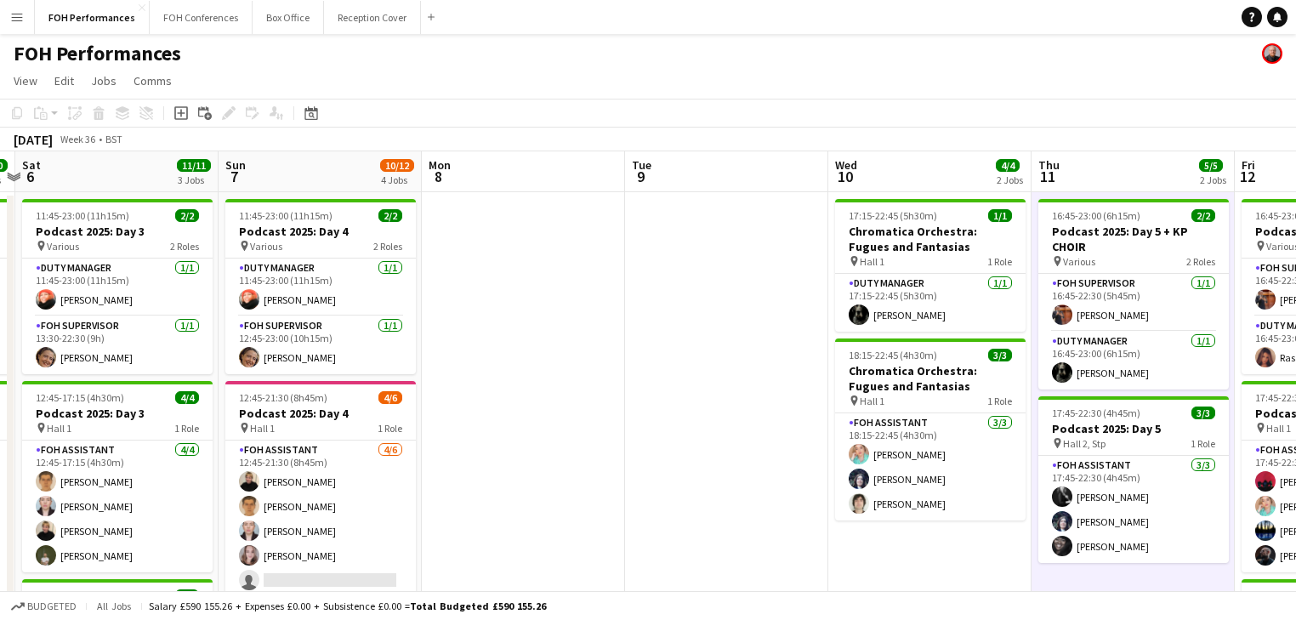
drag, startPoint x: 1135, startPoint y: 451, endPoint x: 398, endPoint y: 434, distance: 737.4
click at [398, 434] on app-calendar-viewport "Wed 3 Thu 4 8/8 2 Jobs Fri 5 10/10 2 Jobs Sat 6 11/11 3 Jobs Sun 7 10/12 4 Jobs…" at bounding box center [648, 554] width 1296 height 807
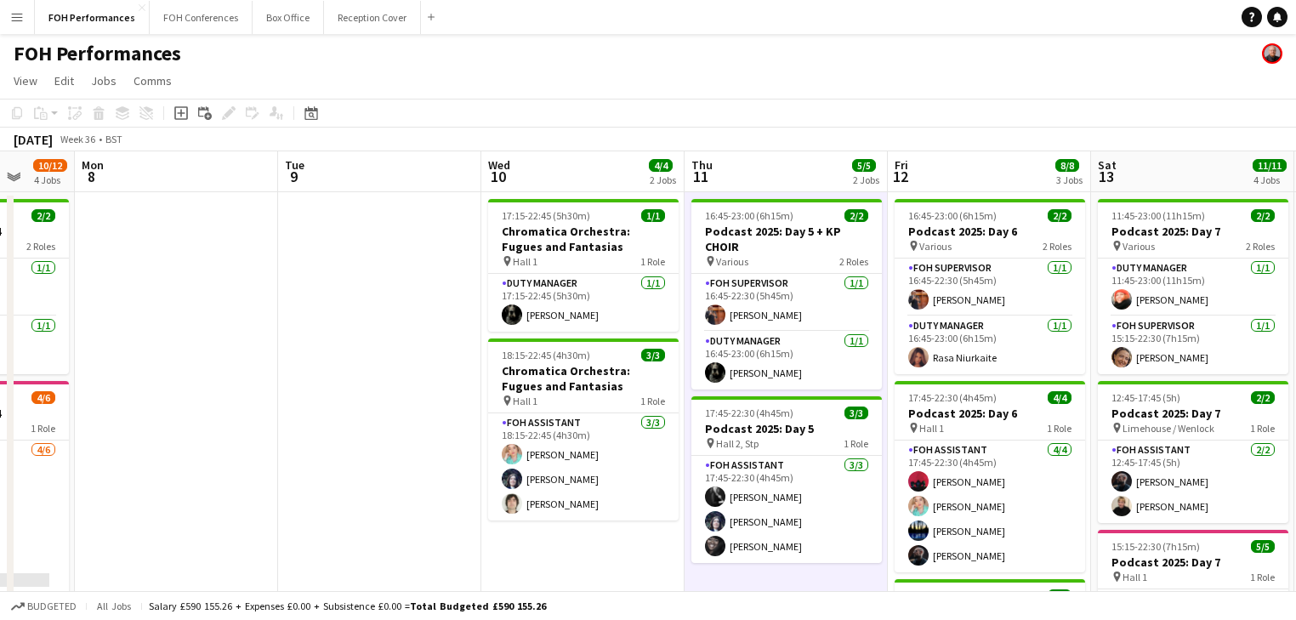
drag, startPoint x: 556, startPoint y: 463, endPoint x: 316, endPoint y: 437, distance: 241.1
click at [316, 437] on app-calendar-viewport "Fri 5 10/10 2 Jobs Sat 6 11/11 3 Jobs Sun 7 10/12 4 Jobs Mon 8 Tue 9 Wed 10 4/4…" at bounding box center [648, 554] width 1296 height 807
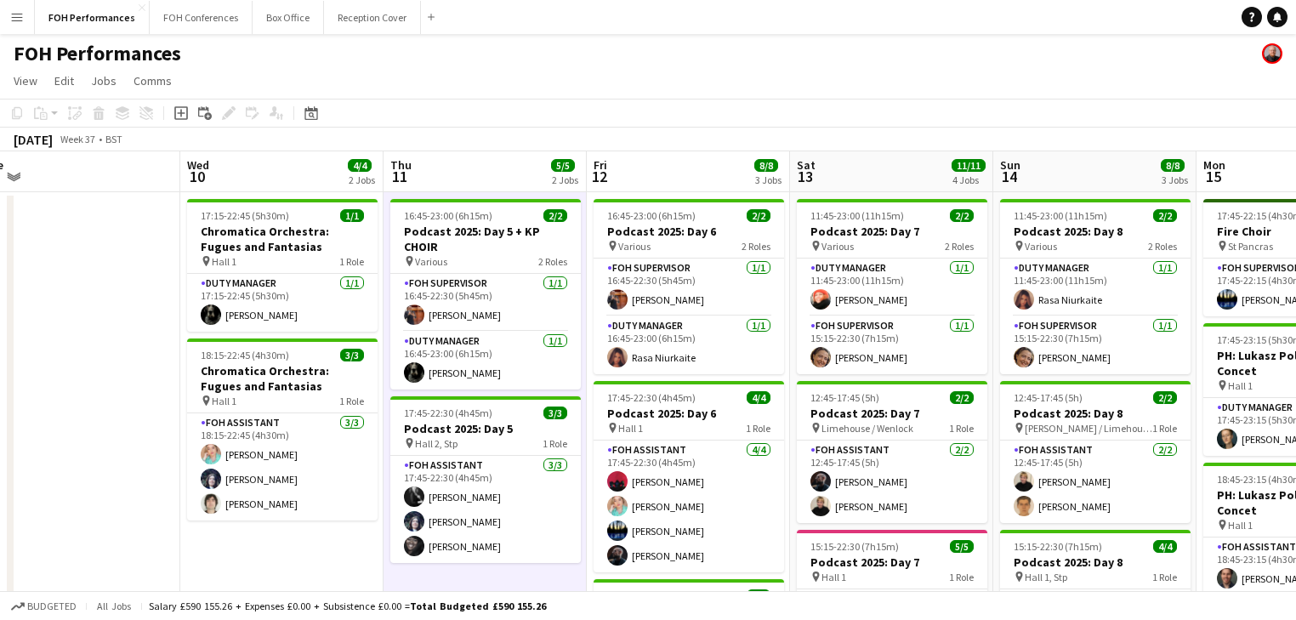
scroll to position [0, 435]
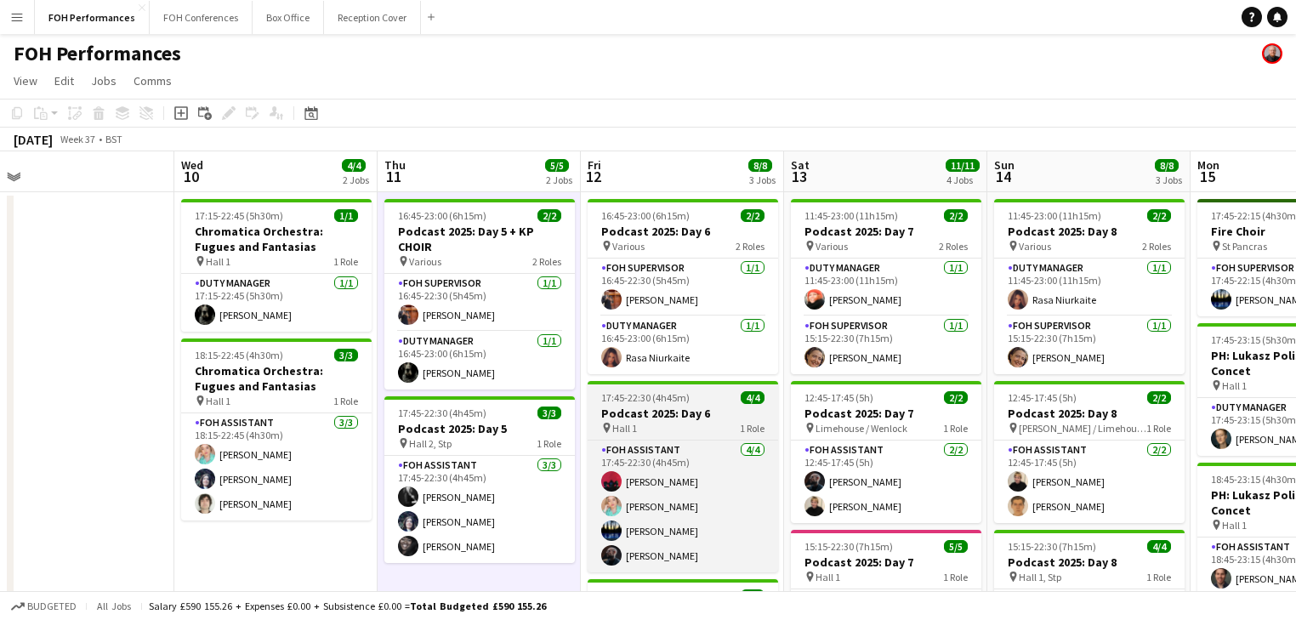
drag, startPoint x: 525, startPoint y: 436, endPoint x: 641, endPoint y: 402, distance: 120.5
click at [398, 415] on app-calendar-viewport "Sun 7 10/12 4 Jobs Mon 8 Tue 9 Wed 10 4/4 2 Jobs Thu 11 5/5 2 Jobs Fri 12 8/8 3…" at bounding box center [648, 554] width 1296 height 807
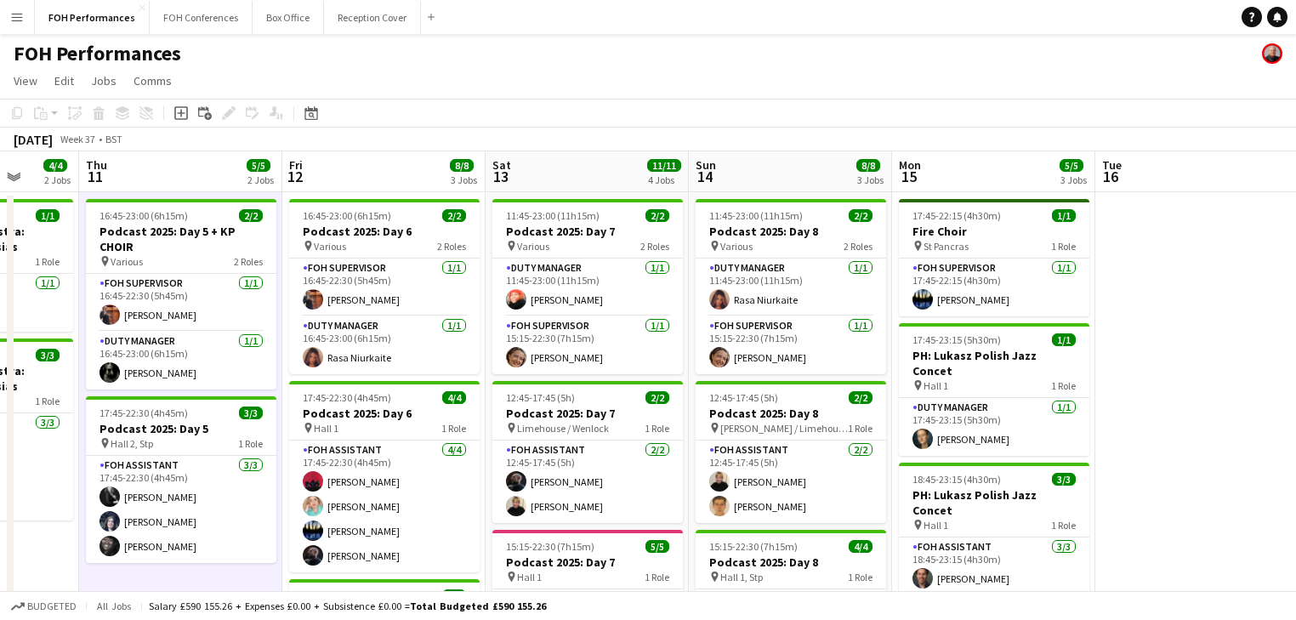
scroll to position [0, 775]
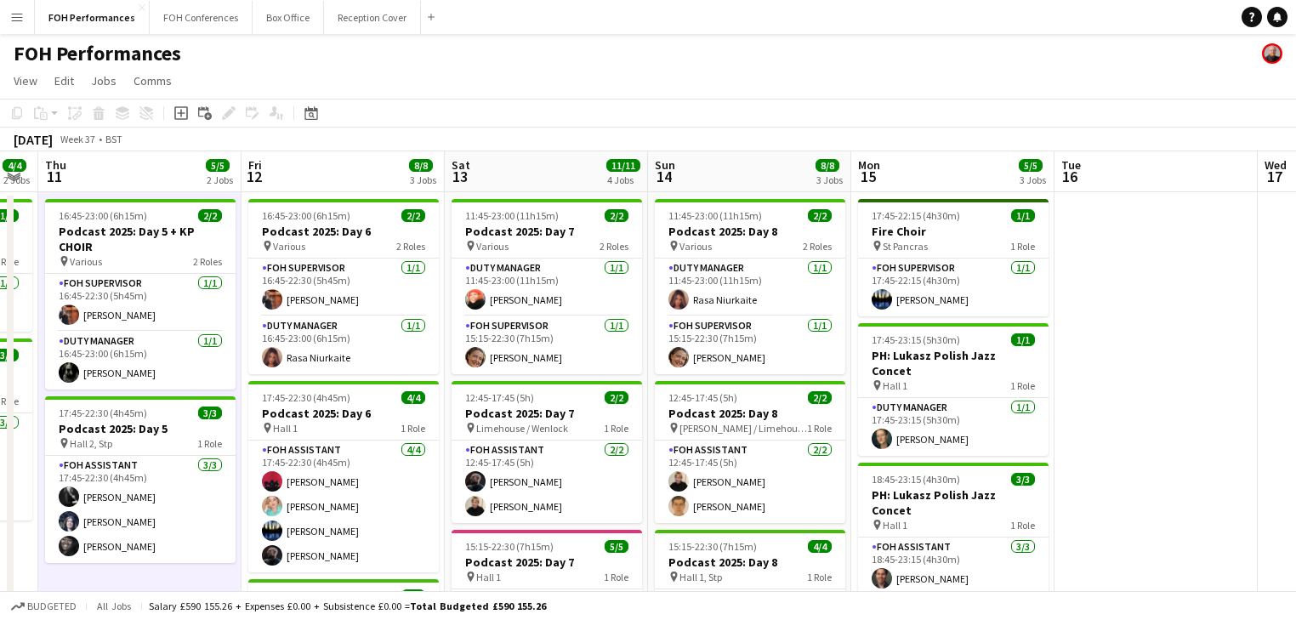
drag, startPoint x: 1046, startPoint y: 472, endPoint x: 707, endPoint y: 450, distance: 339.1
click at [707, 450] on app-calendar-viewport "Sun 7 10/12 4 Jobs Mon 8 Tue 9 Wed 10 4/4 2 Jobs Thu 11 5/5 2 Jobs Fri 12 8/8 3…" at bounding box center [648, 554] width 1296 height 807
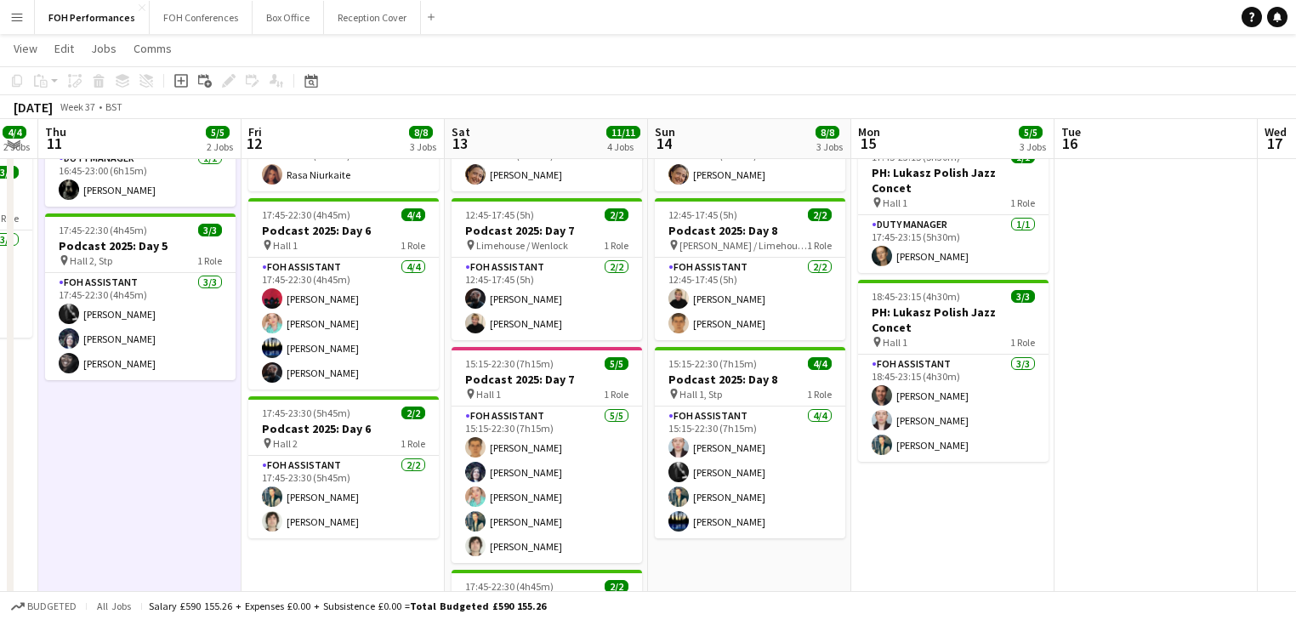
scroll to position [0, 0]
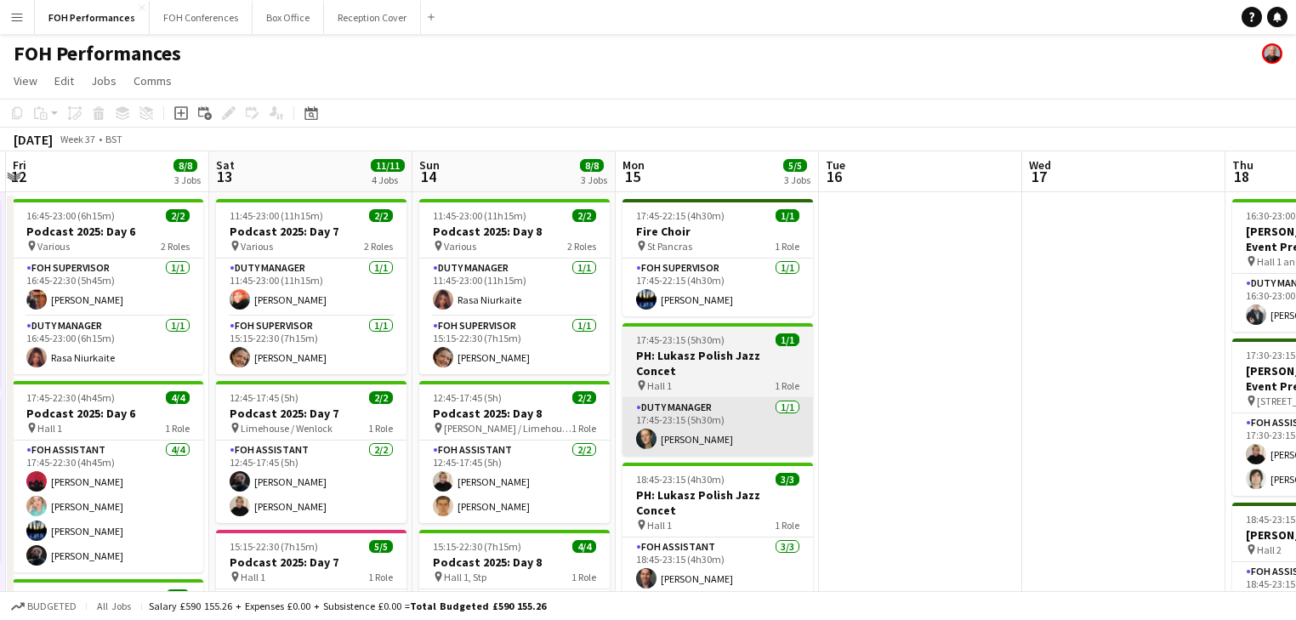
drag, startPoint x: 934, startPoint y: 436, endPoint x: 713, endPoint y: 390, distance: 225.8
click at [864, 364] on app-calendar-viewport "Wed 10 4/4 2 Jobs Thu 11 5/5 2 Jobs Fri 12 8/8 3 Jobs Sat 13 11/11 4 Jobs Sun 1…" at bounding box center [648, 554] width 1296 height 807
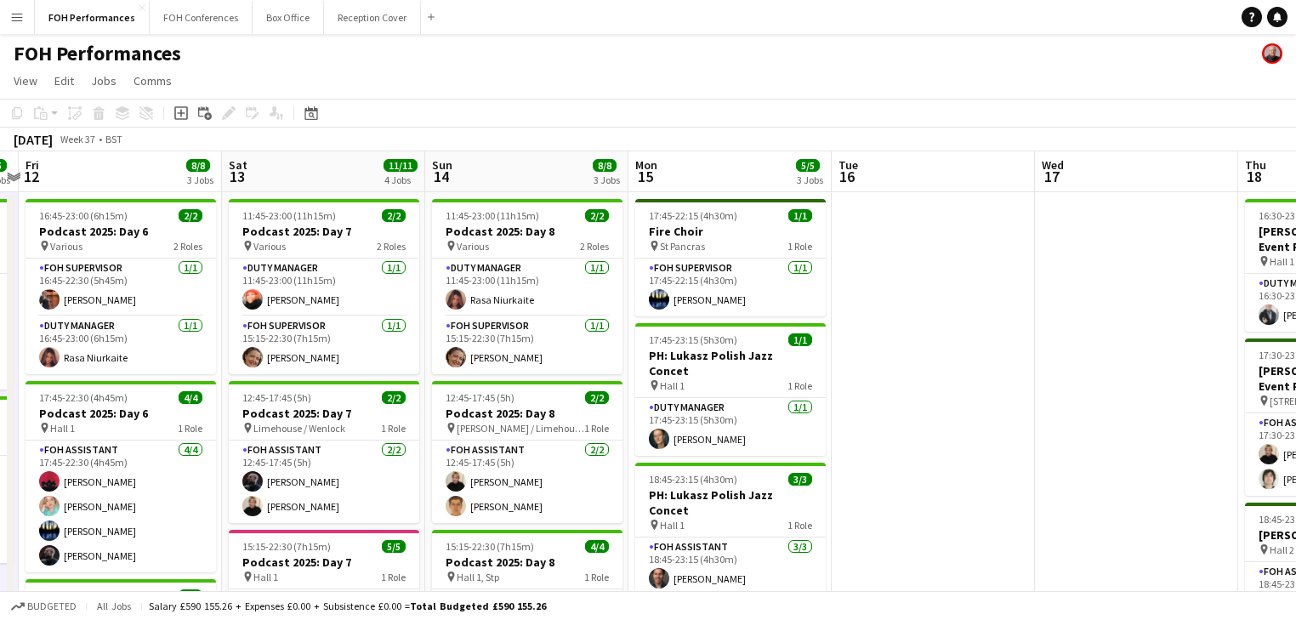
drag, startPoint x: 840, startPoint y: 389, endPoint x: 887, endPoint y: 397, distance: 47.4
click at [887, 397] on app-calendar-viewport "Wed 10 4/4 2 Jobs Thu 11 5/5 2 Jobs Fri 12 8/8 3 Jobs Sat 13 11/11 4 Jobs Sun 1…" at bounding box center [648, 554] width 1296 height 807
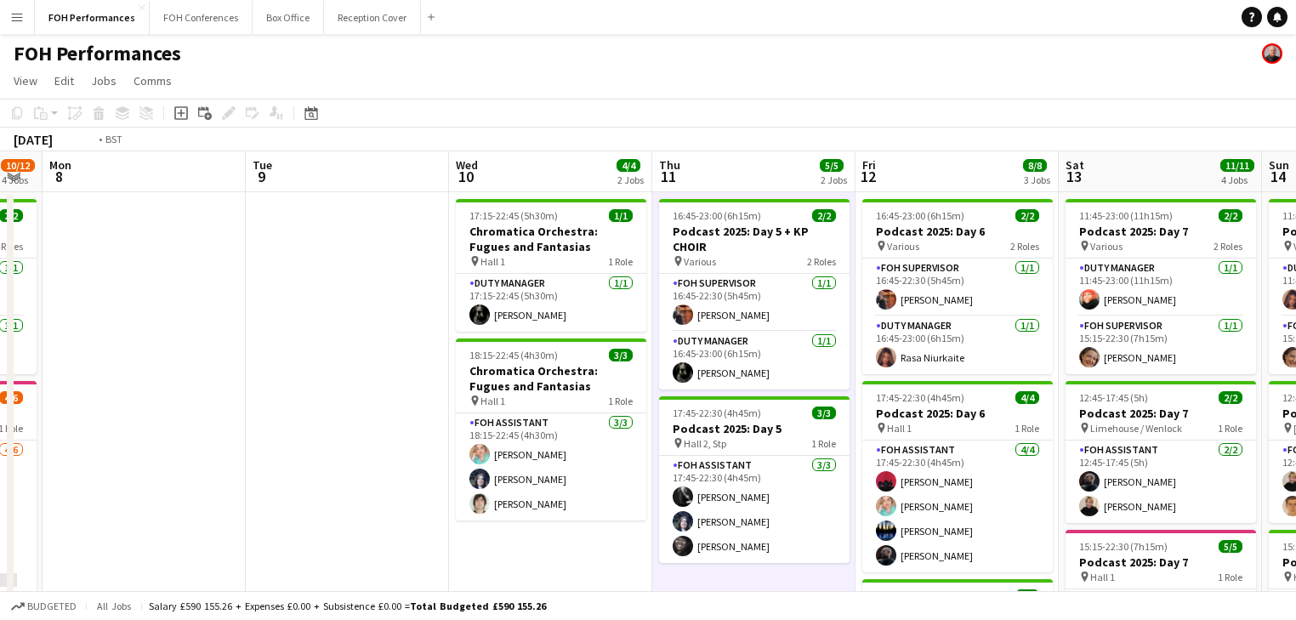
drag, startPoint x: 287, startPoint y: 388, endPoint x: 809, endPoint y: 417, distance: 523.7
click at [809, 417] on app-calendar-viewport "Sat 6 11/11 3 Jobs Sun 7 10/12 4 Jobs Mon 8 Tue 9 Wed 10 4/4 2 Jobs Thu 11 5/5 …" at bounding box center [648, 554] width 1296 height 807
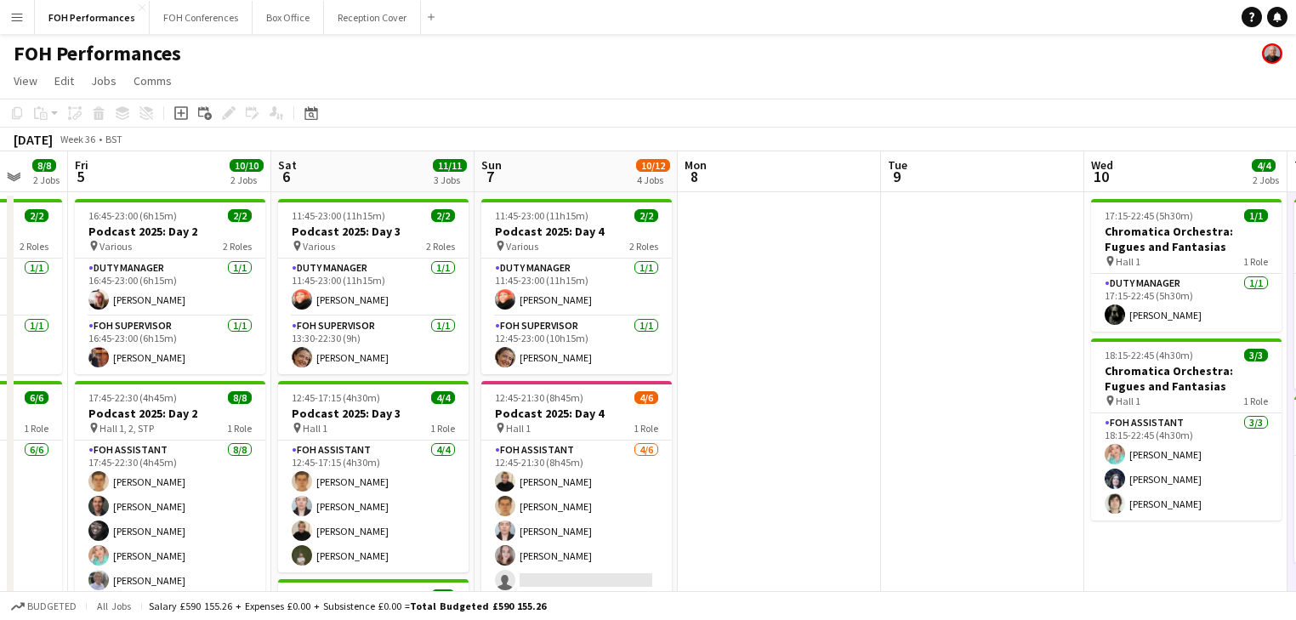
drag, startPoint x: 656, startPoint y: 429, endPoint x: 750, endPoint y: 445, distance: 94.9
click at [750, 445] on app-calendar-viewport "Tue 2 3/7 2 Jobs Wed 3 Thu 4 8/8 2 Jobs Fri 5 10/10 2 Jobs Sat 6 11/11 3 Jobs S…" at bounding box center [648, 554] width 1296 height 807
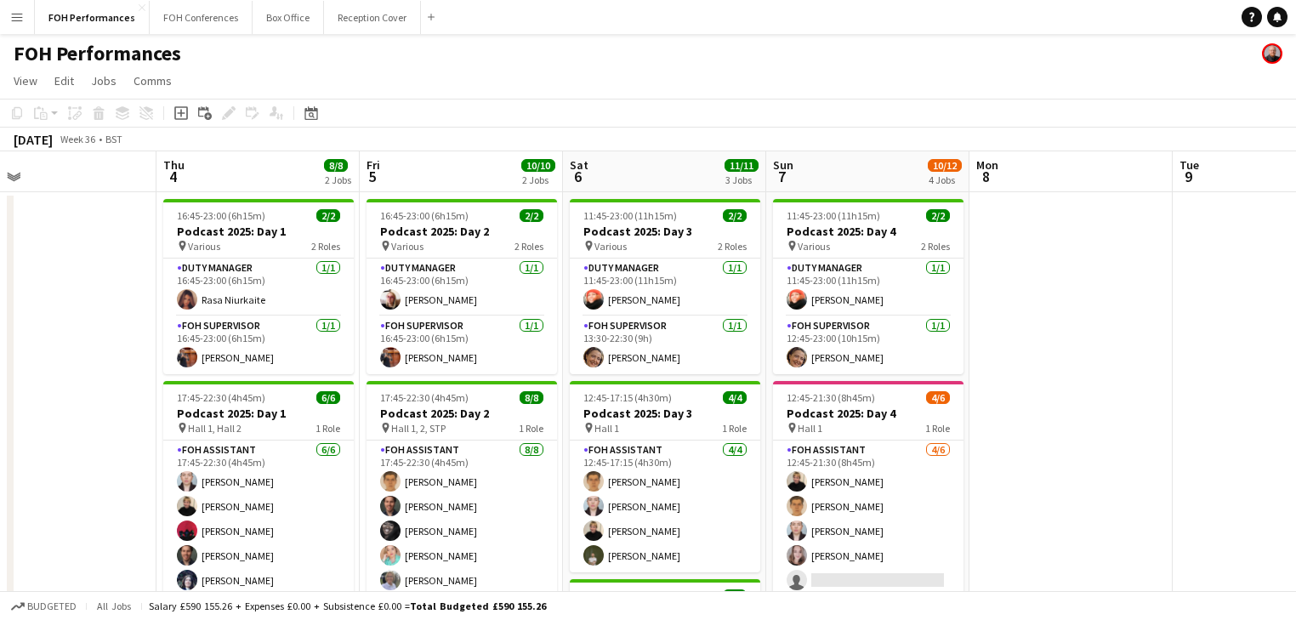
drag, startPoint x: 367, startPoint y: 439, endPoint x: 823, endPoint y: 465, distance: 456.5
click at [823, 465] on app-calendar-viewport "Mon 1 Tue 2 3/7 2 Jobs Wed 3 Thu 4 8/8 2 Jobs Fri 5 10/10 2 Jobs Sat 6 11/11 3 …" at bounding box center [648, 554] width 1296 height 807
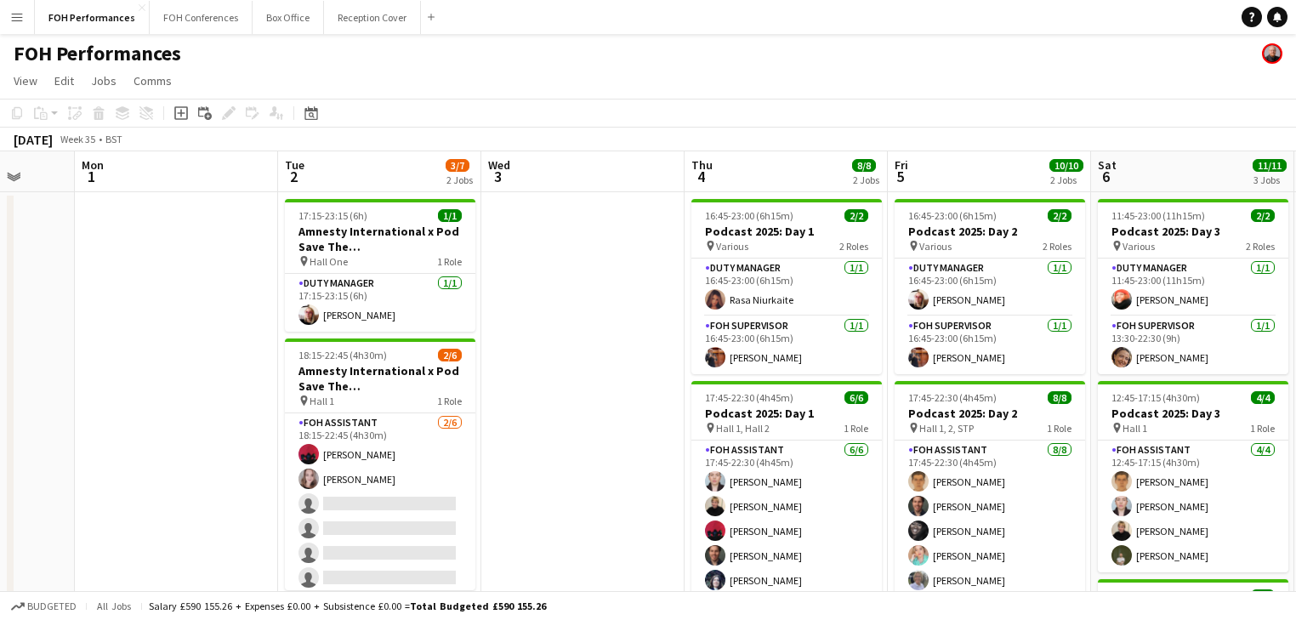
click at [565, 451] on app-calendar-viewport "Fri 29 4/4 2 Jobs Sat 30 Sun 31 Mon 1 Tue 2 3/7 2 Jobs Wed 3 Thu 4 8/8 2 Jobs F…" at bounding box center [648, 554] width 1296 height 807
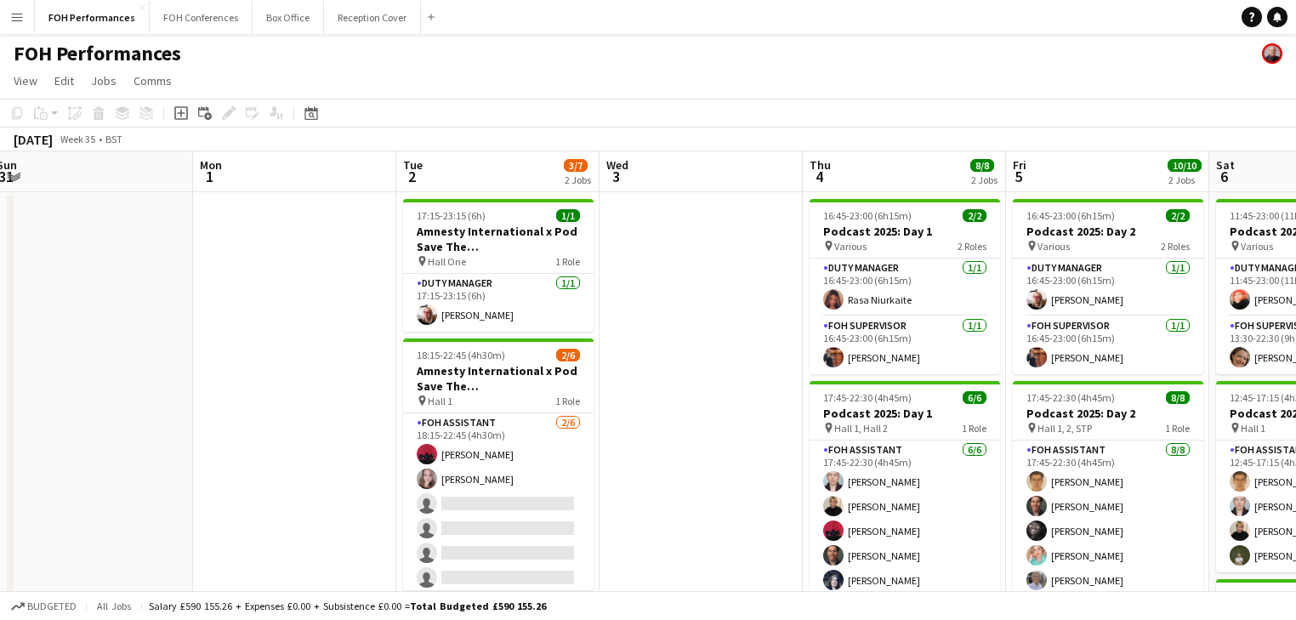
drag, startPoint x: 553, startPoint y: 455, endPoint x: 565, endPoint y: 456, distance: 12.8
click at [565, 456] on app-calendar-viewport "Fri 29 4/4 2 Jobs Sat 30 Sun 31 Mon 1 Tue 2 3/7 2 Jobs Wed 3 Thu 4 8/8 2 Jobs F…" at bounding box center [648, 554] width 1296 height 807
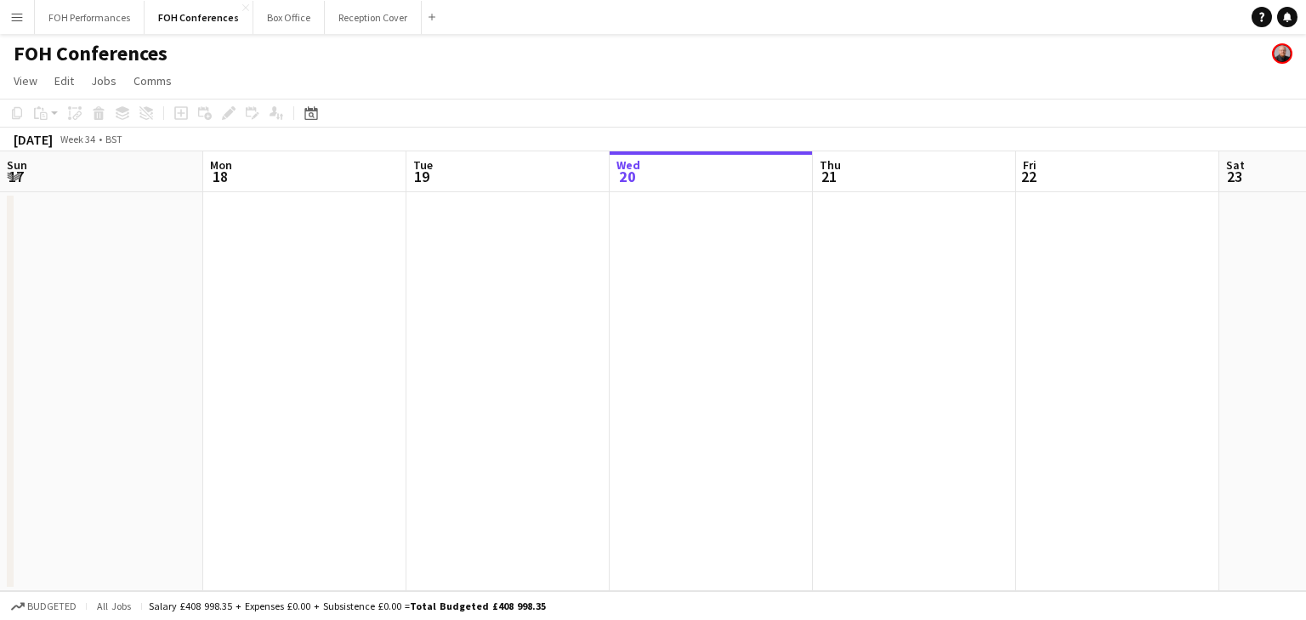
scroll to position [0, 406]
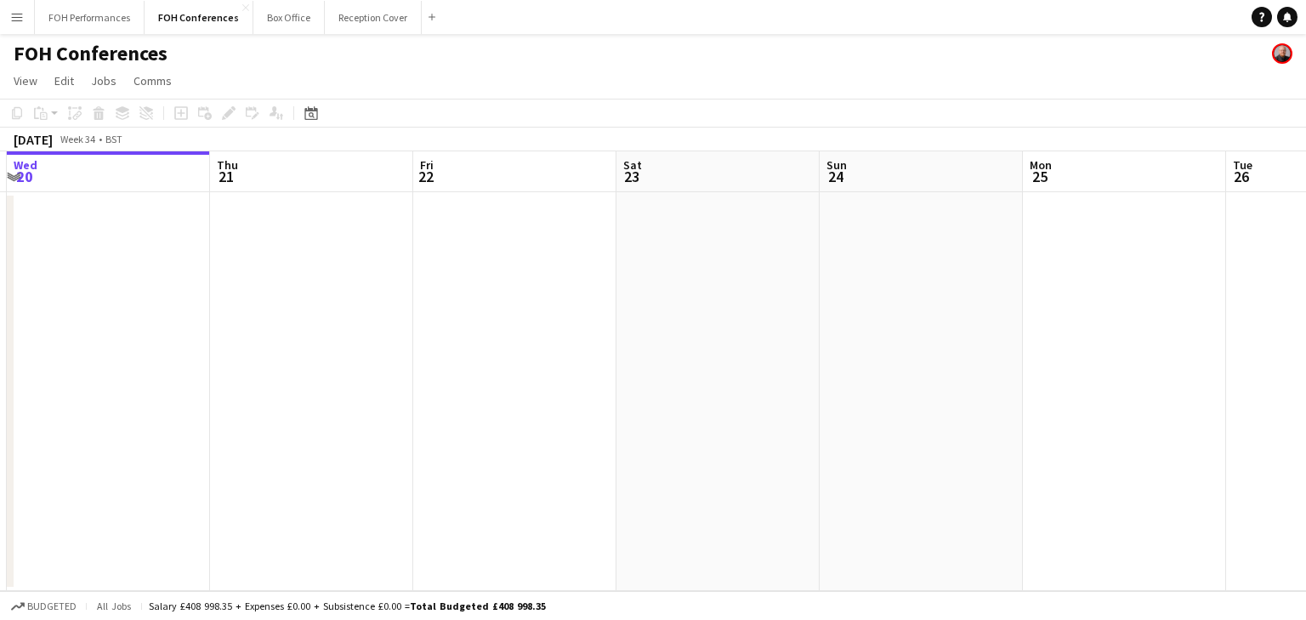
drag, startPoint x: 399, startPoint y: 313, endPoint x: -190, endPoint y: 253, distance: 592.2
click at [0, 253] on html "Menu Boards Boards Boards All jobs Status Workforce Workforce My Workforce Recr…" at bounding box center [653, 310] width 1306 height 620
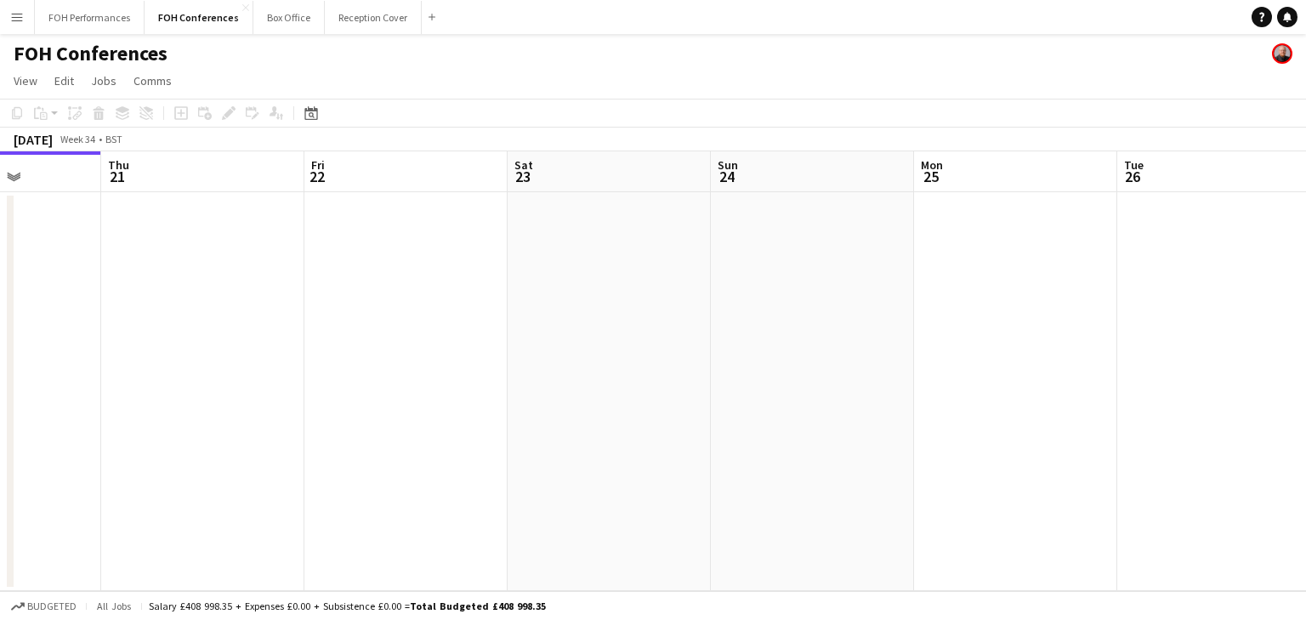
drag, startPoint x: 714, startPoint y: 400, endPoint x: -150, endPoint y: 269, distance: 873.9
click at [0, 269] on html "Menu Boards Boards Boards All jobs Status Workforce Workforce My Workforce Recr…" at bounding box center [653, 310] width 1306 height 620
drag, startPoint x: 894, startPoint y: 418, endPoint x: 439, endPoint y: 337, distance: 463.0
click at [121, 333] on app-calendar-viewport "Thu 21 Fri 22 Sat 23 Sun 24 Mon 25 Tue 26 Wed 27 Thu 28 Fri 29 Sat 30 Sun 31 Mo…" at bounding box center [653, 371] width 1306 height 440
click at [128, 316] on app-calendar-viewport "Tue 26 Wed 27 Thu 28 Fri 29 Sat 30 Sun 31 Mon 1 Tue 2 Wed 3 Thu 4 Fri 5 Sat 6" at bounding box center [653, 371] width 1306 height 440
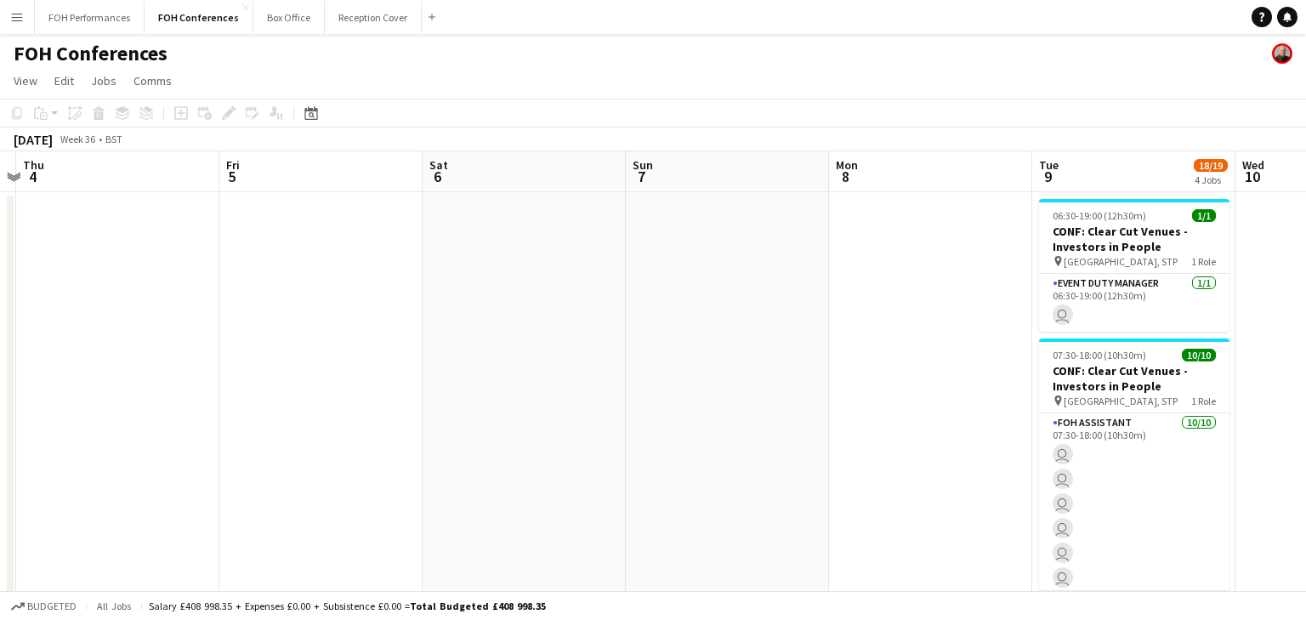
drag, startPoint x: 660, startPoint y: 400, endPoint x: 253, endPoint y: 340, distance: 410.8
click at [253, 340] on app-calendar-viewport "Mon 1 Tue 2 Wed 3 Thu 4 Fri 5 Sat 6 Sun 7 Mon 8 Tue 9 18/19 4 Jobs Wed 10 Thu 1…" at bounding box center [653, 587] width 1306 height 873
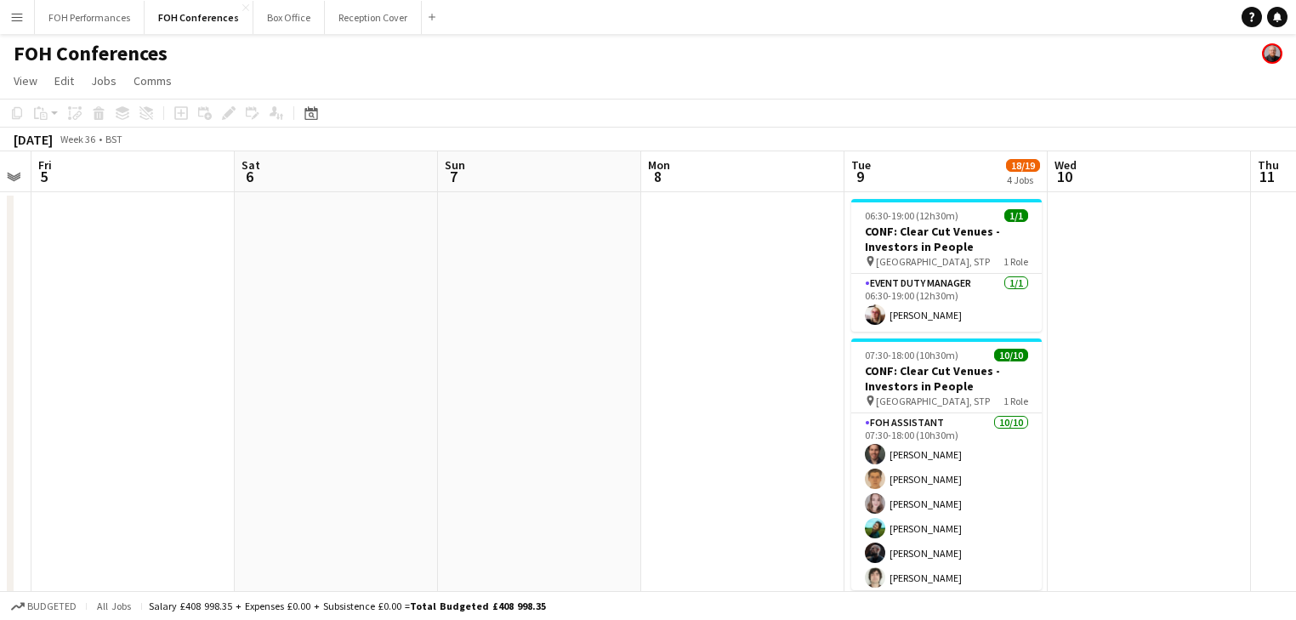
drag, startPoint x: 930, startPoint y: 425, endPoint x: 704, endPoint y: 369, distance: 233.0
click at [357, 347] on app-calendar-viewport "Mon 1 Tue 2 Wed 3 Thu 4 Fri 5 Sat 6 Sun 7 Mon 8 Tue 9 18/19 4 Jobs Wed 10 Thu 1…" at bounding box center [648, 587] width 1296 height 873
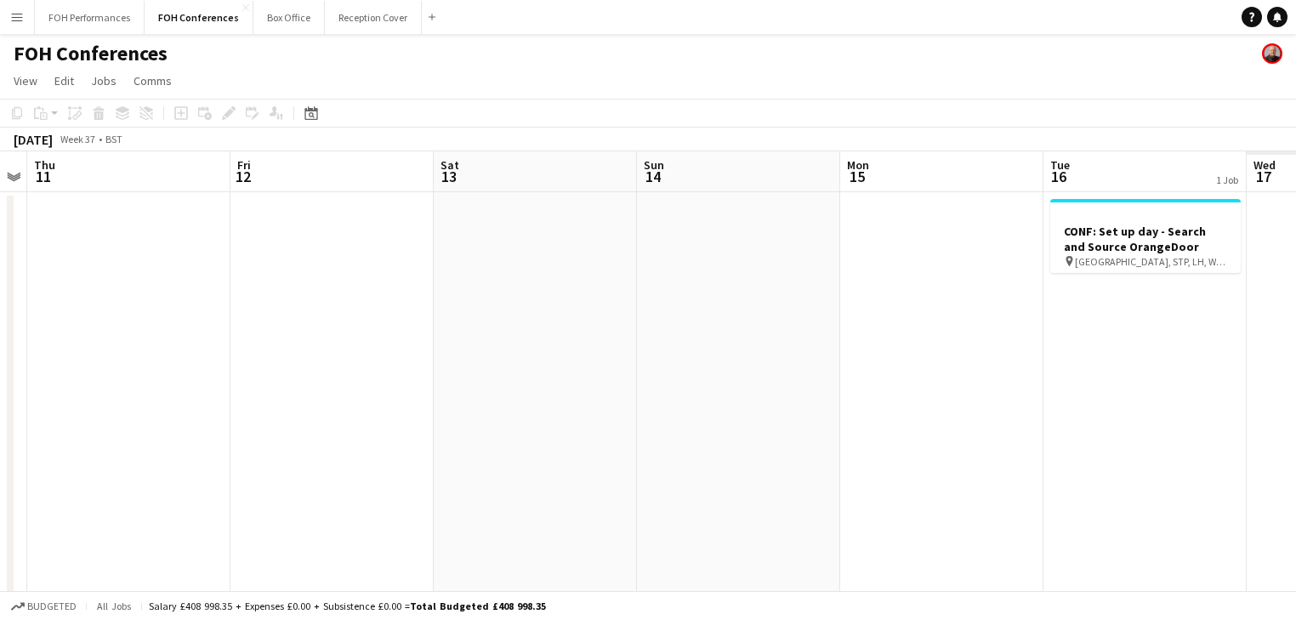
drag, startPoint x: 963, startPoint y: 398, endPoint x: 258, endPoint y: 303, distance: 711.3
click at [258, 303] on app-calendar-viewport "Sun 7 Mon 8 Tue 9 18/19 4 Jobs Wed 10 Thu 11 Fri 12 Sat 13 Sun 14 Mon 15 Tue 16…" at bounding box center [648, 587] width 1296 height 873
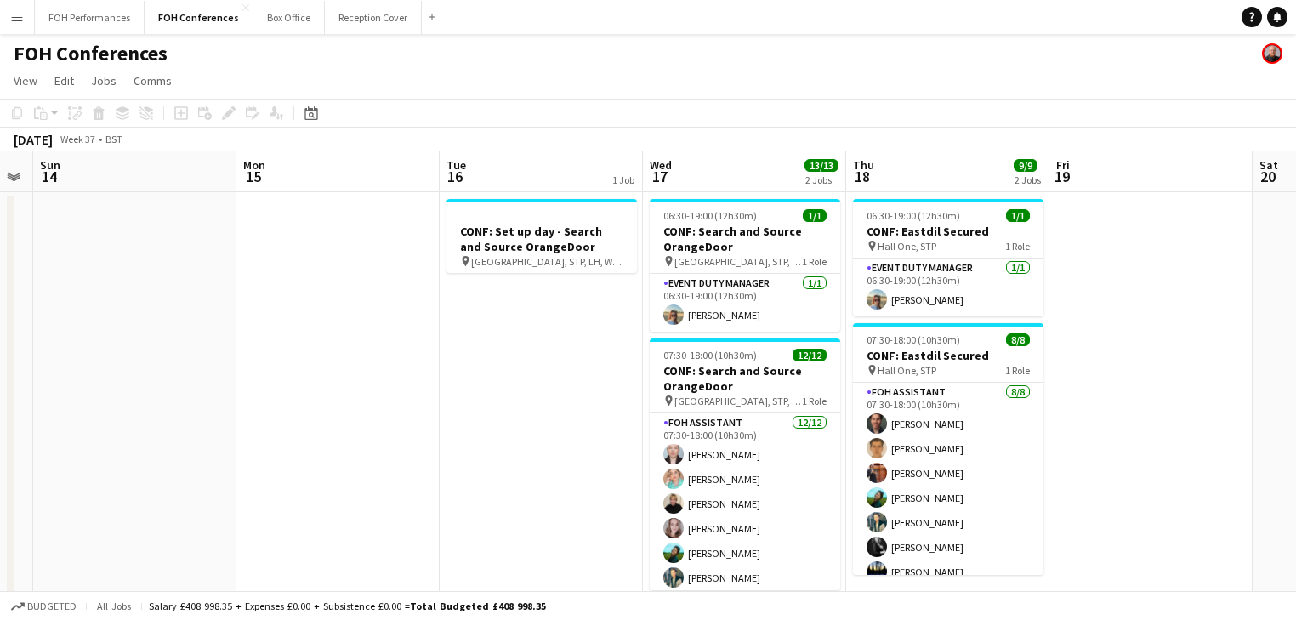
drag, startPoint x: 650, startPoint y: 352, endPoint x: 304, endPoint y: 299, distance: 350.1
click at [304, 299] on app-calendar-viewport "Thu 11 Fri 12 Sat 13 Sun 14 Mon 15 Tue 16 1 Job Wed 17 13/13 2 Jobs Thu 18 9/9 …" at bounding box center [648, 587] width 1296 height 873
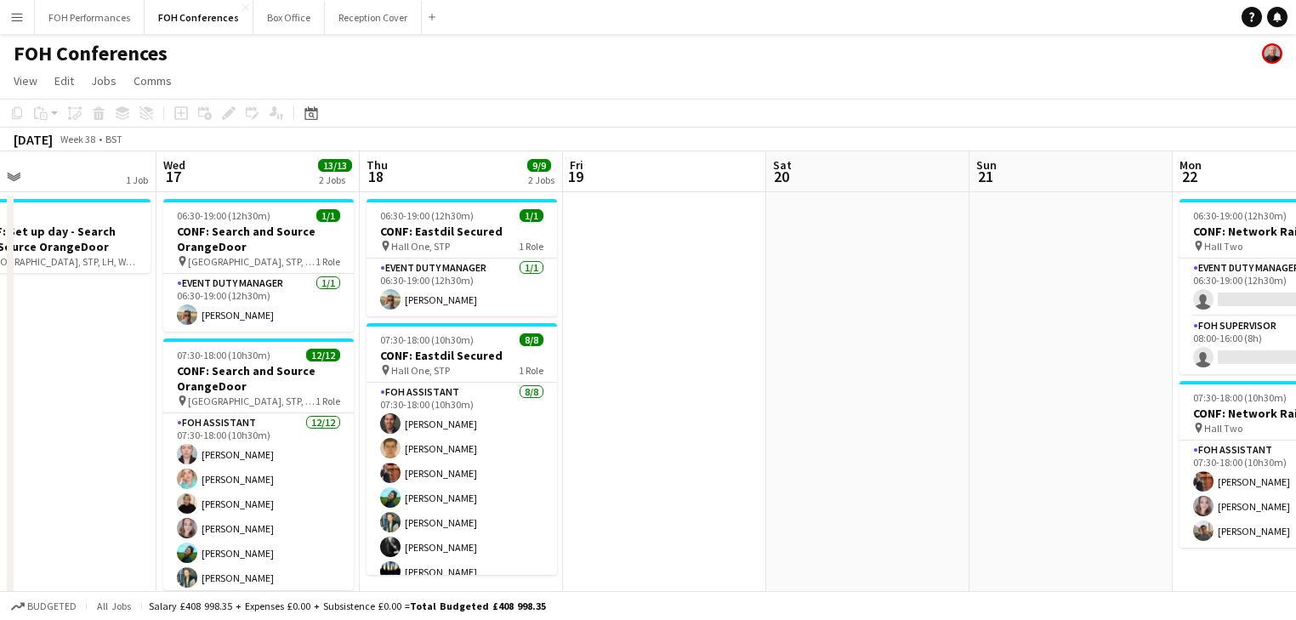
drag, startPoint x: 860, startPoint y: 377, endPoint x: 395, endPoint y: 313, distance: 470.3
click at [395, 313] on app-calendar-viewport "Sat 13 Sun 14 Mon 15 Tue 16 1 Job Wed 17 13/13 2 Jobs Thu 18 9/9 2 Jobs Fri 19 …" at bounding box center [648, 587] width 1296 height 873
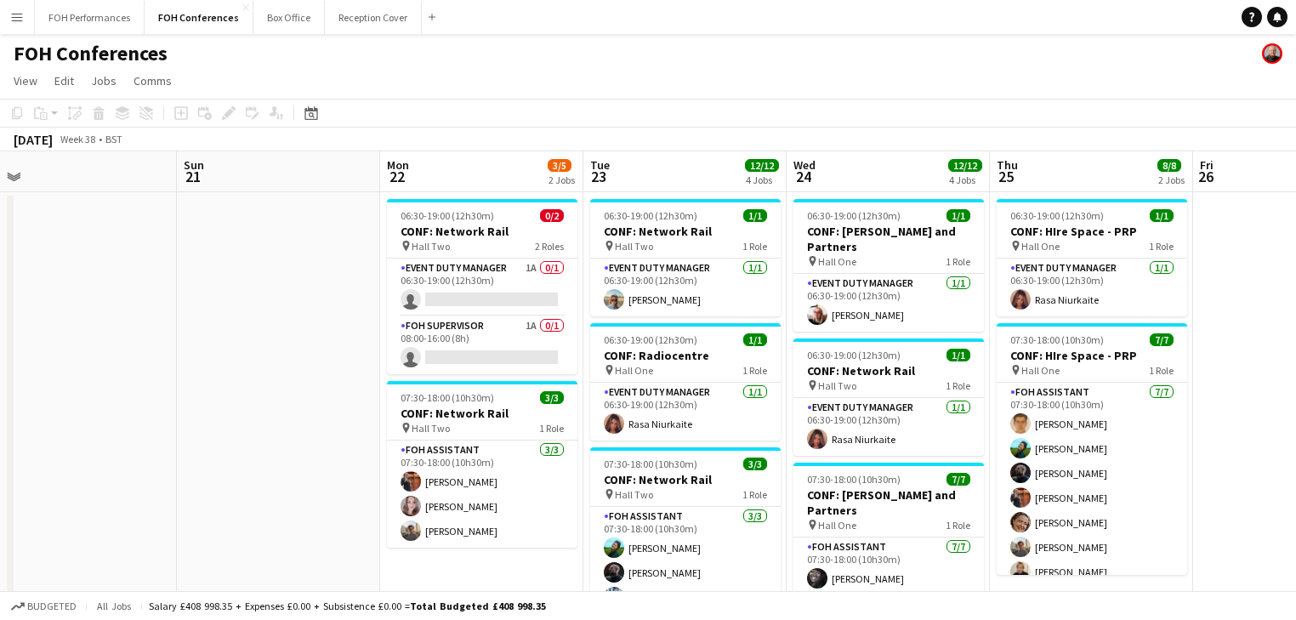
drag, startPoint x: 813, startPoint y: 367, endPoint x: 332, endPoint y: 297, distance: 485.6
click at [332, 297] on app-calendar-viewport "Wed 17 13/13 2 Jobs Thu 18 9/9 2 Jobs Fri 19 Sat 20 Sun 21 Mon 22 3/5 2 Jobs Tu…" at bounding box center [648, 587] width 1296 height 873
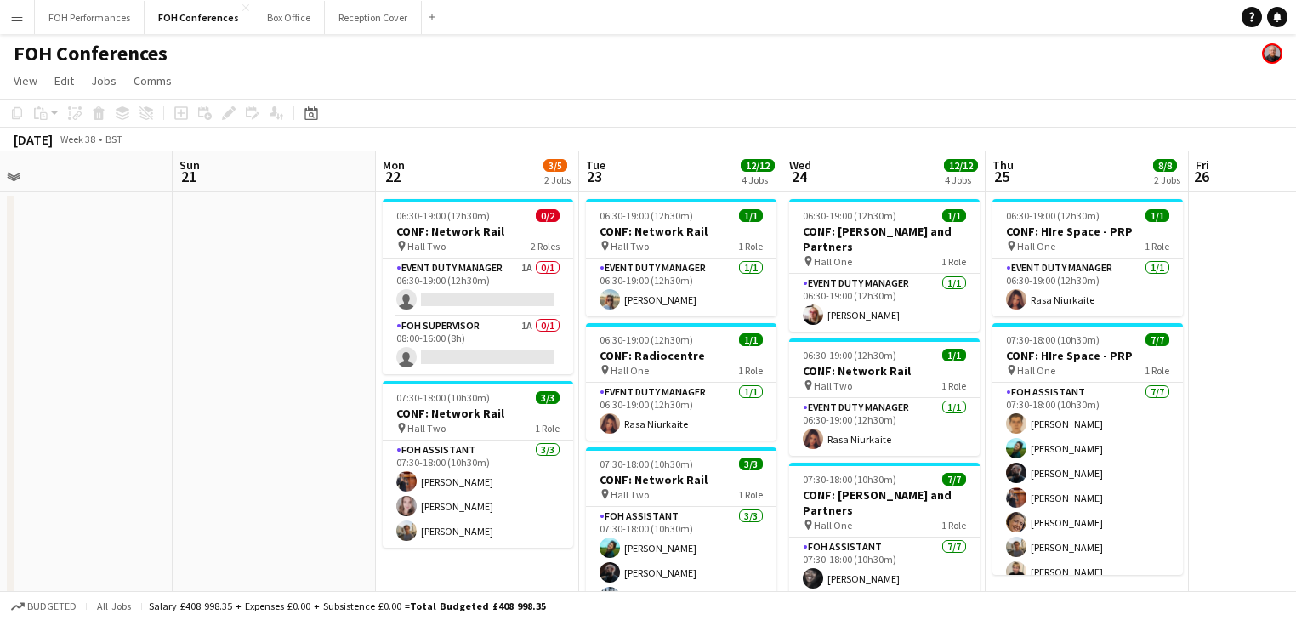
scroll to position [0, 673]
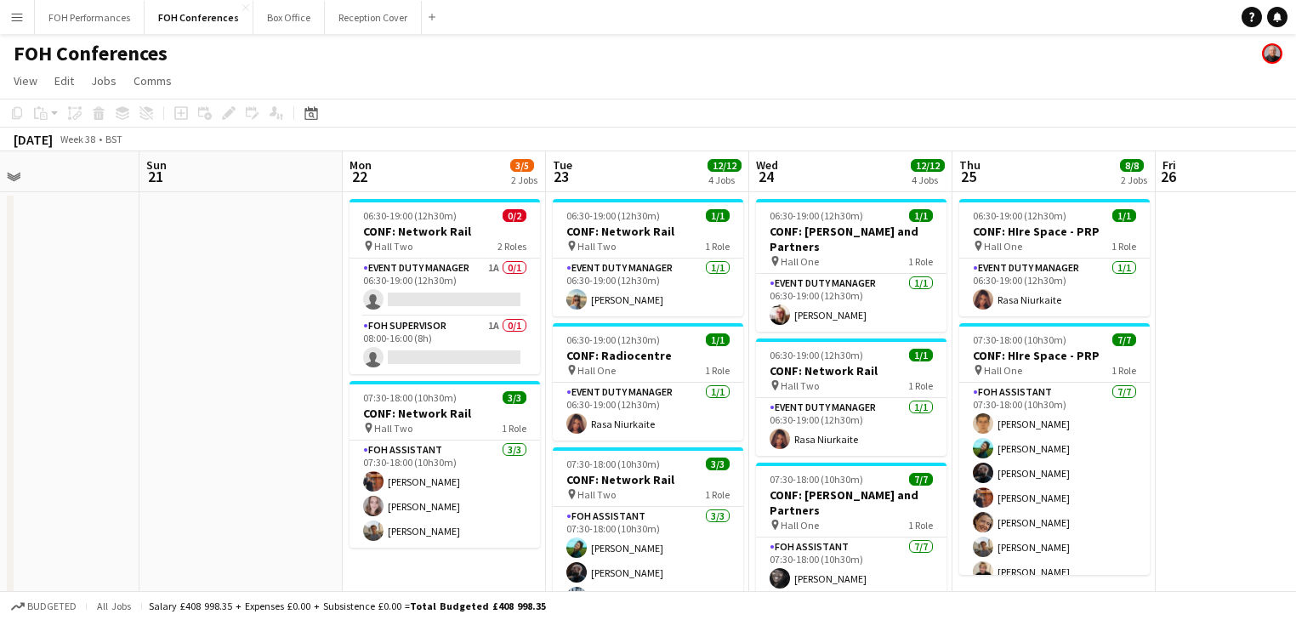
drag, startPoint x: 1209, startPoint y: 435, endPoint x: 1177, endPoint y: 435, distance: 32.3
click at [1177, 435] on app-calendar-viewport "Wed 17 13/13 2 Jobs Thu 18 9/9 2 Jobs Fri 19 Sat 20 Sun 21 Mon 22 3/5 2 Jobs Tu…" at bounding box center [648, 587] width 1296 height 873
click at [422, 290] on app-card-role "Event Duty Manager 1A 0/1 06:30-19:00 (12h30m) single-neutral-actions" at bounding box center [444, 287] width 190 height 58
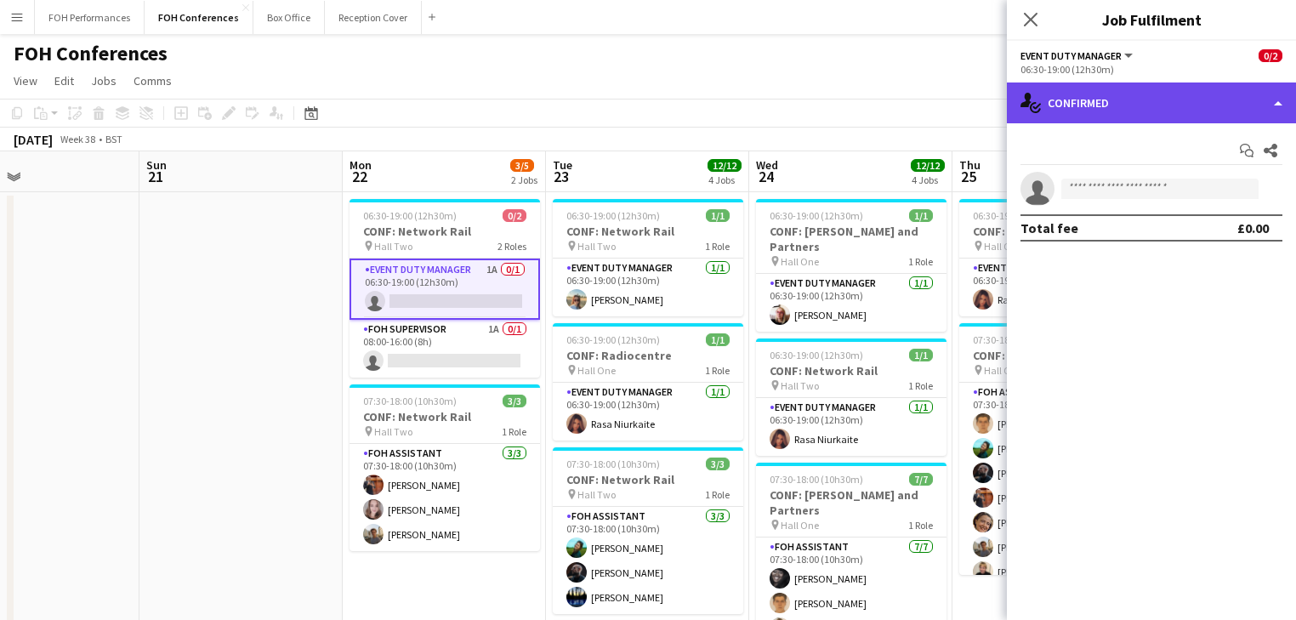
click at [1176, 106] on div "single-neutral-actions-check-2 Confirmed" at bounding box center [1151, 102] width 289 height 41
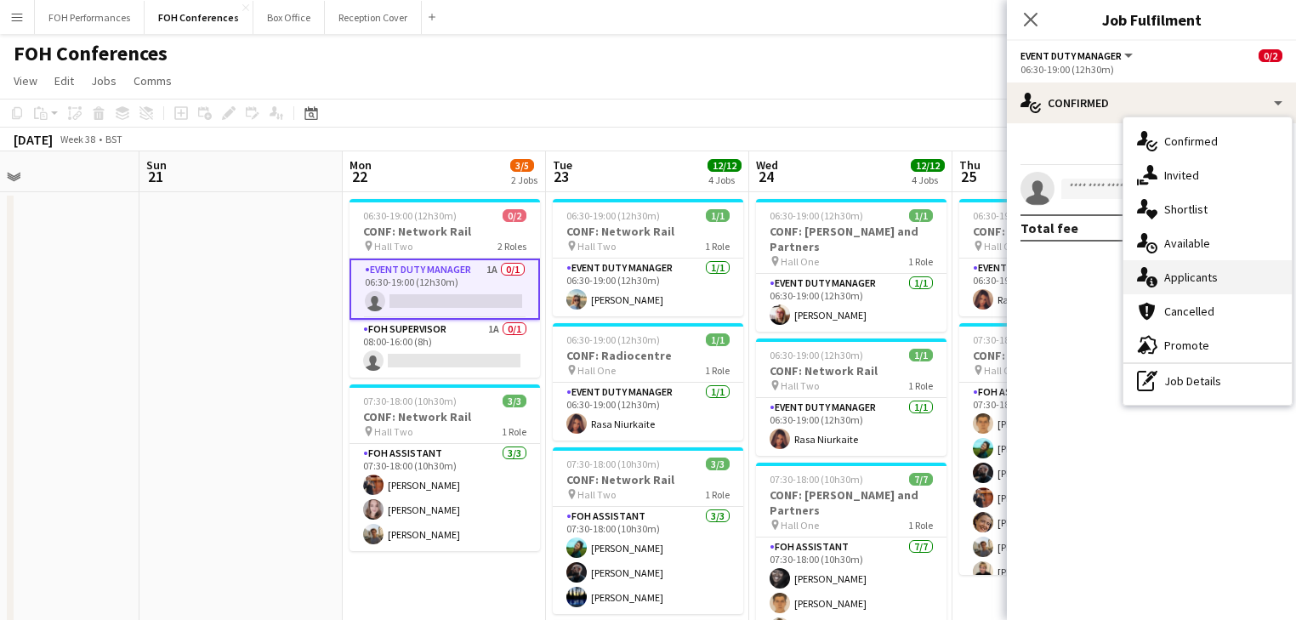
click at [1187, 270] on div "single-neutral-actions-information Applicants" at bounding box center [1207, 277] width 168 height 34
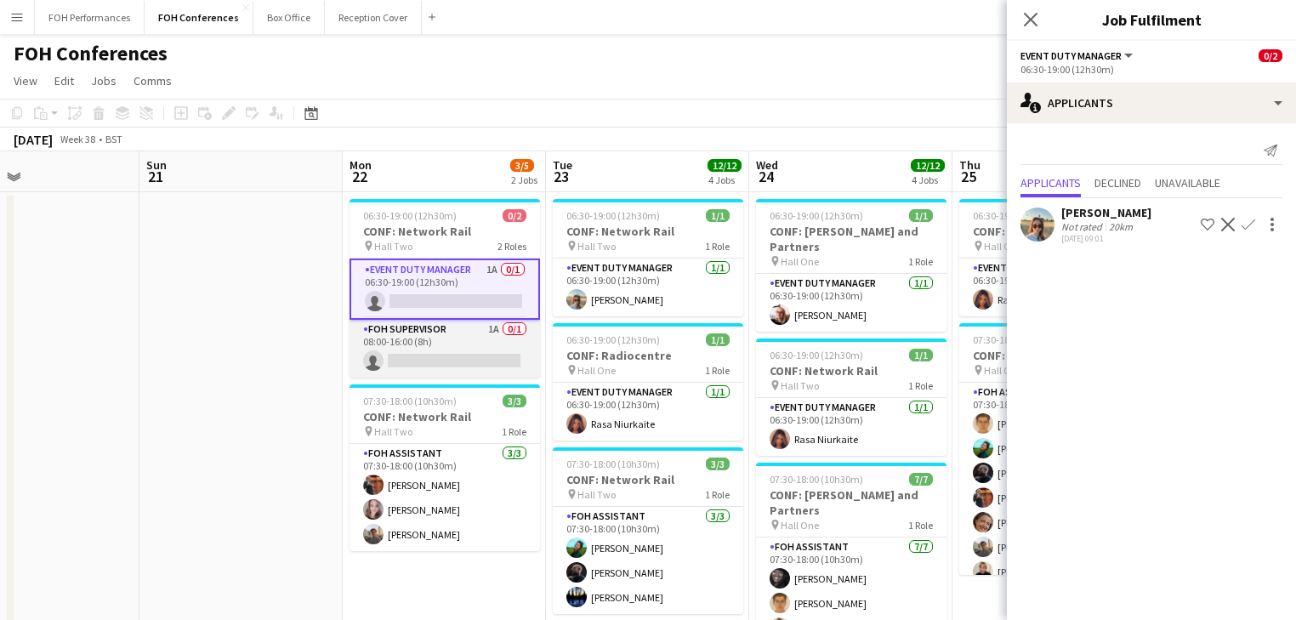
click at [462, 341] on app-card-role "FOH Supervisor 1A 0/1 08:00-16:00 (8h) single-neutral-actions" at bounding box center [444, 349] width 190 height 58
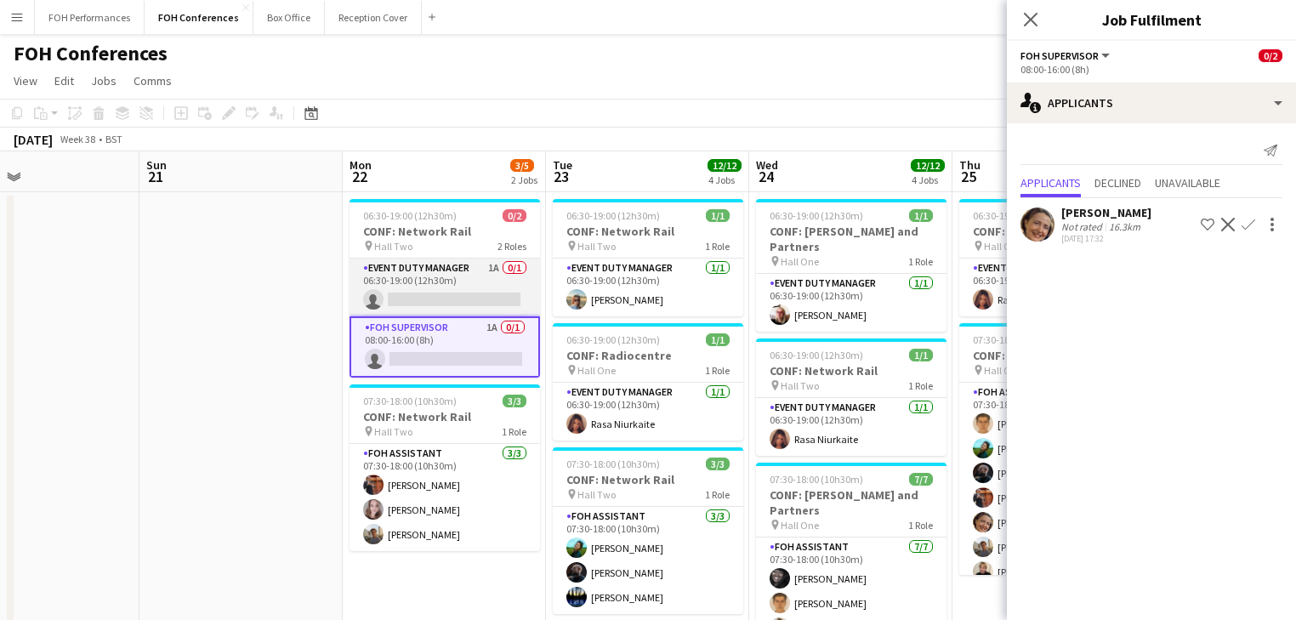
click at [432, 283] on app-card-role "Event Duty Manager 1A 0/1 06:30-19:00 (12h30m) single-neutral-actions" at bounding box center [444, 287] width 190 height 58
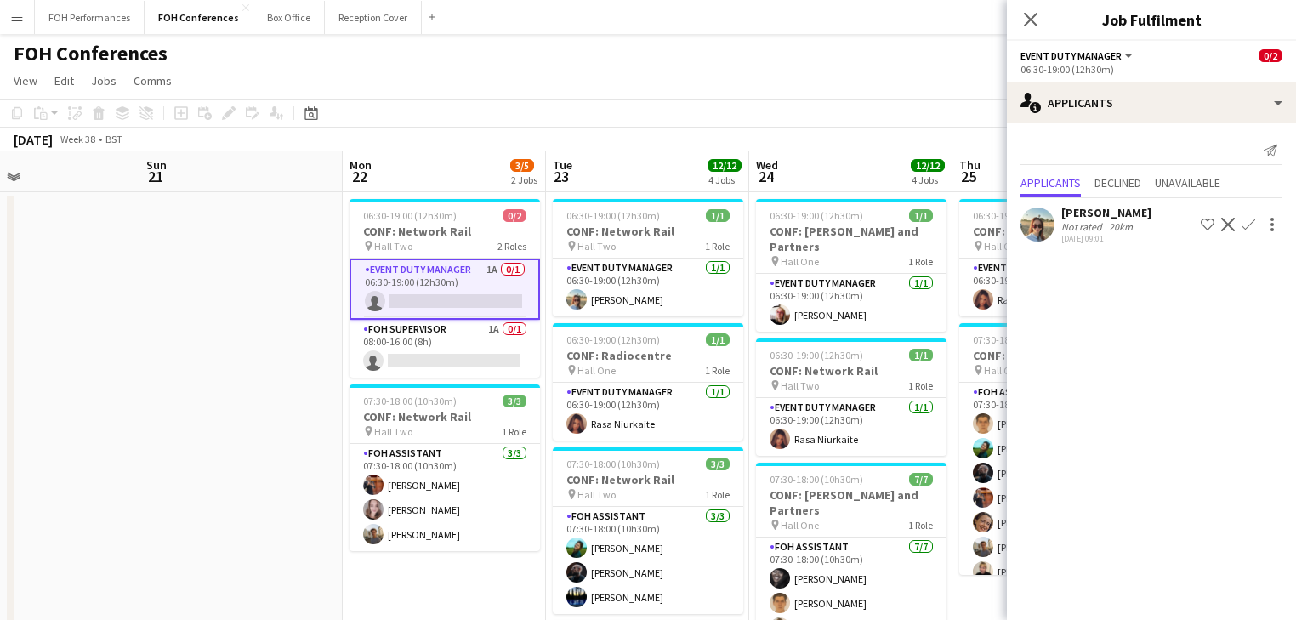
click at [1251, 227] on app-icon "Confirm" at bounding box center [1248, 225] width 14 height 14
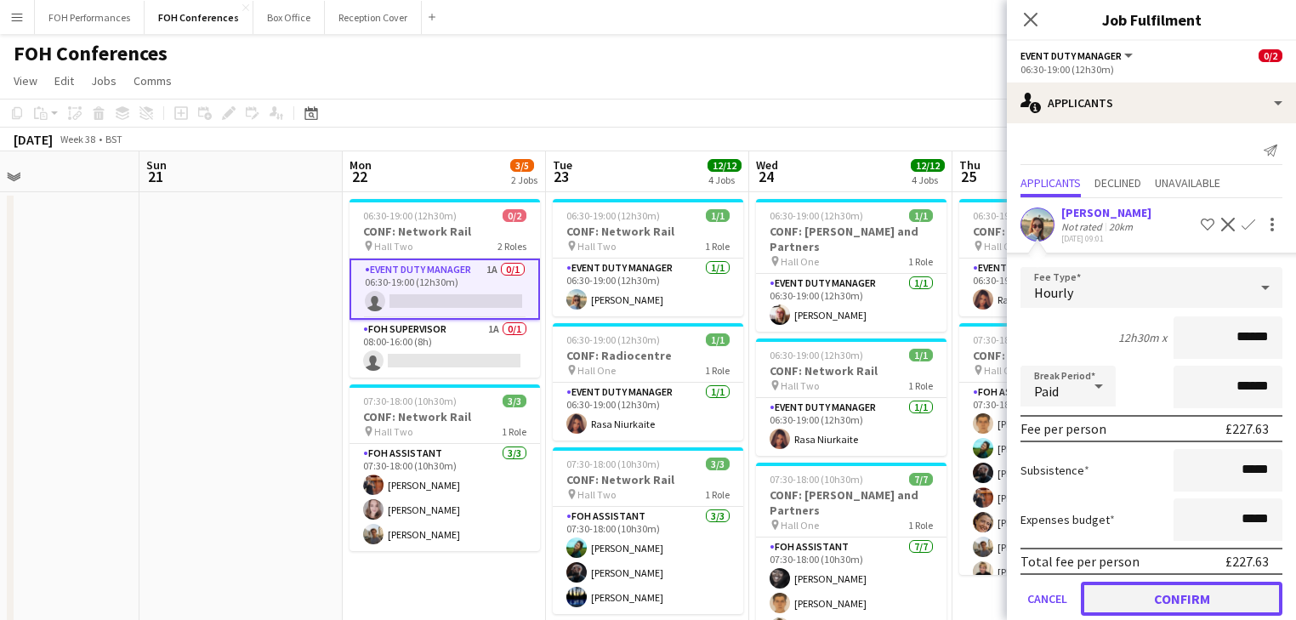
click at [1136, 588] on button "Confirm" at bounding box center [1182, 599] width 202 height 34
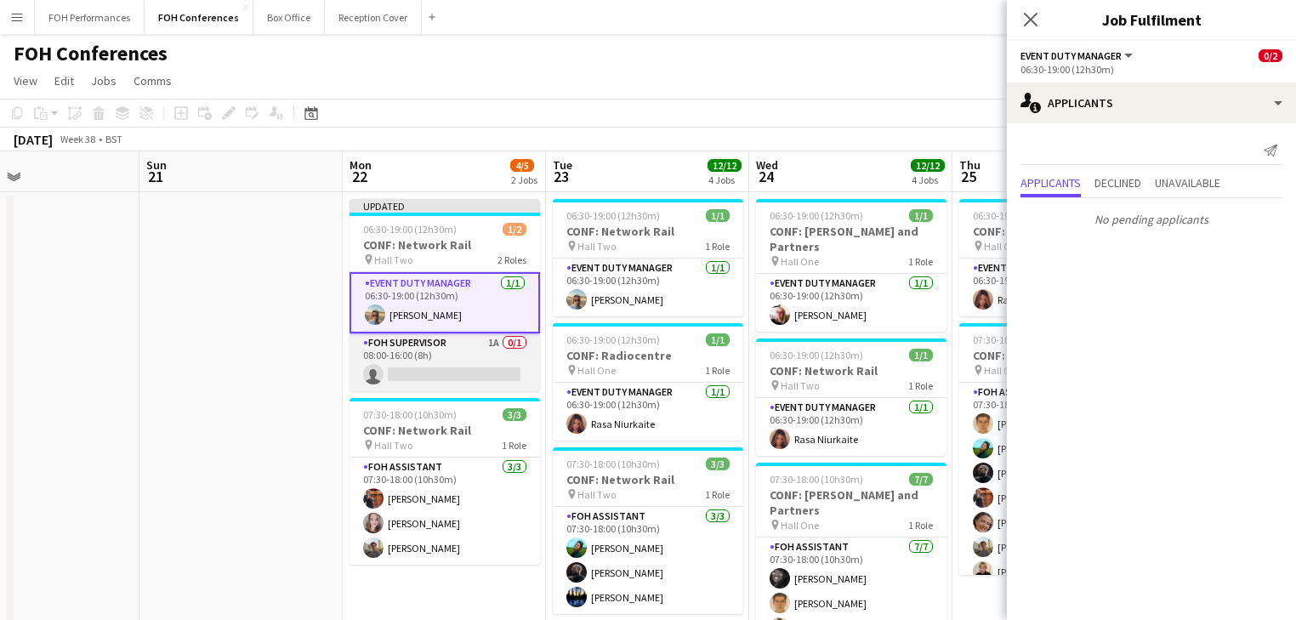
click at [401, 364] on app-card-role "FOH Supervisor 1A 0/1 08:00-16:00 (8h) single-neutral-actions" at bounding box center [444, 362] width 190 height 58
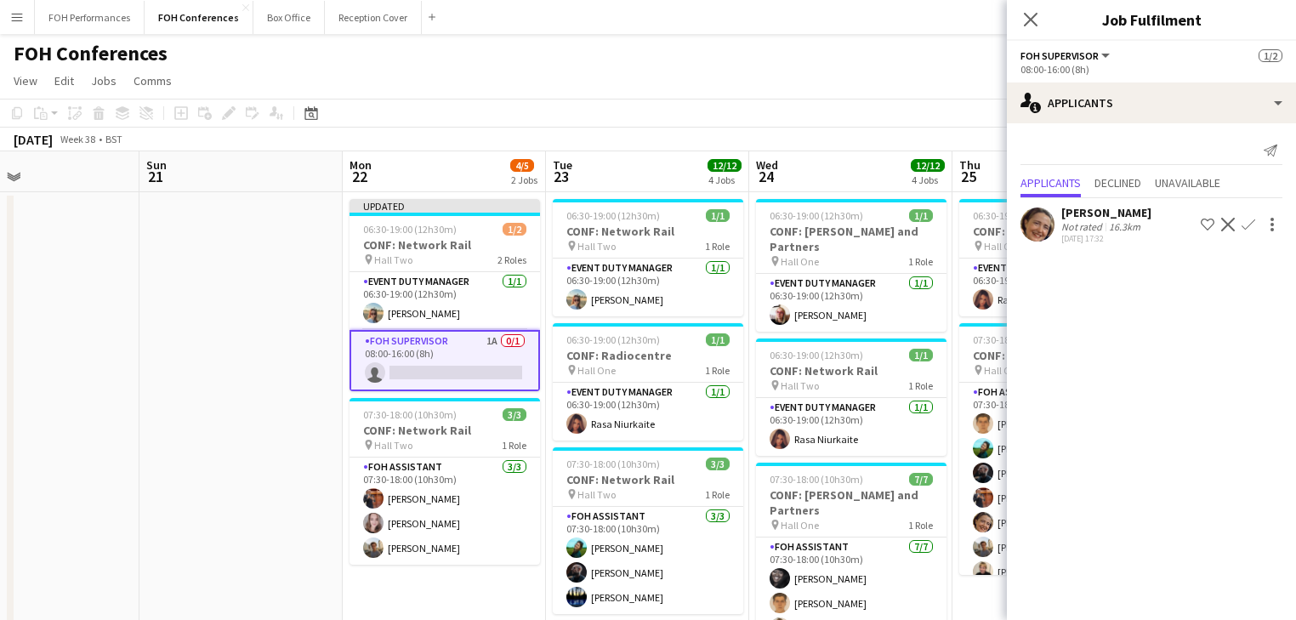
click at [1253, 226] on app-icon "Confirm" at bounding box center [1248, 225] width 14 height 14
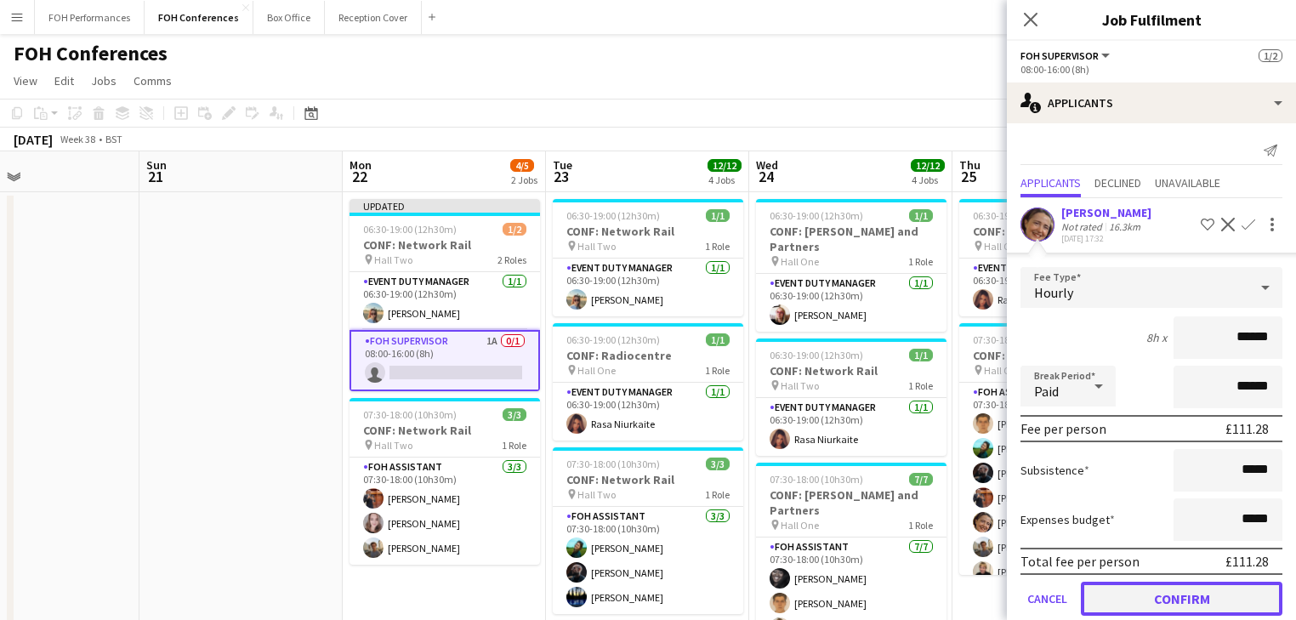
click at [1143, 605] on button "Confirm" at bounding box center [1182, 599] width 202 height 34
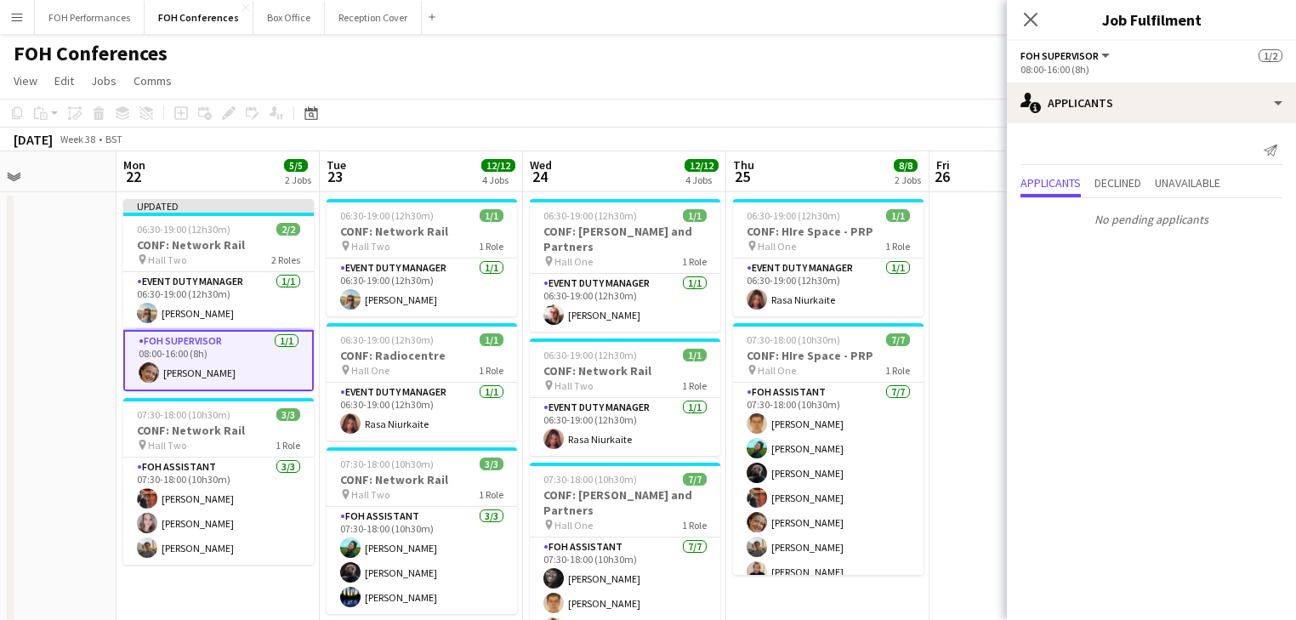
drag, startPoint x: 228, startPoint y: 328, endPoint x: 3, endPoint y: 306, distance: 226.4
click at [0, 307] on html "Menu Boards Boards Boards All jobs Status Workforce Workforce My Workforce Recr…" at bounding box center [648, 526] width 1296 height 1053
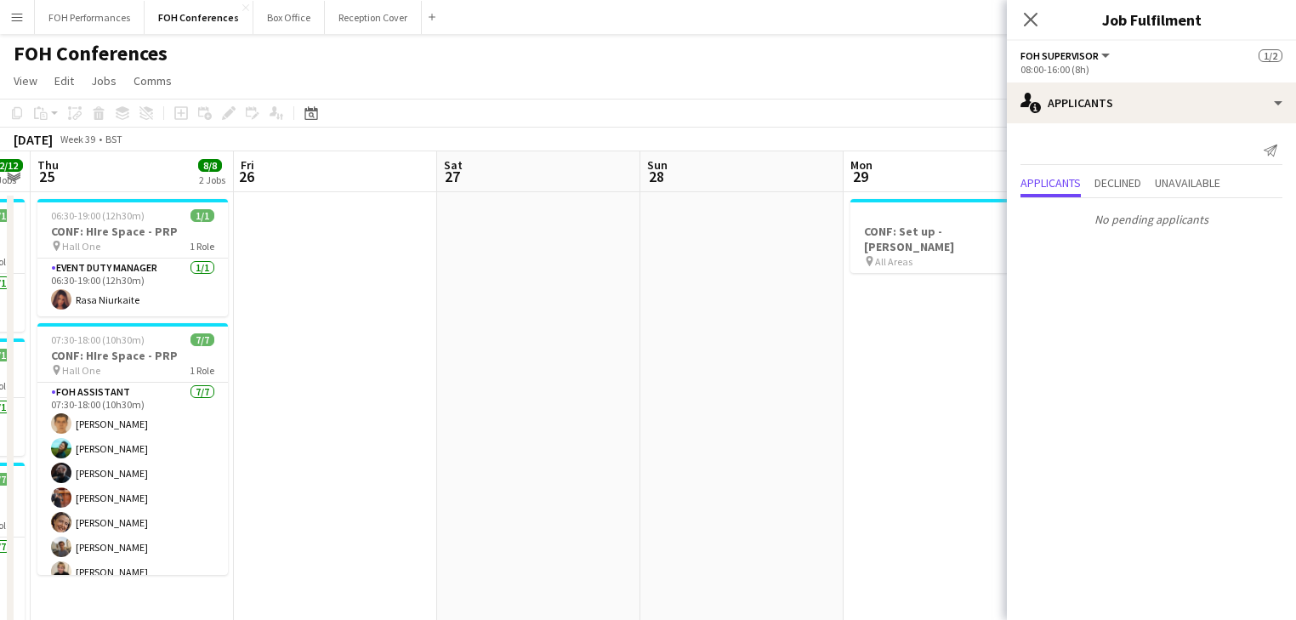
scroll to position [0, 595]
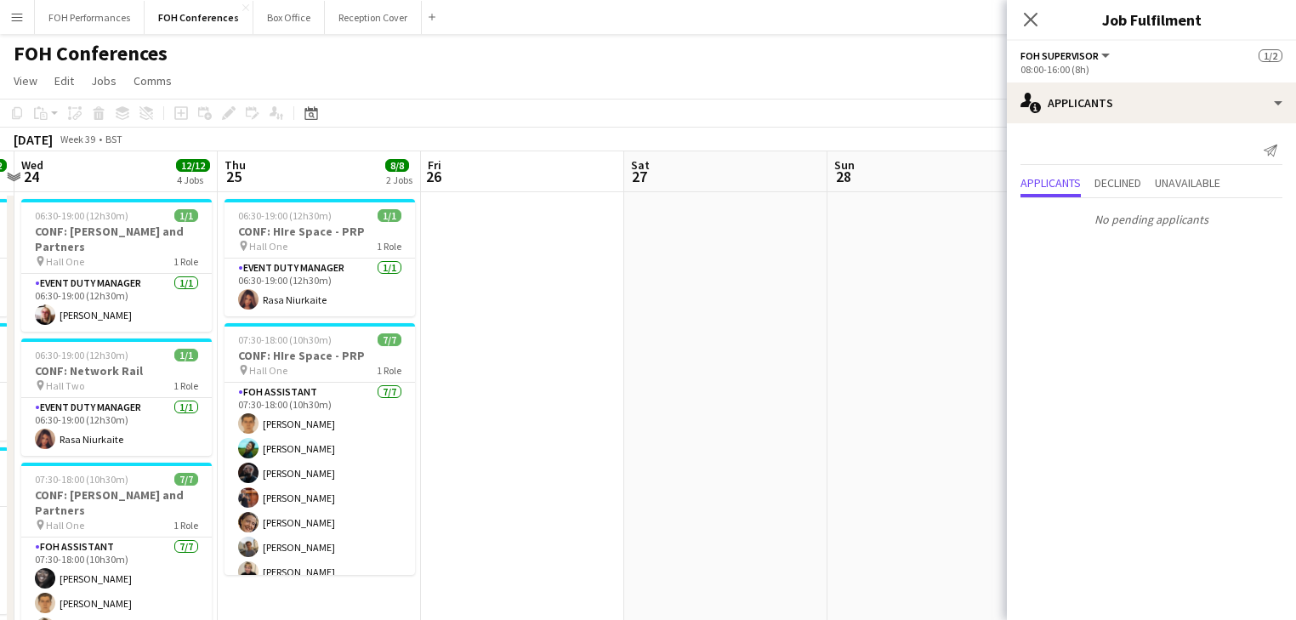
drag, startPoint x: 665, startPoint y: 309, endPoint x: 162, endPoint y: 309, distance: 503.4
click at [156, 309] on app-calendar-viewport "Sun 21 Mon 22 5/5 2 Jobs Tue 23 12/12 4 Jobs Wed 24 12/12 4 Jobs Thu 25 8/8 2 J…" at bounding box center [648, 587] width 1296 height 873
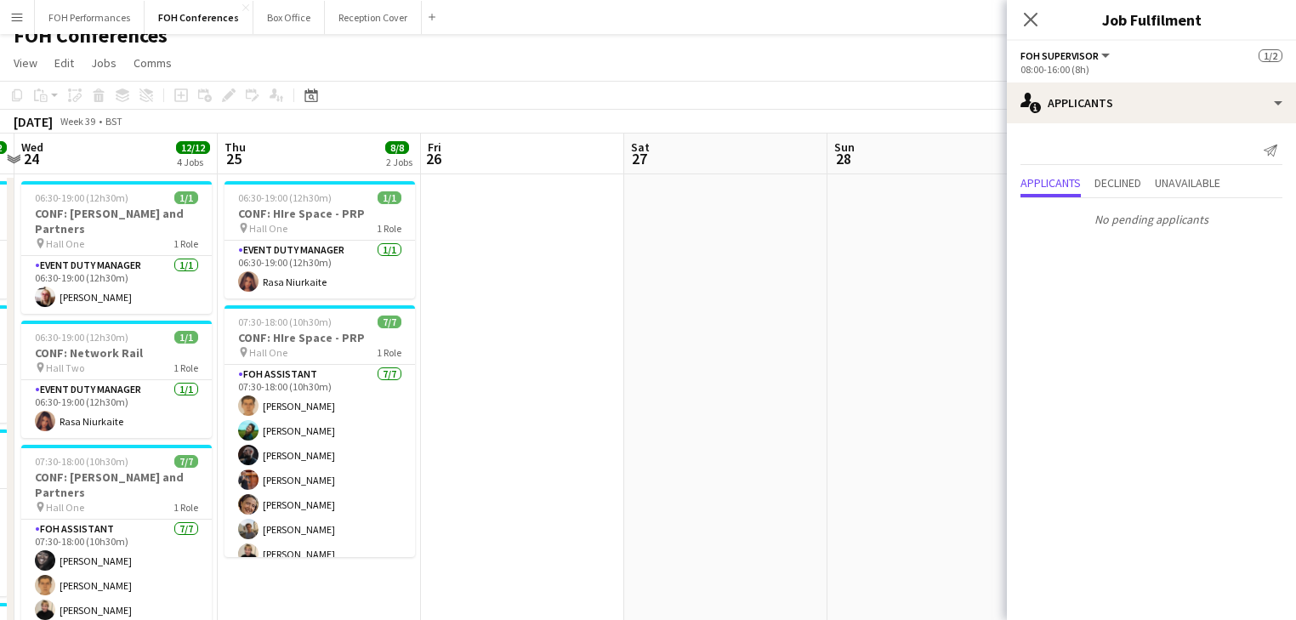
scroll to position [0, 0]
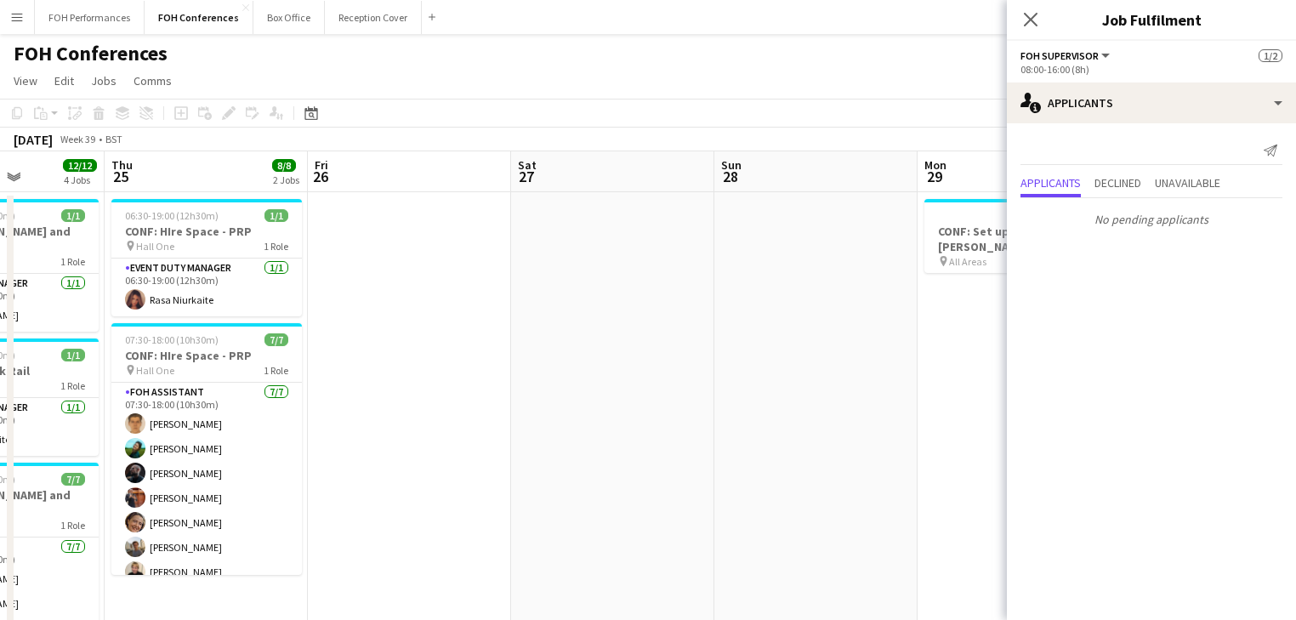
drag, startPoint x: 684, startPoint y: 364, endPoint x: 240, endPoint y: 357, distance: 443.9
click at [240, 357] on app-calendar-viewport "Sun 21 Mon 22 5/5 2 Jobs Tue 23 12/12 4 Jobs Wed 24 12/12 4 Jobs Thu 25 8/8 2 J…" at bounding box center [648, 587] width 1296 height 873
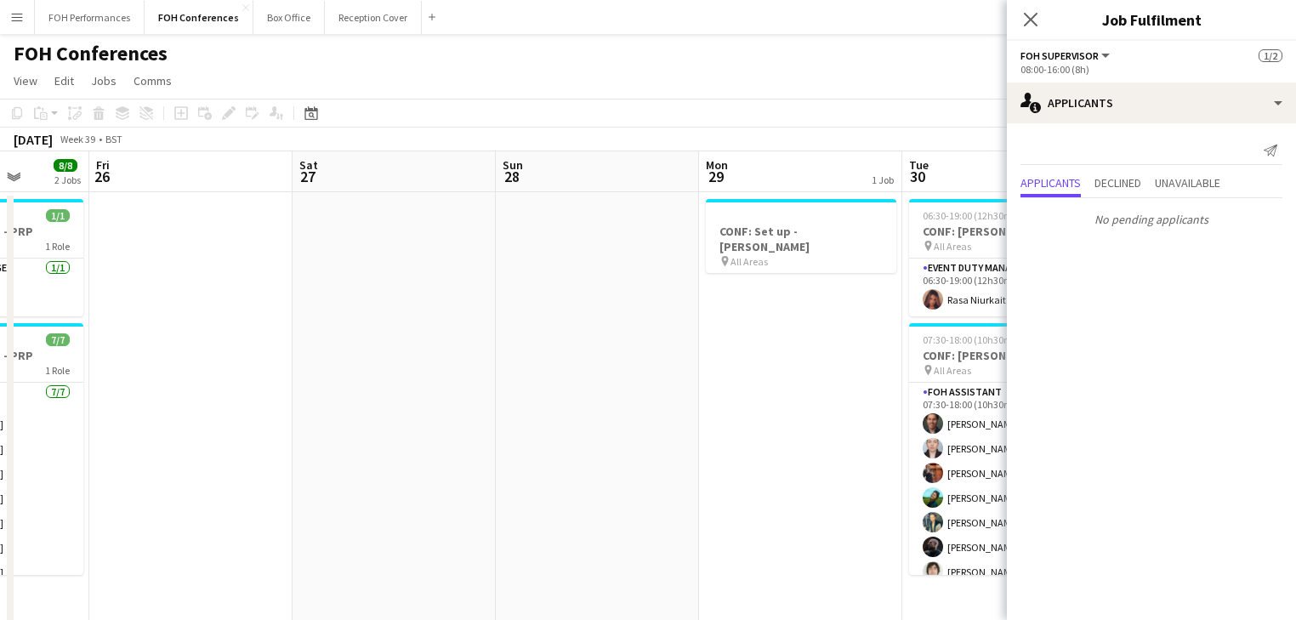
scroll to position [0, 760]
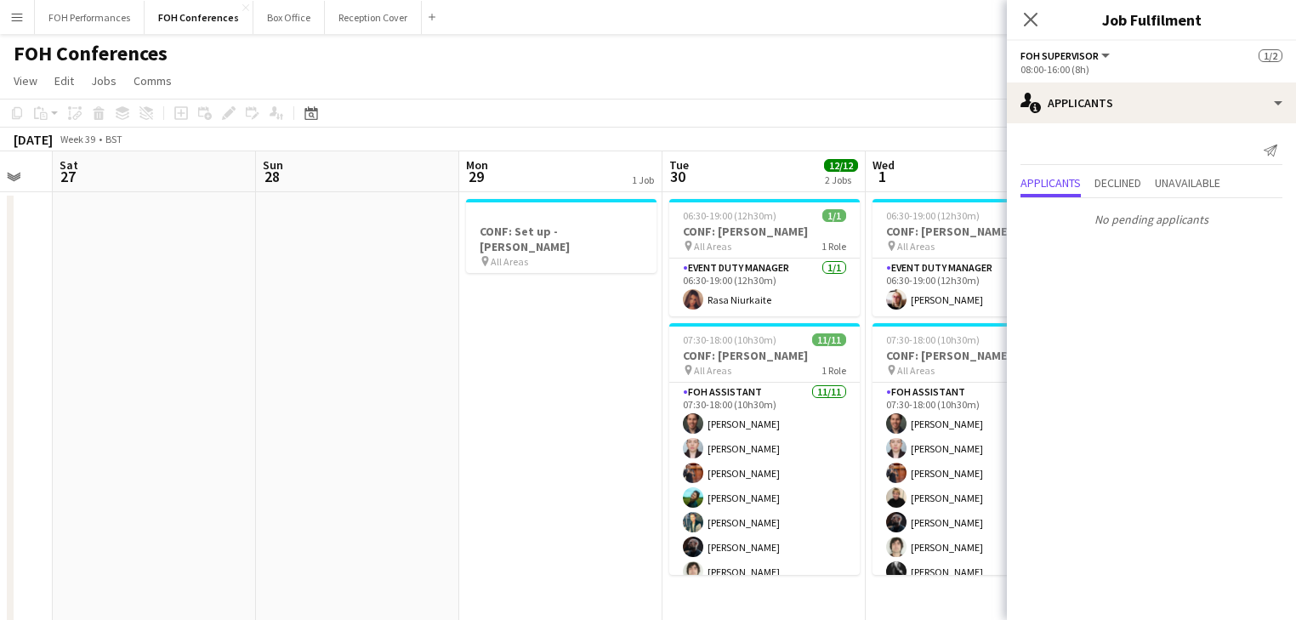
drag, startPoint x: 615, startPoint y: 364, endPoint x: 162, endPoint y: 321, distance: 454.4
click at [156, 319] on app-calendar-viewport "Tue 23 12/12 4 Jobs Wed 24 12/12 4 Jobs Thu 25 8/8 2 Jobs Fri 26 Sat 27 Sun 28 …" at bounding box center [648, 587] width 1296 height 873
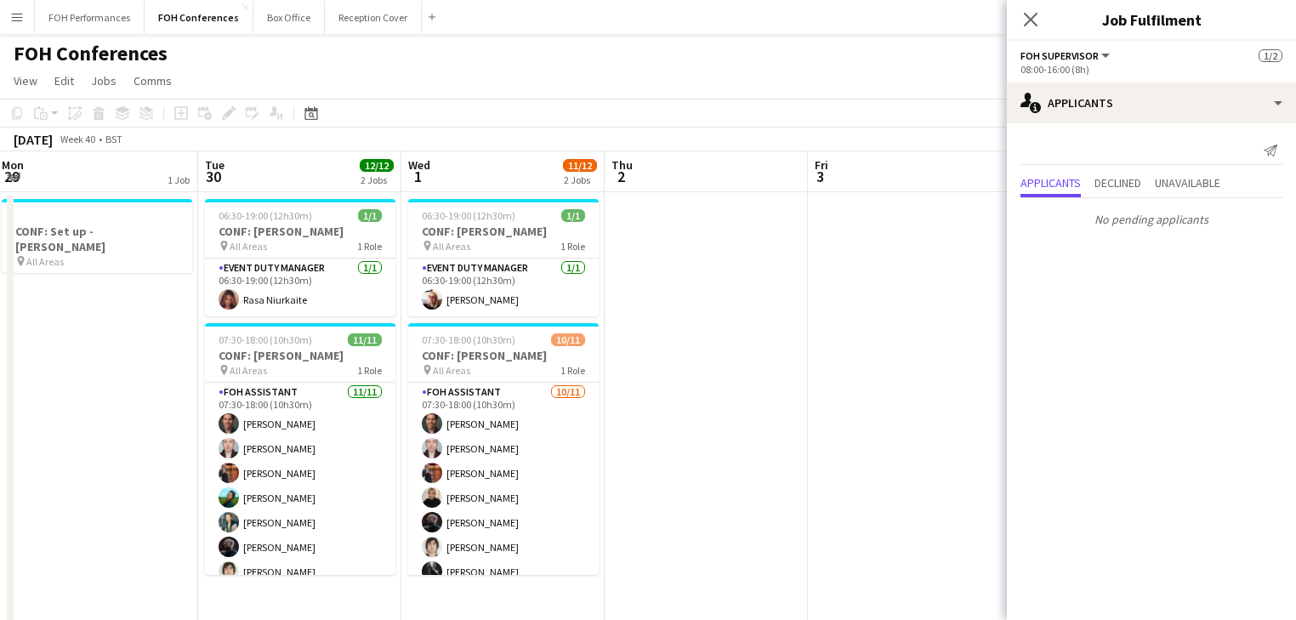
drag, startPoint x: 730, startPoint y: 398, endPoint x: 431, endPoint y: 342, distance: 303.7
click at [264, 343] on app-calendar-viewport "Sat 27 Sun 28 Mon 29 1 Job Tue 30 12/12 2 Jobs Wed 1 11/12 2 Jobs Thu 2 Fri 3 S…" at bounding box center [648, 587] width 1296 height 873
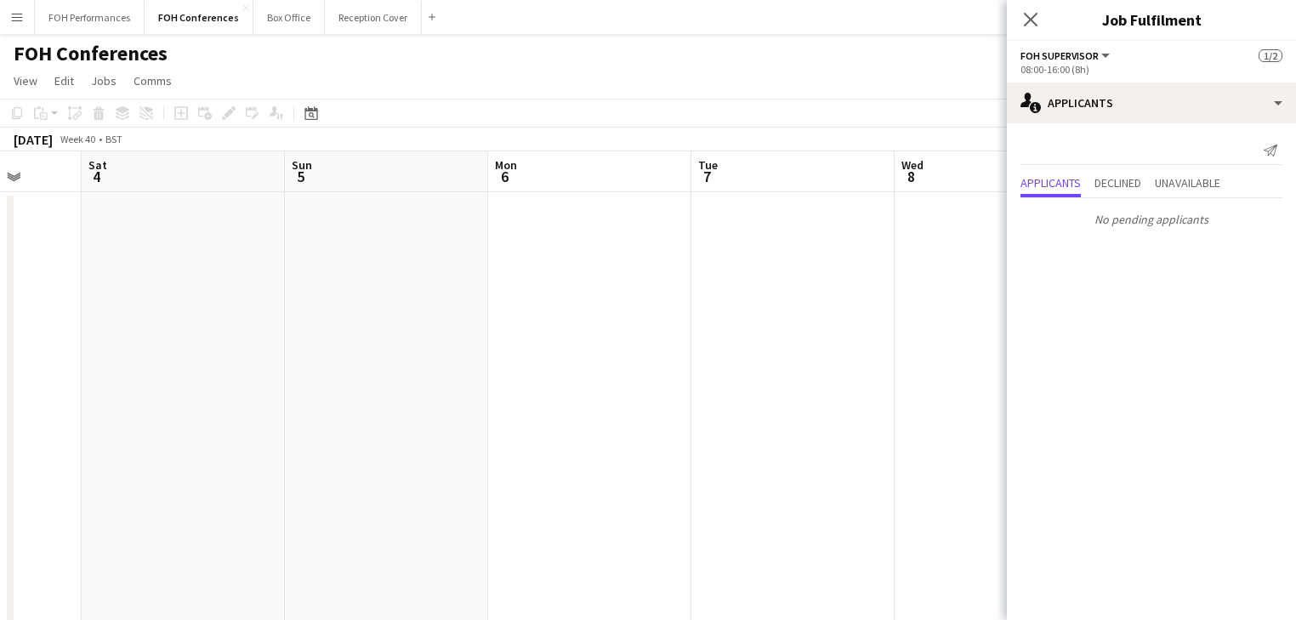
drag, startPoint x: 680, startPoint y: 343, endPoint x: 185, endPoint y: 309, distance: 496.0
click at [185, 309] on app-calendar-viewport "Wed 1 11/12 2 Jobs Thu 2 Fri 3 Sat 4 Sun 5 Mon 6 Tue 7 Wed 8 Thu 9 Fri 10 Sat 1…" at bounding box center [648, 587] width 1296 height 873
drag, startPoint x: 197, startPoint y: 309, endPoint x: 122, endPoint y: 297, distance: 75.9
click at [122, 298] on app-calendar-viewport "Wed 1 11/12 2 Jobs Thu 2 Fri 3 Sat 4 Sun 5 Mon 6 Tue 7 Wed 8 Thu 9 Fri 10 Sat 1…" at bounding box center [648, 587] width 1296 height 873
drag, startPoint x: 724, startPoint y: 345, endPoint x: 342, endPoint y: 293, distance: 386.1
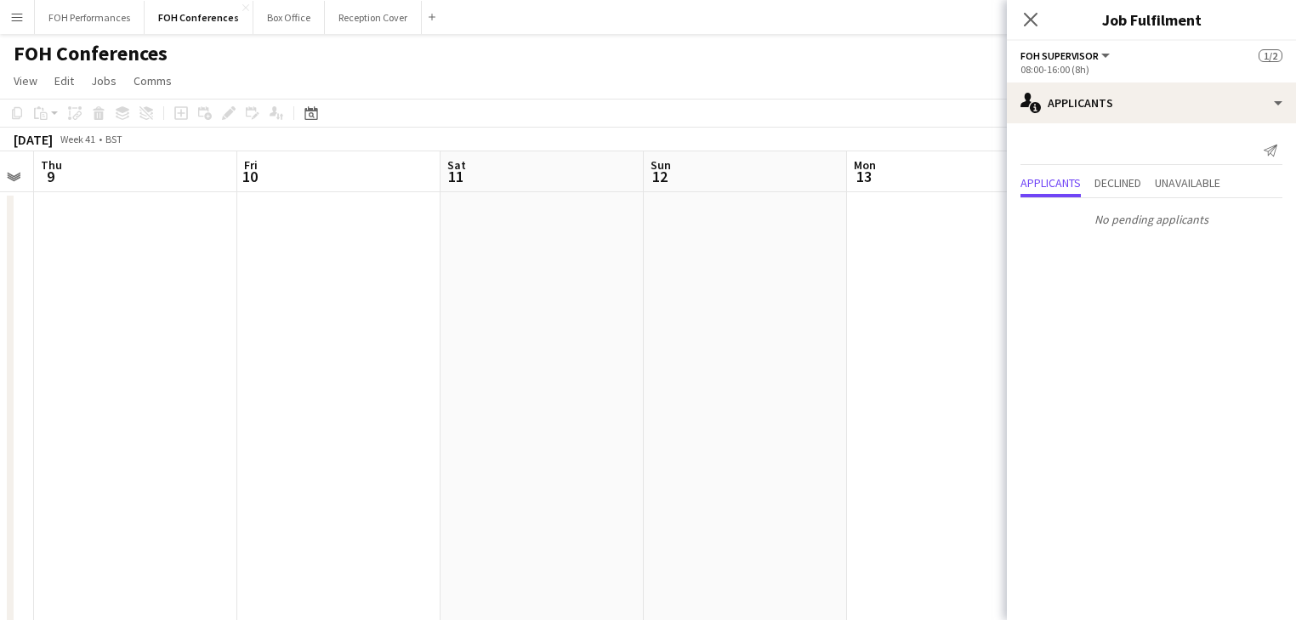
click at [111, 295] on app-calendar-viewport "Sun 5 Mon 6 Tue 7 Wed 8 Thu 9 Fri 10 Sat 11 Sun 12 Mon 13 Tue 14 Wed 15 Thu 16" at bounding box center [648, 587] width 1296 height 873
drag, startPoint x: 389, startPoint y: 327, endPoint x: 298, endPoint y: 327, distance: 91.0
click at [298, 327] on app-calendar-viewport "Thu 9 Fri 10 Sat 11 Sun 12 Mon 13 Tue 14 Wed 15 Thu 16 Fri 17 Sat 18 Sun 19 Mon…" at bounding box center [648, 587] width 1296 height 873
drag, startPoint x: 798, startPoint y: 292, endPoint x: 823, endPoint y: 288, distance: 25.9
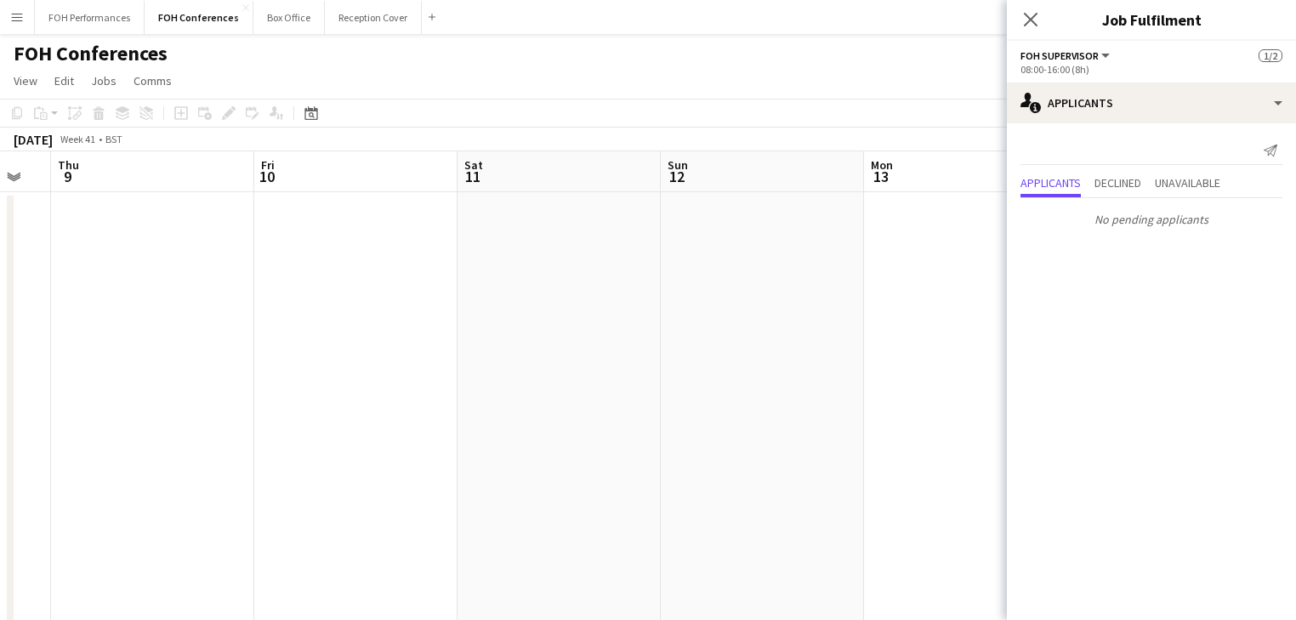
click at [823, 288] on app-calendar-viewport "Mon 6 Tue 7 Wed 8 Thu 9 Fri 10 Sat 11 Sun 12 Mon 13 Tue 14 Wed 15 Thu 16 Fri 17" at bounding box center [648, 587] width 1296 height 873
drag, startPoint x: 544, startPoint y: 308, endPoint x: 949, endPoint y: 309, distance: 404.7
click at [957, 309] on app-calendar-viewport "Mon 6 Tue 7 Wed 8 Thu 9 Fri 10 Sat 11 Sun 12 Mon 13 Tue 14 Wed 15 Thu 16 Fri 17" at bounding box center [648, 587] width 1296 height 873
drag, startPoint x: 507, startPoint y: 304, endPoint x: 952, endPoint y: 306, distance: 445.5
click at [952, 306] on app-calendar-viewport "Sun 5 Mon 6 Tue 7 Wed 8 Thu 9 Fri 10 Sat 11 Sun 12 Mon 13 Tue 14 Wed 15 Thu 16" at bounding box center [648, 587] width 1296 height 873
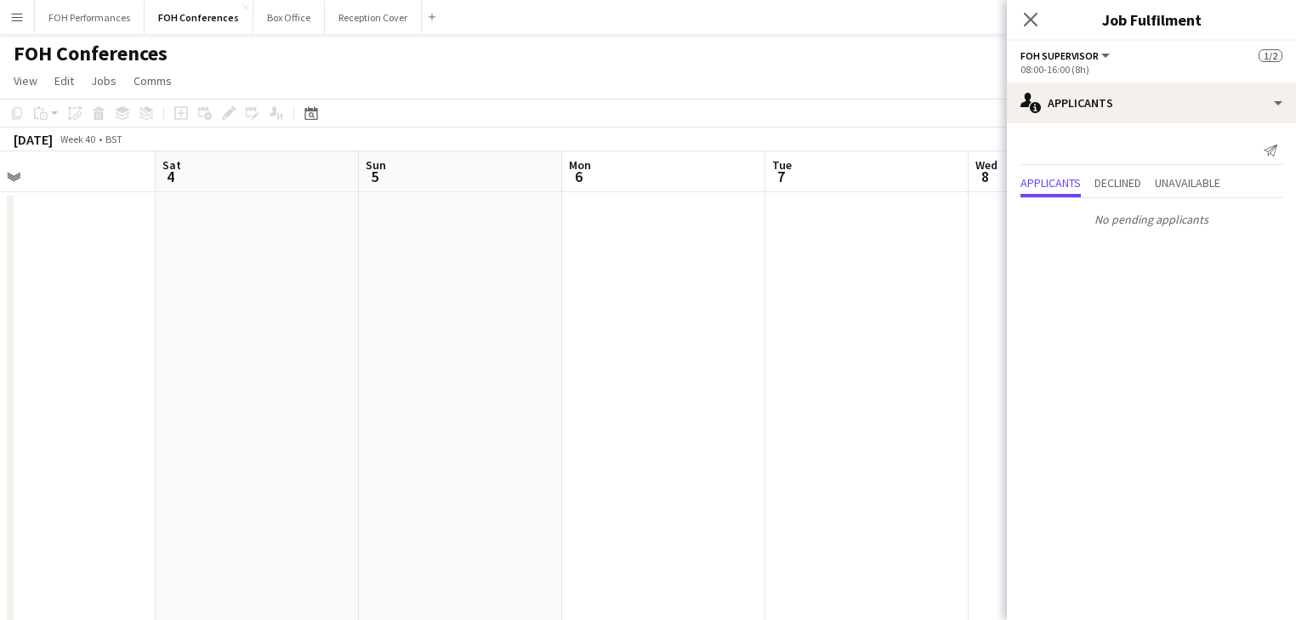
scroll to position [0, 429]
drag, startPoint x: 626, startPoint y: 327, endPoint x: 910, endPoint y: 327, distance: 284.0
click at [910, 327] on app-calendar-viewport "Wed 1 11/12 2 Jobs Thu 2 Fri 3 Sat 4 Sun 5 Mon 6 Tue 7 Wed 8 Thu 9 Fri 10 Sat 1…" at bounding box center [648, 587] width 1296 height 873
click at [1038, 19] on icon "Close pop-in" at bounding box center [1030, 19] width 16 height 16
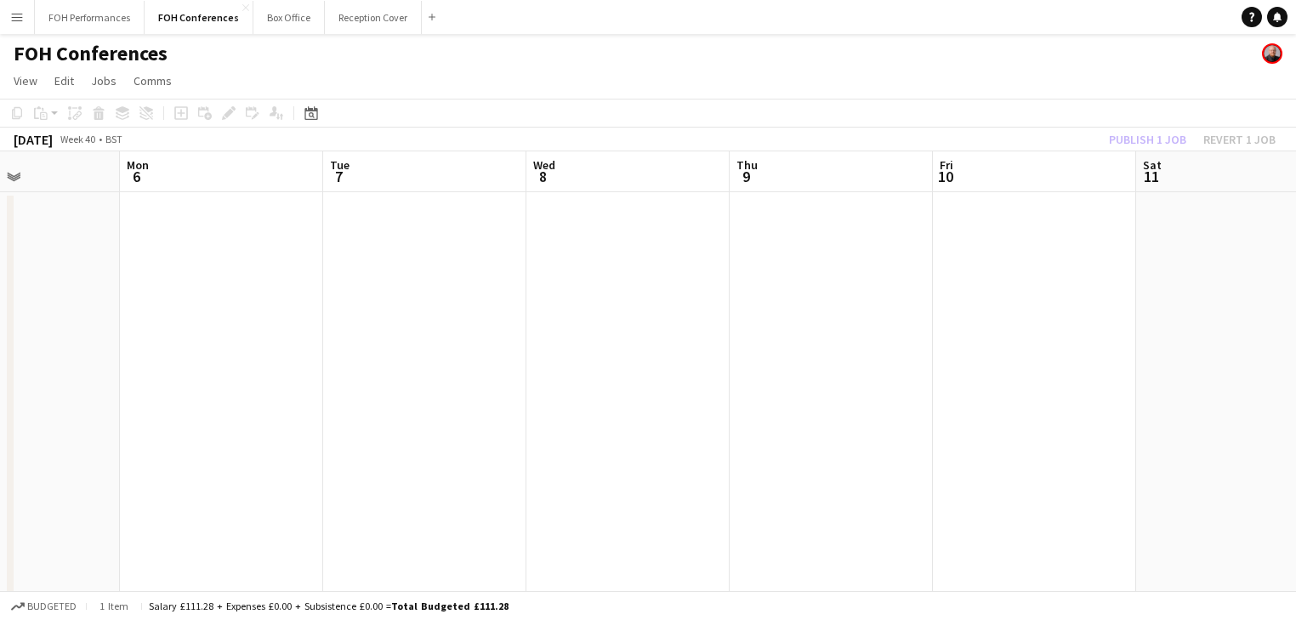
scroll to position [0, 643]
drag, startPoint x: 984, startPoint y: 335, endPoint x: 653, endPoint y: 335, distance: 330.8
click at [653, 335] on app-calendar-viewport "Thu 2 Fri 3 Sat 4 Sun 5 Mon 6 Tue 7 Wed 8 Thu 9 Fri 10 Sat 11 Sun 12 Mon 13" at bounding box center [648, 587] width 1296 height 873
click at [1054, 241] on app-date-cell at bounding box center [1084, 608] width 203 height 832
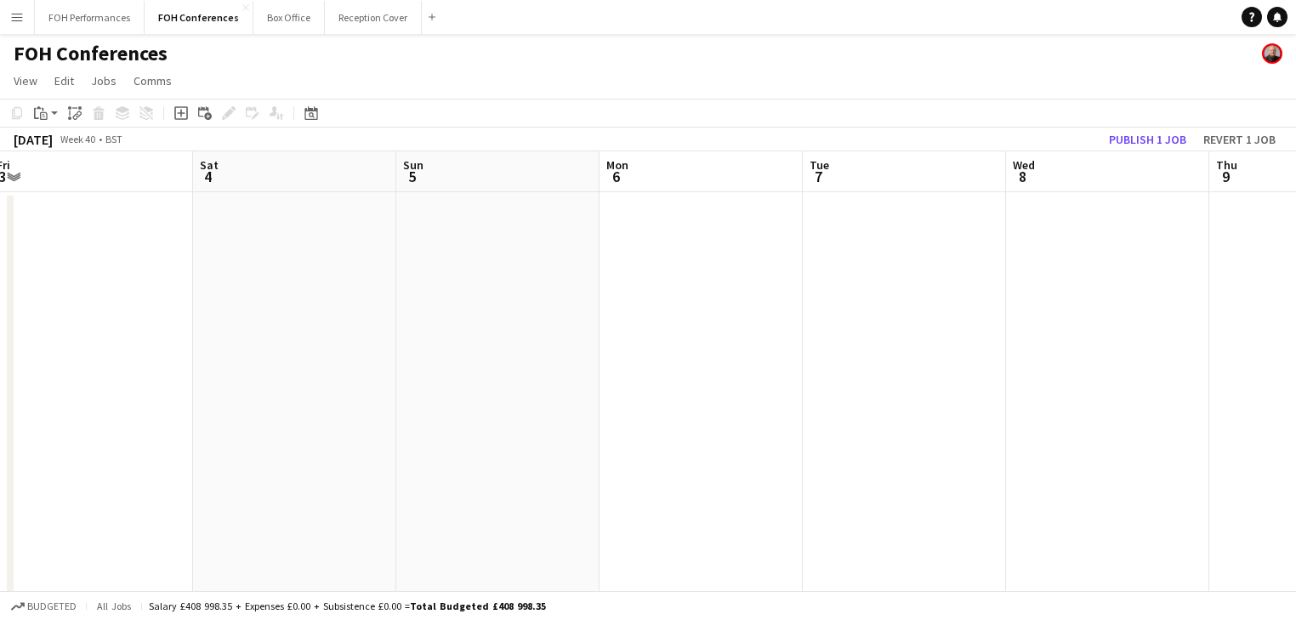
drag, startPoint x: 457, startPoint y: 359, endPoint x: 884, endPoint y: 338, distance: 427.3
click at [884, 338] on app-calendar-viewport "Wed 1 11/12 2 Jobs Thu 2 Fri 3 Sat 4 Sun 5 Mon 6 Tue 7 Wed 8 Thu 9 Fri 10 Sat 1…" at bounding box center [648, 587] width 1296 height 873
drag, startPoint x: 364, startPoint y: 332, endPoint x: 656, endPoint y: 364, distance: 294.2
click at [656, 364] on app-calendar-viewport "Wed 1 11/12 2 Jobs Thu 2 Fri 3 Sat 4 Sun 5 Mon 6 Tue 7 Wed 8 Thu 9 Fri 10 Sat 1…" at bounding box center [648, 587] width 1296 height 873
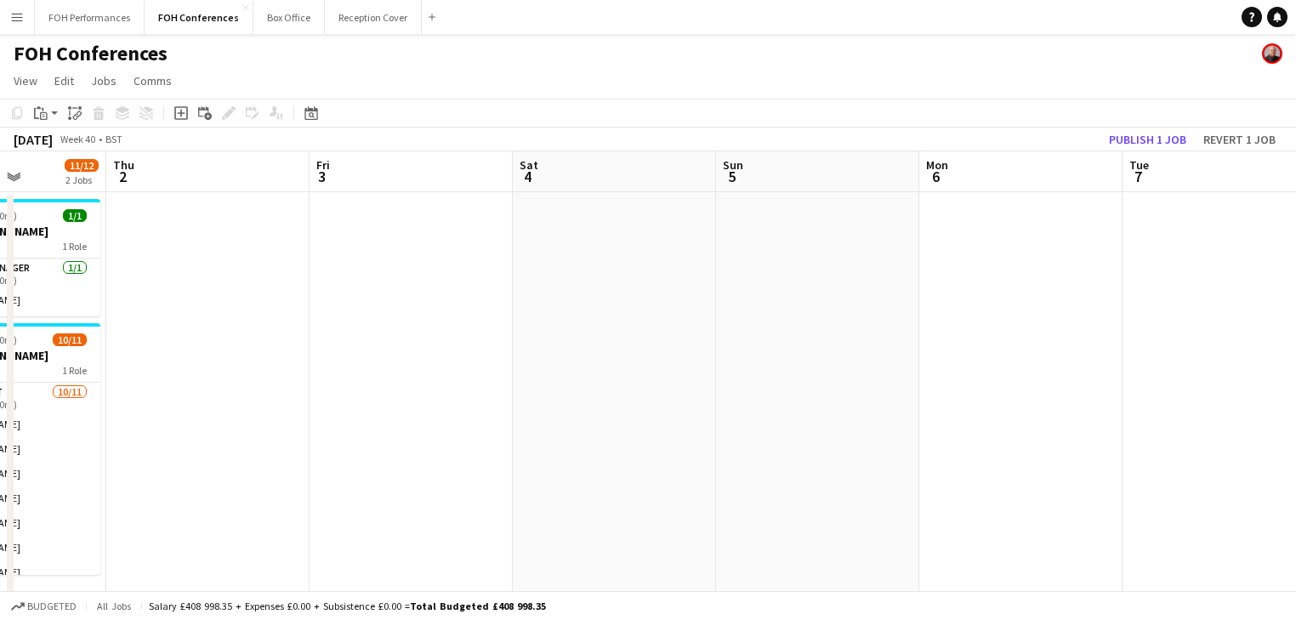
drag, startPoint x: 289, startPoint y: 352, endPoint x: 505, endPoint y: 361, distance: 216.2
click at [510, 358] on app-calendar-viewport "Mon 29 1 Job Tue 30 12/12 2 Jobs Wed 1 11/12 2 Jobs Thu 2 Fri 3 Sat 4 Sun 5 Mon…" at bounding box center [648, 587] width 1296 height 873
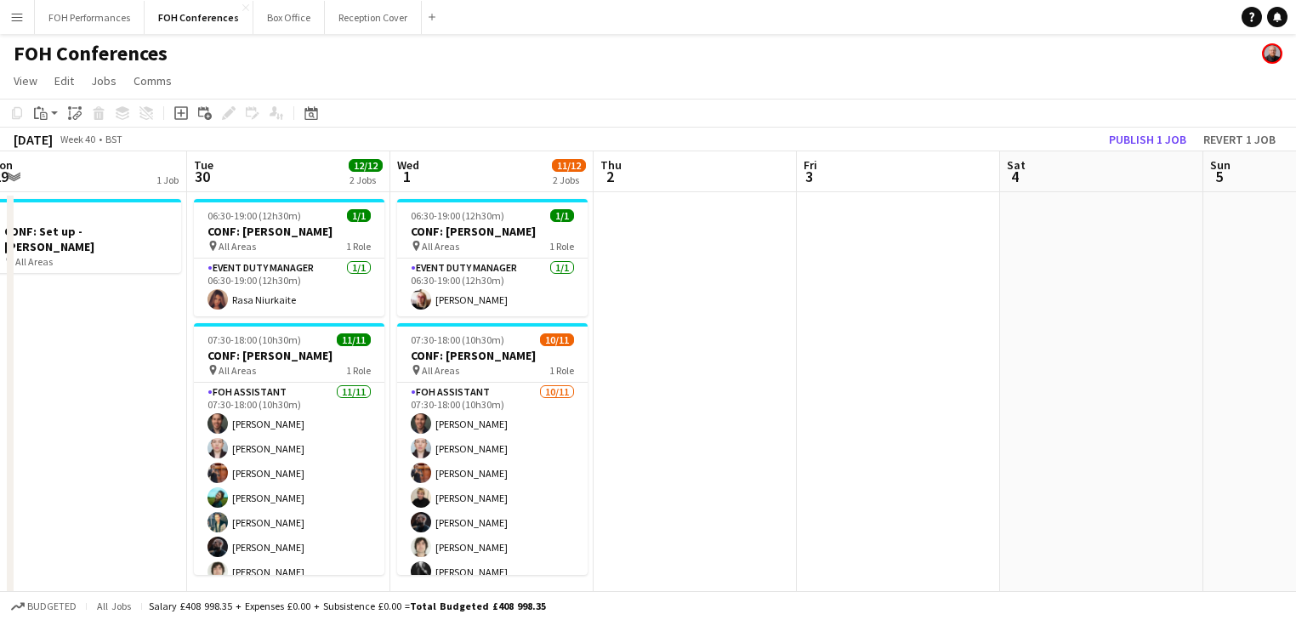
scroll to position [0, 466]
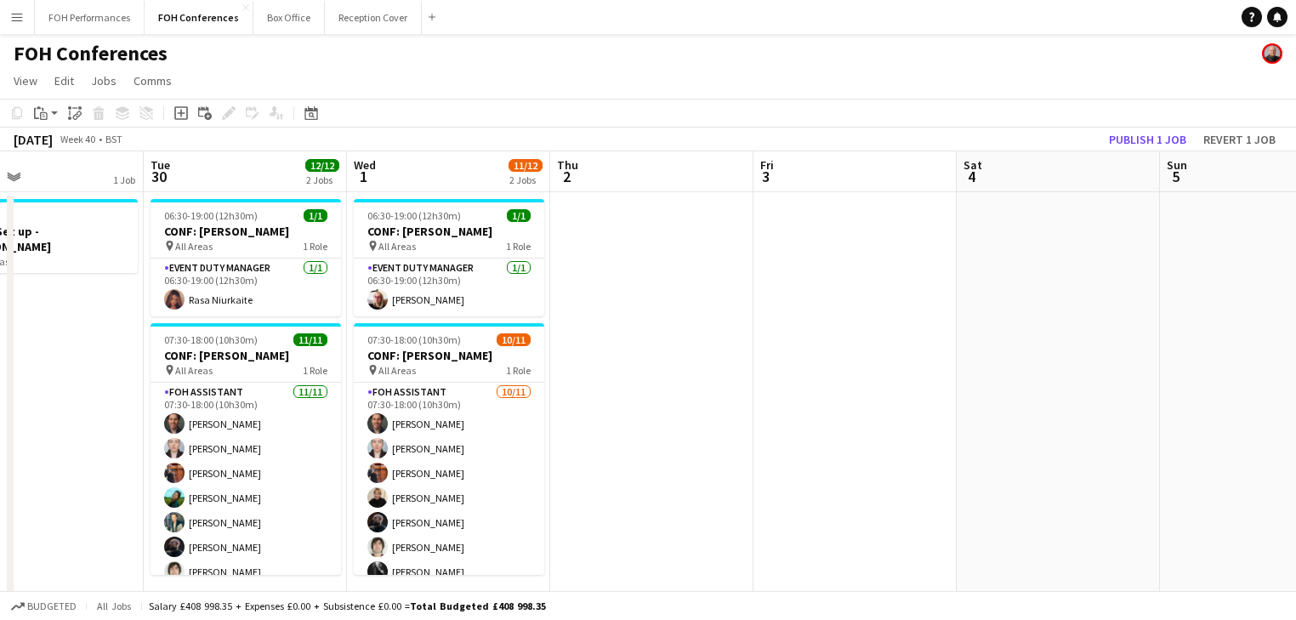
drag, startPoint x: 693, startPoint y: 324, endPoint x: 931, endPoint y: 309, distance: 238.5
click at [931, 309] on app-calendar-viewport "Sat 27 Sun 28 Mon 29 1 Job Tue 30 12/12 2 Jobs Wed 1 11/12 2 Jobs Thu 2 Fri 3 S…" at bounding box center [648, 587] width 1296 height 873
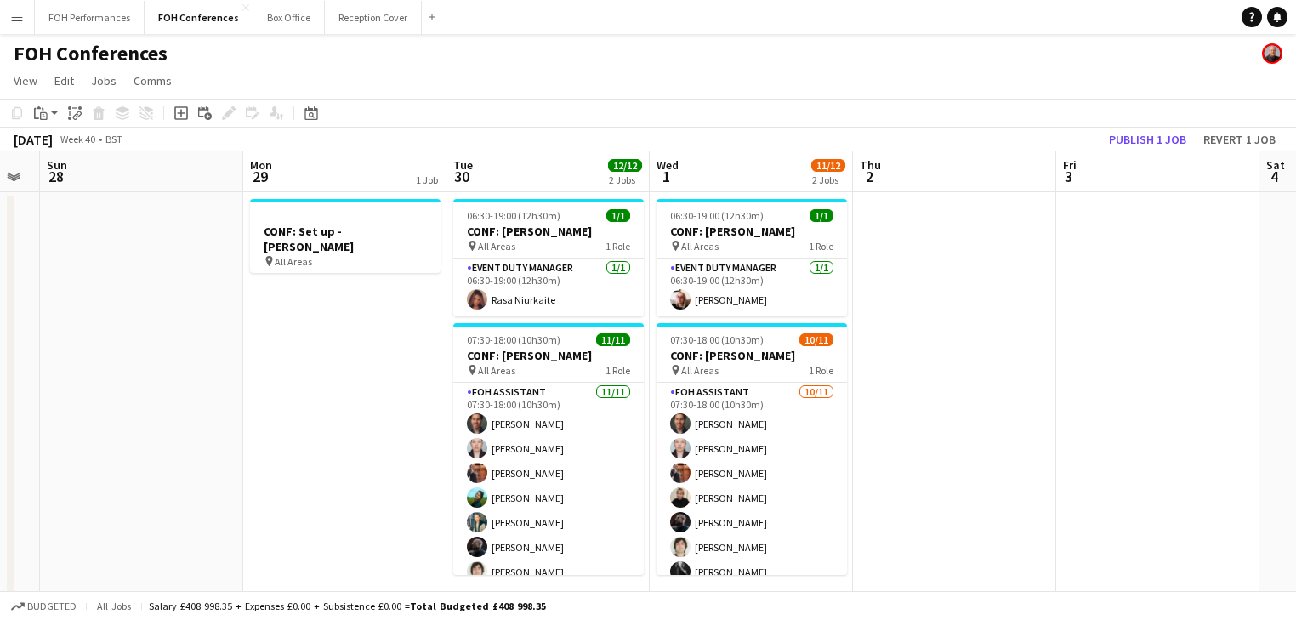
scroll to position [0, 363]
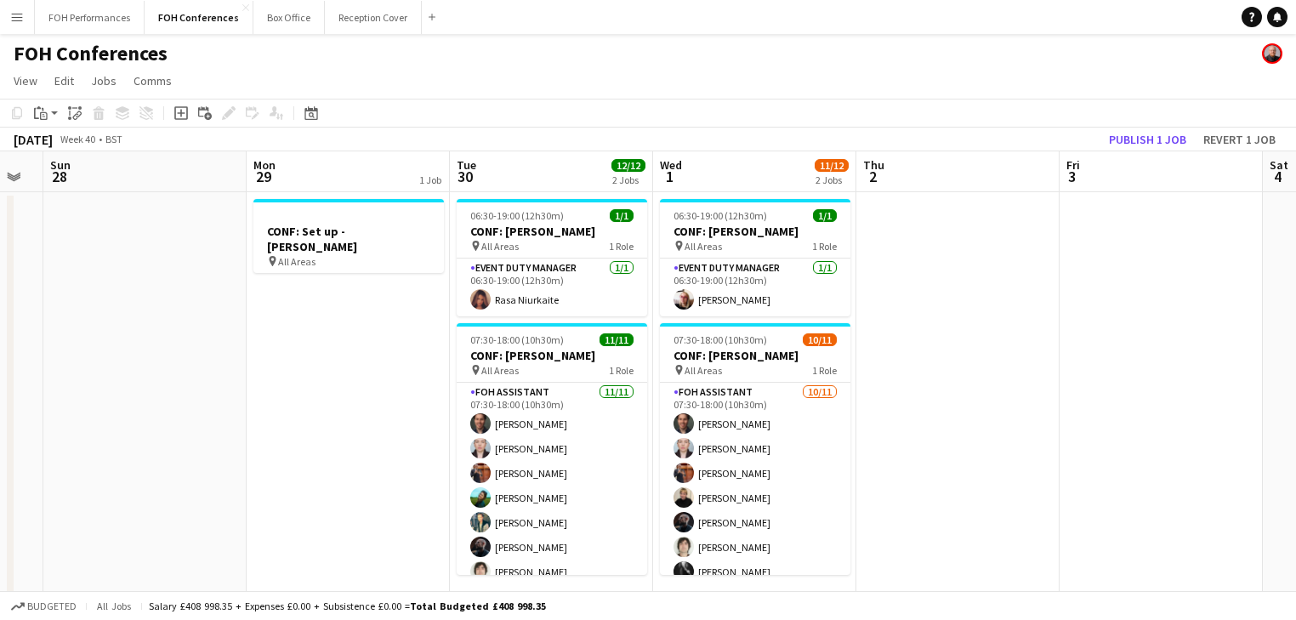
drag, startPoint x: 589, startPoint y: 422, endPoint x: 888, endPoint y: 442, distance: 299.1
click at [888, 442] on app-calendar-viewport "Fri 26 Sat 27 Sun 28 Mon 29 1 Job Tue 30 12/12 2 Jobs Wed 1 11/12 2 Jobs Thu 2 …" at bounding box center [648, 587] width 1296 height 873
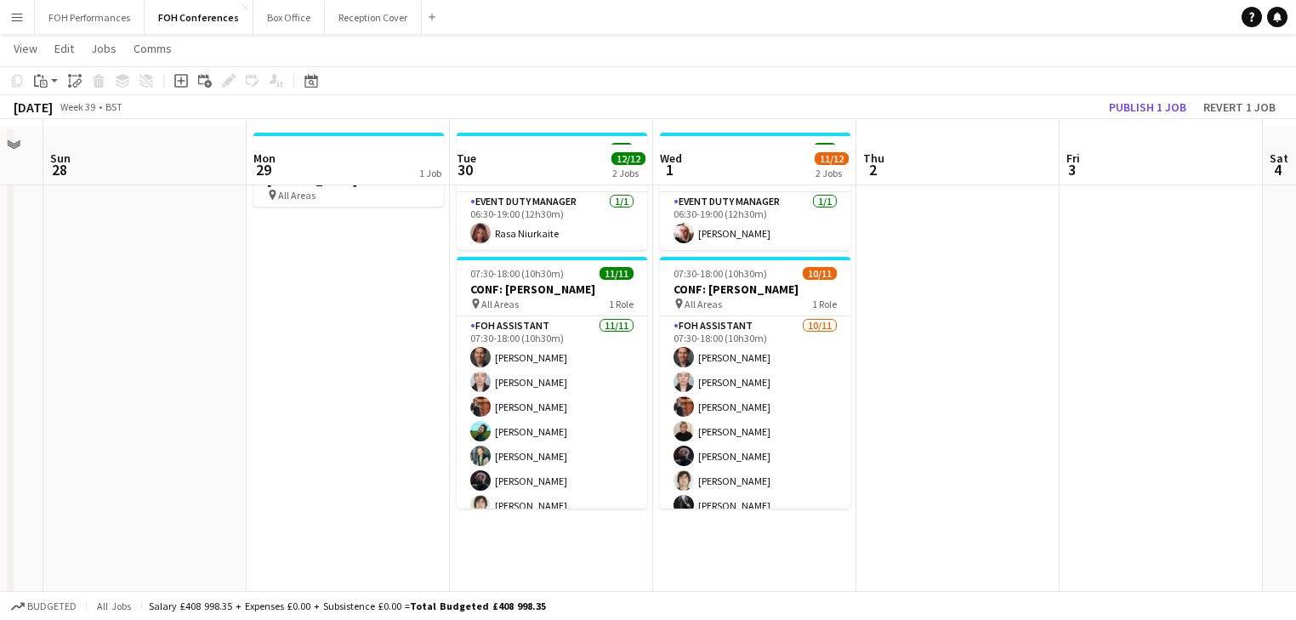
scroll to position [90, 0]
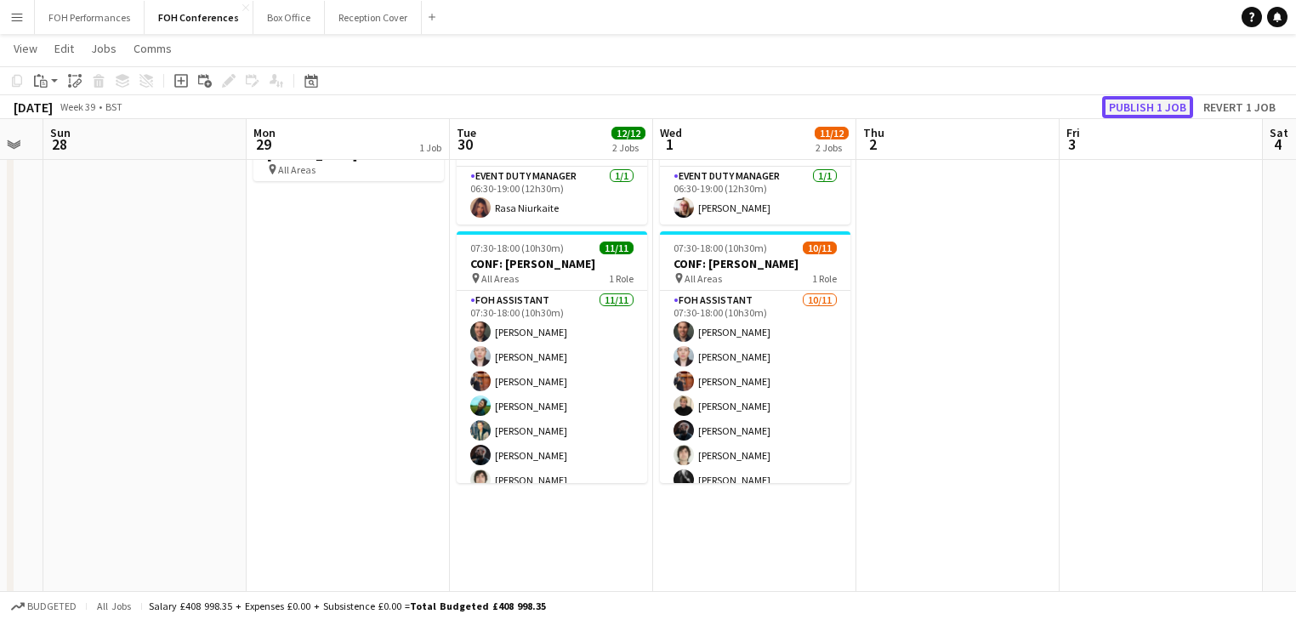
click at [1135, 106] on button "Publish 1 job" at bounding box center [1147, 107] width 91 height 22
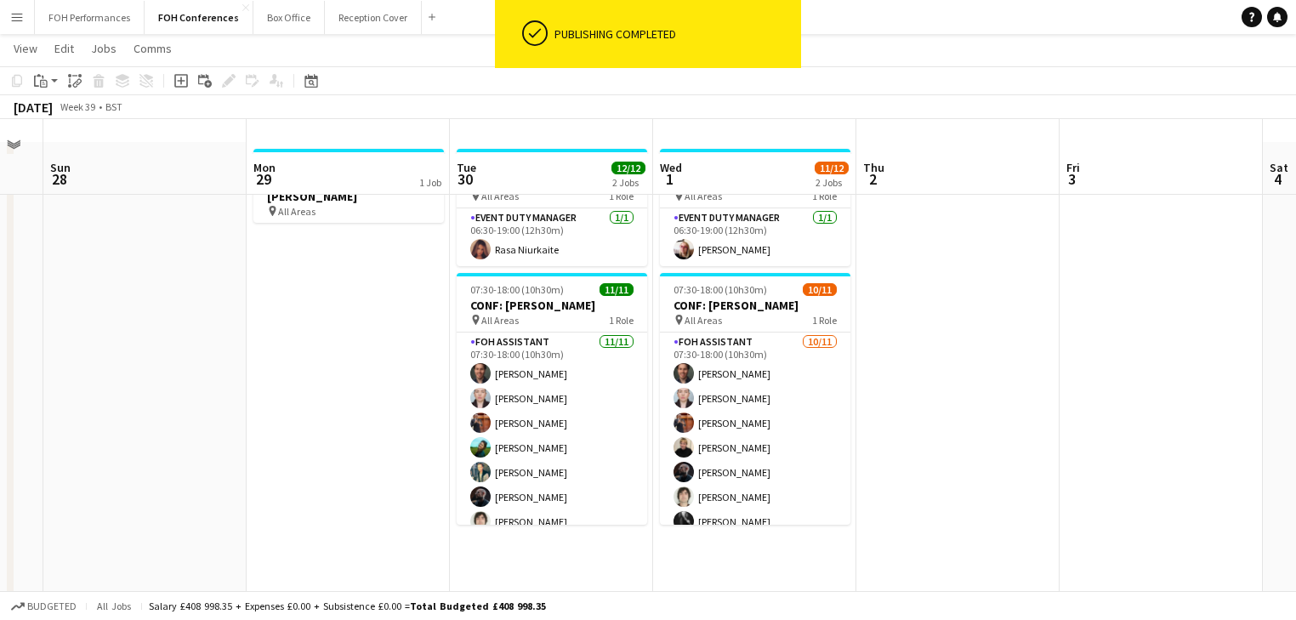
scroll to position [0, 0]
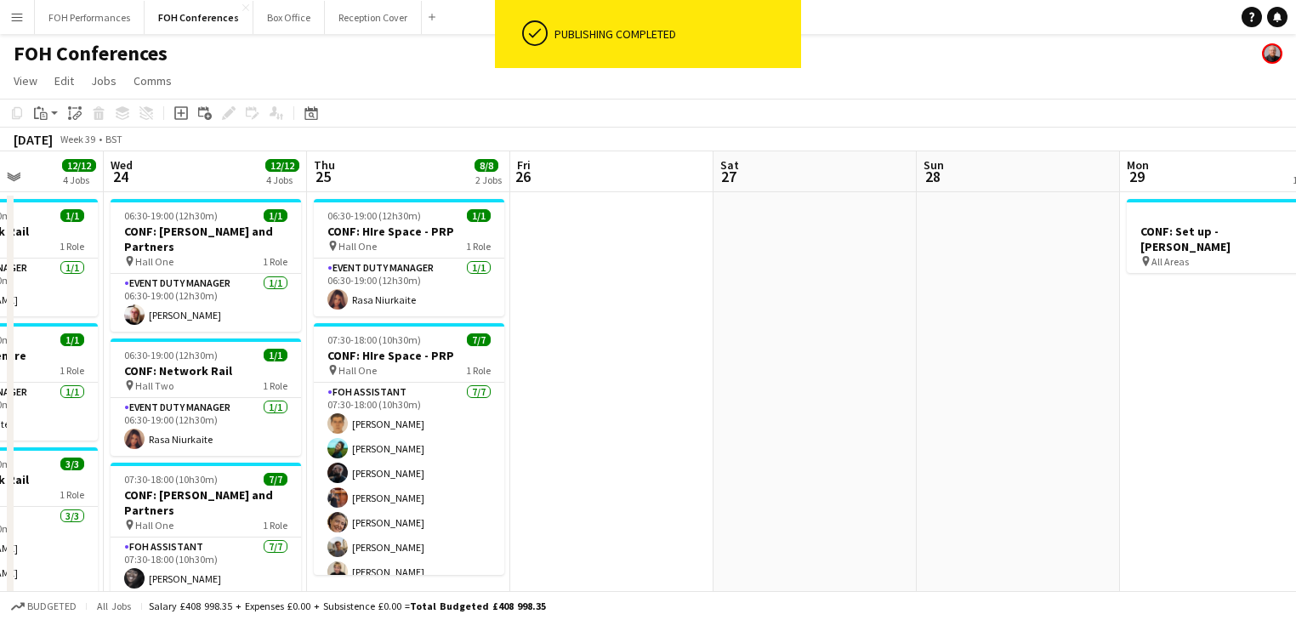
drag, startPoint x: 159, startPoint y: 348, endPoint x: 631, endPoint y: 365, distance: 472.2
click at [1018, 340] on app-calendar-viewport "Sun 21 Mon 22 5/5 2 Jobs Tue 23 12/12 4 Jobs Wed 24 12/12 4 Jobs Thu 25 8/8 2 J…" at bounding box center [648, 587] width 1296 height 873
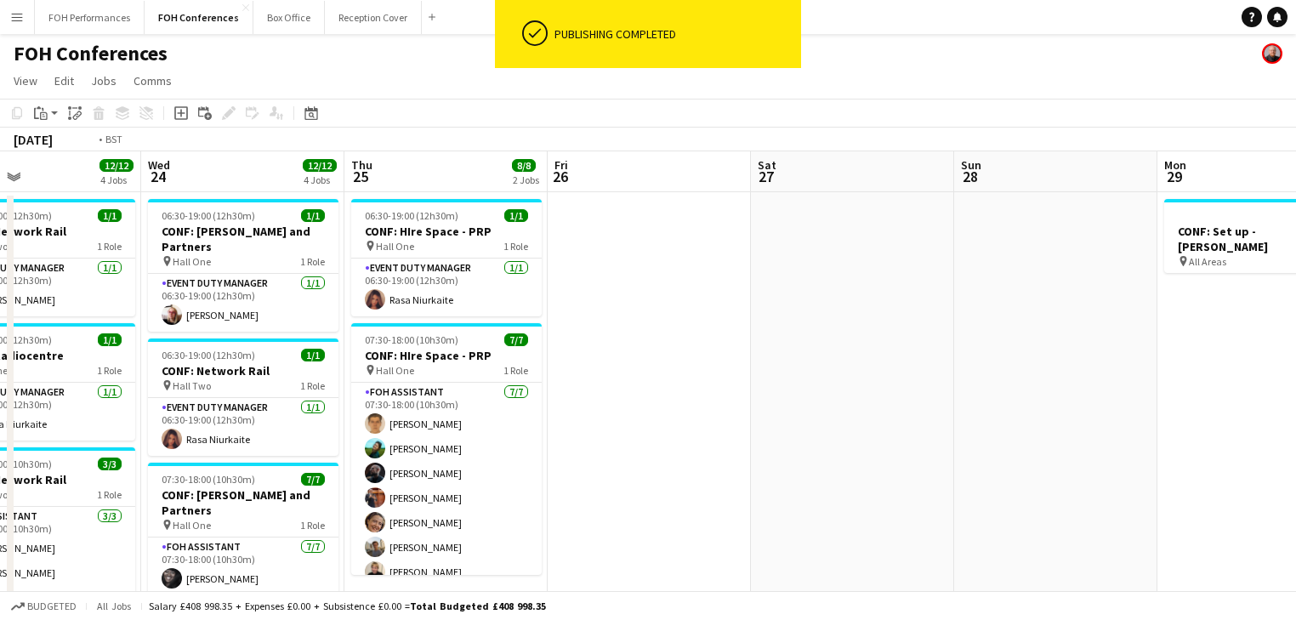
drag, startPoint x: 493, startPoint y: 384, endPoint x: 892, endPoint y: 384, distance: 398.8
click at [892, 384] on app-calendar-viewport "Sun 21 Mon 22 5/5 2 Jobs Tue 23 12/12 4 Jobs Wed 24 12/12 4 Jobs Thu 25 8/8 2 J…" at bounding box center [648, 587] width 1296 height 873
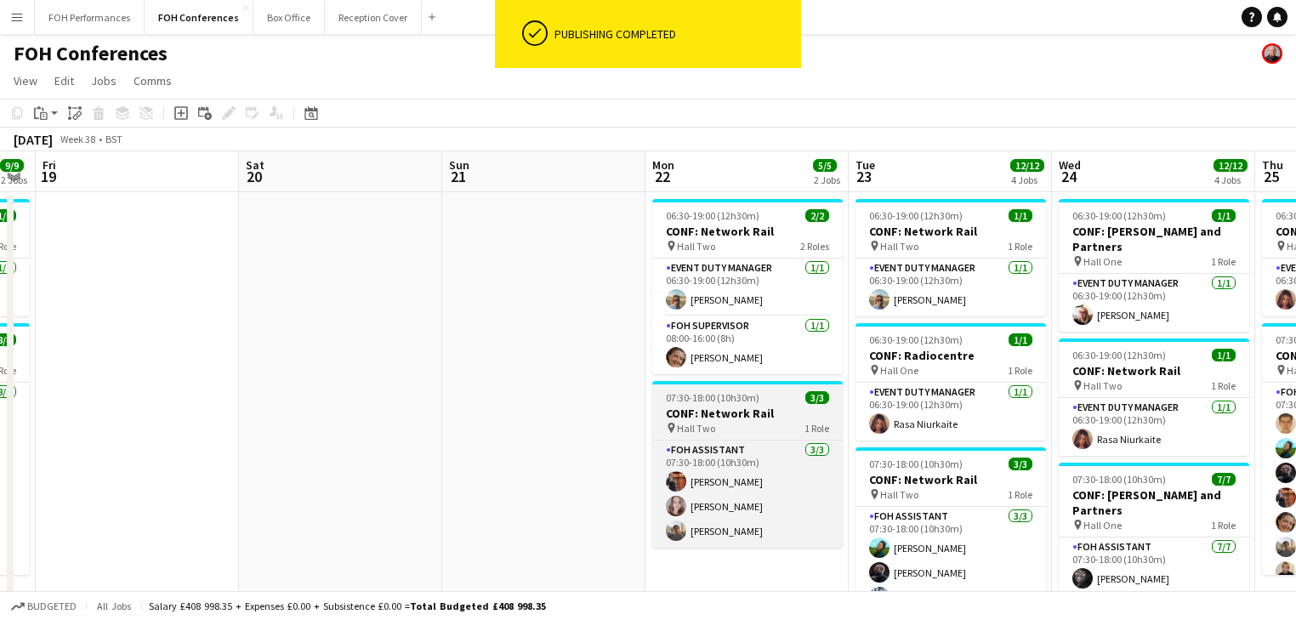
drag, startPoint x: 787, startPoint y: 445, endPoint x: 656, endPoint y: 429, distance: 131.8
click at [794, 446] on app-calendar-viewport "Wed 17 13/13 2 Jobs Thu 18 9/9 2 Jobs Fri 19 Sat 20 Sun 21 Mon 22 5/5 2 Jobs Tu…" at bounding box center [648, 587] width 1296 height 873
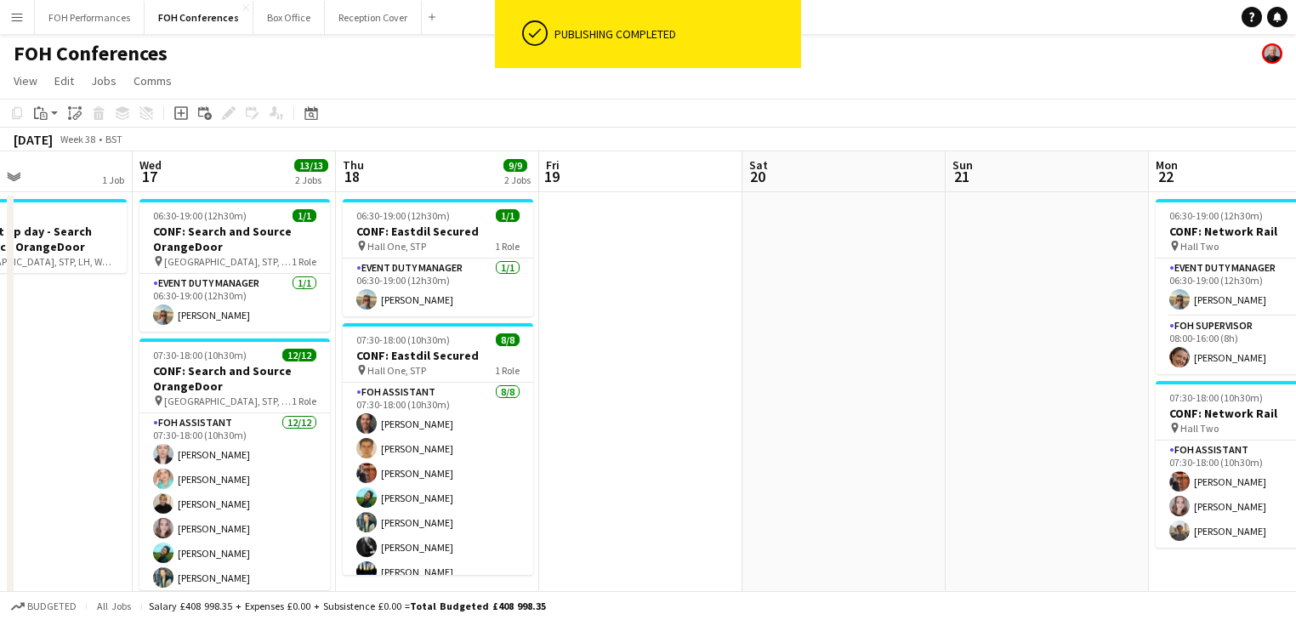
drag, startPoint x: 354, startPoint y: 429, endPoint x: 783, endPoint y: 419, distance: 429.5
click at [854, 419] on app-calendar-viewport "Sun 14 Mon 15 Tue 16 1 Job Wed 17 13/13 2 Jobs Thu 18 9/9 2 Jobs Fri 19 Sat 20 …" at bounding box center [648, 587] width 1296 height 873
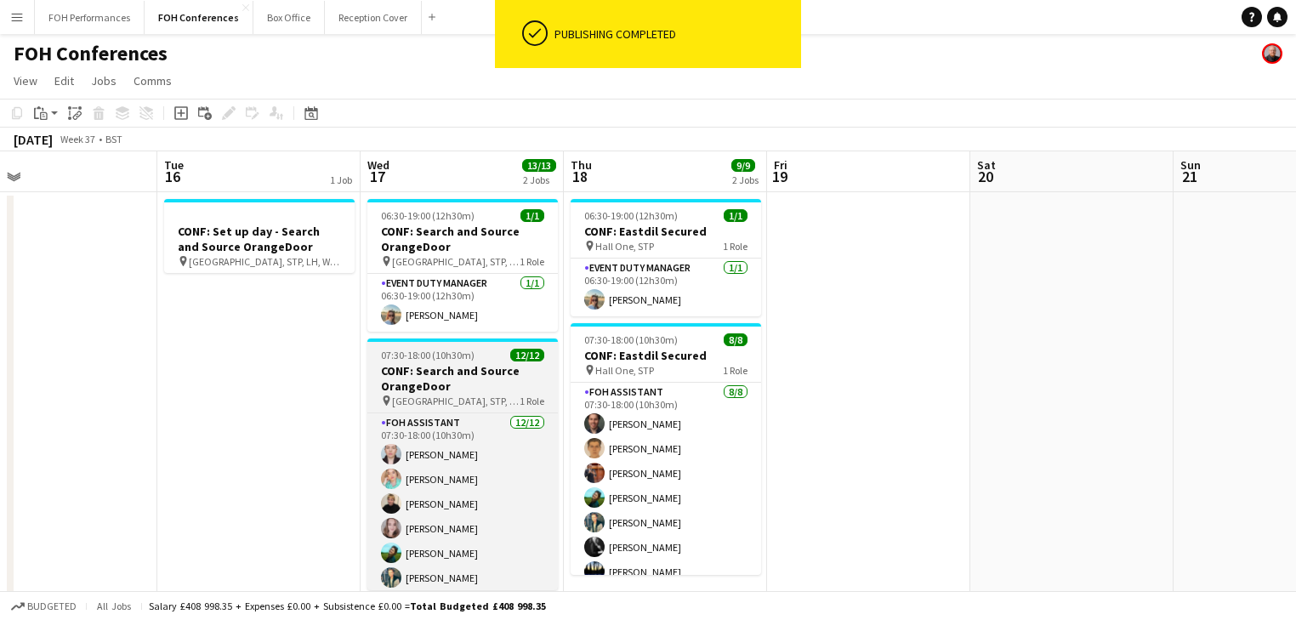
drag, startPoint x: 541, startPoint y: 396, endPoint x: 694, endPoint y: 396, distance: 153.0
click at [795, 396] on app-calendar-viewport "Sat 13 Sun 14 Mon 15 Tue 16 1 Job Wed 17 13/13 2 Jobs Thu 18 9/9 2 Jobs Fri 19 …" at bounding box center [648, 587] width 1296 height 873
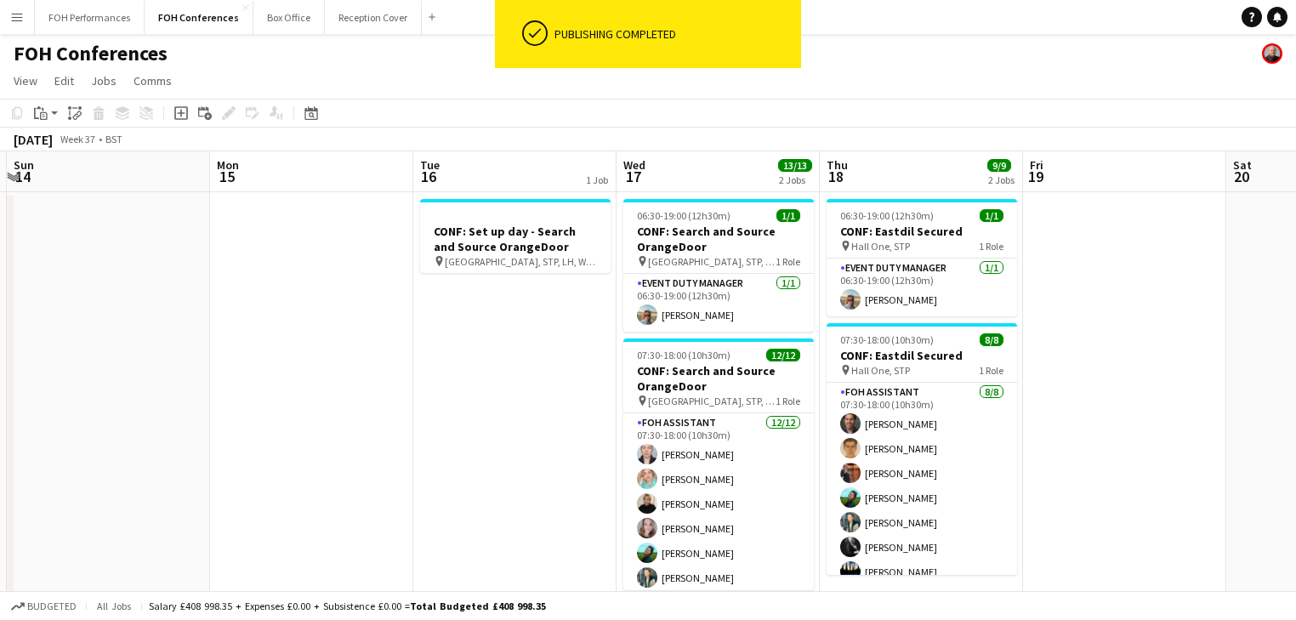
drag, startPoint x: 383, startPoint y: 397, endPoint x: 832, endPoint y: 397, distance: 449.8
click at [833, 397] on app-calendar-viewport "Fri 12 Sat 13 Sun 14 Mon 15 Tue 16 1 Job Wed 17 13/13 2 Jobs Thu 18 9/9 2 Jobs …" at bounding box center [648, 587] width 1296 height 873
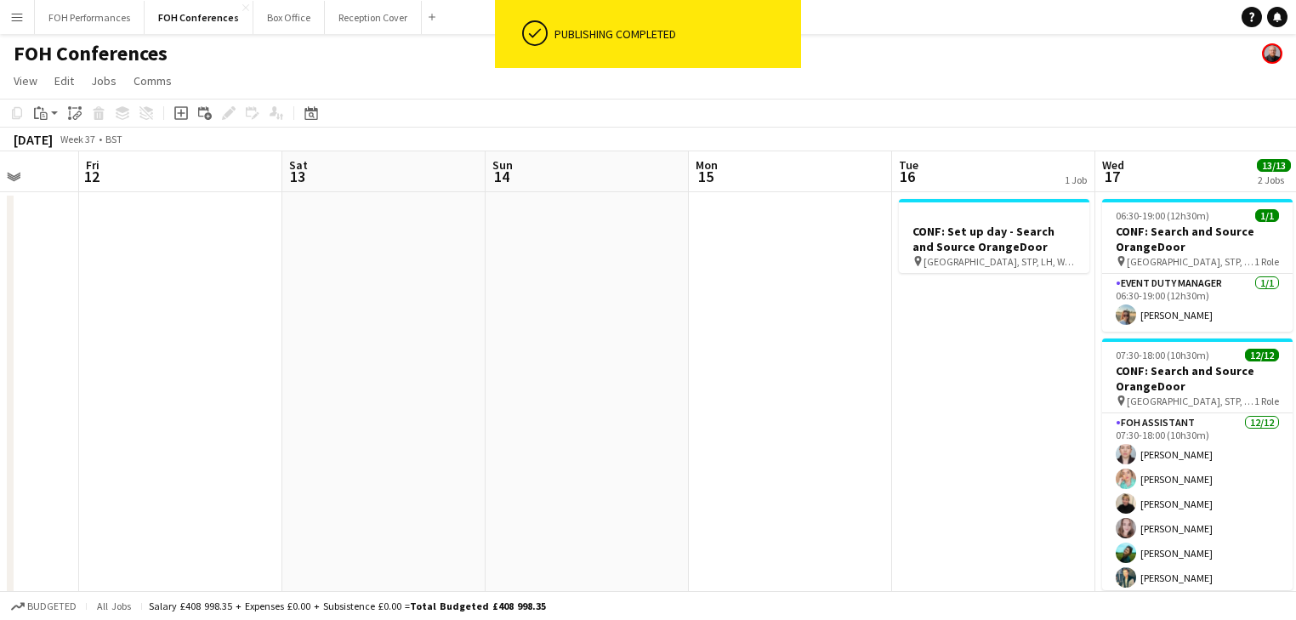
drag, startPoint x: 485, startPoint y: 400, endPoint x: 980, endPoint y: 400, distance: 494.9
click at [980, 400] on app-calendar-viewport "Tue 9 18/19 4 Jobs Wed 10 Thu 11 Fri 12 Sat 13 Sun 14 Mon 15 Tue 16 1 Job Wed 1…" at bounding box center [648, 587] width 1296 height 873
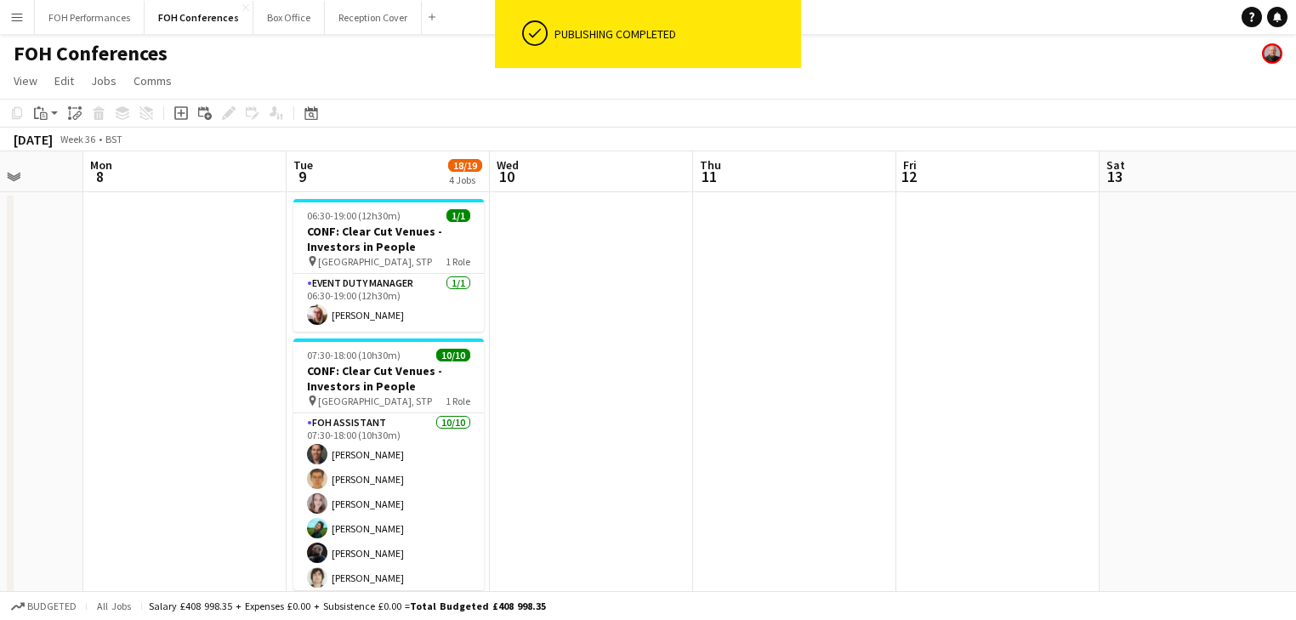
drag, startPoint x: 898, startPoint y: 415, endPoint x: 923, endPoint y: 415, distance: 24.7
click at [923, 415] on app-calendar-viewport "Fri 5 Sat 6 Sun 7 Mon 8 Tue 9 18/19 4 Jobs Wed 10 Thu 11 Fri 12 Sat 13 Sun 14 M…" at bounding box center [648, 587] width 1296 height 873
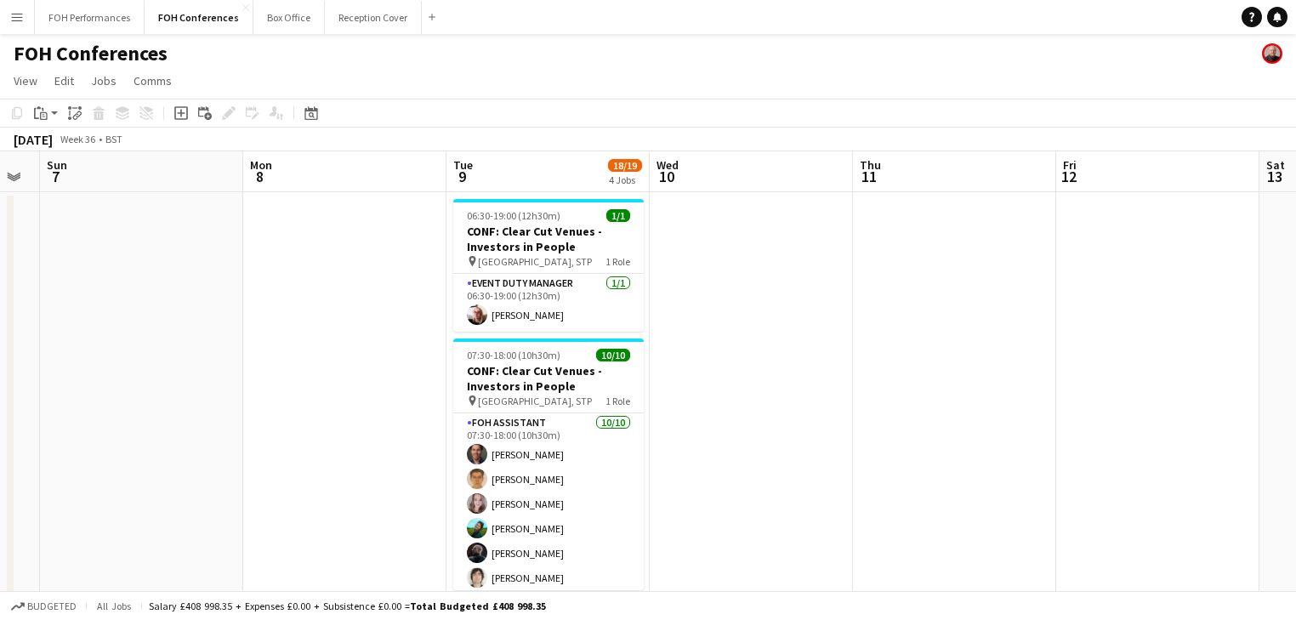
drag, startPoint x: 806, startPoint y: 432, endPoint x: 827, endPoint y: 432, distance: 21.3
click at [827, 432] on app-calendar-viewport "Fri 5 Sat 6 Sun 7 Mon 8 Tue 9 18/19 4 Jobs Wed 10 Thu 11 Fri 12 Sat 13 Sun 14 M…" at bounding box center [648, 587] width 1296 height 873
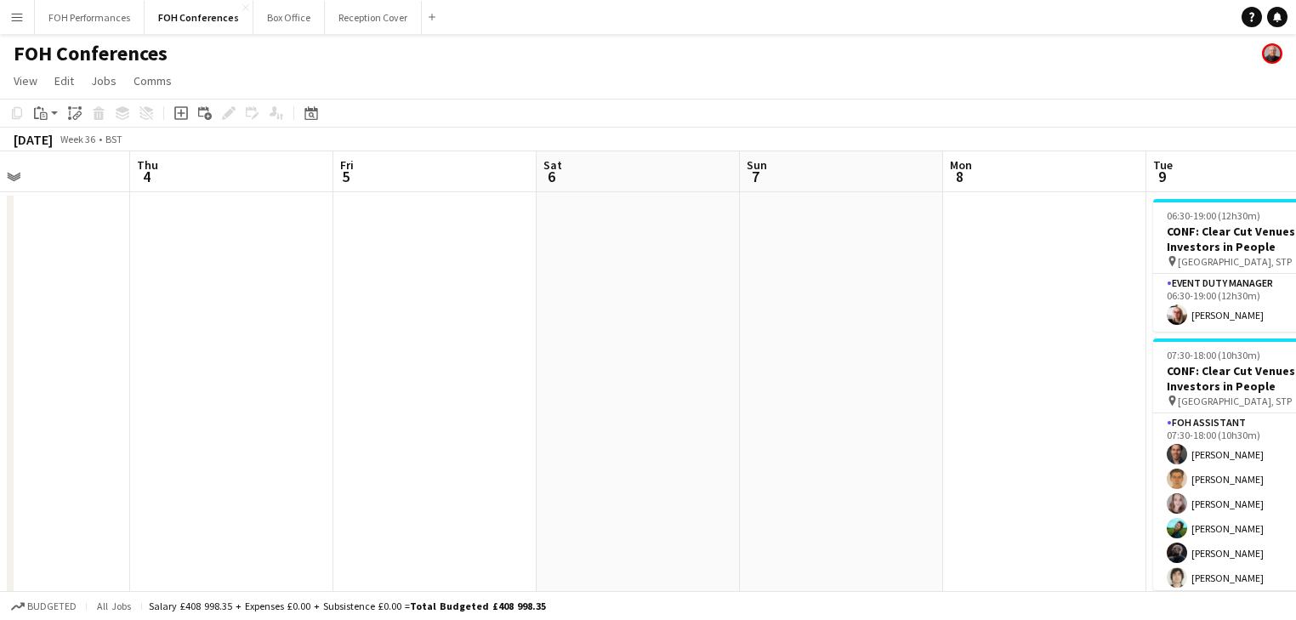
drag, startPoint x: 527, startPoint y: 433, endPoint x: 918, endPoint y: 433, distance: 391.1
click at [921, 433] on app-calendar-viewport "Mon 1 Tue 2 Wed 3 Thu 4 Fri 5 Sat 6 Sun 7 Mon 8 Tue 9 18/19 4 Jobs Wed 10 Thu 1…" at bounding box center [648, 587] width 1296 height 873
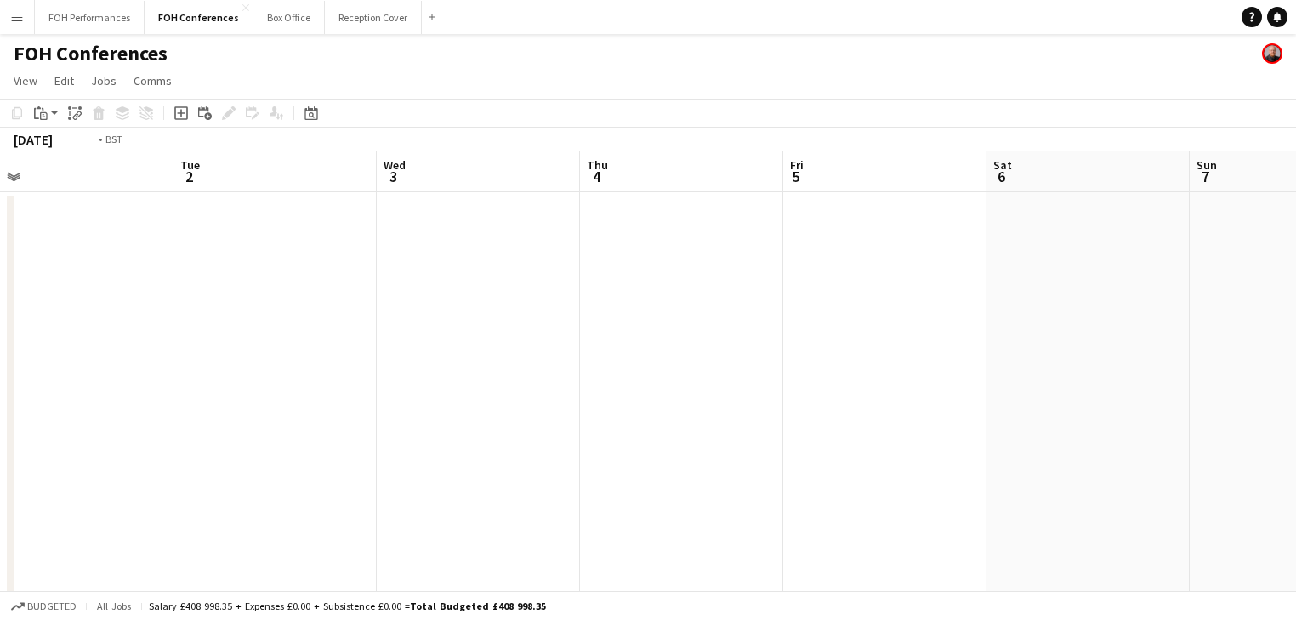
drag, startPoint x: 351, startPoint y: 409, endPoint x: 1001, endPoint y: 406, distance: 649.6
click at [1001, 406] on app-calendar-viewport "Sat 30 Sun 31 Mon 1 Tue 2 Wed 3 Thu 4 Fri 5 Sat 6 Sun 7 Mon 8 Tue 9 18/19 4 Job…" at bounding box center [648, 587] width 1296 height 873
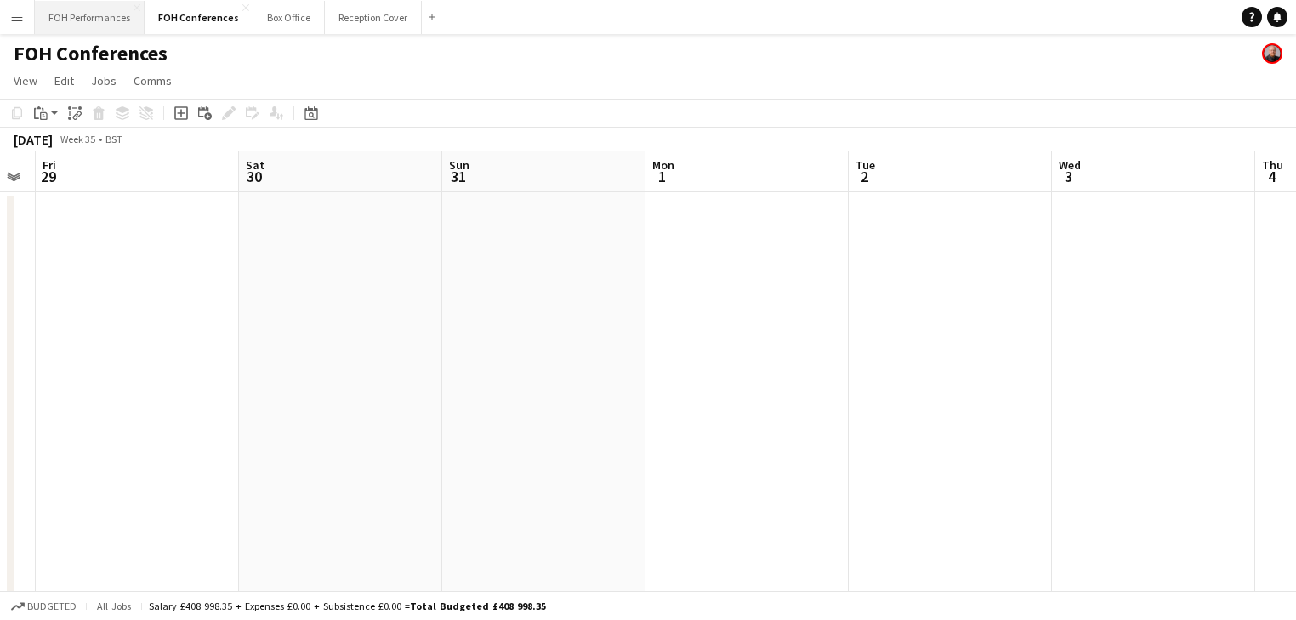
click at [122, 24] on button "FOH Performances Close" at bounding box center [90, 17] width 110 height 33
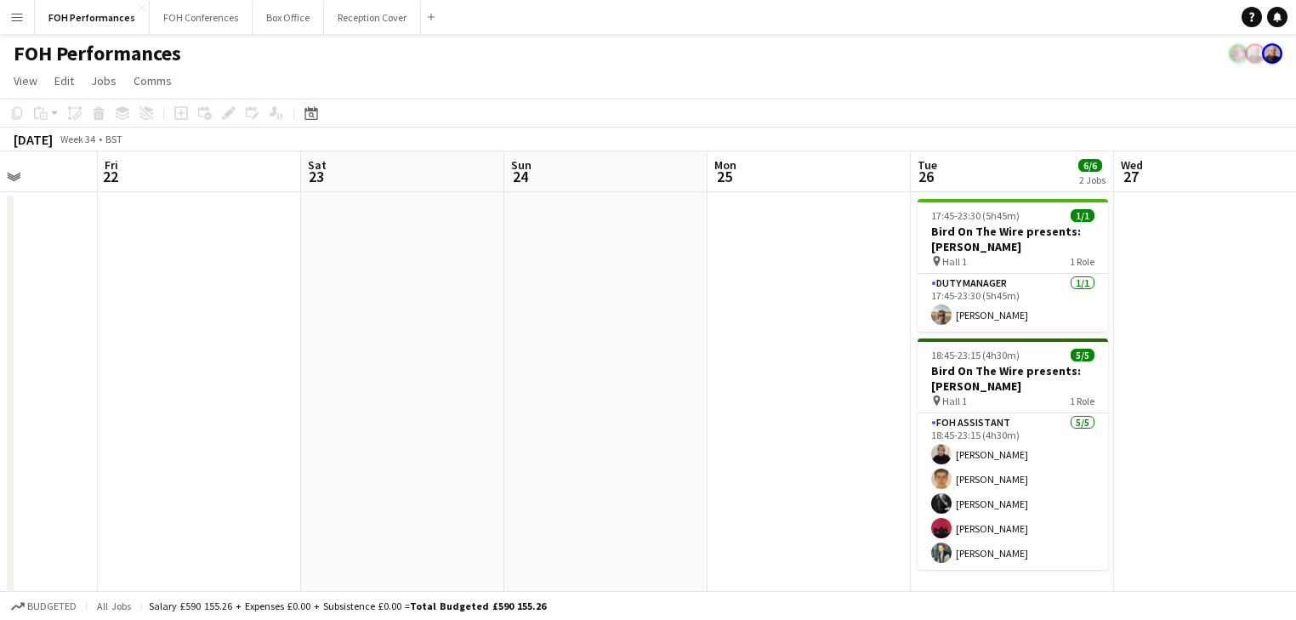
drag, startPoint x: 760, startPoint y: 339, endPoint x: 753, endPoint y: 357, distance: 19.1
click at [247, 320] on app-calendar-viewport "Tue 19 Wed 20 Thu 21 Fri 22 Sat 23 Sun 24 Mon 25 Tue 26 6/6 2 Jobs Wed 27 Thu 2…" at bounding box center [648, 378] width 1296 height 455
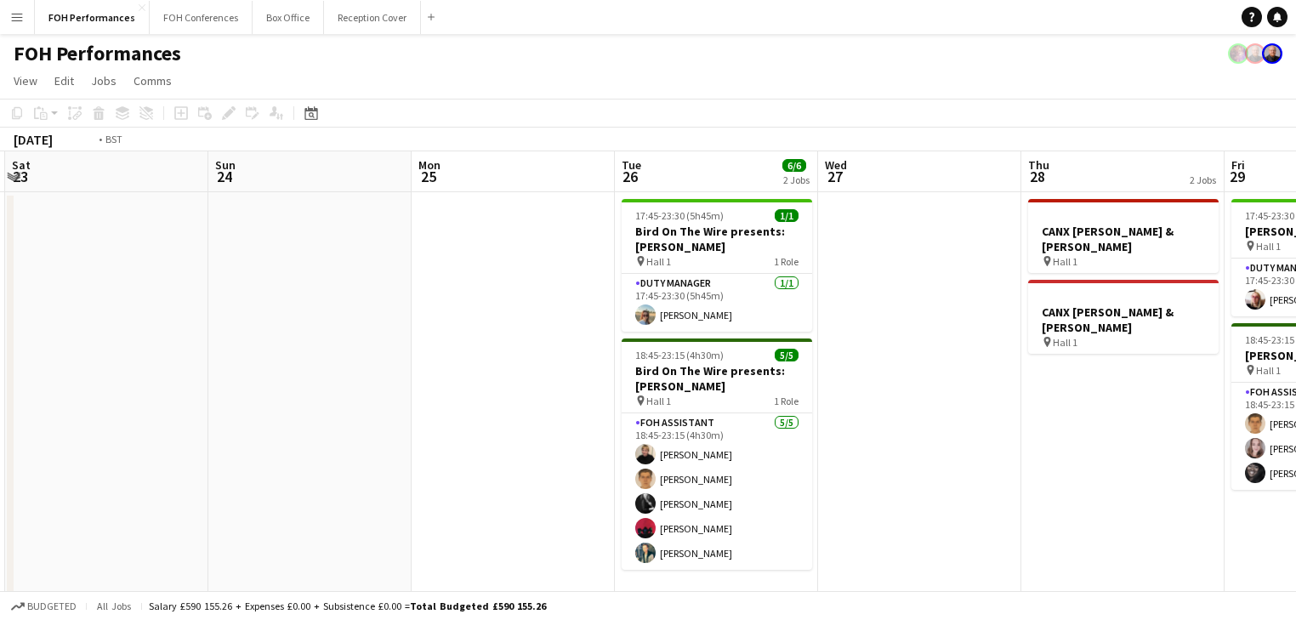
drag, startPoint x: 447, startPoint y: 336, endPoint x: 43, endPoint y: 274, distance: 408.6
click at [43, 274] on app-calendar-viewport "Tue 19 Wed 20 Thu 21 Fri 22 Sat 23 Sun 24 Mon 25 Tue 26 6/6 2 Jobs Wed 27 Thu 2…" at bounding box center [648, 378] width 1296 height 455
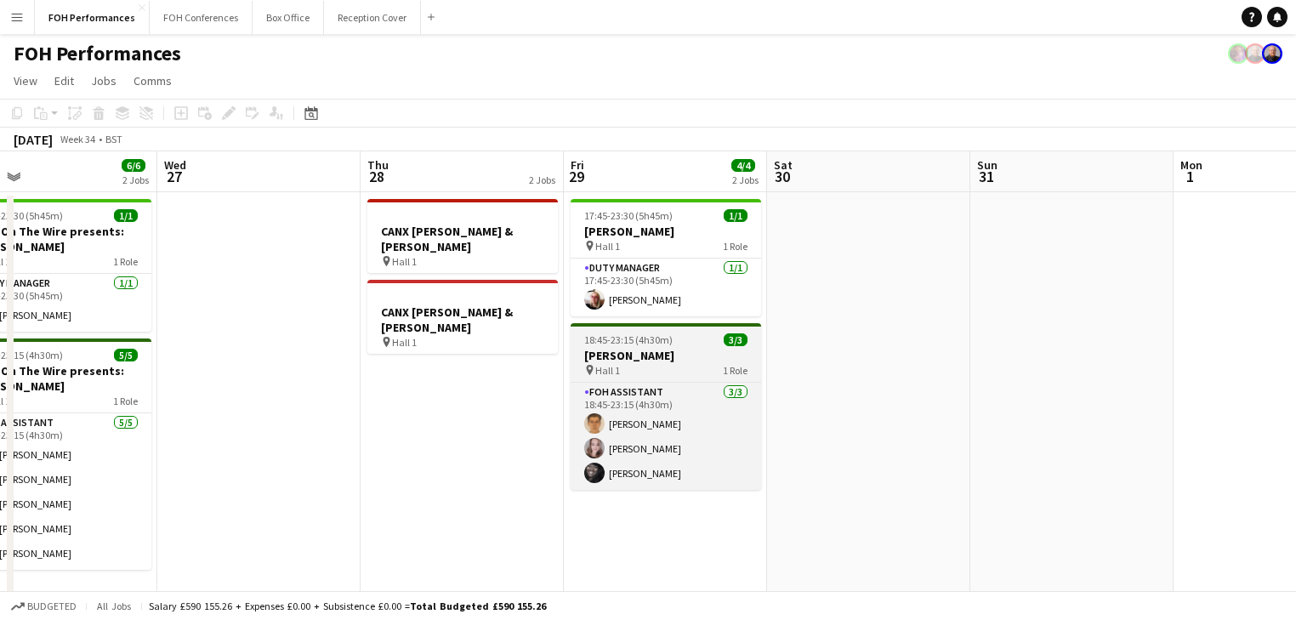
drag, startPoint x: 714, startPoint y: 363, endPoint x: 260, endPoint y: 355, distance: 454.1
click at [149, 361] on app-calendar-viewport "Sat 23 Sun 24 Mon 25 Tue 26 6/6 2 Jobs Wed 27 Thu 28 2 Jobs Fri 29 4/4 2 Jobs S…" at bounding box center [648, 388] width 1296 height 474
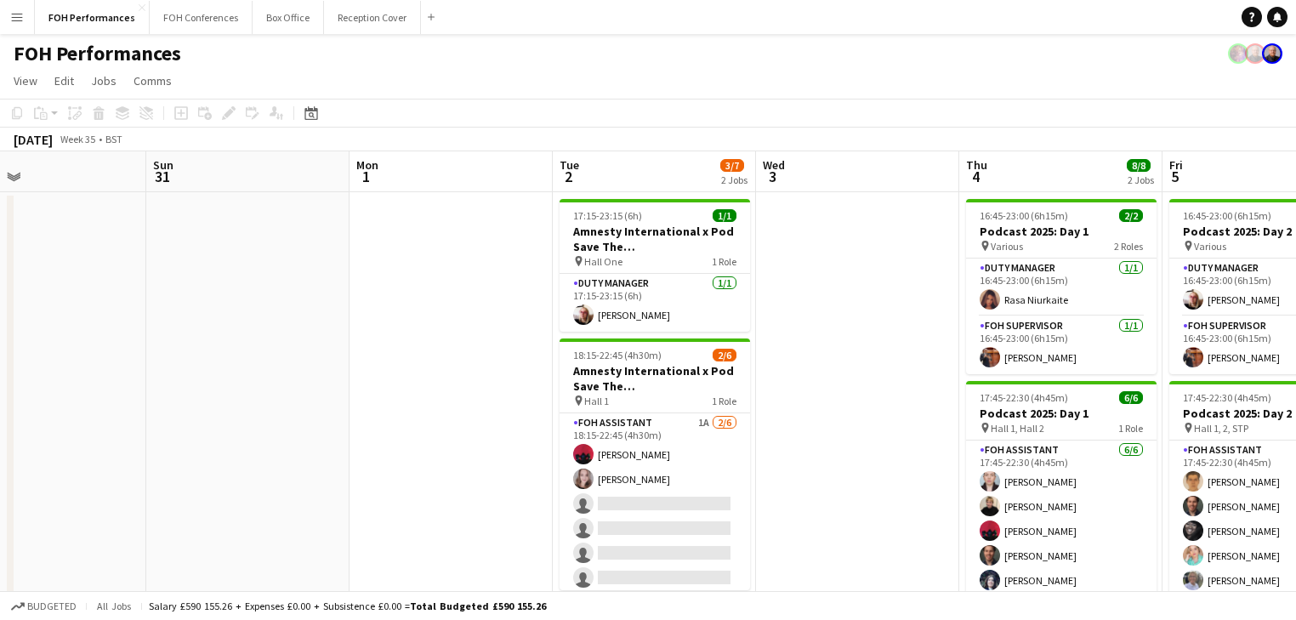
scroll to position [0, 608]
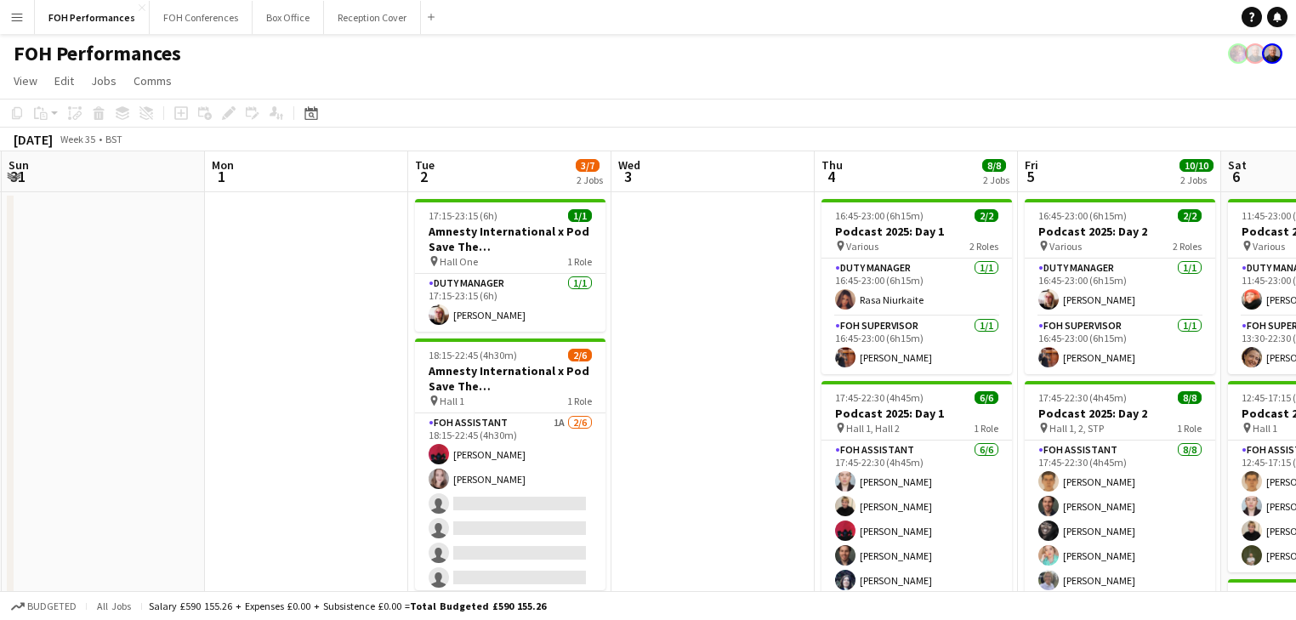
drag, startPoint x: 972, startPoint y: 407, endPoint x: 353, endPoint y: 371, distance: 620.1
click at [353, 371] on app-calendar-viewport "Thu 28 2 Jobs Fri 29 4/4 2 Jobs Sat 30 Sun 31 Mon 1 Tue 2 3/7 2 Jobs Wed 3 Thu …" at bounding box center [648, 554] width 1296 height 807
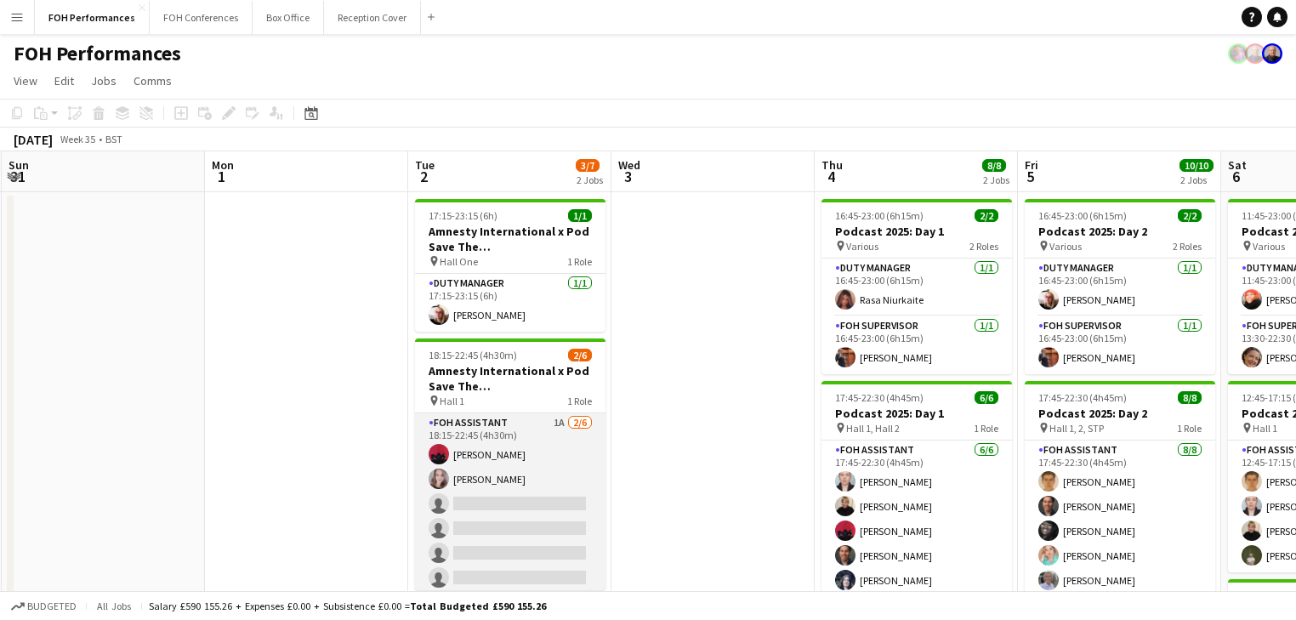
click at [468, 481] on app-card-role "FOH Assistant 1A 2/6 18:15-22:45 (4h30m) Graeme Wilmot Magdalena Wloszek single…" at bounding box center [510, 503] width 190 height 181
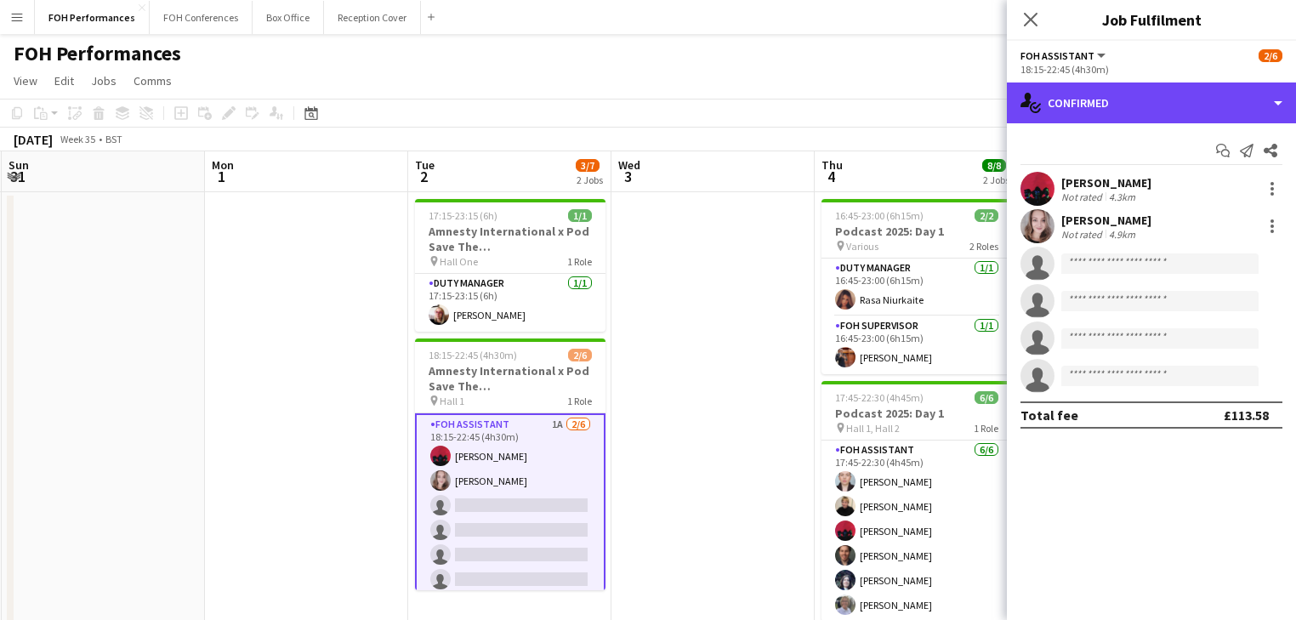
click at [1104, 103] on div "single-neutral-actions-check-2 Confirmed" at bounding box center [1151, 102] width 289 height 41
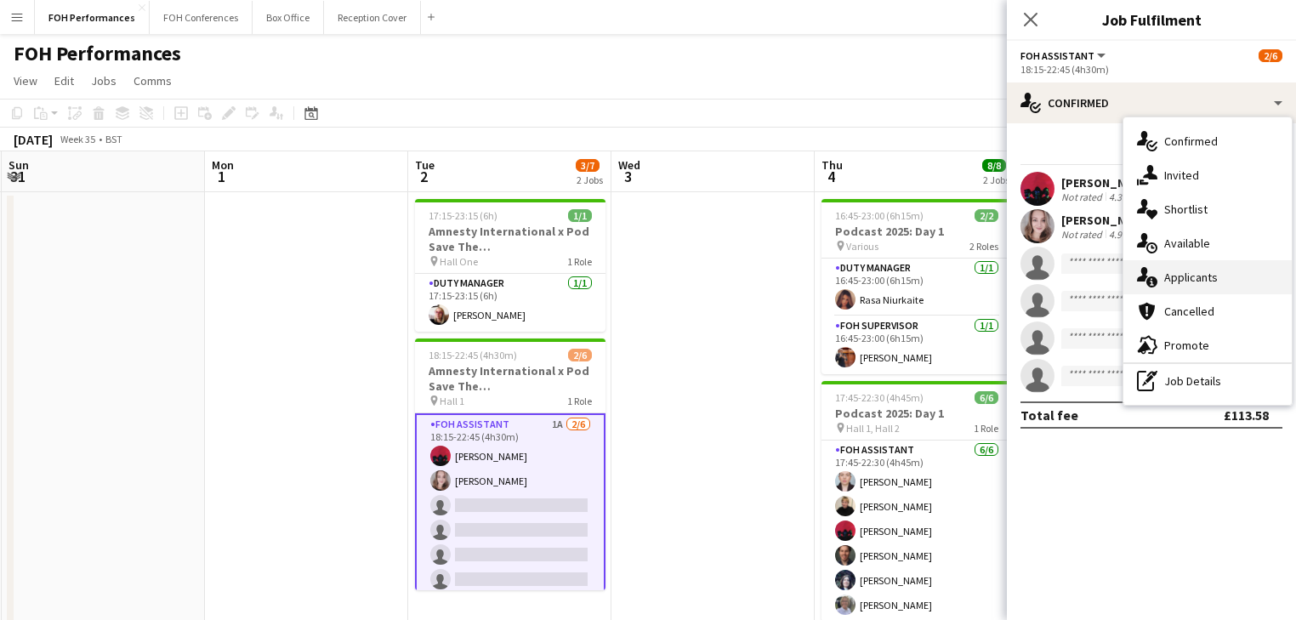
click at [1211, 281] on div "single-neutral-actions-information Applicants" at bounding box center [1207, 277] width 168 height 34
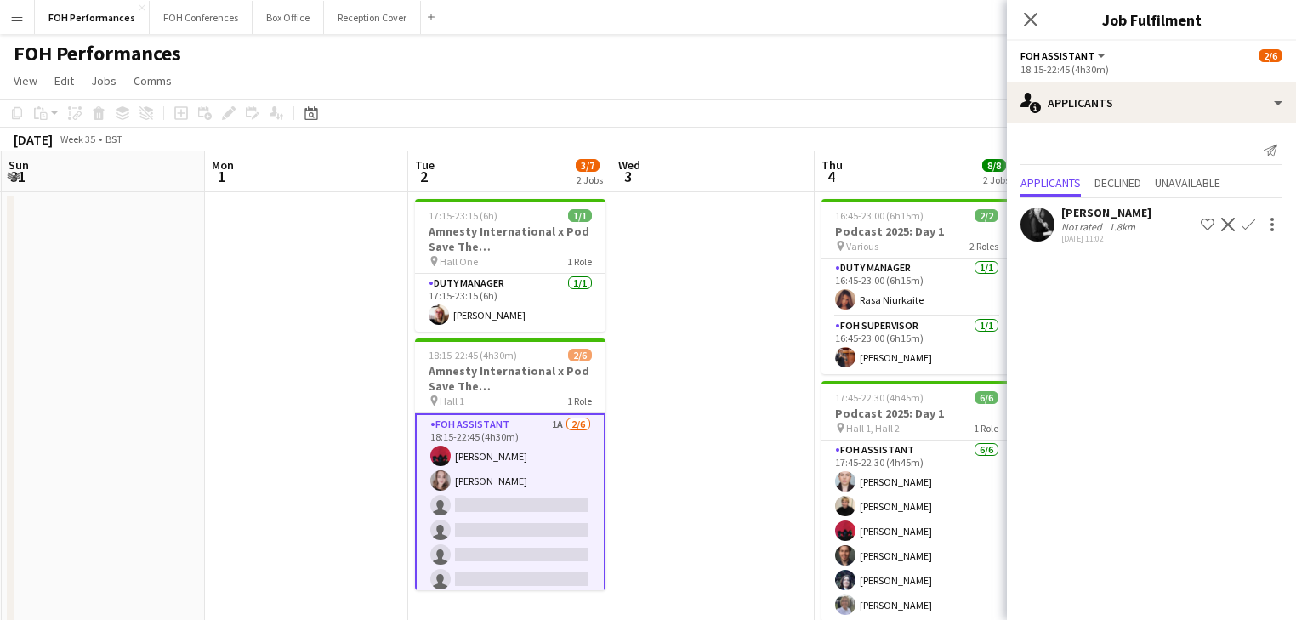
click at [1248, 225] on app-icon "Confirm" at bounding box center [1248, 225] width 14 height 14
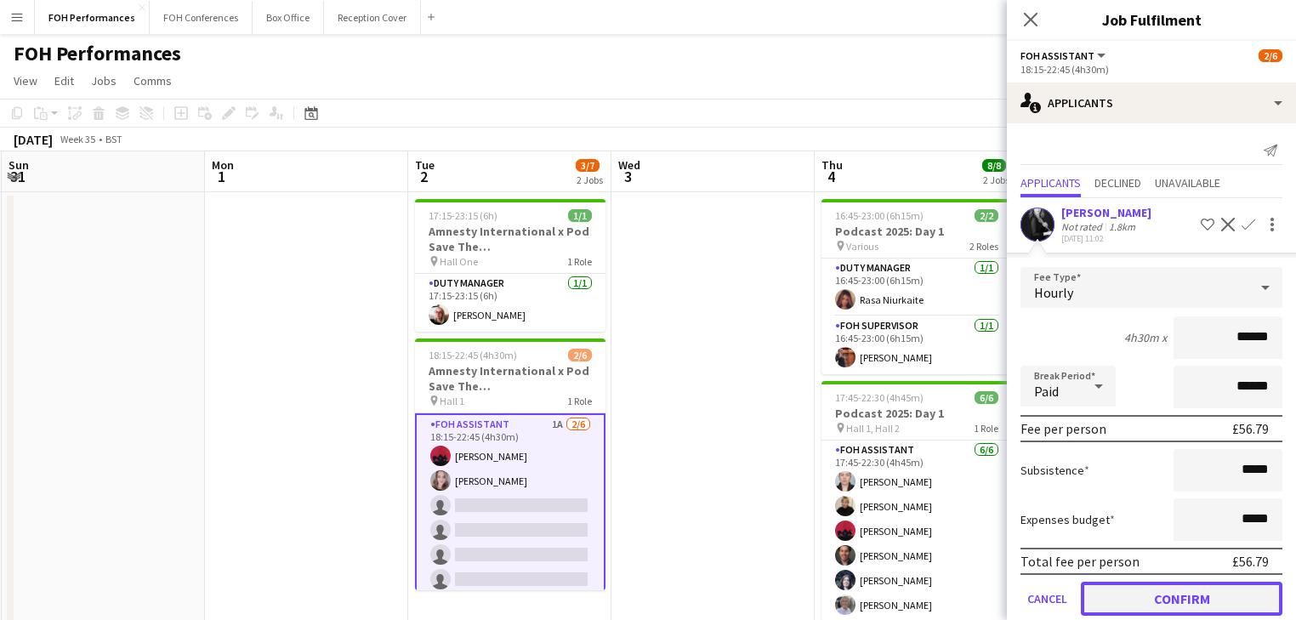
click at [1164, 599] on button "Confirm" at bounding box center [1182, 599] width 202 height 34
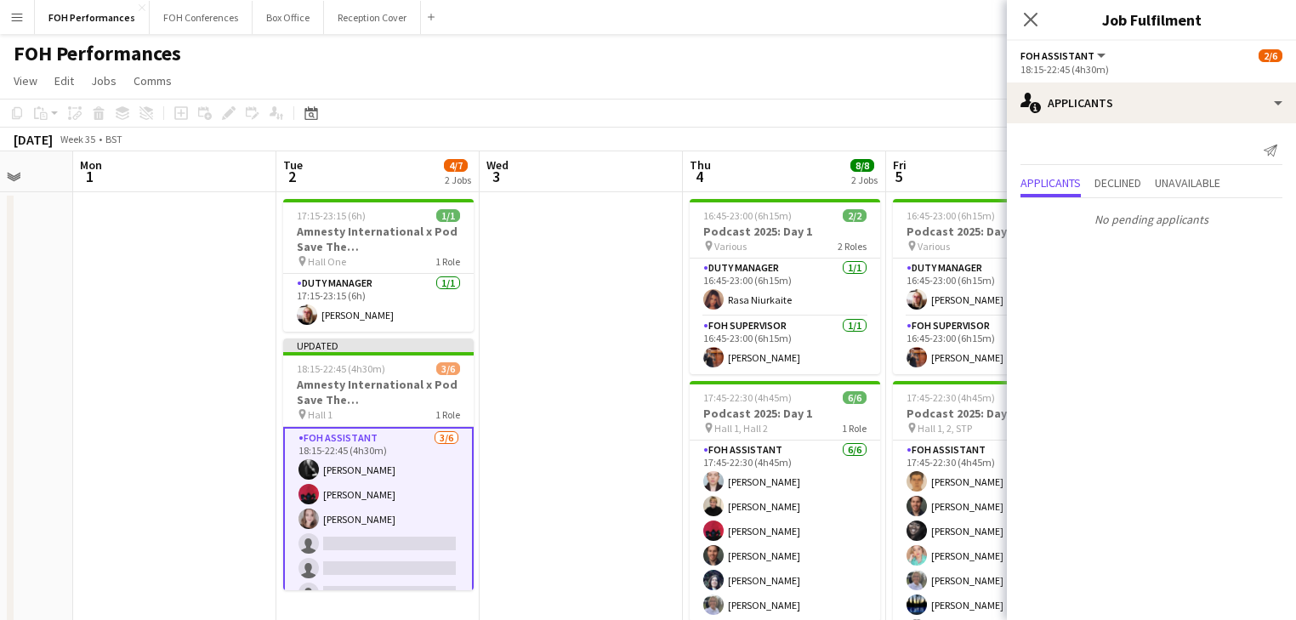
drag, startPoint x: 749, startPoint y: 431, endPoint x: 707, endPoint y: 398, distance: 53.9
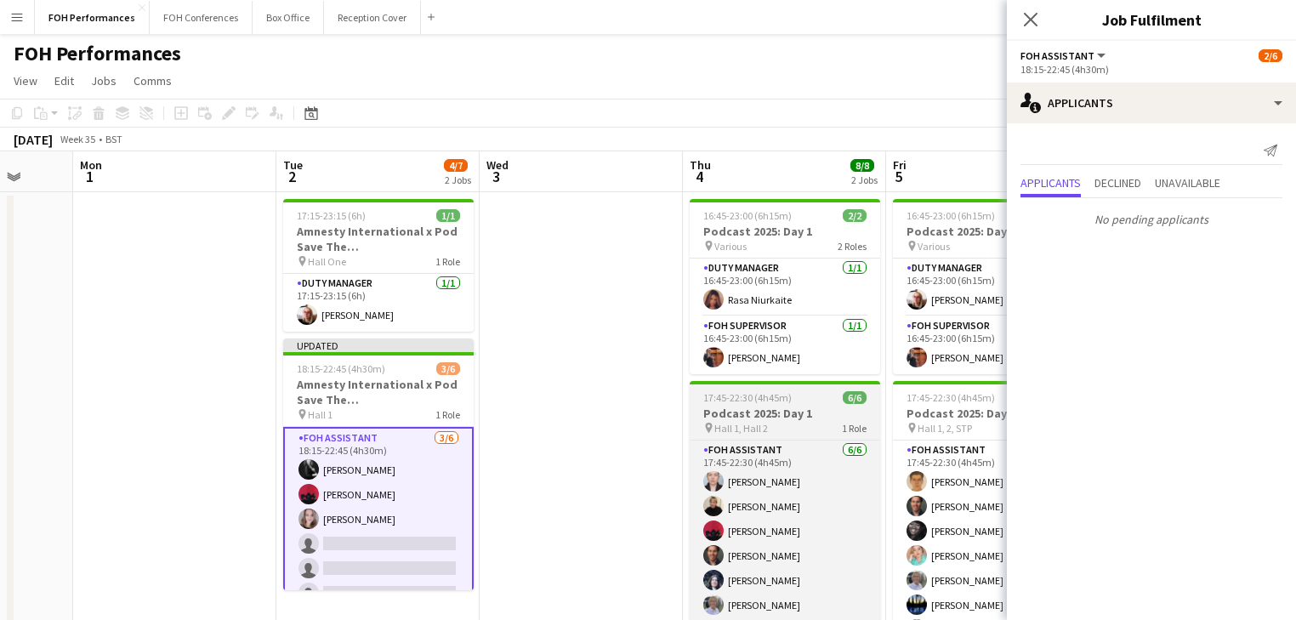
click at [646, 422] on app-calendar-viewport "Thu 28 2 Jobs Fri 29 4/4 2 Jobs Sat 30 Sun 31 Mon 1 Tue 2 4/7 2 Jobs Wed 3 Thu …" at bounding box center [648, 554] width 1296 height 807
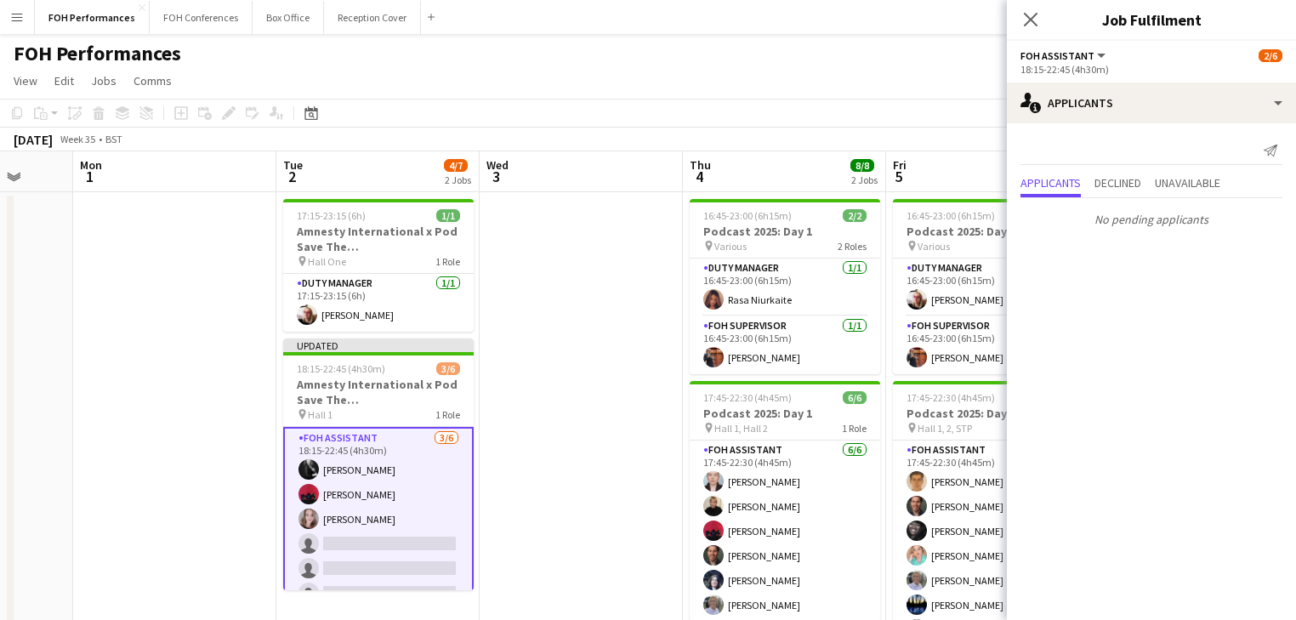
drag, startPoint x: 660, startPoint y: 333, endPoint x: 672, endPoint y: 313, distance: 23.6
click at [659, 333] on app-date-cell at bounding box center [581, 575] width 203 height 766
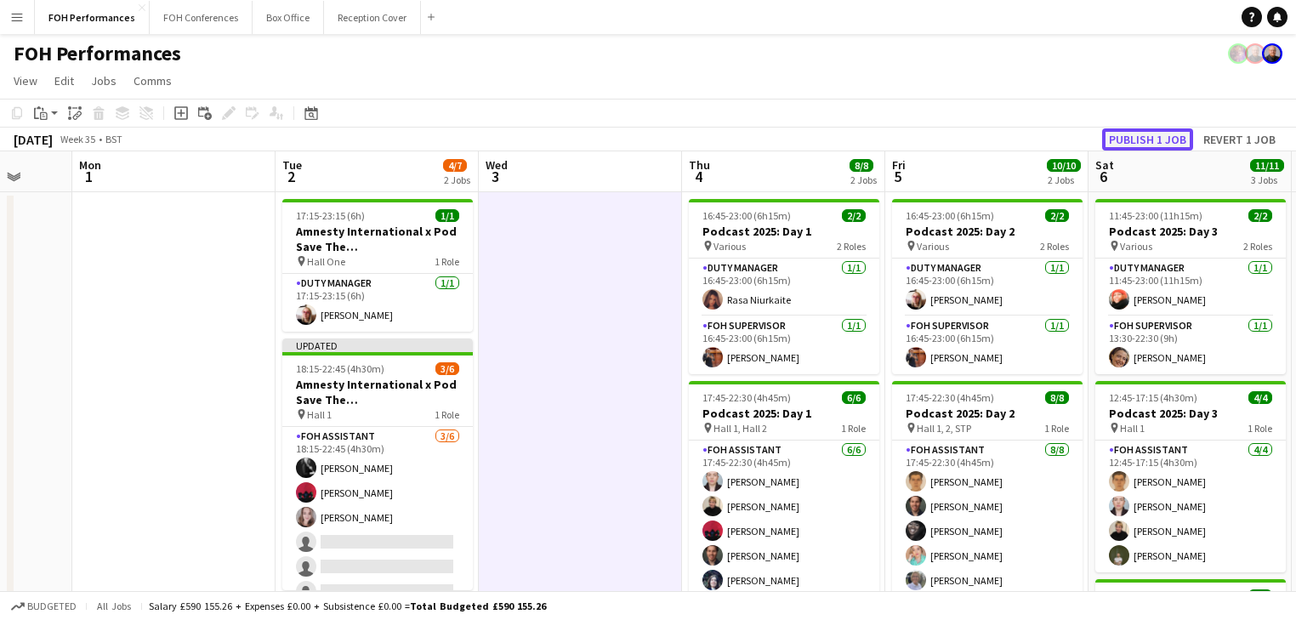
click at [1172, 134] on button "Publish 1 job" at bounding box center [1147, 139] width 91 height 22
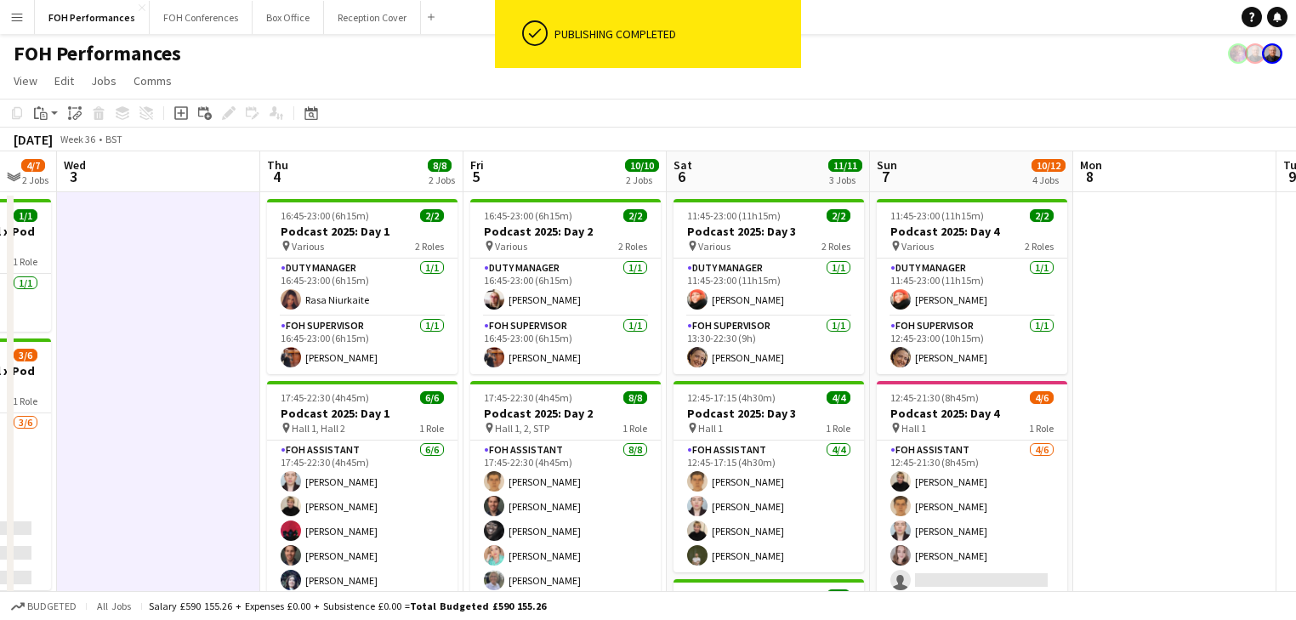
drag, startPoint x: 1116, startPoint y: 337, endPoint x: 561, endPoint y: 281, distance: 557.1
click at [561, 281] on app-calendar-viewport "Sun 31 Mon 1 Tue 2 4/7 2 Jobs Wed 3 Thu 4 8/8 2 Jobs Fri 5 10/10 2 Jobs Sat 6 1…" at bounding box center [648, 554] width 1296 height 807
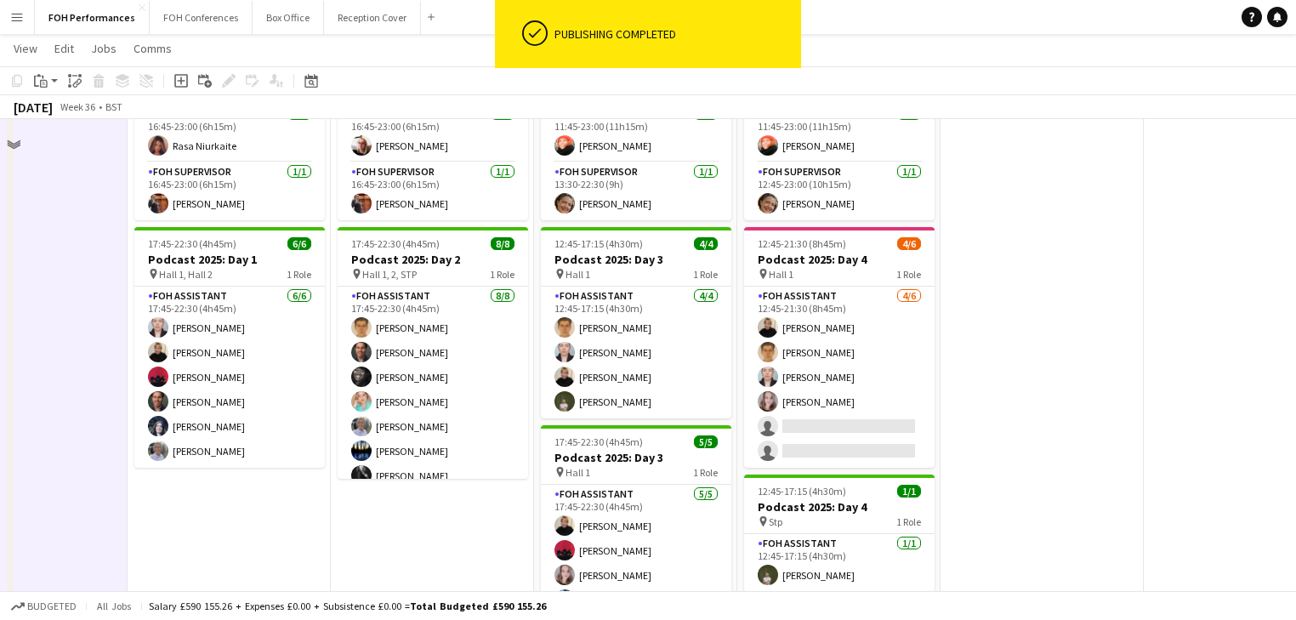
scroll to position [0, 0]
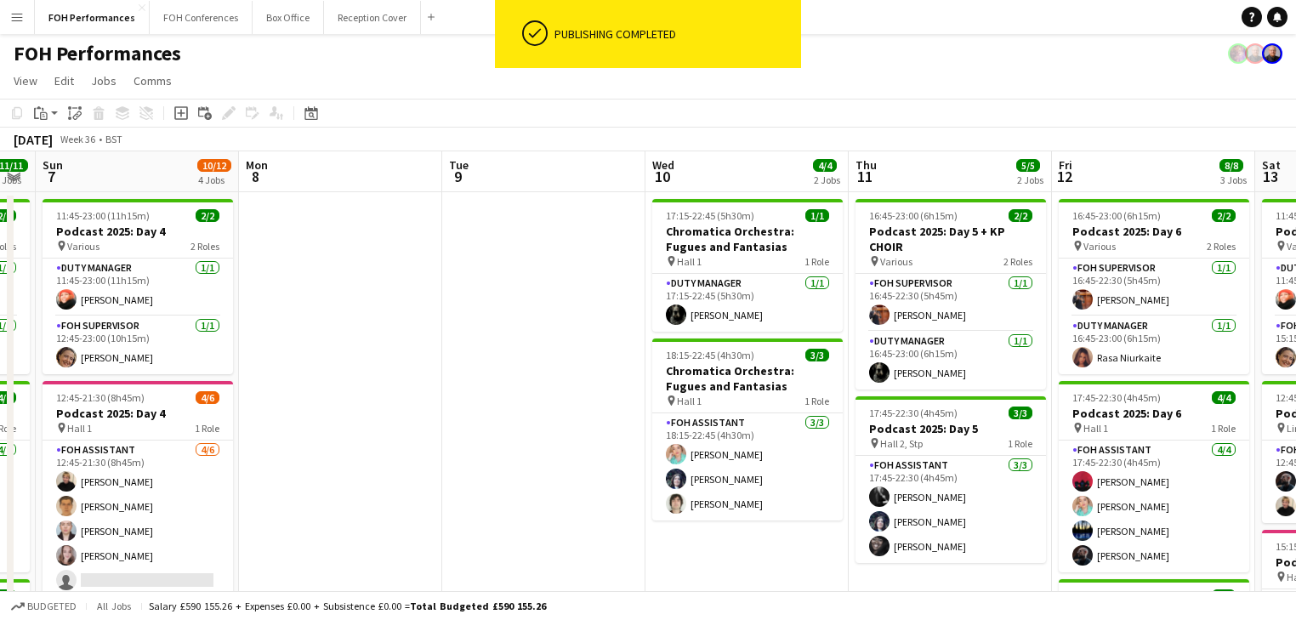
drag, startPoint x: 1102, startPoint y: 293, endPoint x: 393, endPoint y: 295, distance: 709.1
click at [393, 295] on app-calendar-viewport "Thu 4 8/8 2 Jobs Fri 5 10/10 2 Jobs Sat 6 11/11 3 Jobs Sun 7 10/12 4 Jobs Mon 8…" at bounding box center [648, 554] width 1296 height 807
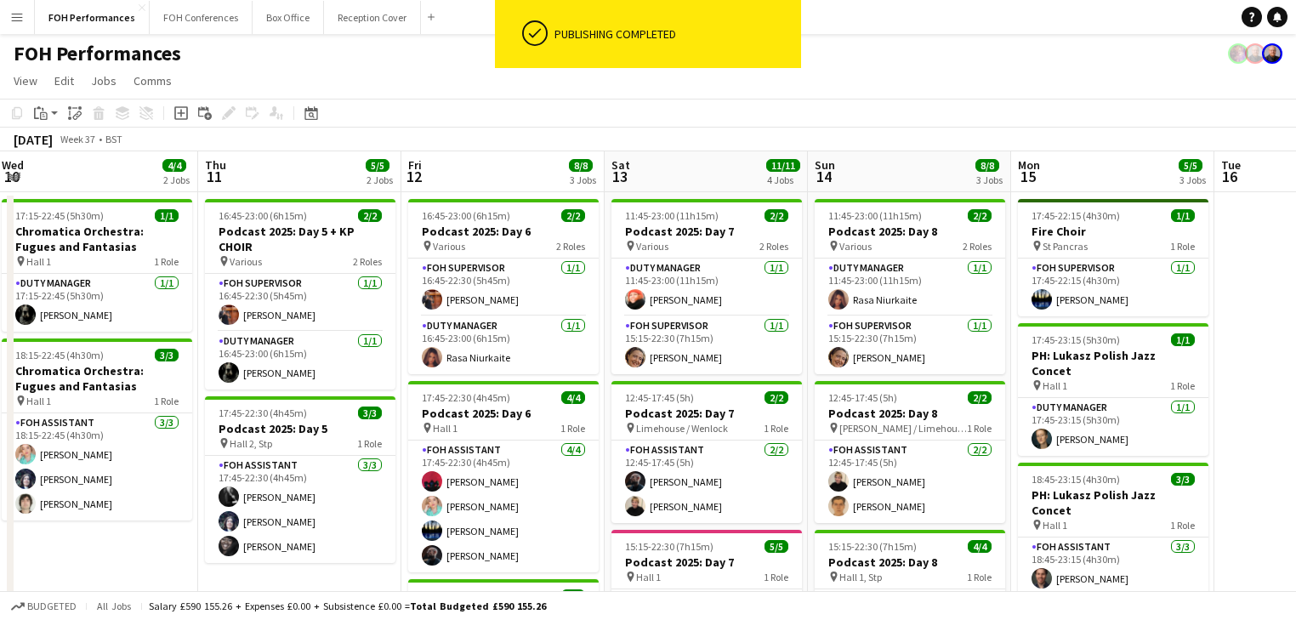
drag, startPoint x: 629, startPoint y: 340, endPoint x: 85, endPoint y: 260, distance: 550.0
click at [85, 260] on app-calendar-viewport "Sun 7 10/12 4 Jobs Mon 8 Tue 9 Wed 10 4/4 2 Jobs Thu 11 5/5 2 Jobs Fri 12 8/8 3…" at bounding box center [648, 554] width 1296 height 807
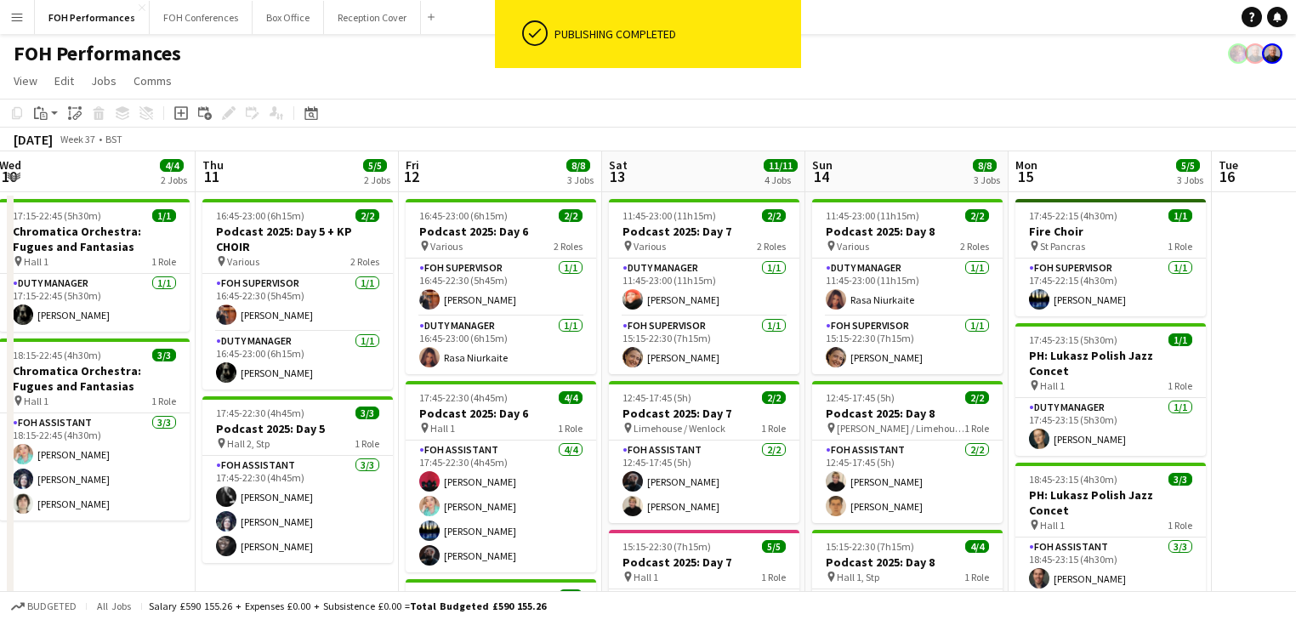
drag, startPoint x: 881, startPoint y: 371, endPoint x: 487, endPoint y: 327, distance: 396.2
click at [487, 327] on app-calendar-viewport "Sun 7 10/12 4 Jobs Mon 8 Tue 9 Wed 10 4/4 2 Jobs Thu 11 5/5 2 Jobs Fri 12 8/8 3…" at bounding box center [648, 554] width 1296 height 807
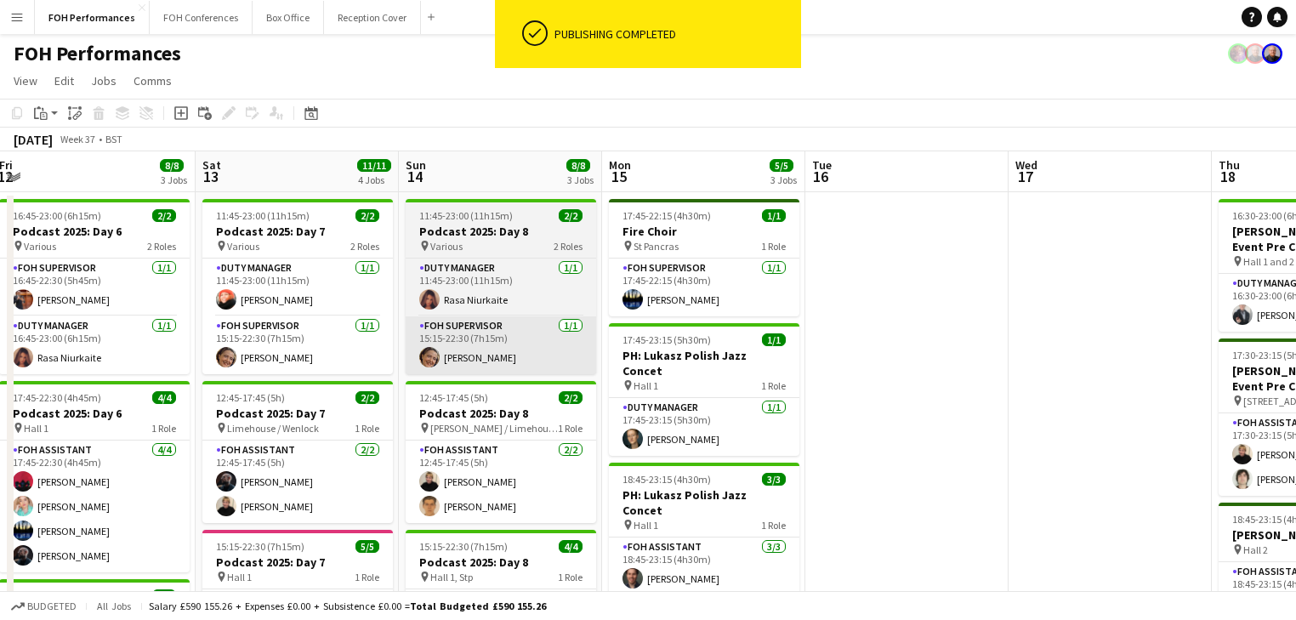
scroll to position [0, 622]
